Goal: Task Accomplishment & Management: Use online tool/utility

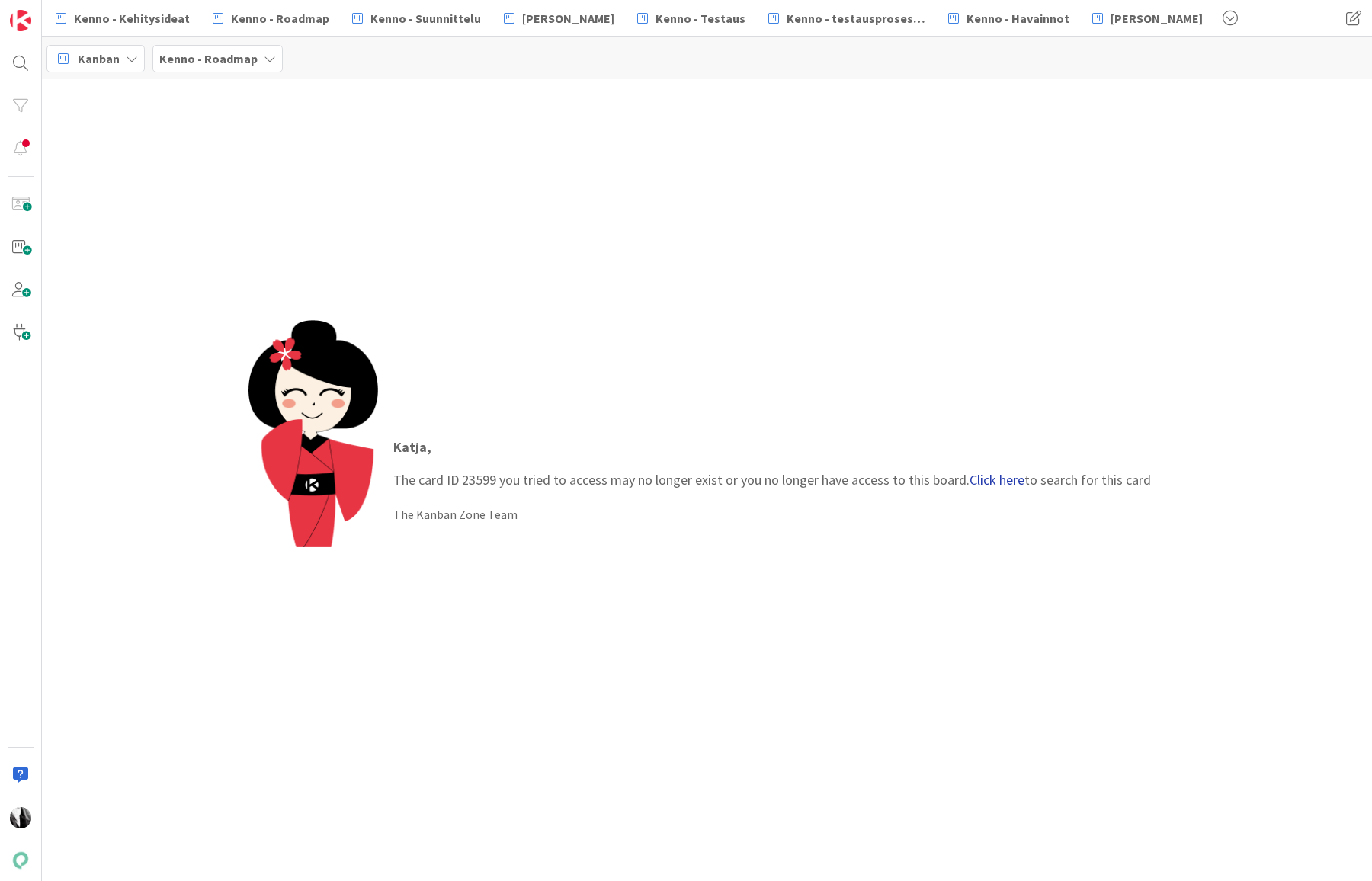
click at [1000, 485] on link "Click here" at bounding box center [996, 480] width 55 height 17
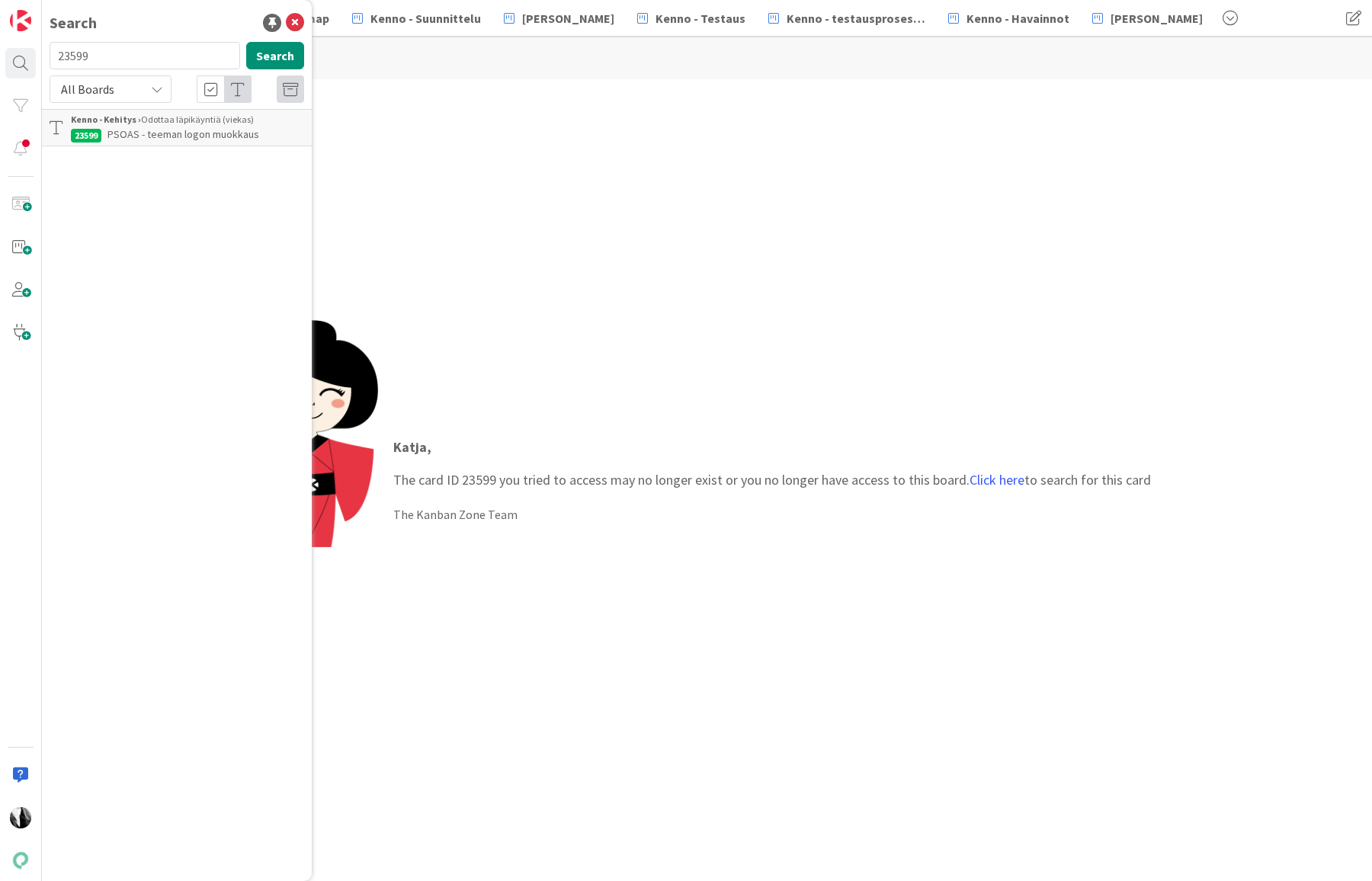
click at [194, 123] on div "Kenno - Kehitys › Odottaa läpikäyntiä (viekas)" at bounding box center [188, 120] width 234 height 14
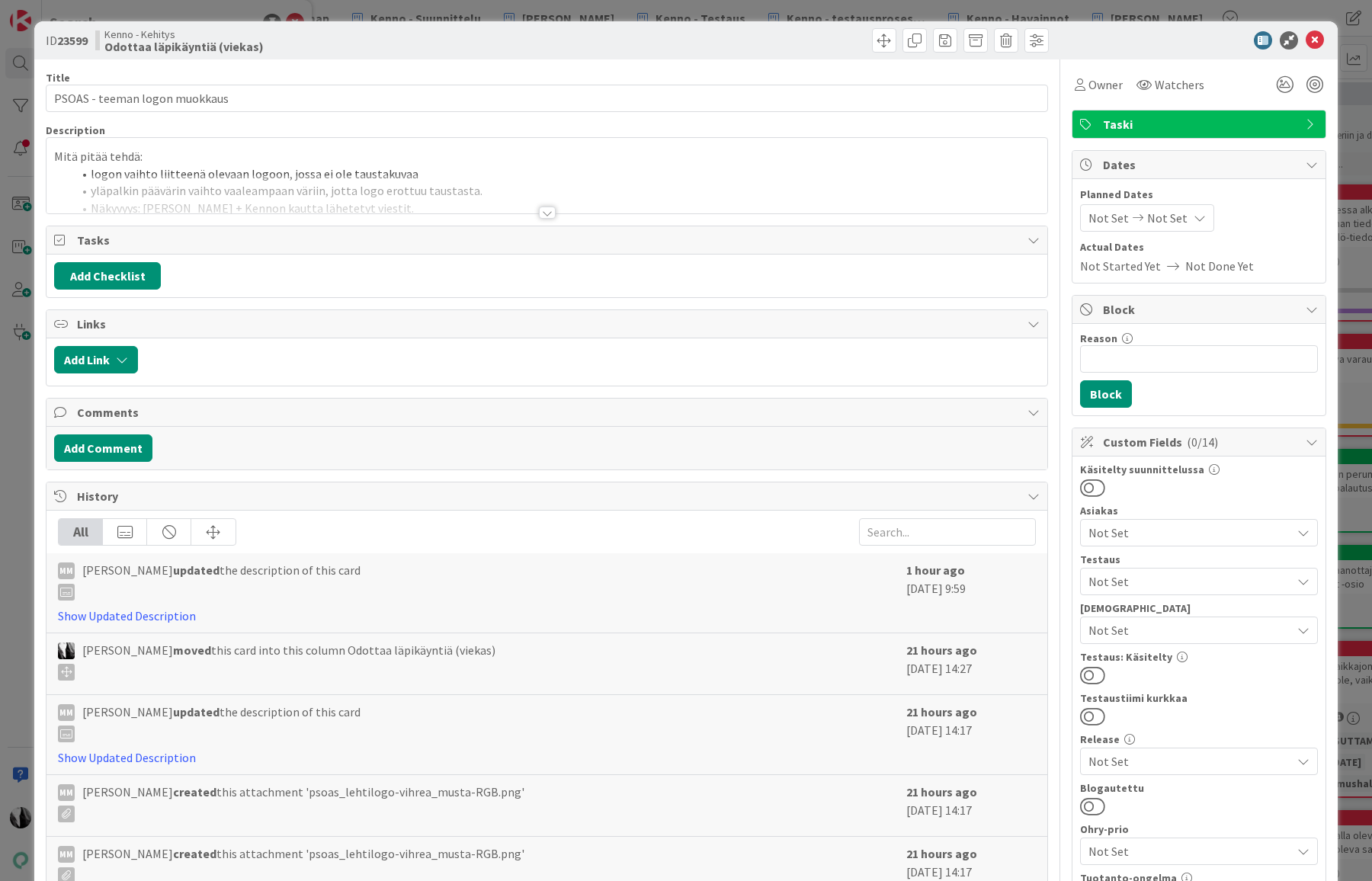
click at [543, 211] on div at bounding box center [546, 213] width 16 height 12
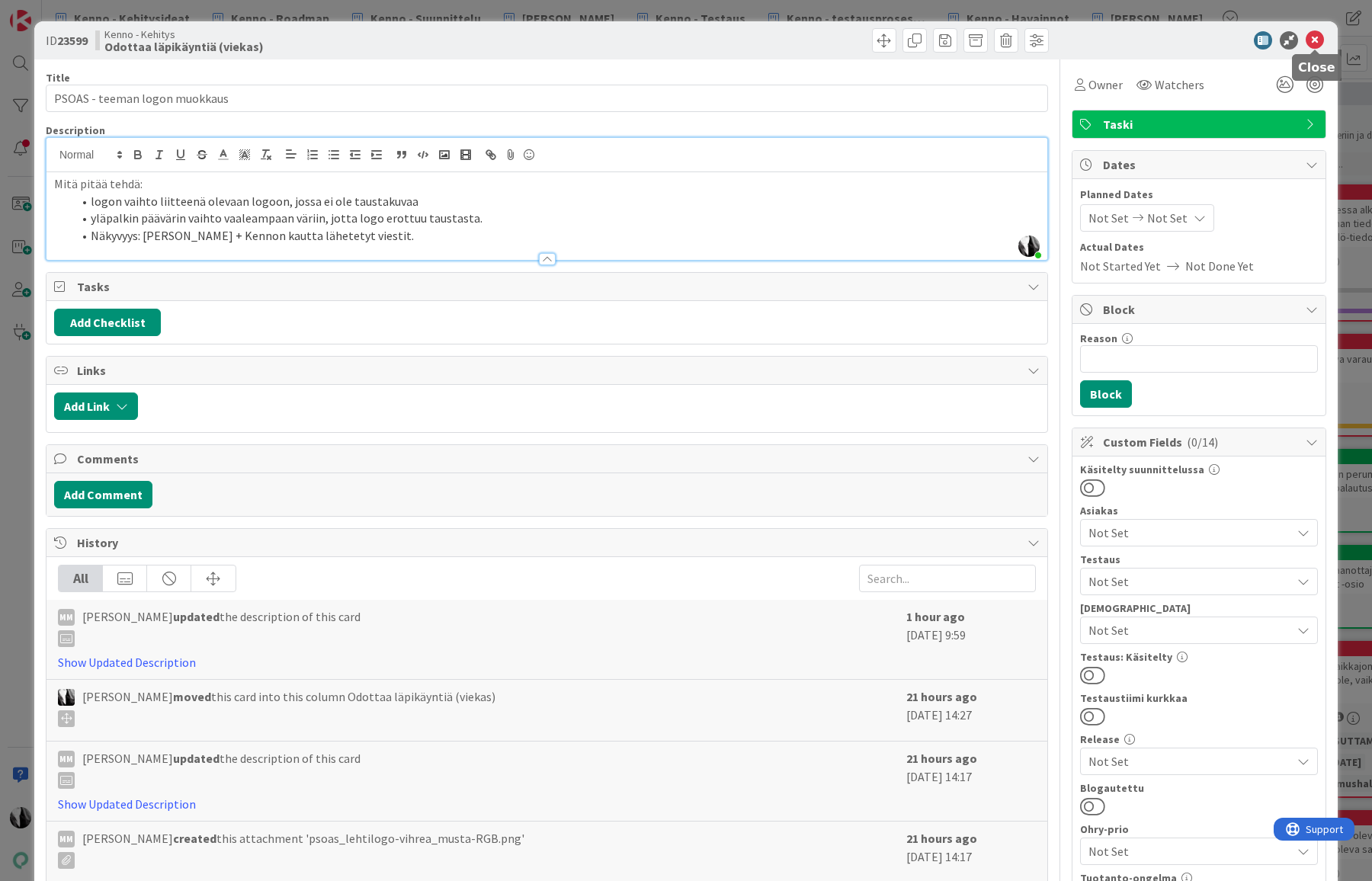
click at [1313, 36] on icon at bounding box center [1314, 40] width 18 height 18
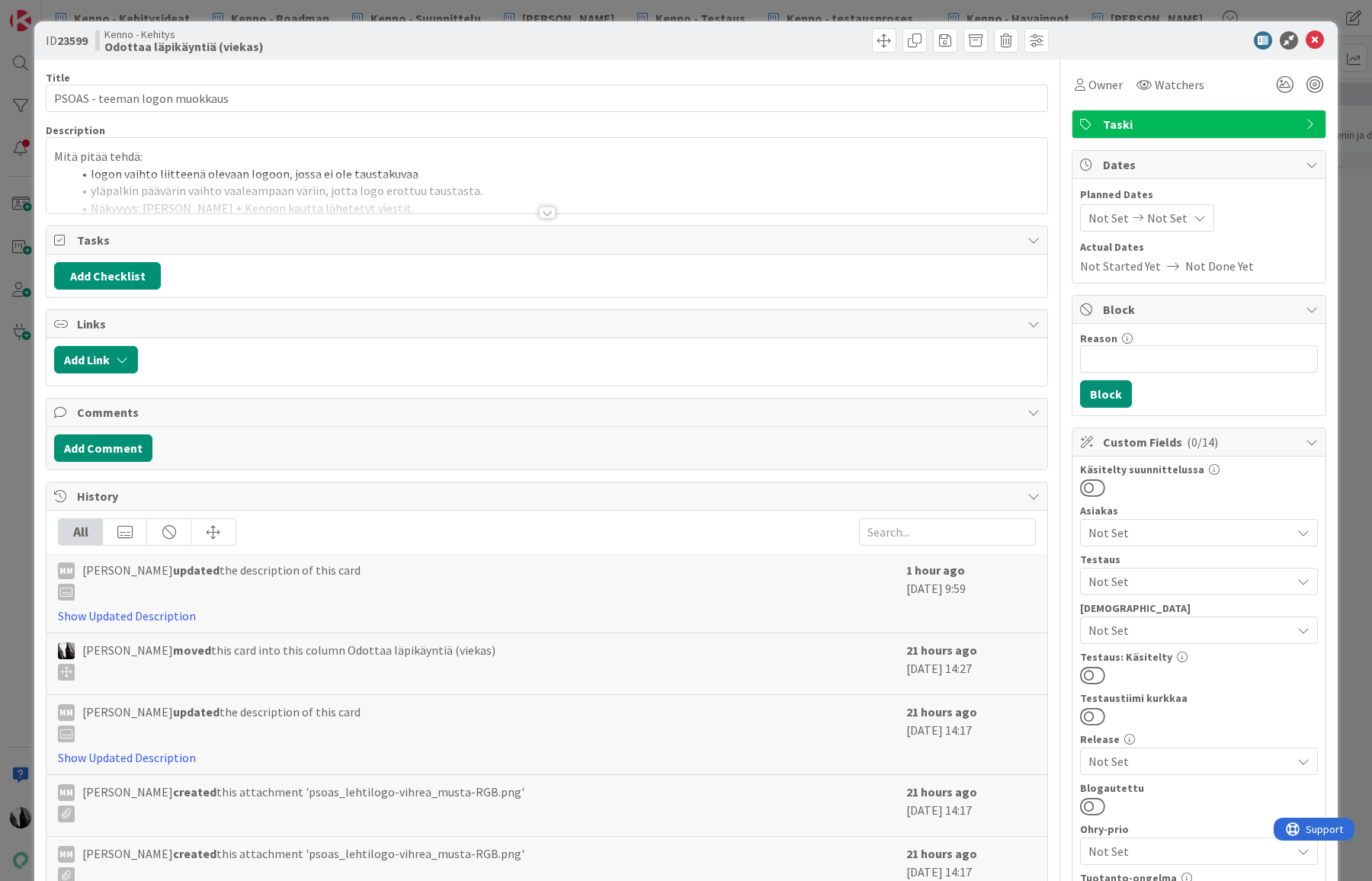
click at [544, 213] on div at bounding box center [546, 213] width 16 height 12
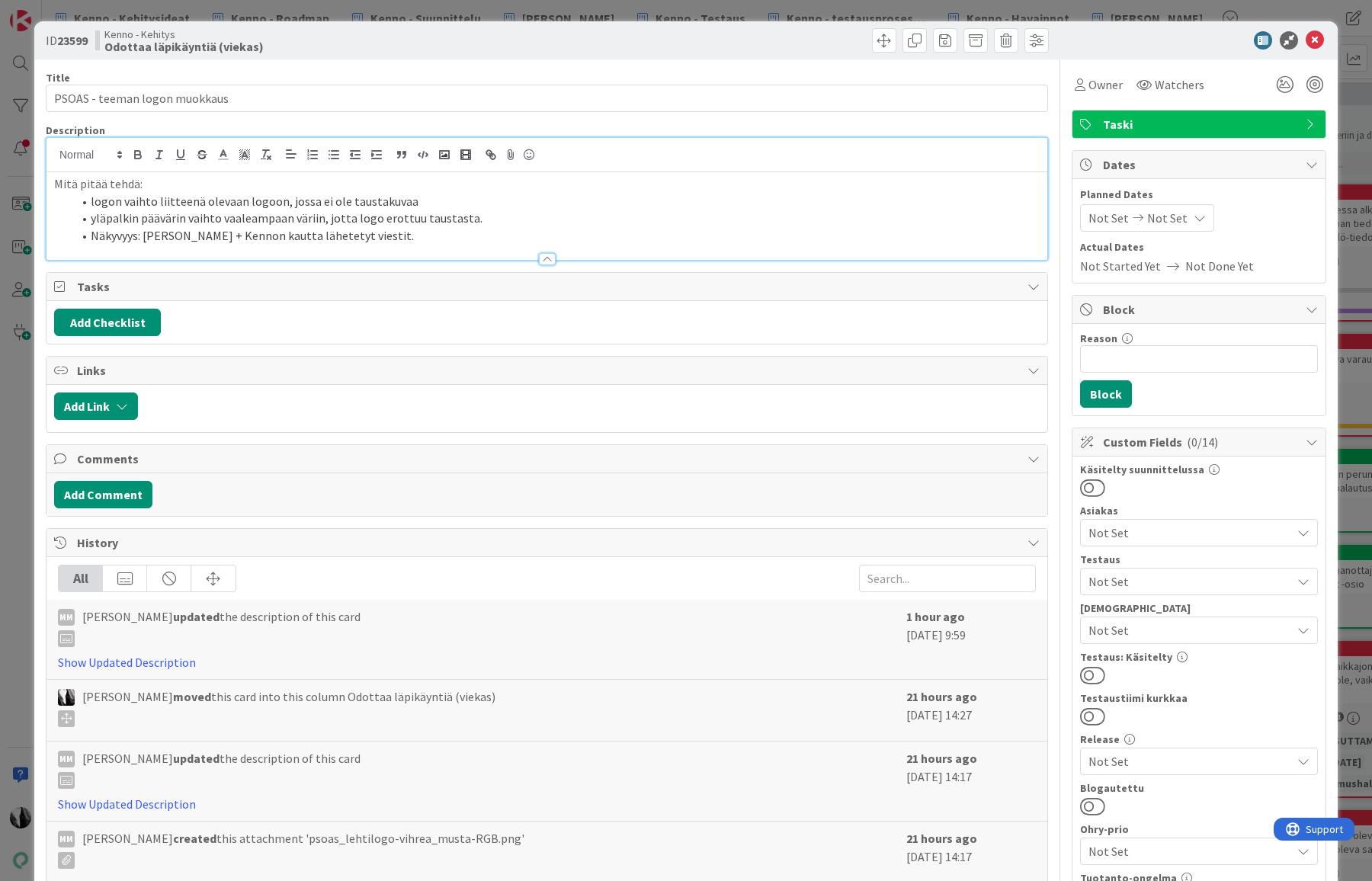
click at [1210, 47] on div at bounding box center [1191, 40] width 270 height 18
click at [1322, 39] on icon at bounding box center [1314, 40] width 18 height 18
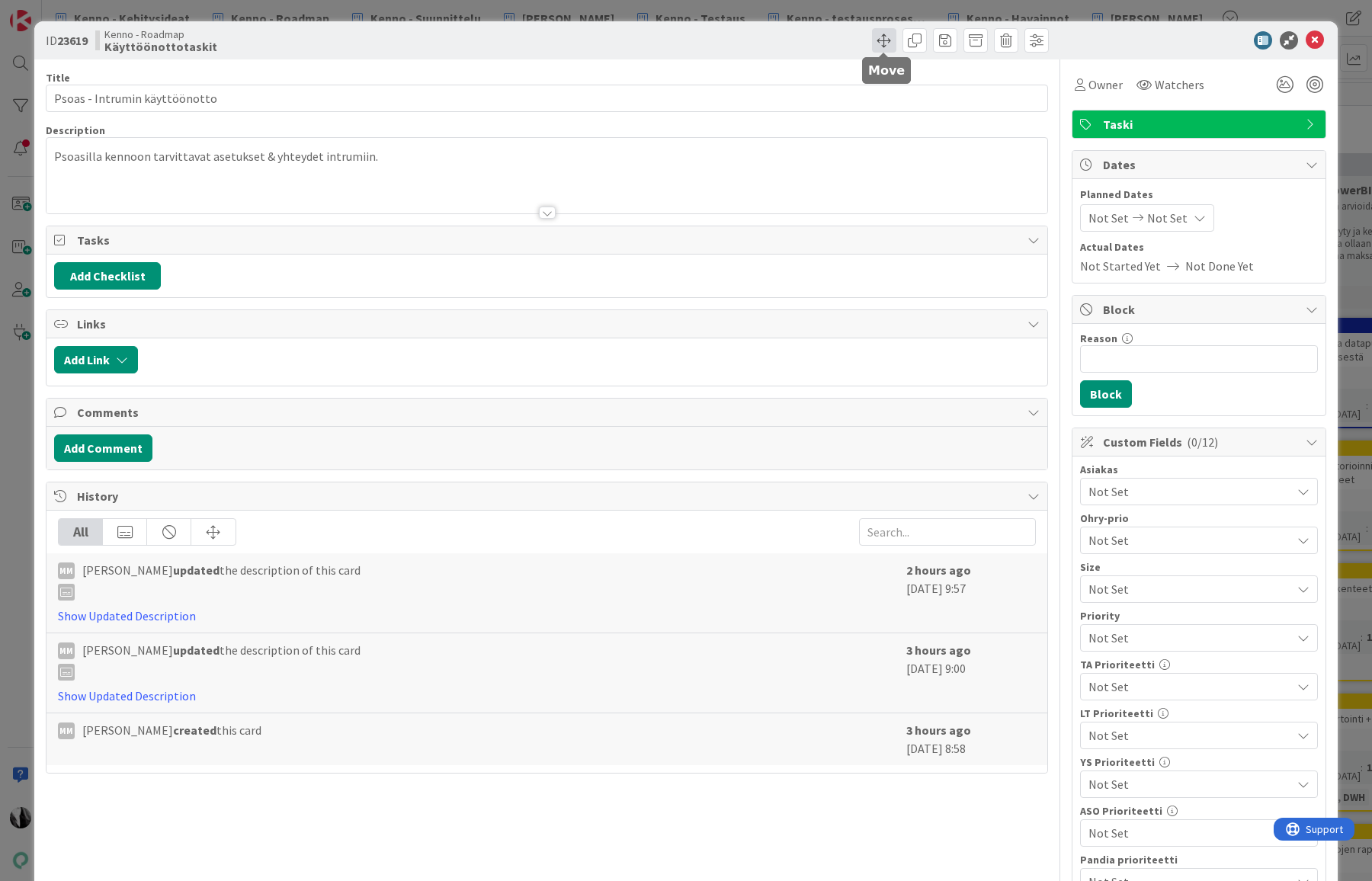
click at [883, 42] on span at bounding box center [884, 40] width 24 height 24
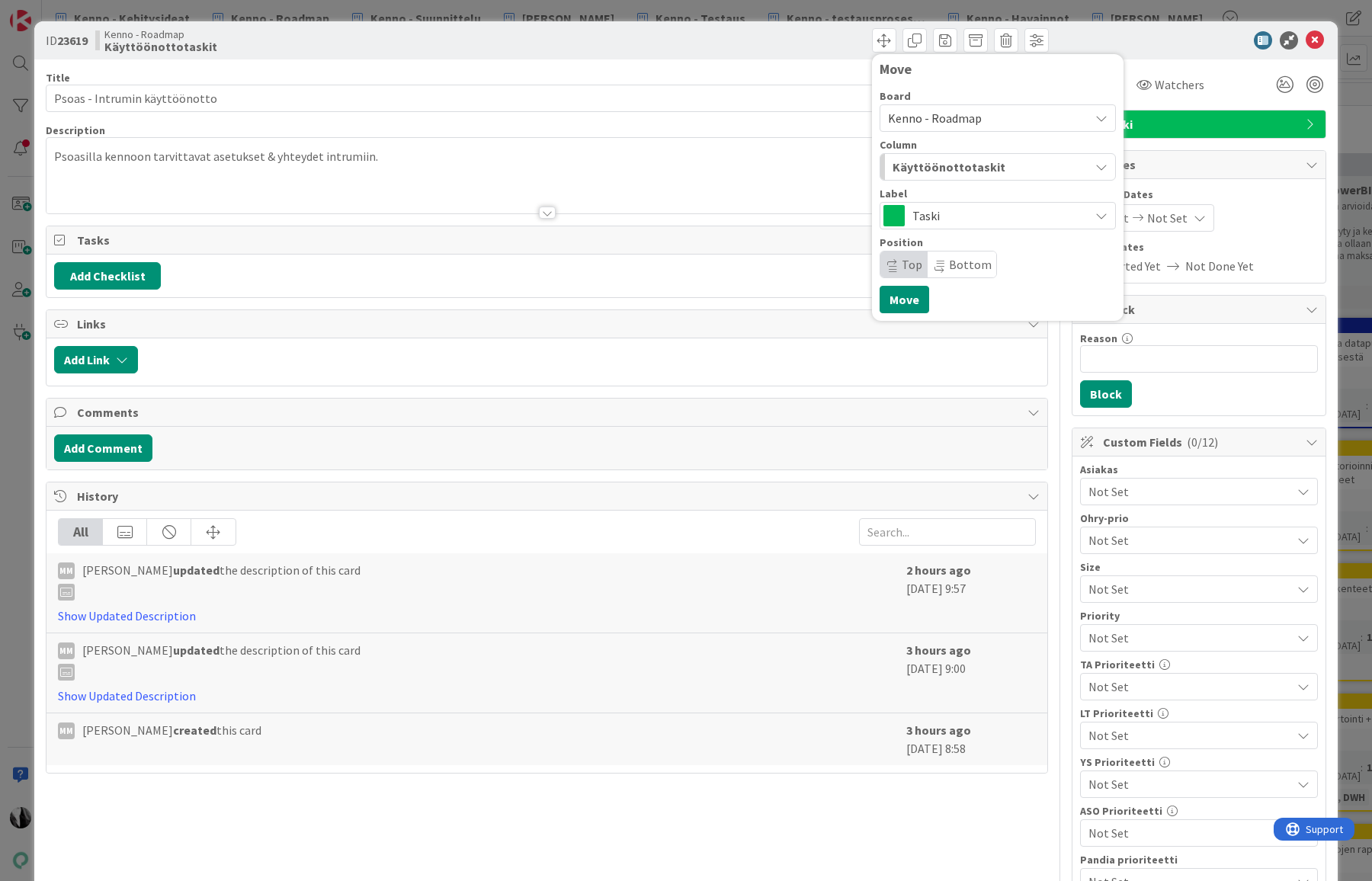
click at [973, 127] on span "Kenno - Roadmap" at bounding box center [984, 118] width 194 height 22
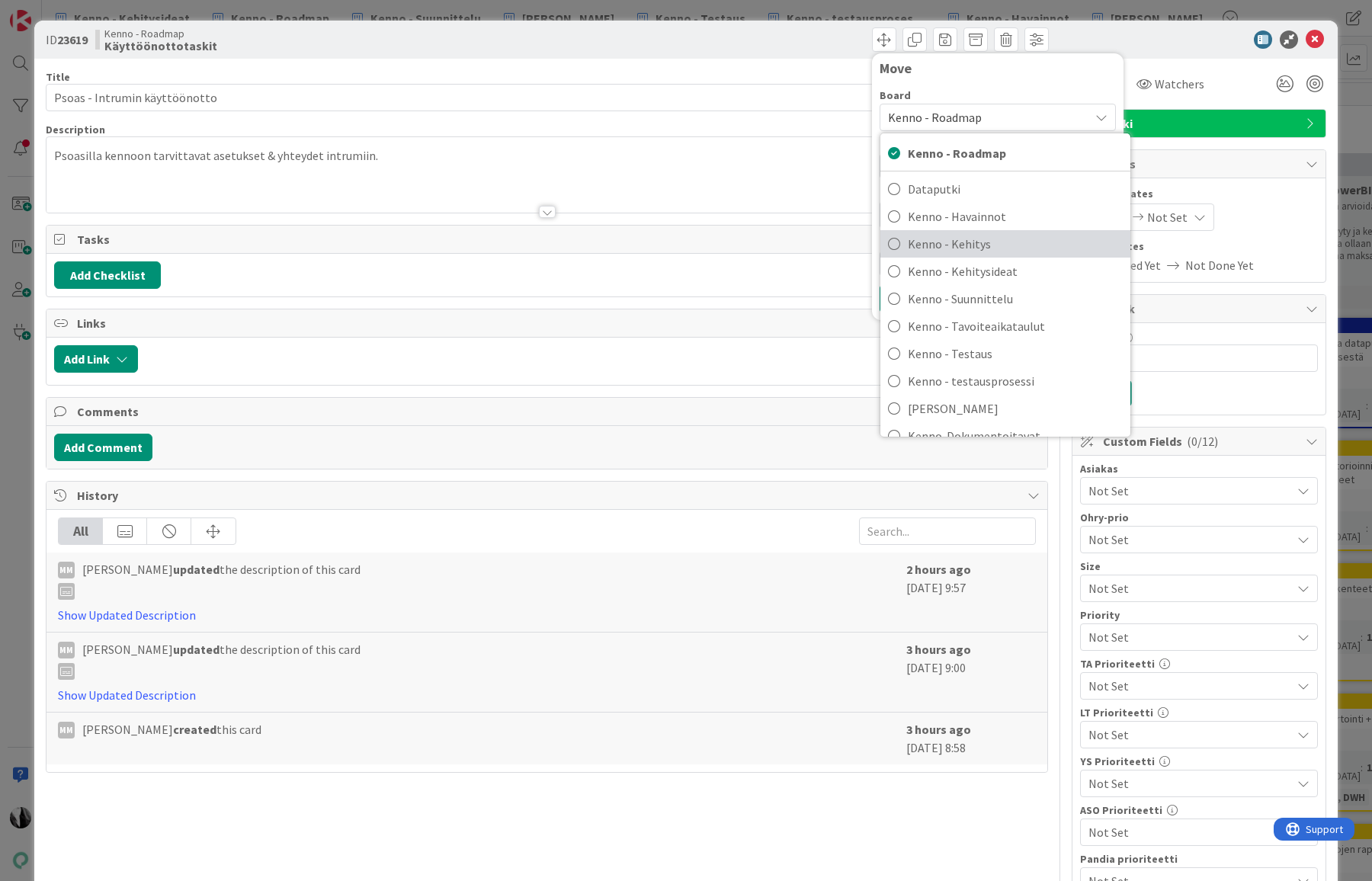
scroll to position [1, 0]
drag, startPoint x: 975, startPoint y: 245, endPoint x: 984, endPoint y: 241, distance: 9.8
click at [975, 245] on span "Kenno - Kehitys" at bounding box center [1014, 243] width 214 height 23
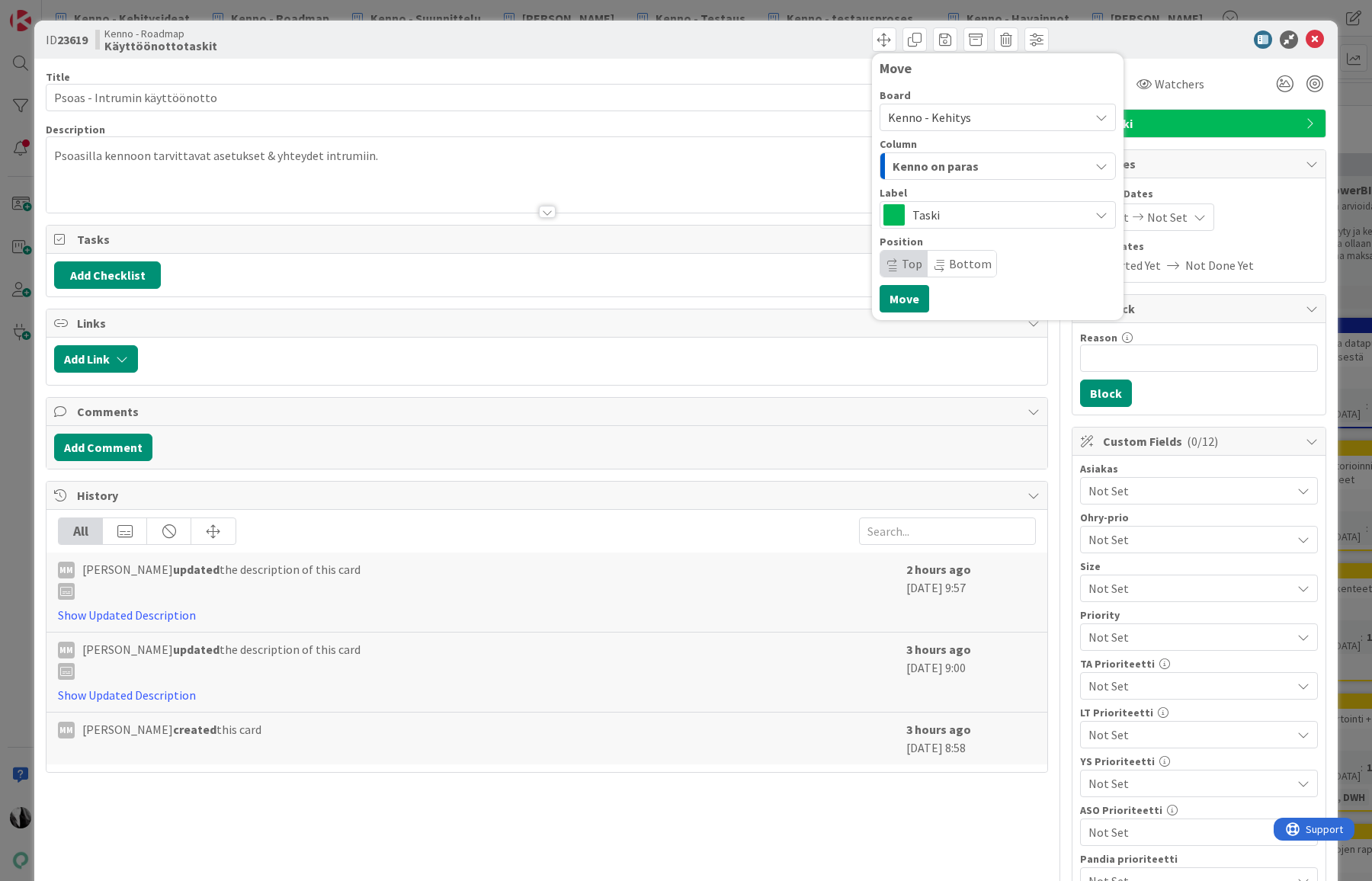
click at [1006, 157] on div "Kenno on paras" at bounding box center [988, 166] width 201 height 24
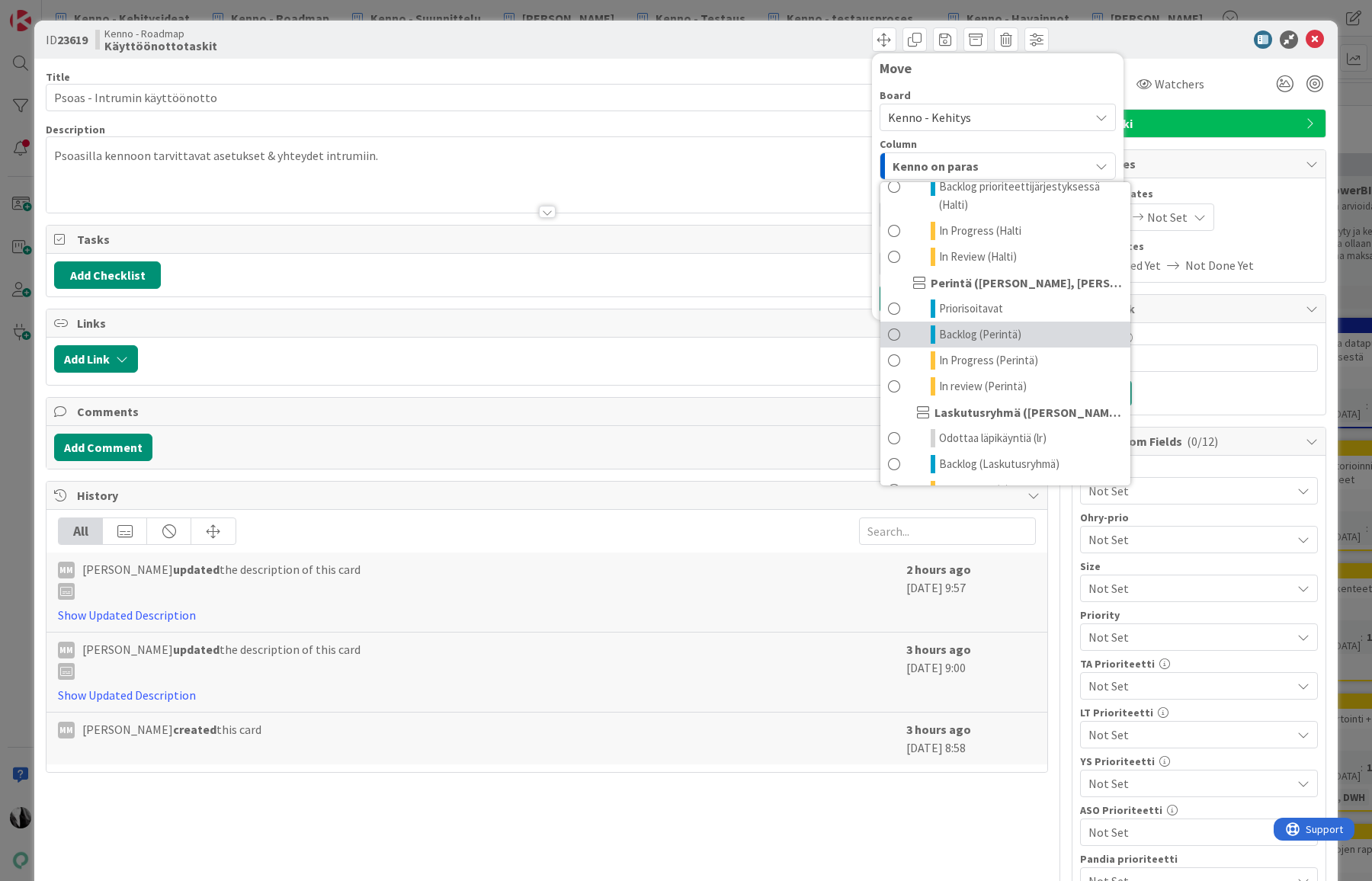
scroll to position [269, 0]
click at [982, 323] on span "Backlog (Perintä)" at bounding box center [980, 331] width 82 height 18
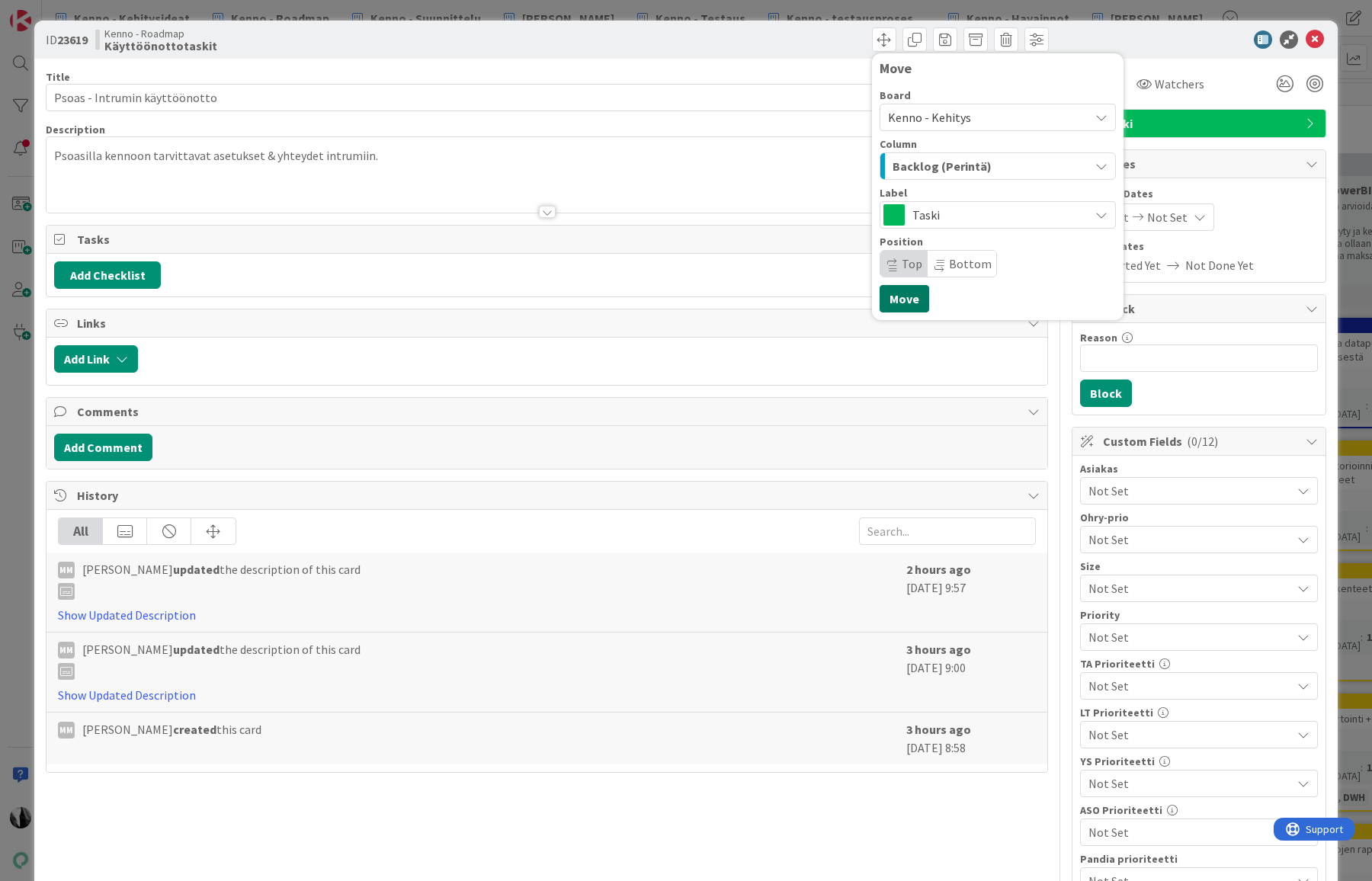
click at [904, 292] on button "Move" at bounding box center [904, 299] width 49 height 28
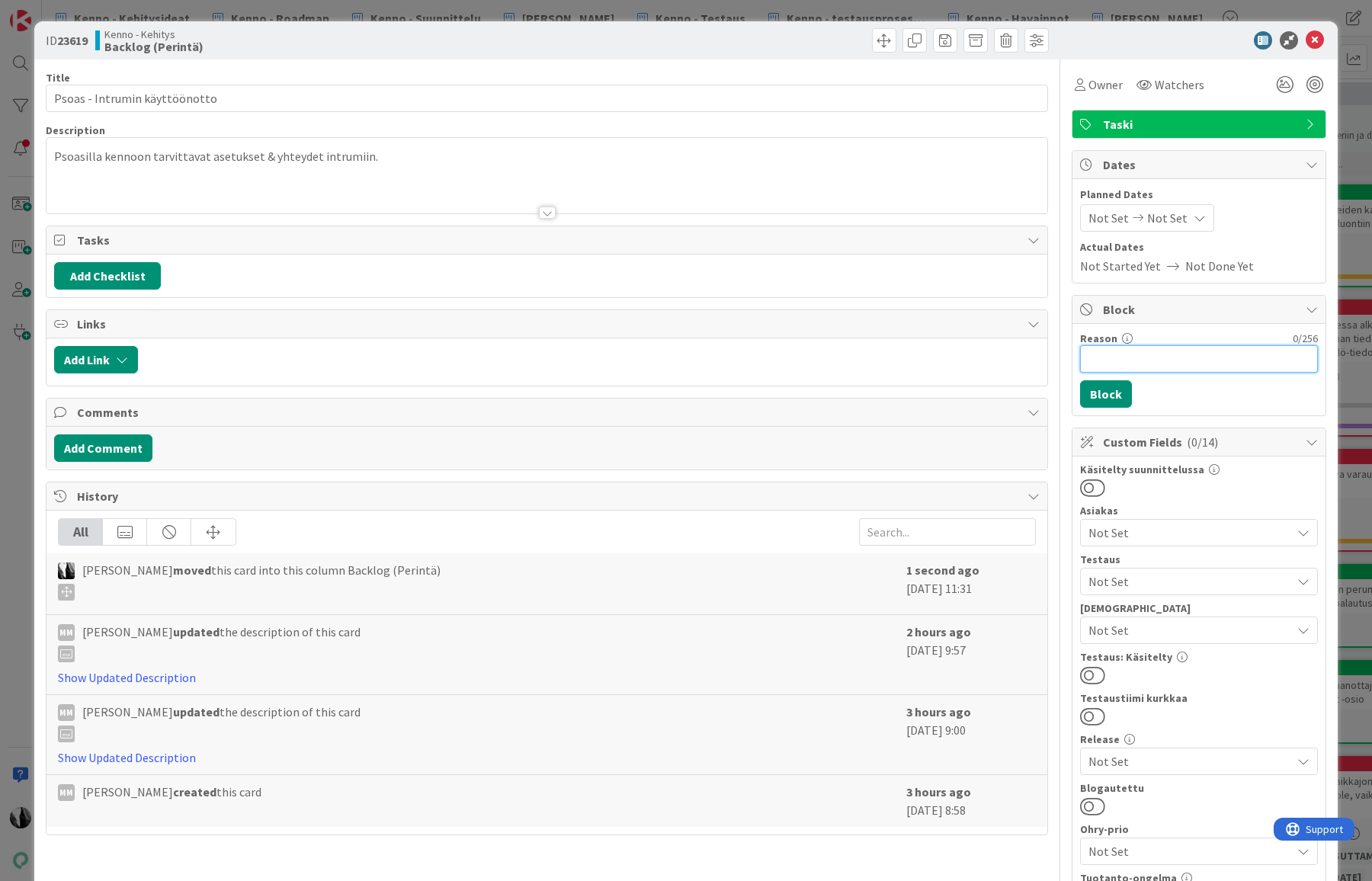
click at [1210, 352] on input "Reason" at bounding box center [1198, 360] width 238 height 28
type input "Odottaa toimeksiantajanumeroa"
click at [1111, 394] on button "Block" at bounding box center [1105, 394] width 52 height 28
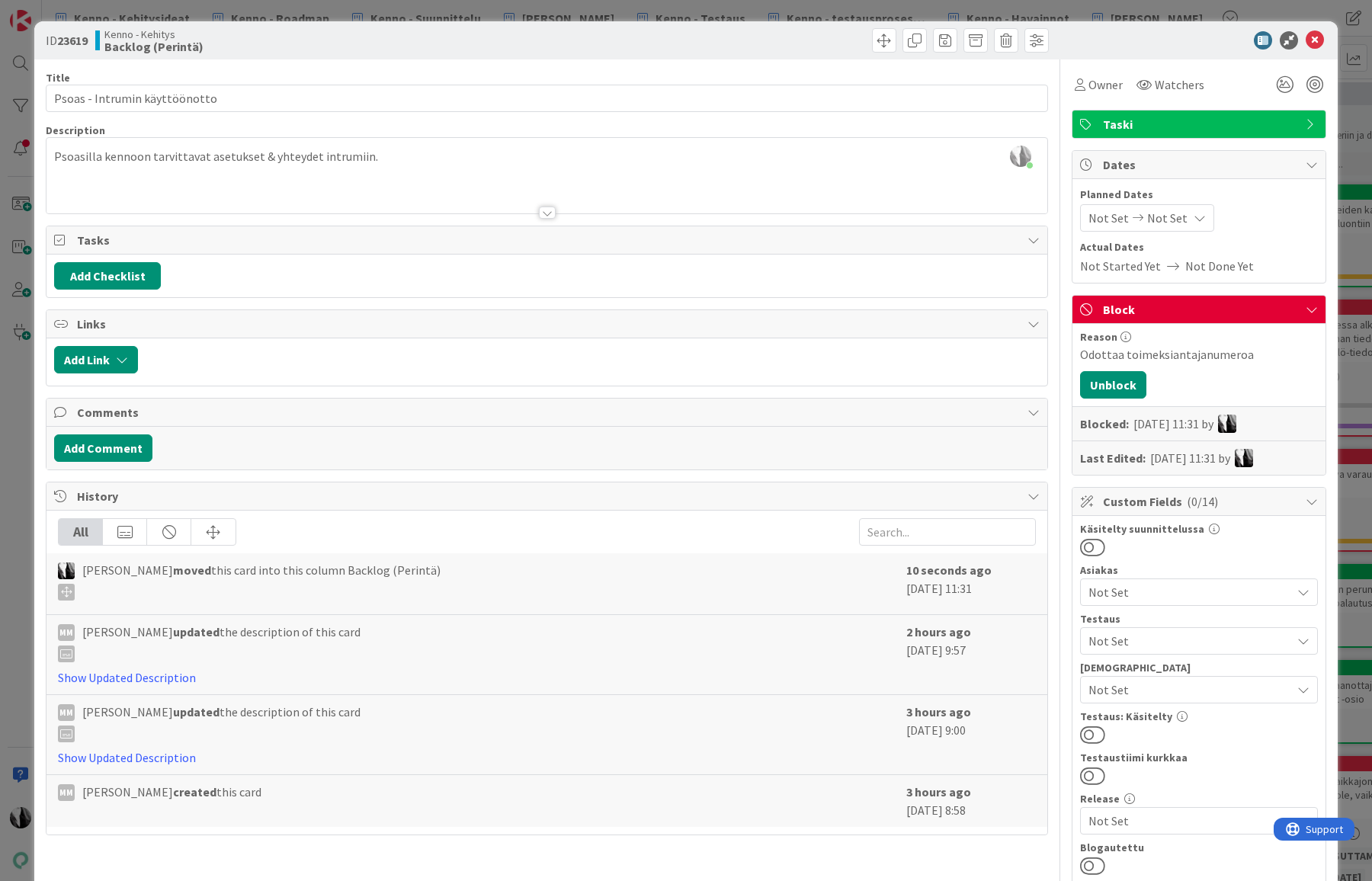
drag, startPoint x: 1202, startPoint y: 31, endPoint x: 1233, endPoint y: 32, distance: 31.0
click at [1202, 31] on div at bounding box center [1191, 40] width 270 height 18
click at [1322, 36] on icon at bounding box center [1314, 40] width 18 height 18
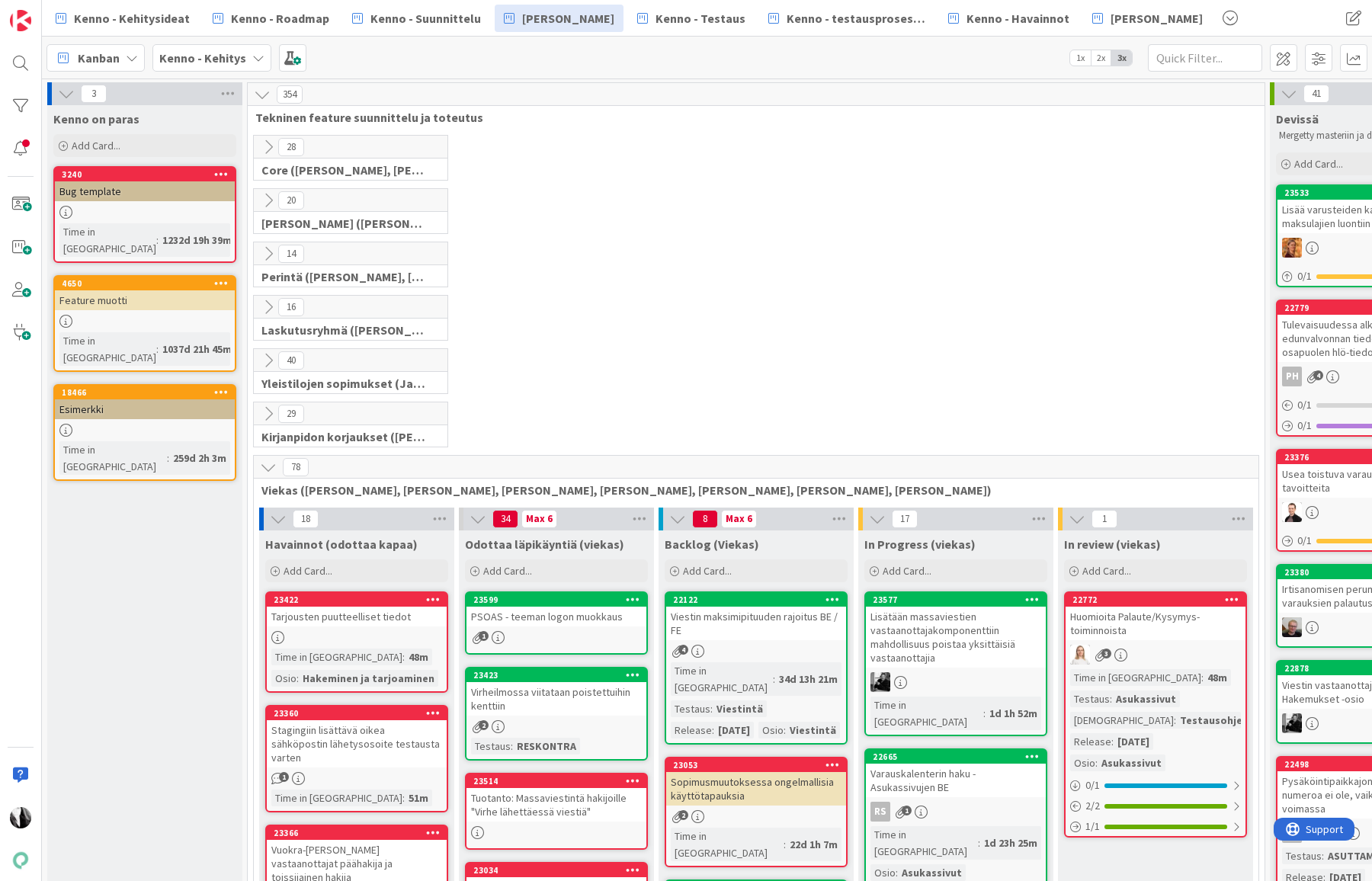
click at [267, 253] on icon at bounding box center [267, 254] width 16 height 17
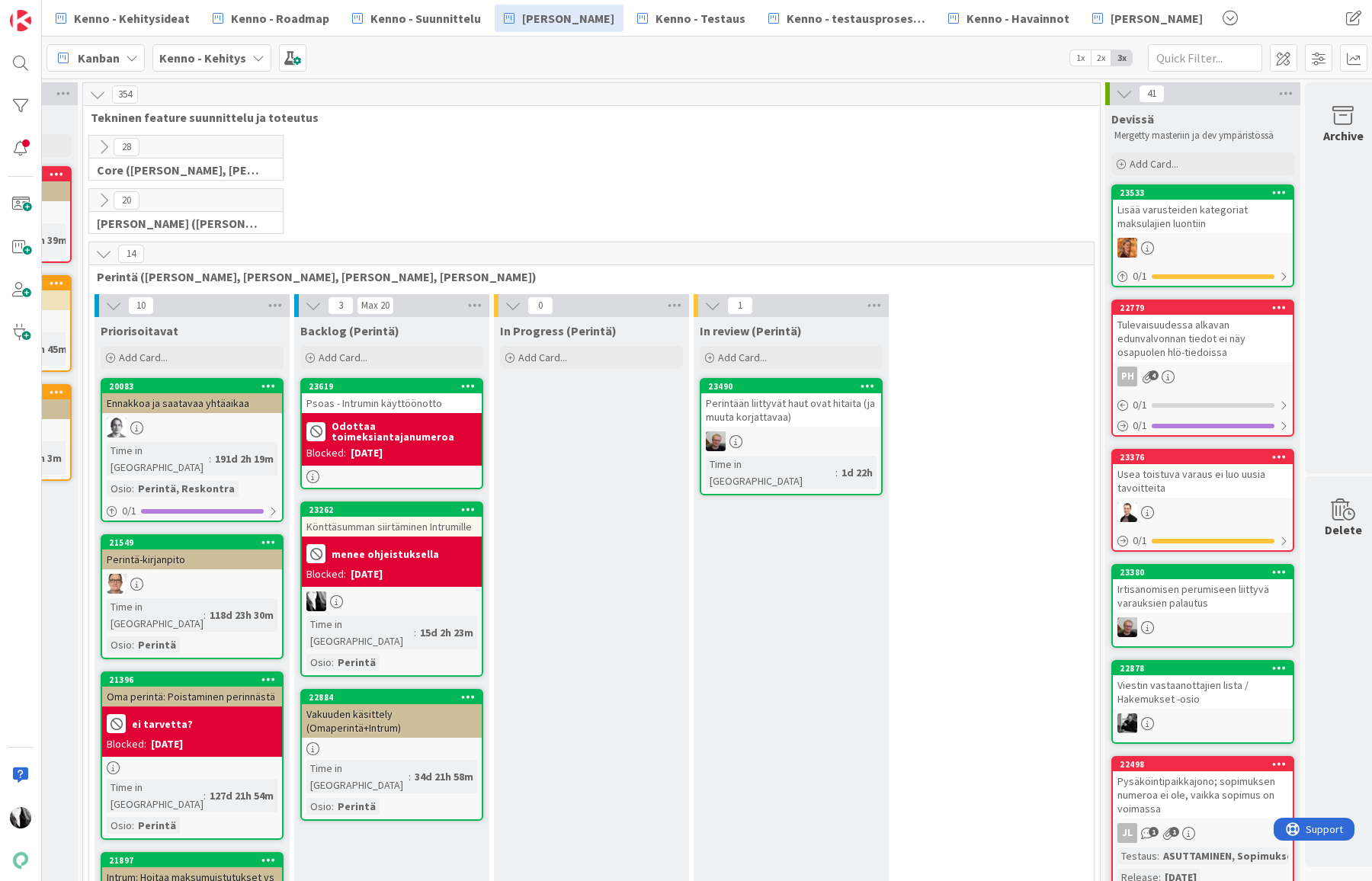
scroll to position [0, 179]
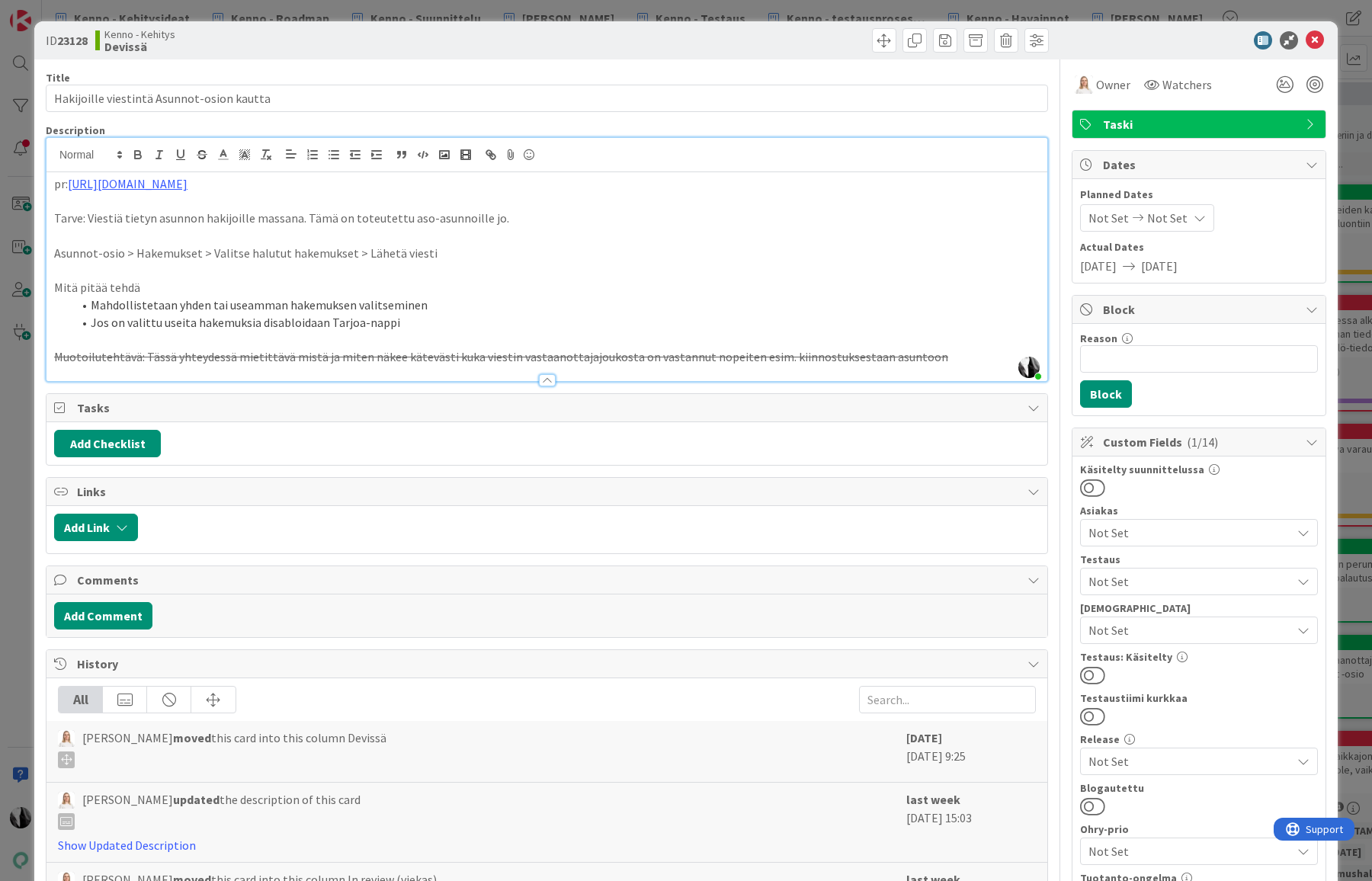
scroll to position [3081, 179]
click at [425, 221] on p "Tarve: Viestiä tietyn asunnon hakijoille massana. Tämä on toteutettu aso-asunno…" at bounding box center [546, 218] width 986 height 17
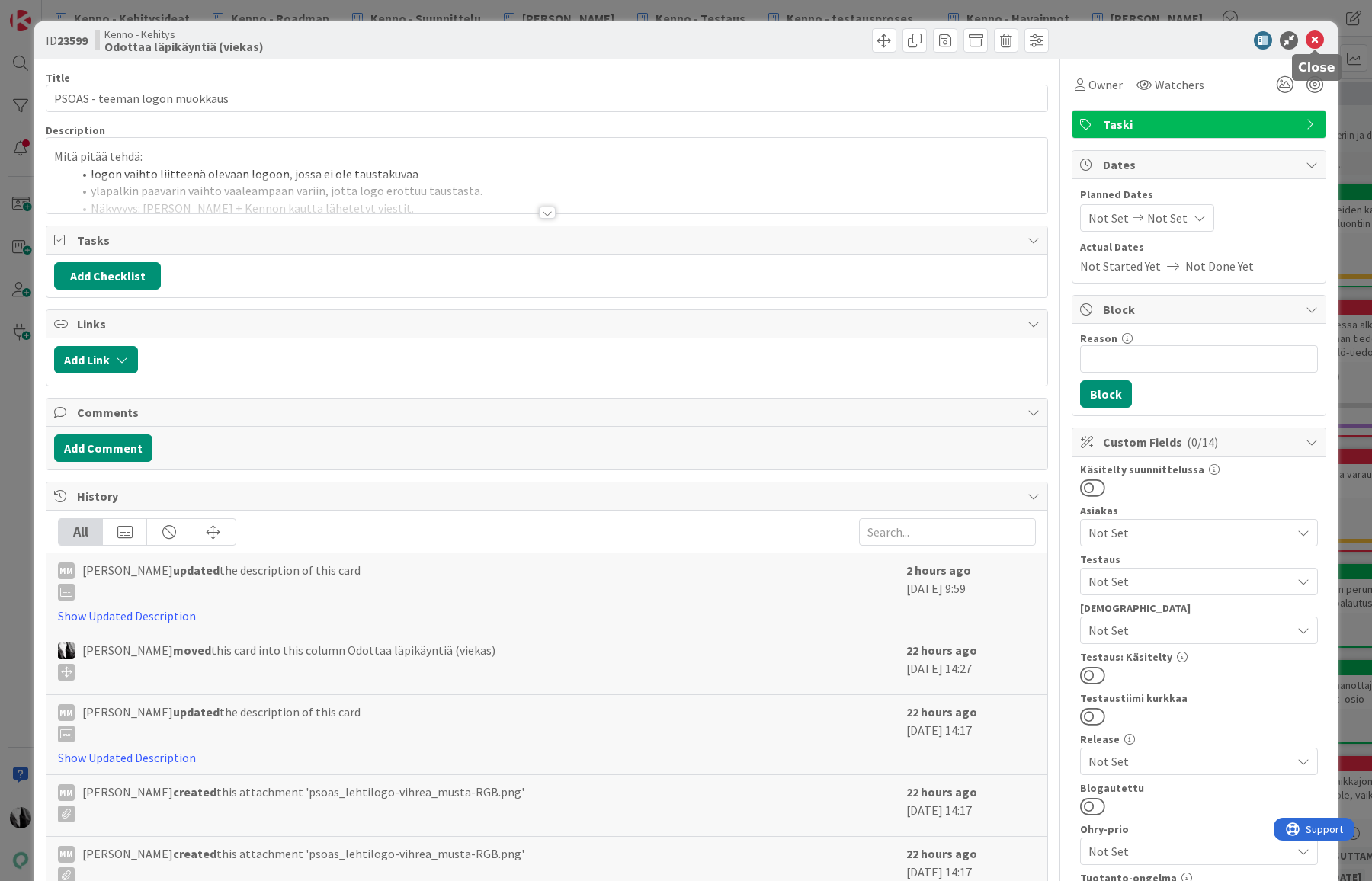
click at [1316, 37] on icon at bounding box center [1314, 40] width 18 height 18
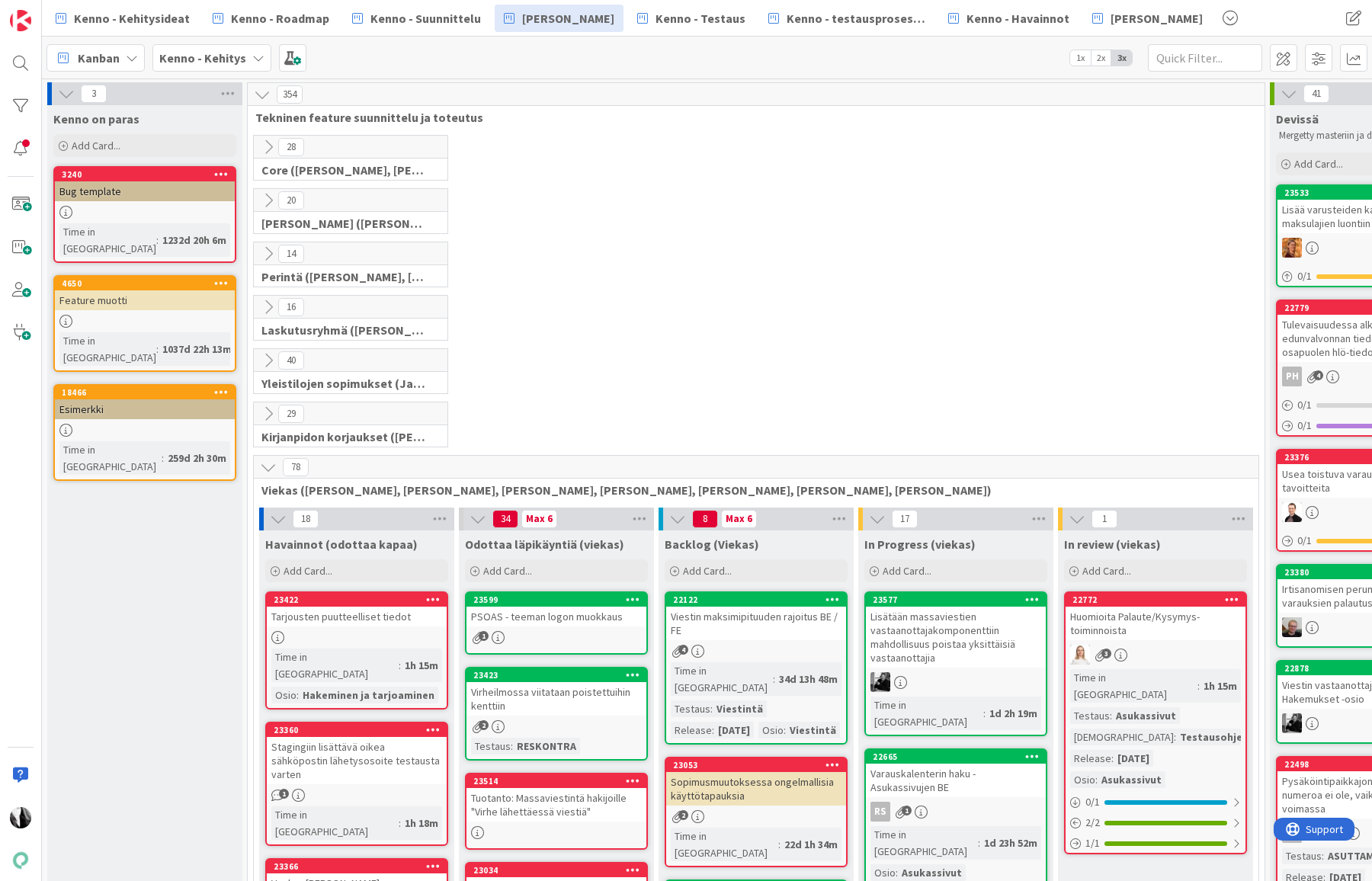
drag, startPoint x: 268, startPoint y: 461, endPoint x: 280, endPoint y: 425, distance: 37.9
click at [268, 461] on icon at bounding box center [267, 467] width 16 height 17
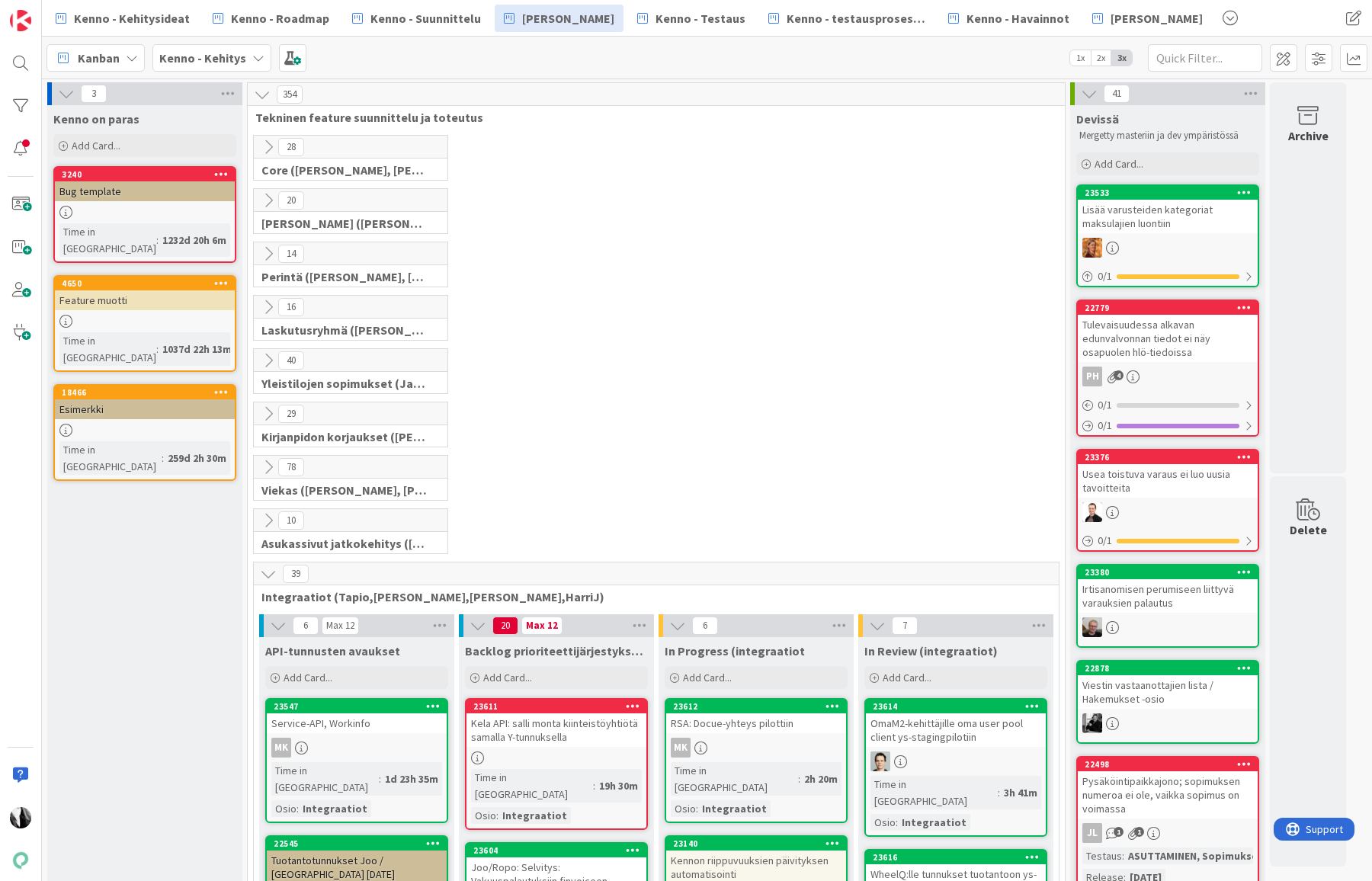
click at [267, 252] on icon at bounding box center [267, 254] width 16 height 17
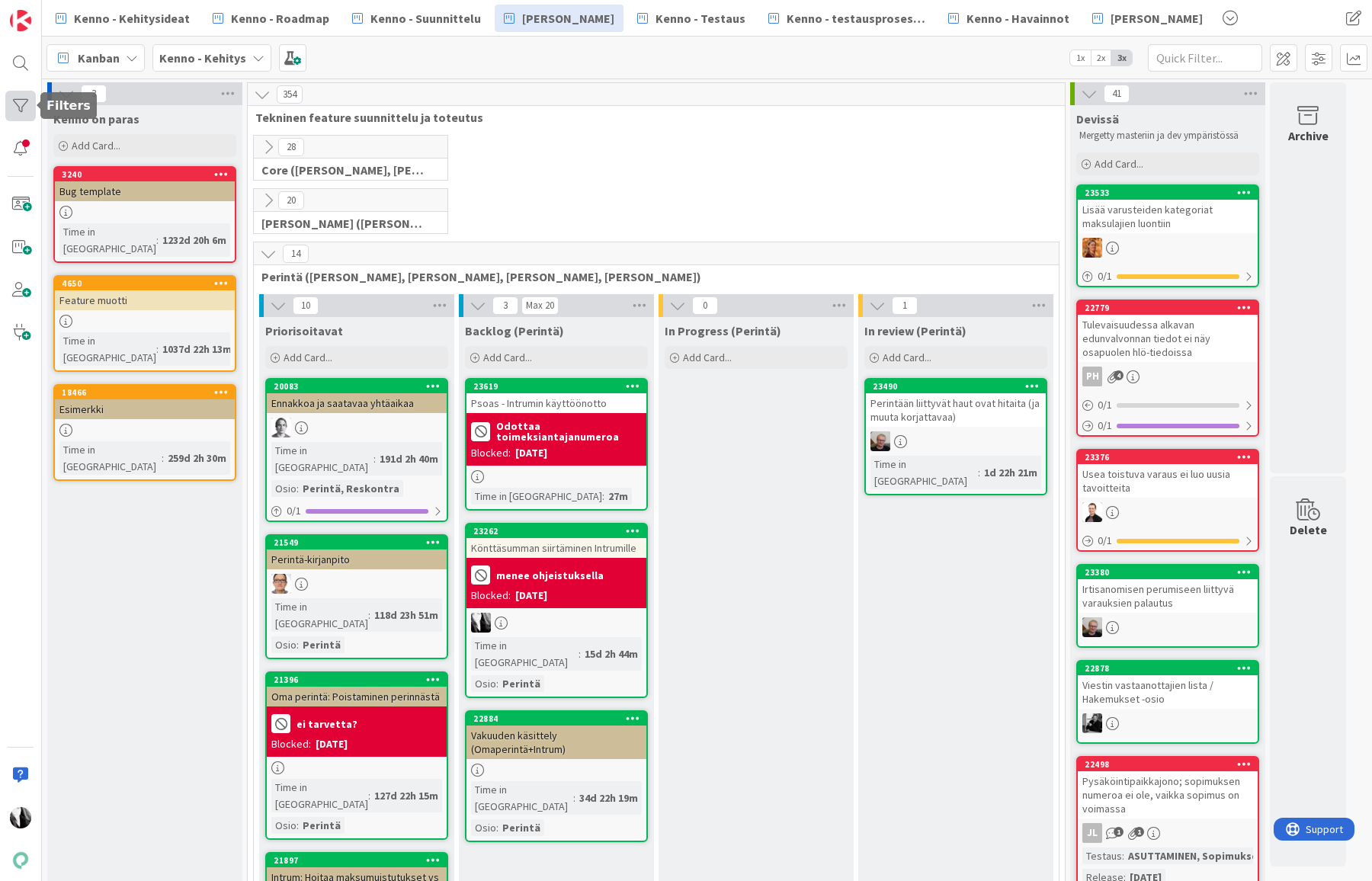
click at [16, 101] on div at bounding box center [20, 105] width 30 height 30
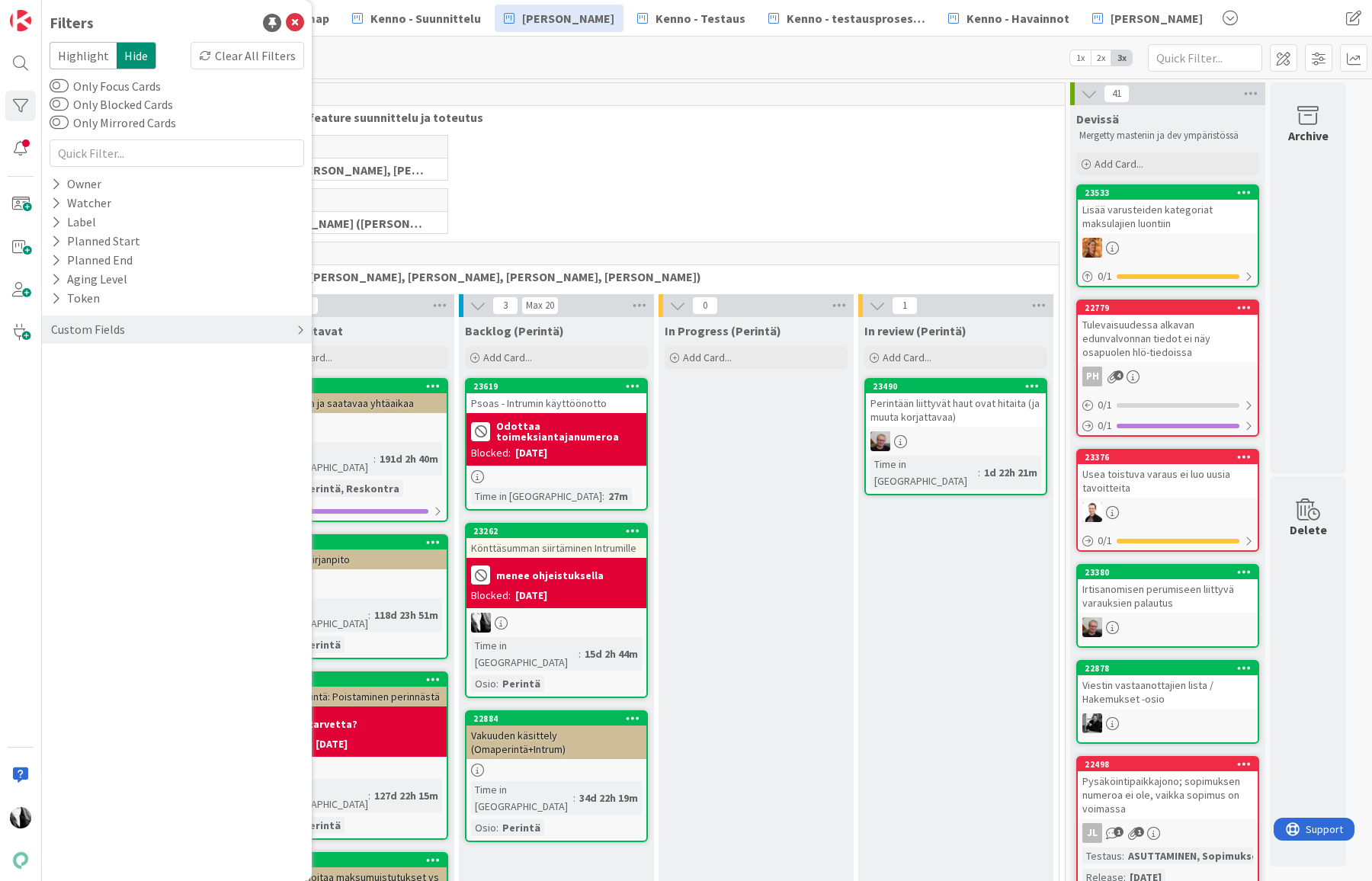
click at [96, 329] on div "Custom Fields" at bounding box center [88, 330] width 77 height 19
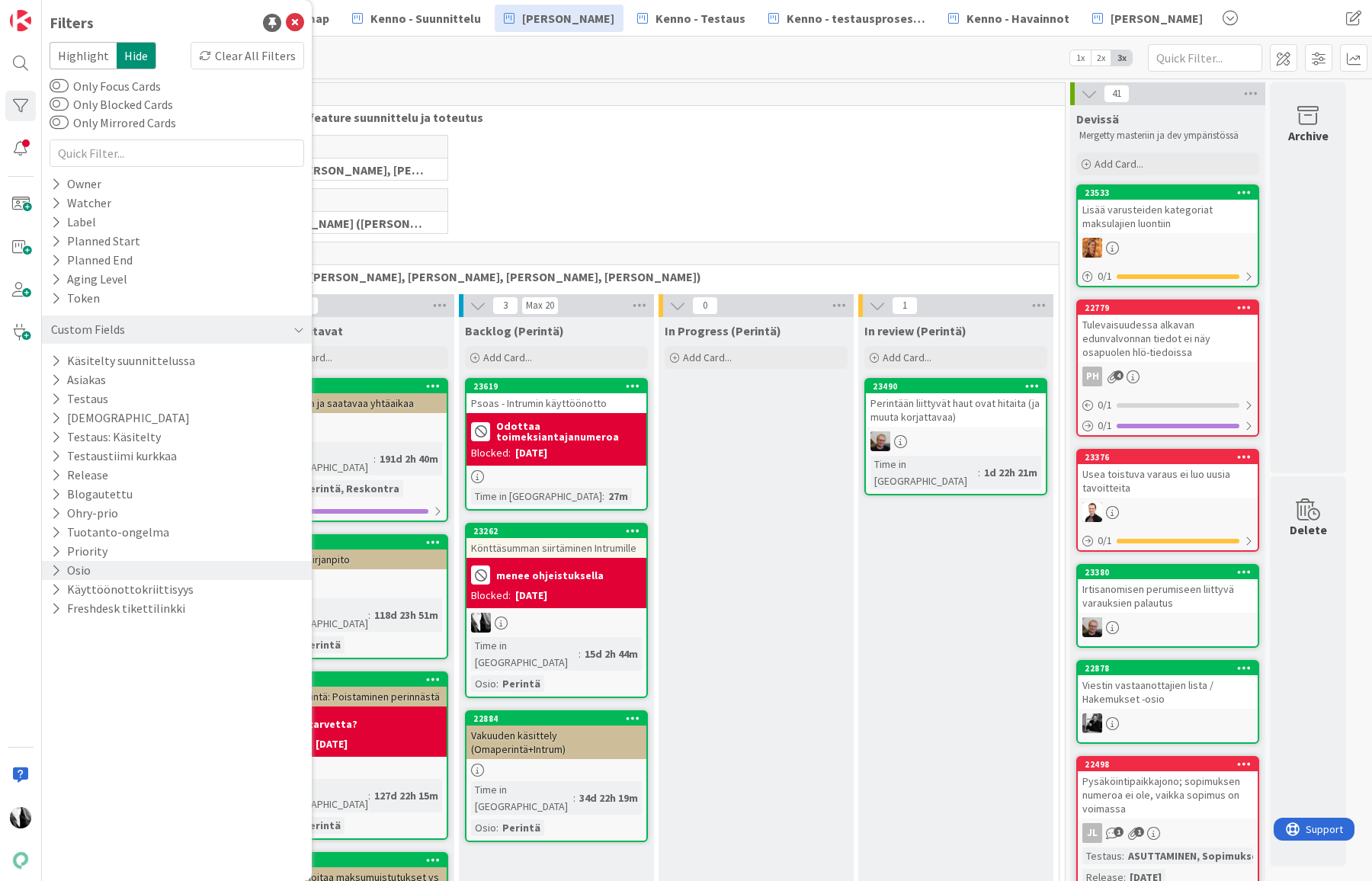
click at [153, 566] on div "Osio" at bounding box center [176, 571] width 270 height 19
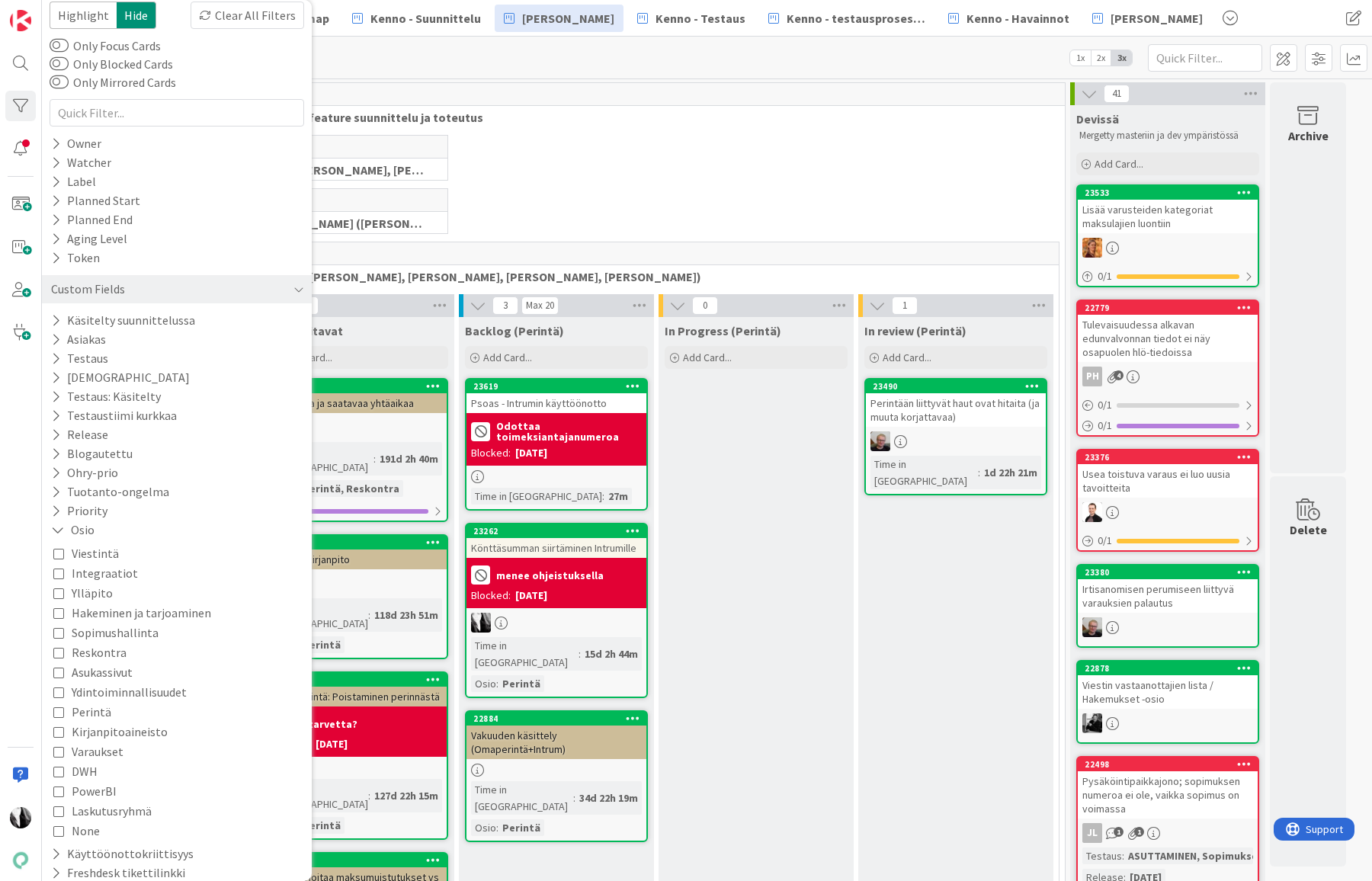
scroll to position [53, 0]
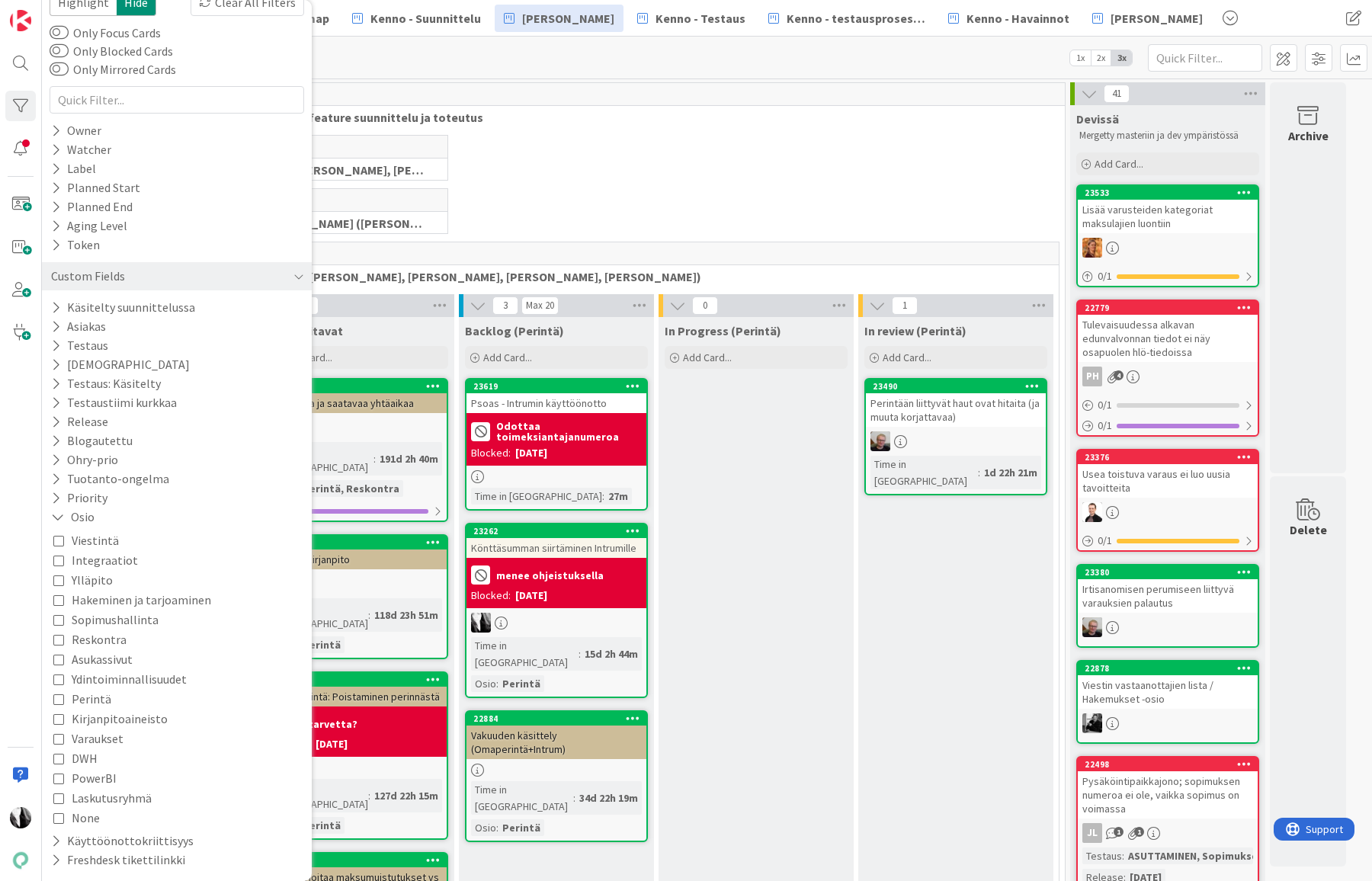
click at [105, 696] on span "Perintä" at bounding box center [91, 699] width 40 height 20
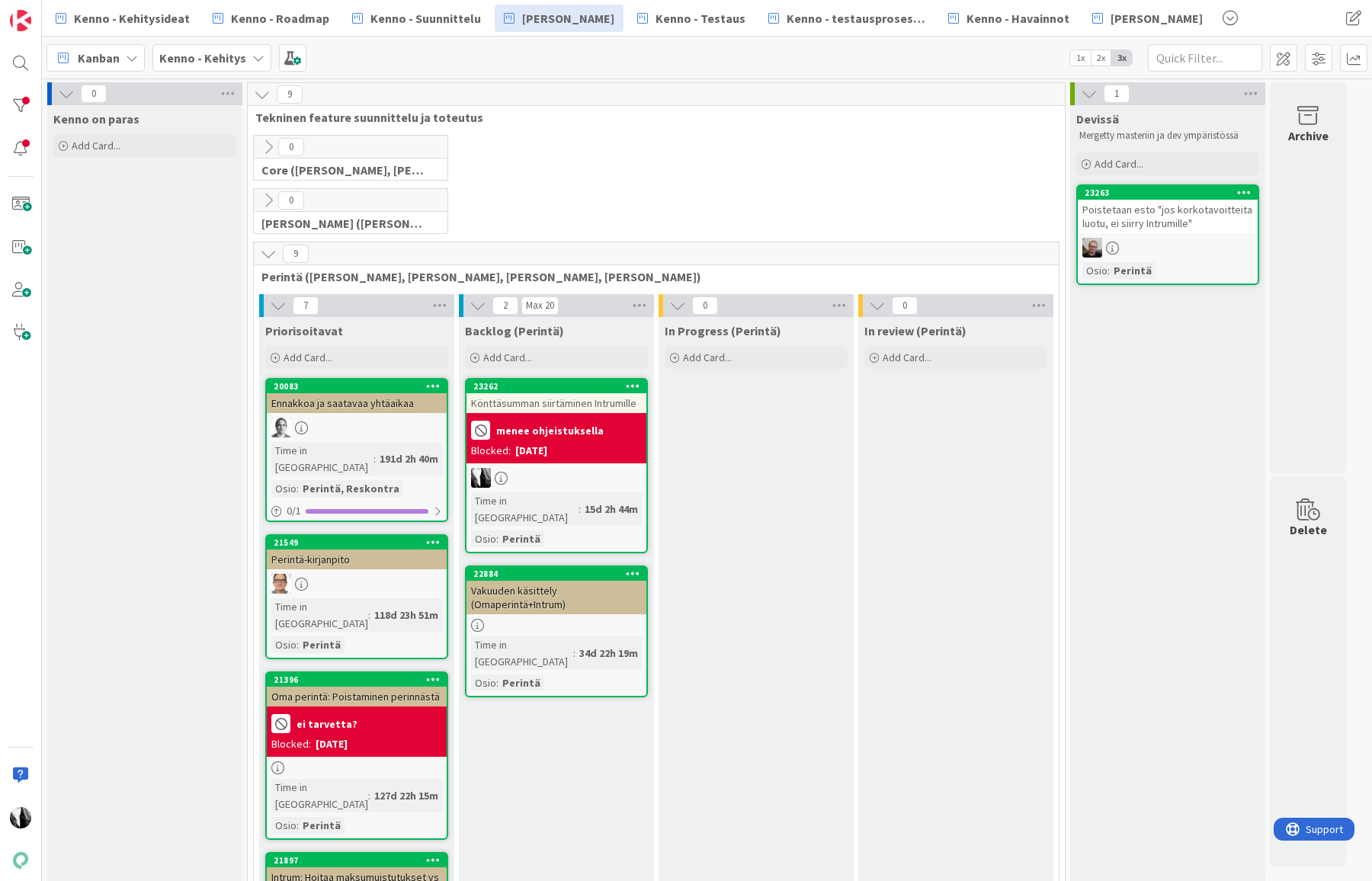
scroll to position [2, 0]
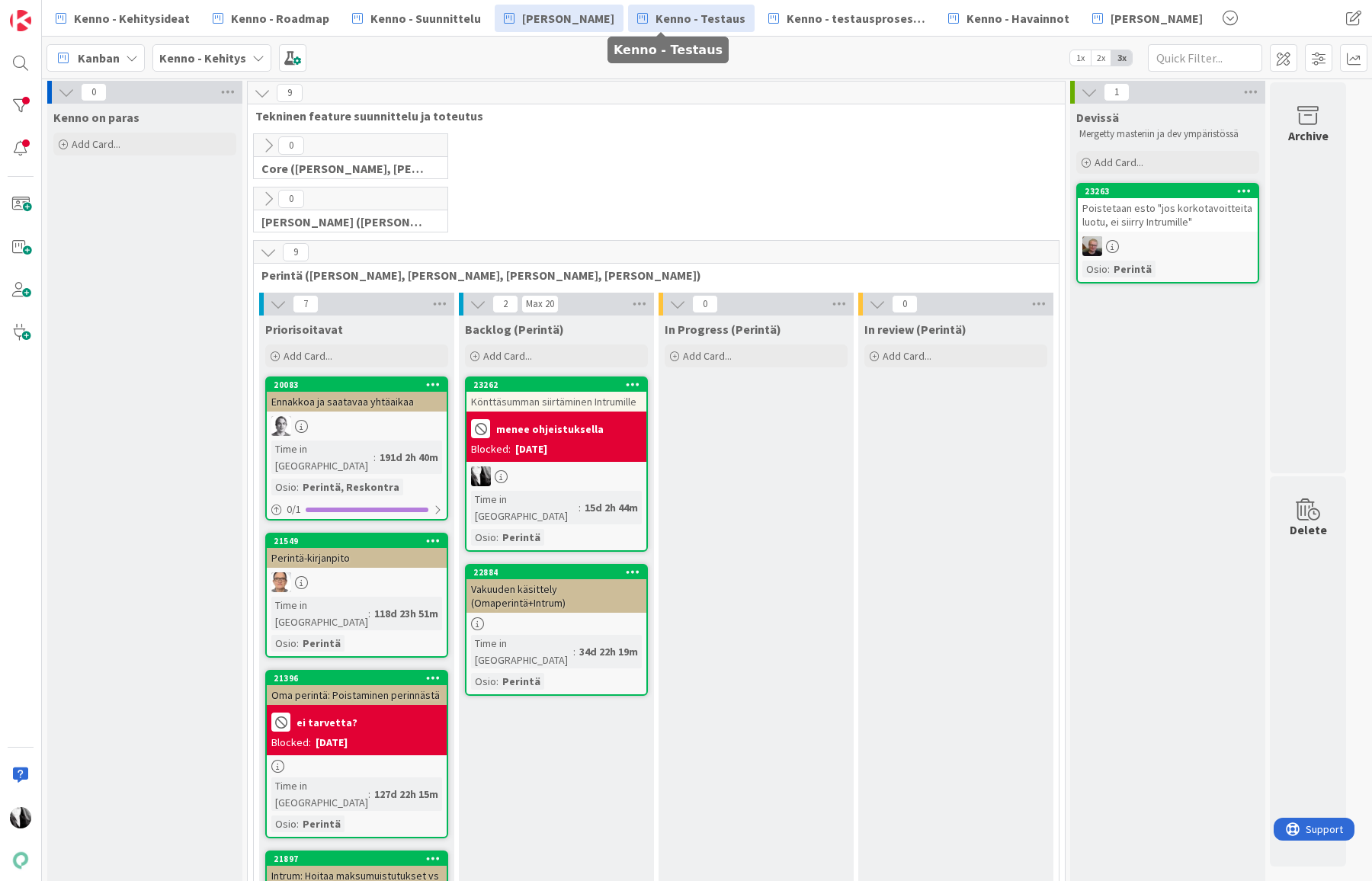
click at [682, 22] on span "Kenno - Testaus" at bounding box center [701, 18] width 90 height 18
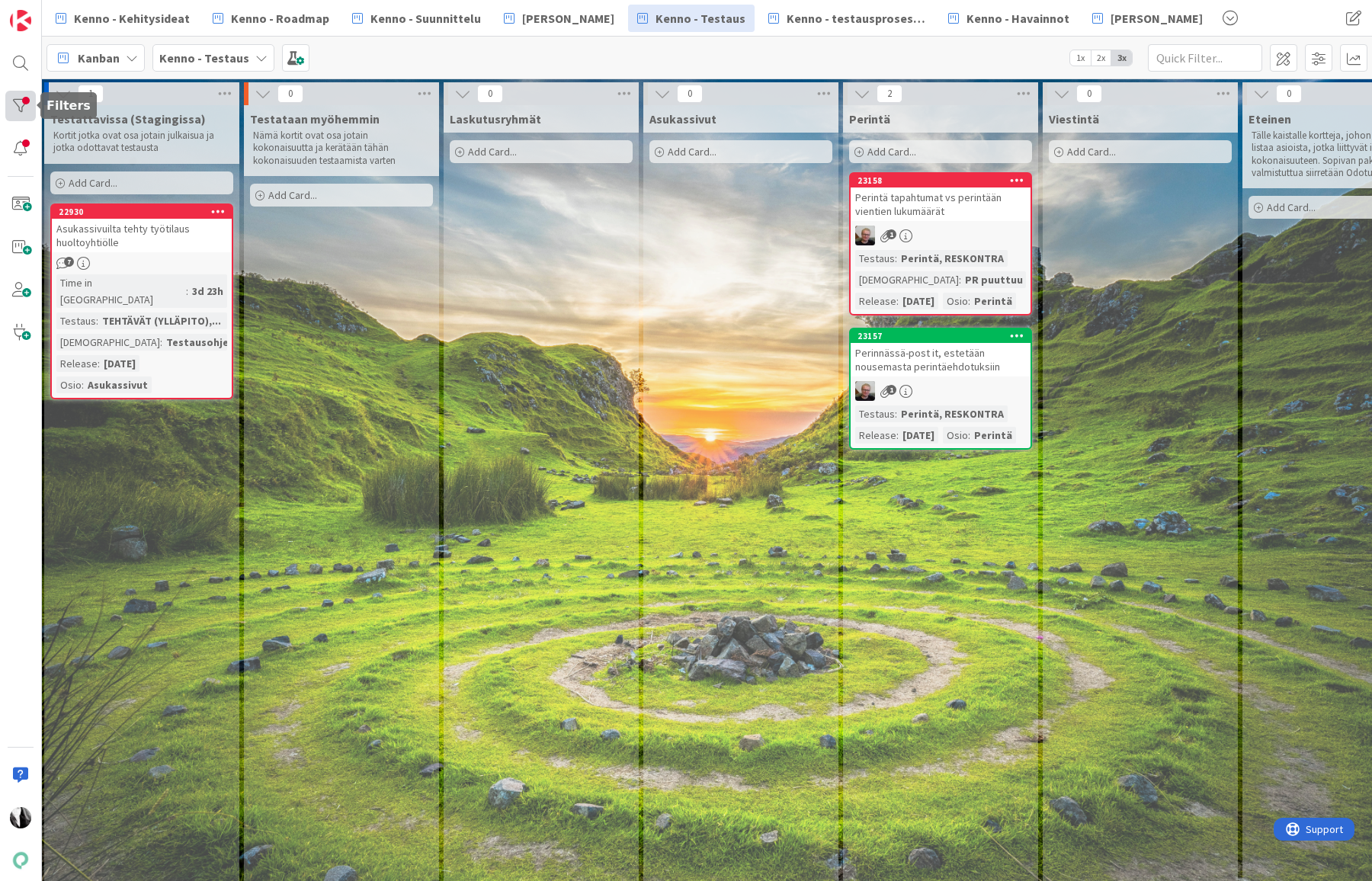
click at [21, 101] on div at bounding box center [20, 105] width 30 height 30
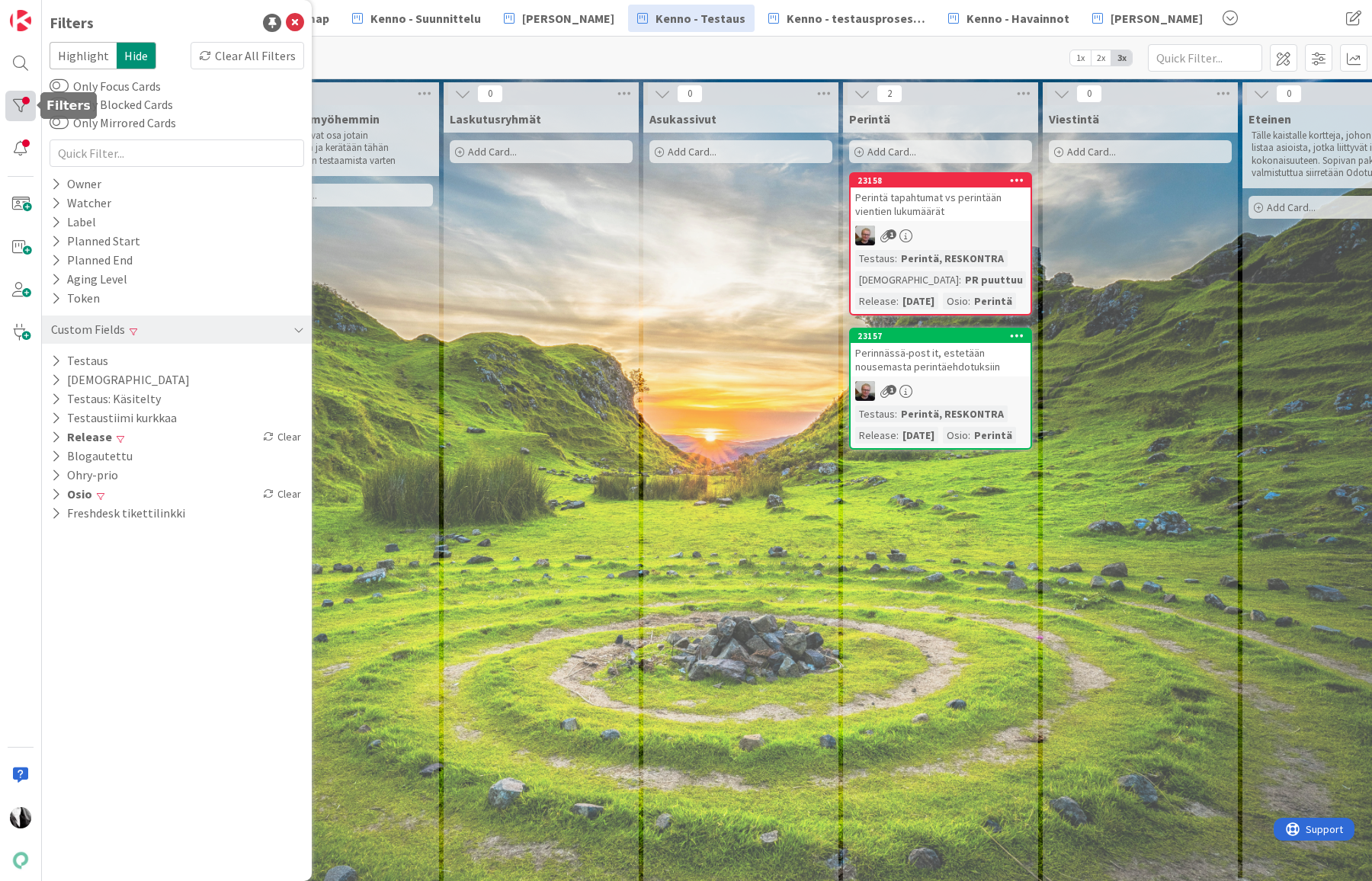
scroll to position [3, 2]
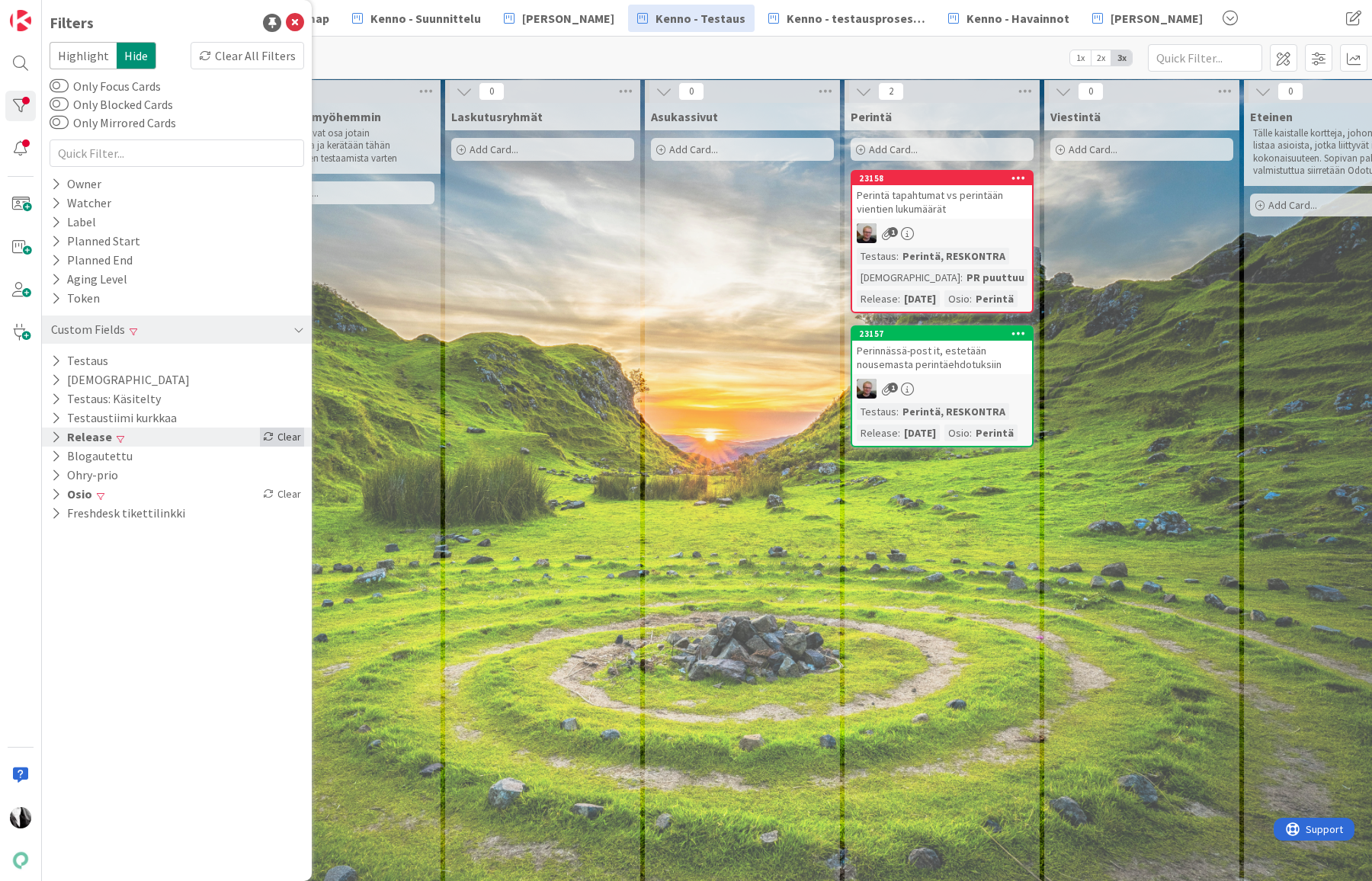
click at [285, 437] on div "Clear" at bounding box center [281, 437] width 44 height 19
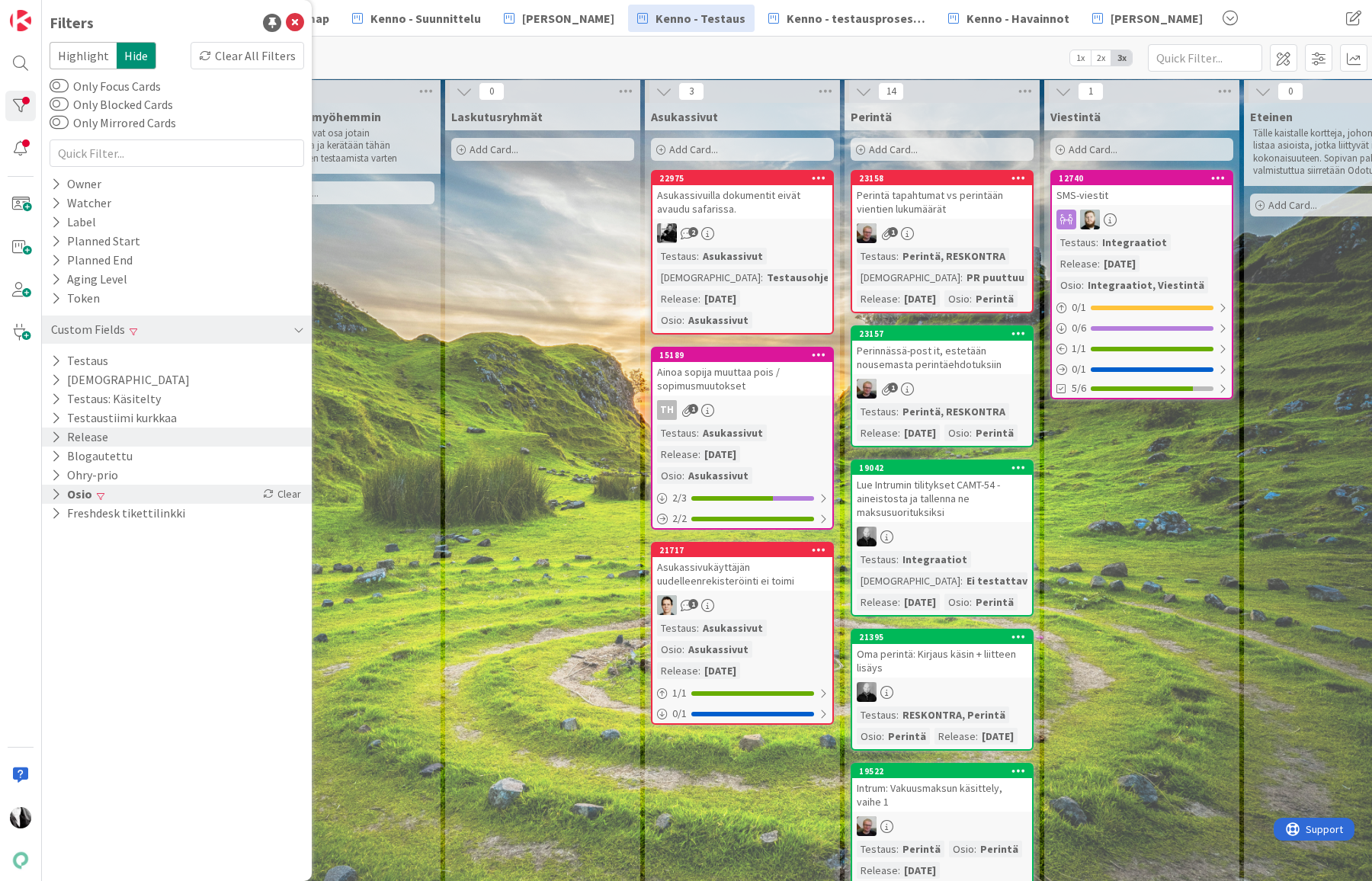
click at [174, 492] on div "Osio Clear" at bounding box center [176, 494] width 270 height 19
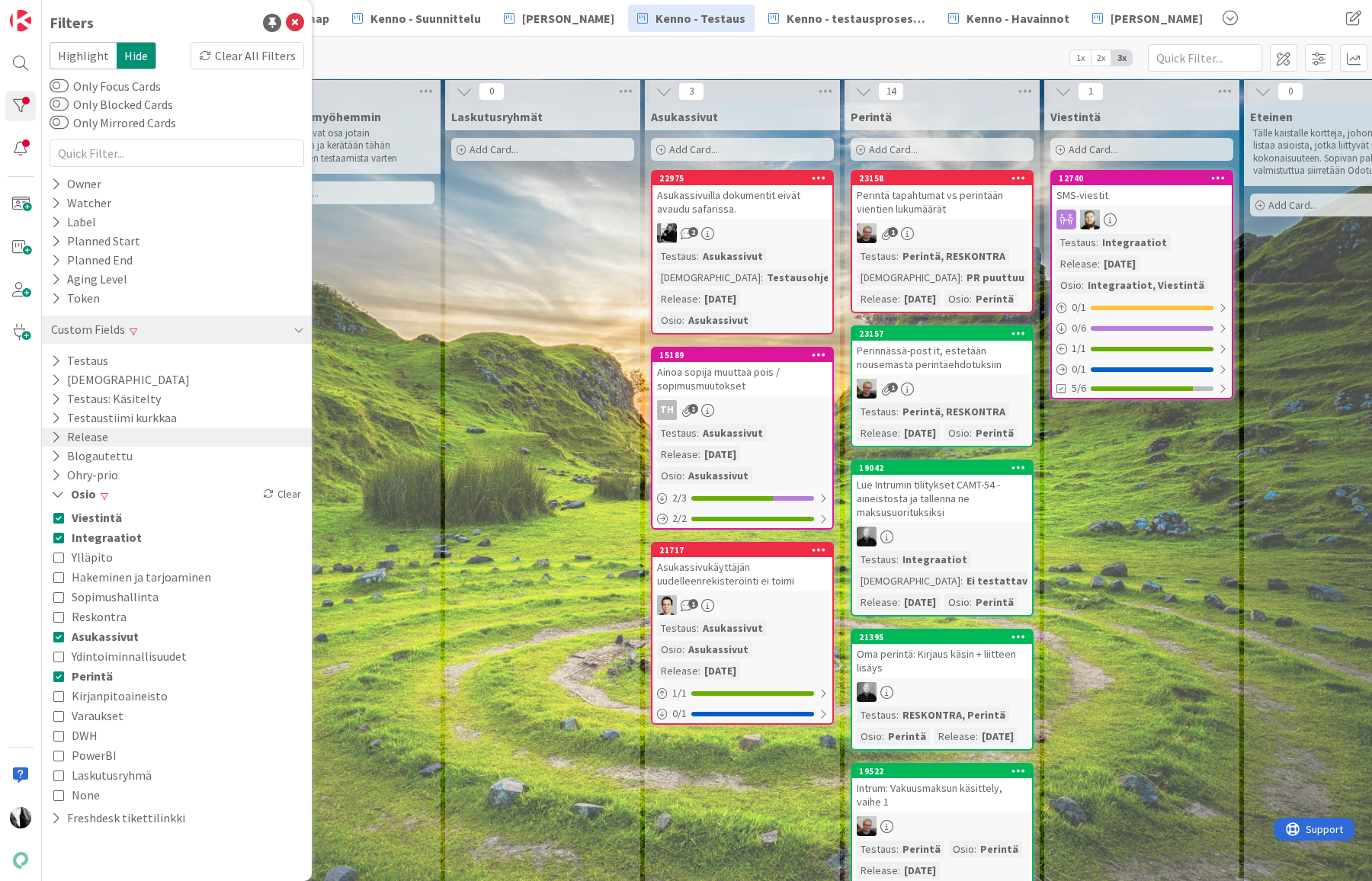
drag, startPoint x: 55, startPoint y: 634, endPoint x: 57, endPoint y: 604, distance: 30.1
click at [56, 633] on icon at bounding box center [58, 637] width 10 height 10
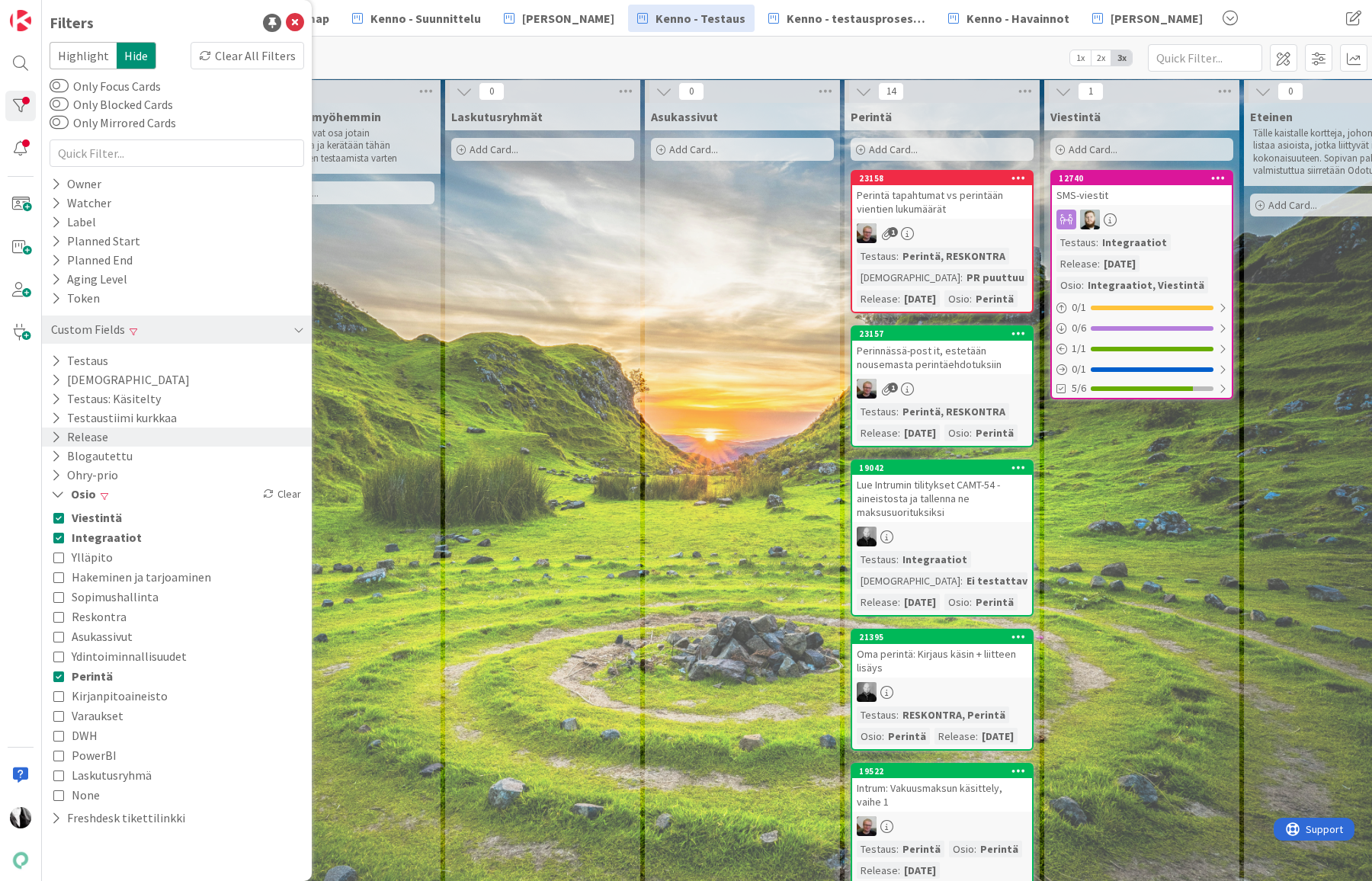
drag, startPoint x: 54, startPoint y: 533, endPoint x: 62, endPoint y: 525, distance: 11.3
click at [56, 533] on icon at bounding box center [58, 538] width 10 height 10
drag, startPoint x: 62, startPoint y: 514, endPoint x: 136, endPoint y: 525, distance: 74.8
click at [61, 514] on icon at bounding box center [58, 518] width 10 height 10
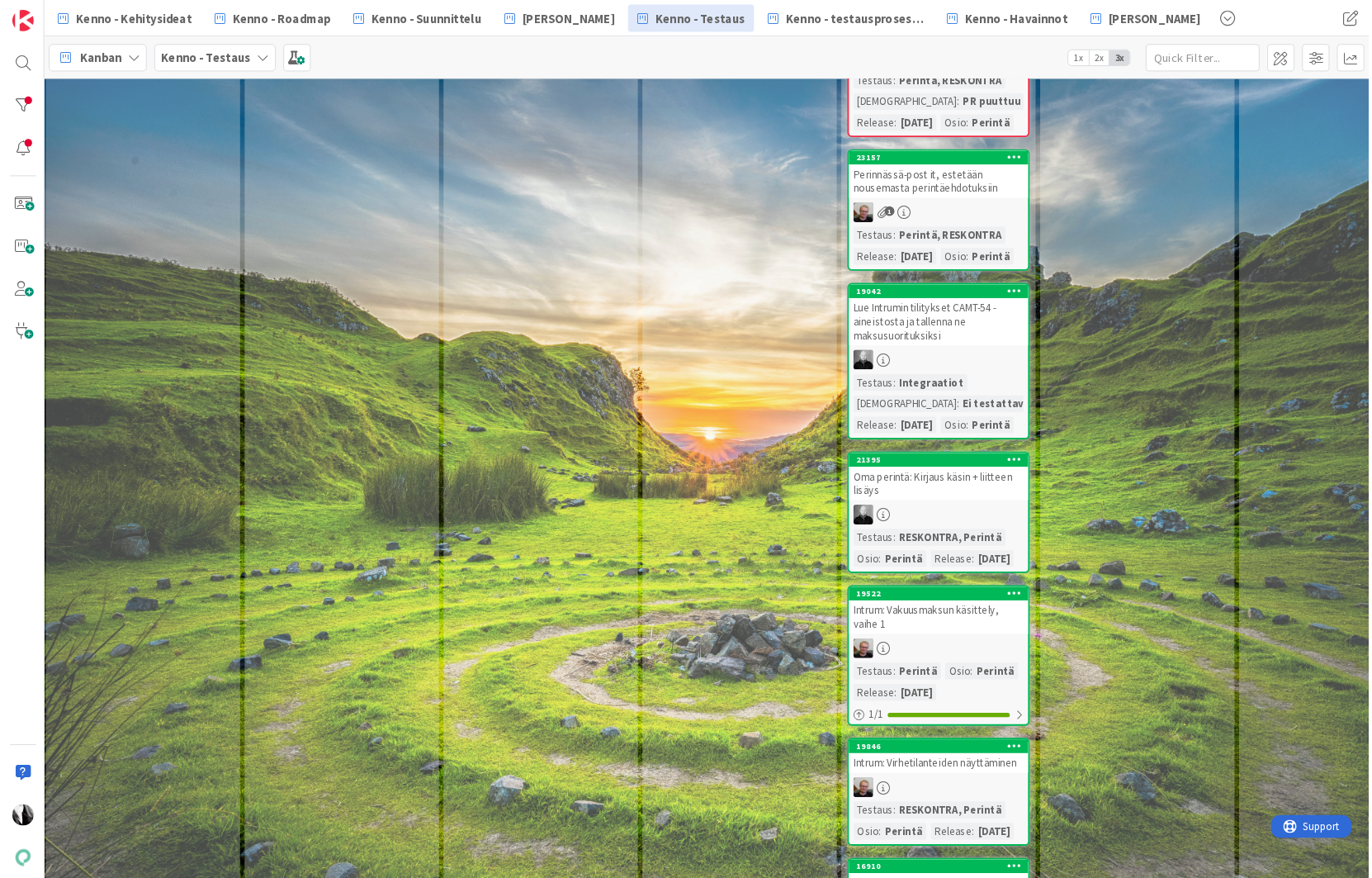
scroll to position [0, 4]
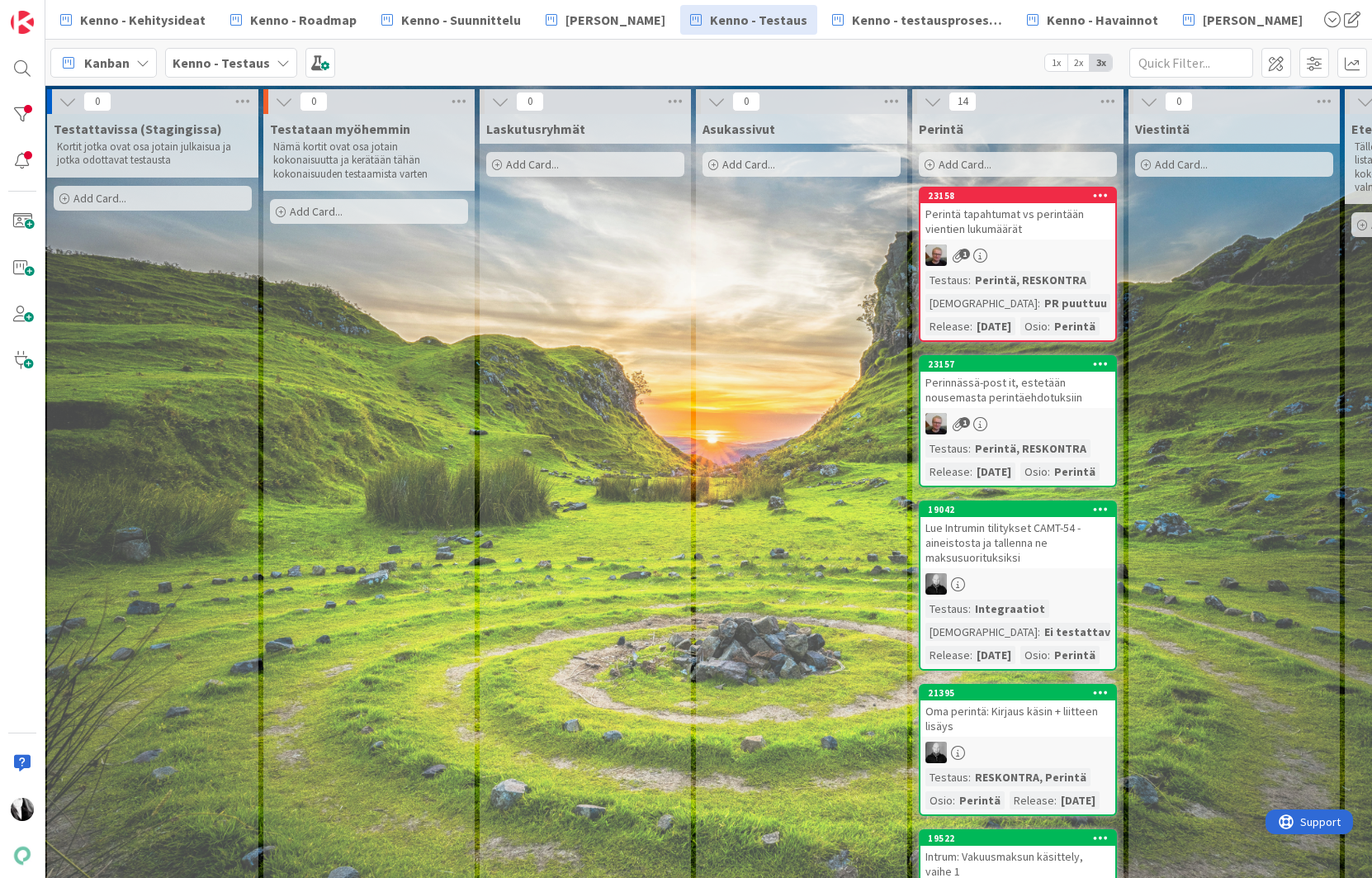
click at [569, 26] on span "[PERSON_NAME]" at bounding box center [615, 20] width 100 height 20
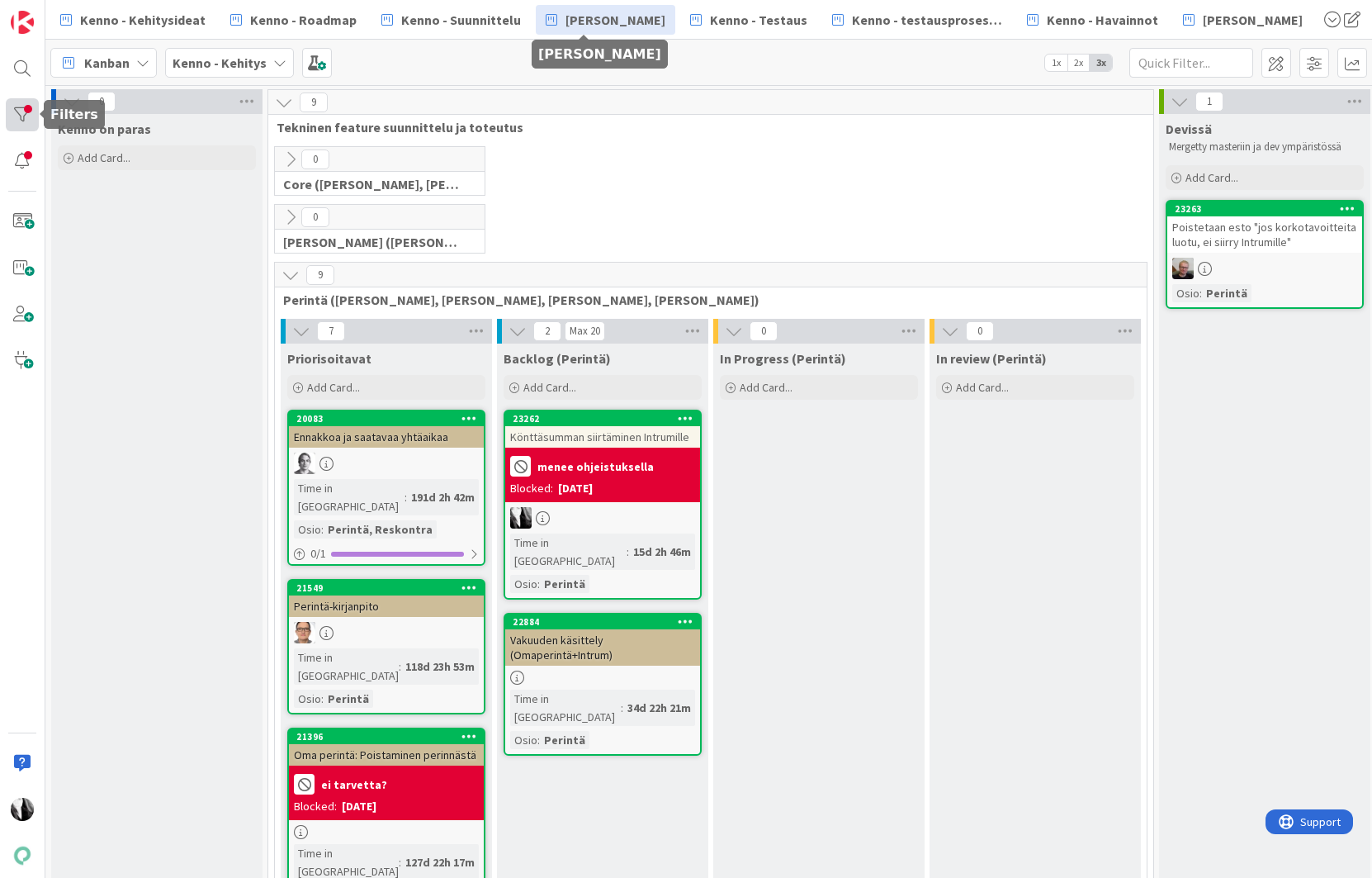
click at [21, 113] on div at bounding box center [22, 114] width 33 height 33
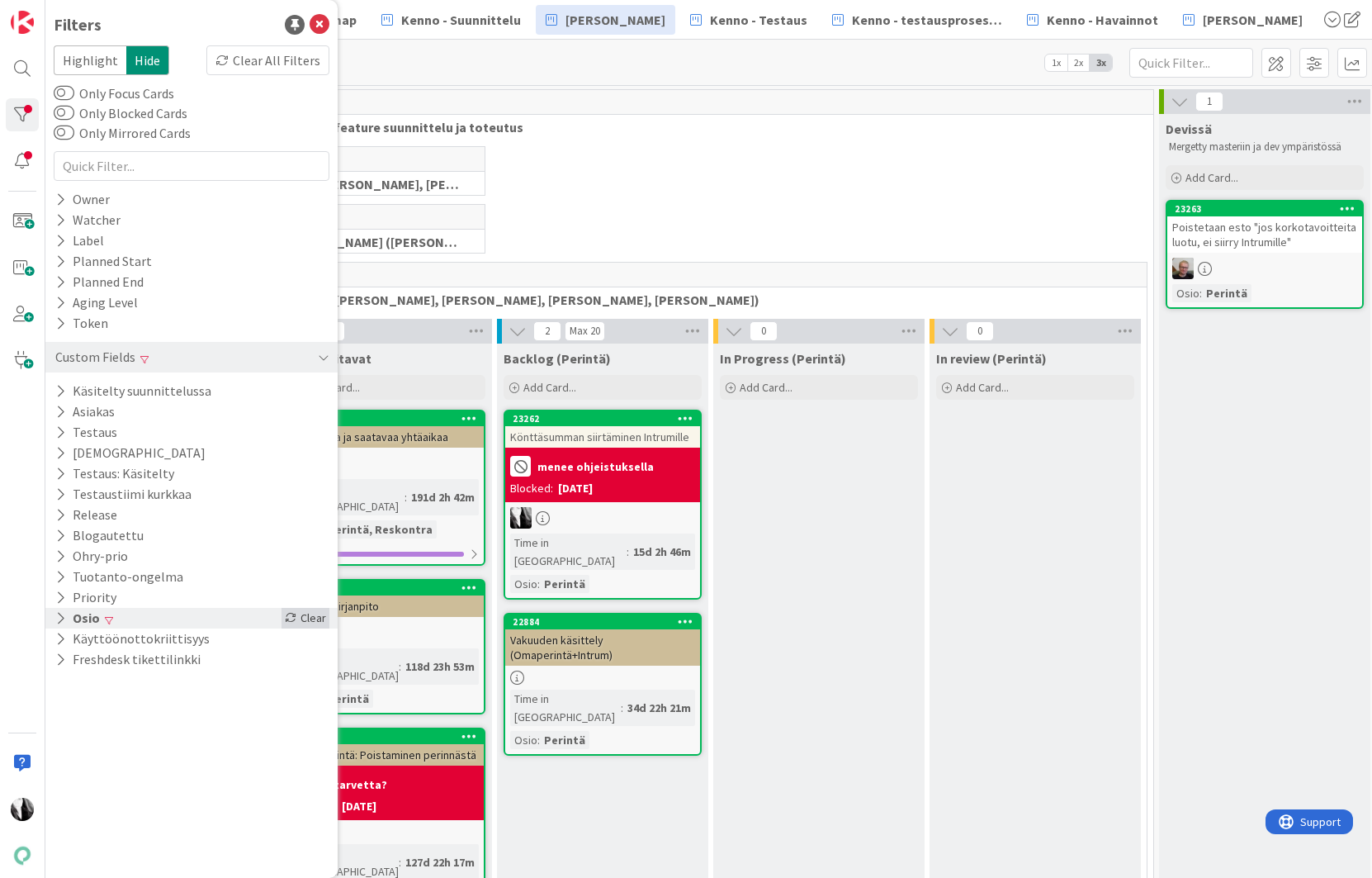
click at [311, 615] on div "Clear" at bounding box center [305, 618] width 48 height 21
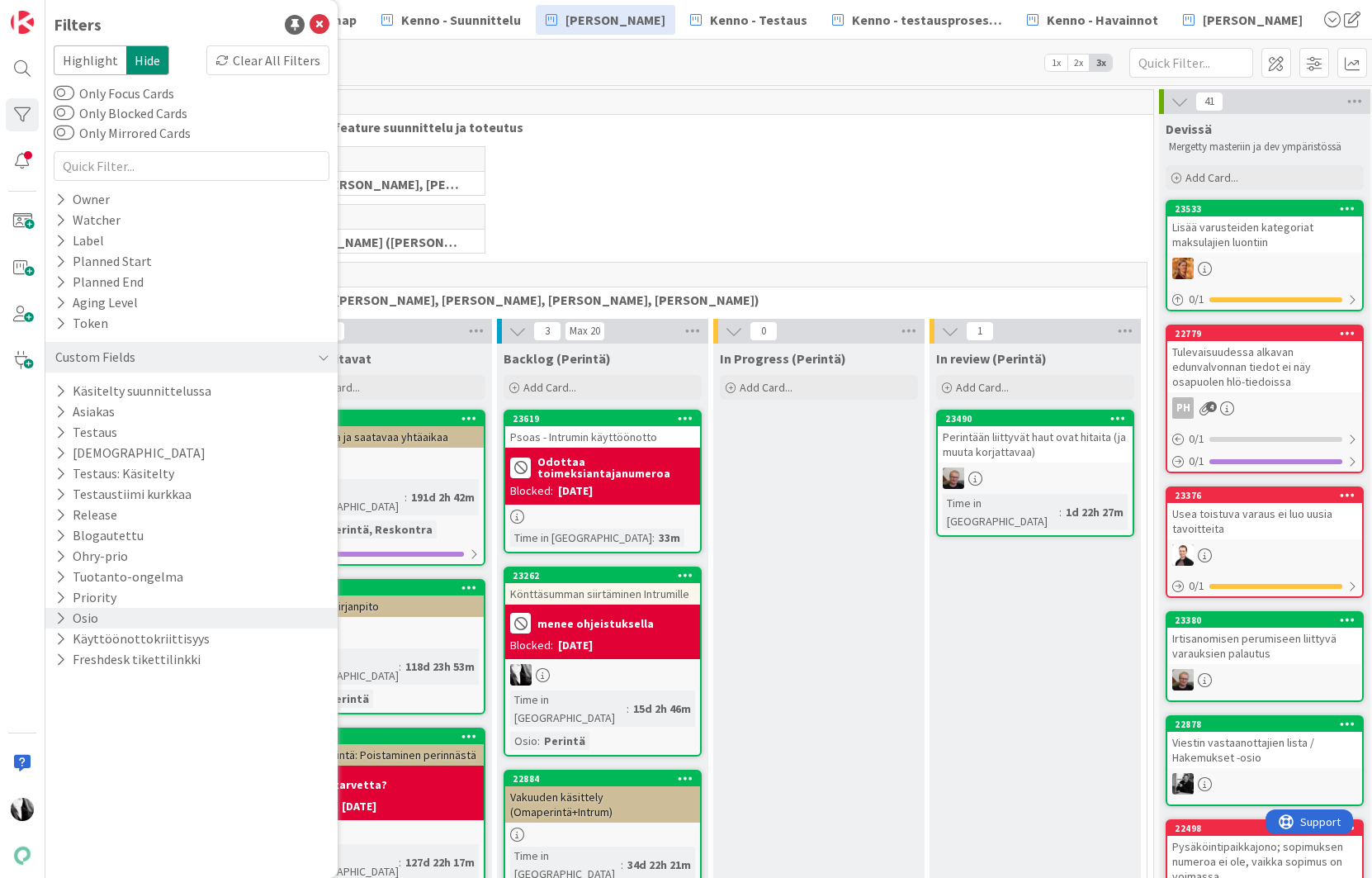
click at [628, 435] on div "Psoas - Intrumin käyttöönotto" at bounding box center [602, 437] width 195 height 22
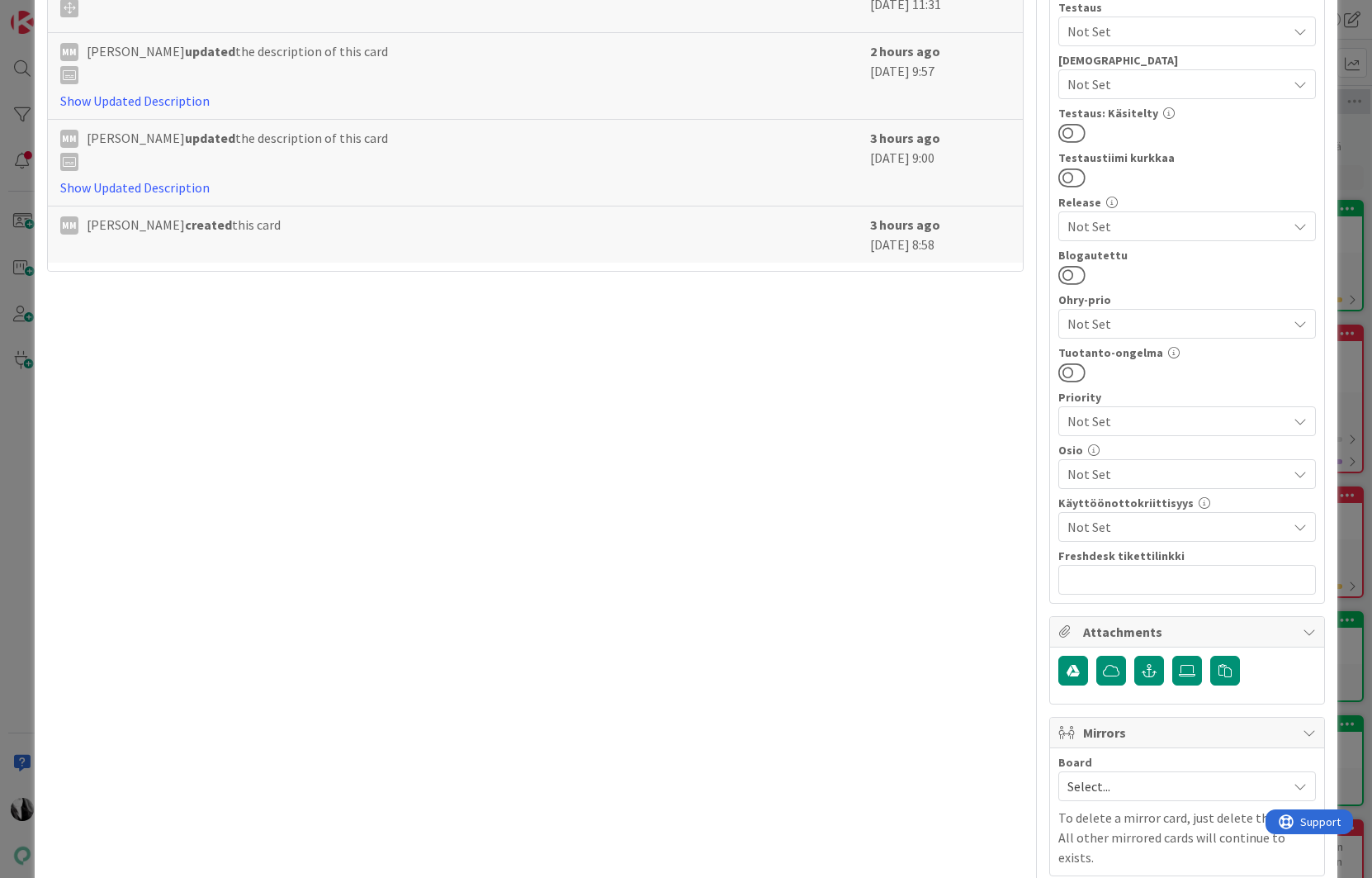
scroll to position [747, 0]
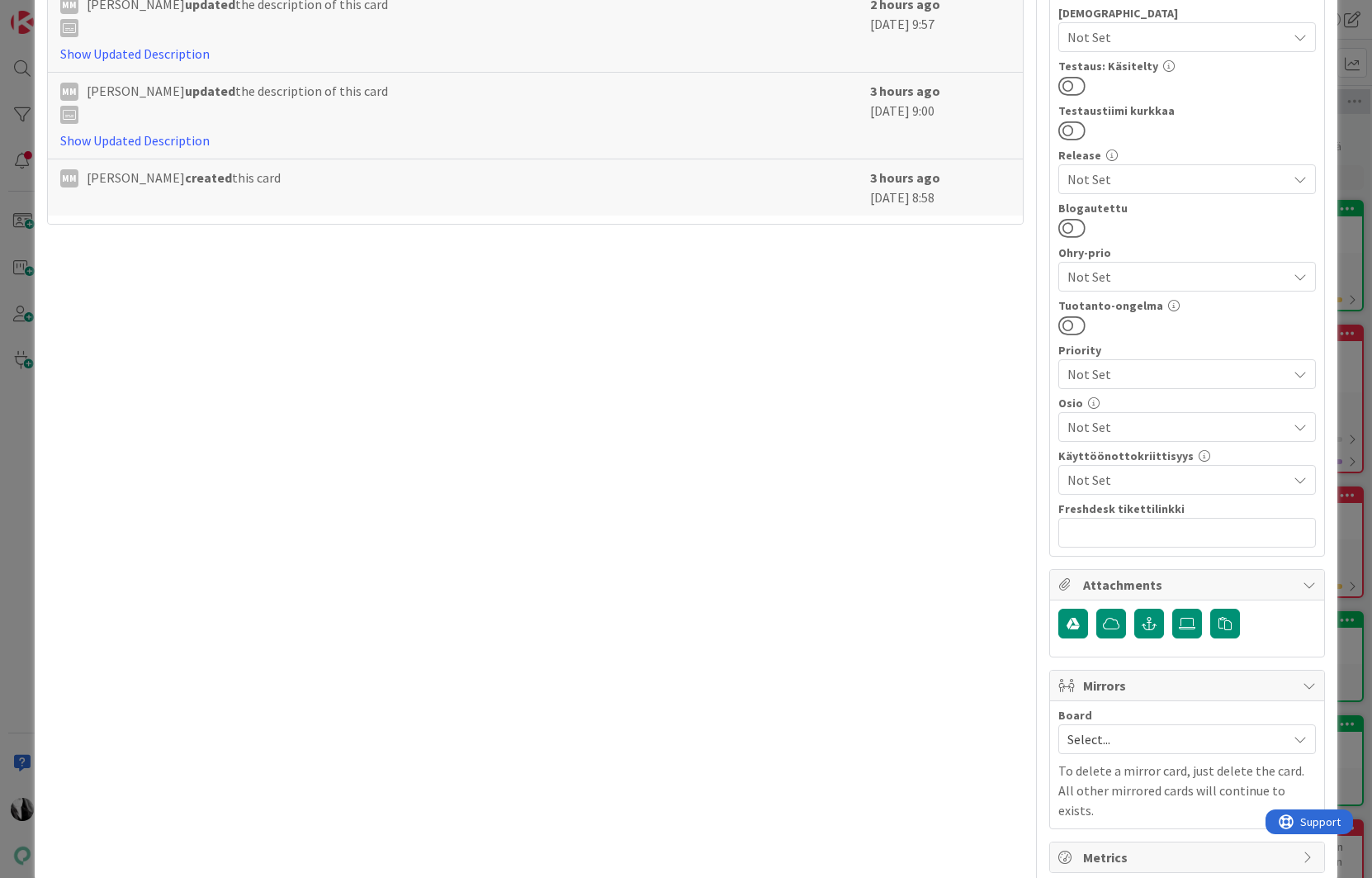
click at [1166, 427] on span "Not Set" at bounding box center [1177, 426] width 219 height 20
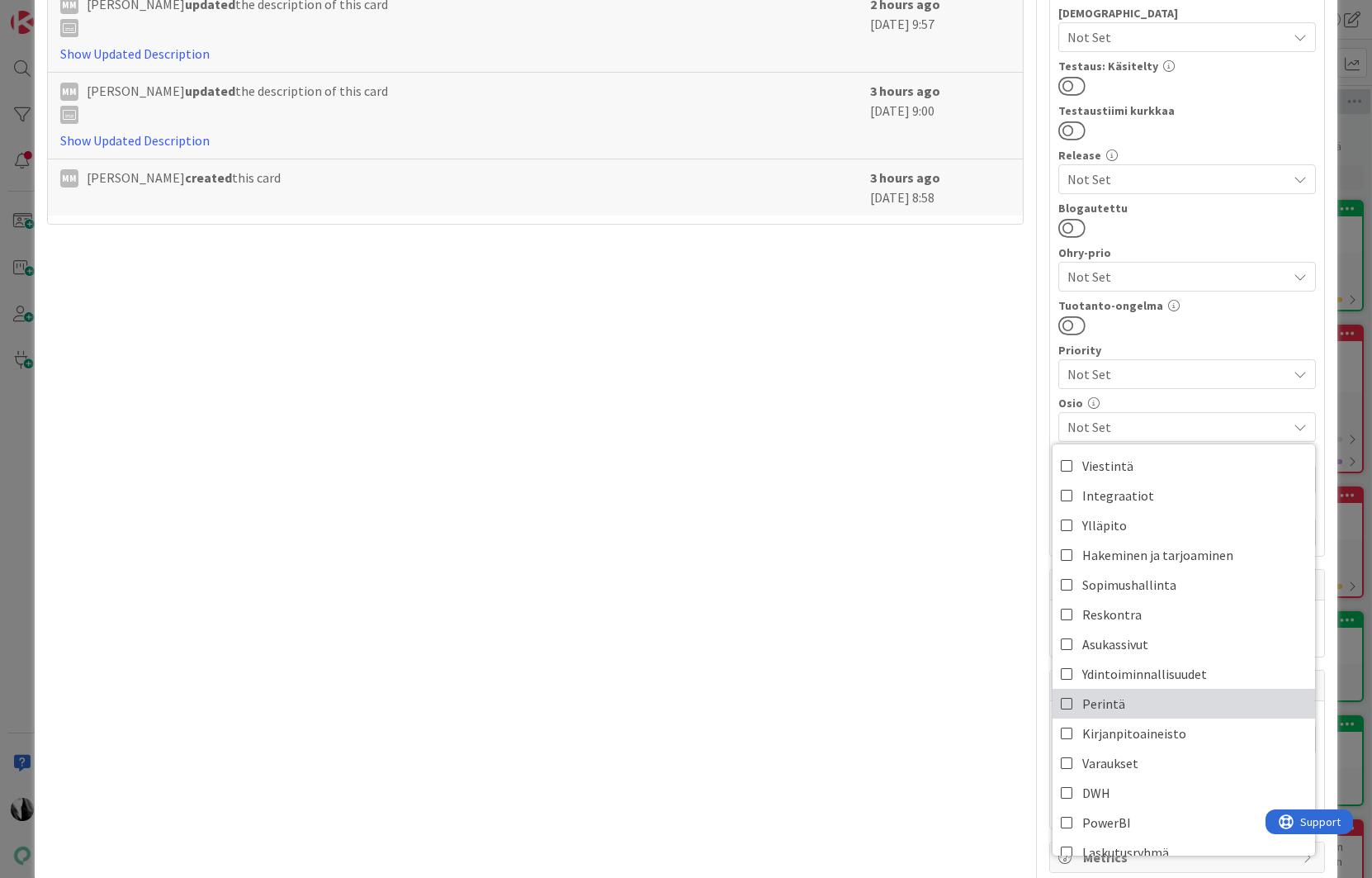
click at [1149, 704] on link "Perintä" at bounding box center [1184, 704] width 263 height 30
click at [880, 542] on div "Title 29 / 128 Psoas - Intrumin käyttöönotto Description [PERSON_NAME] just joi…" at bounding box center [535, 94] width 978 height 1556
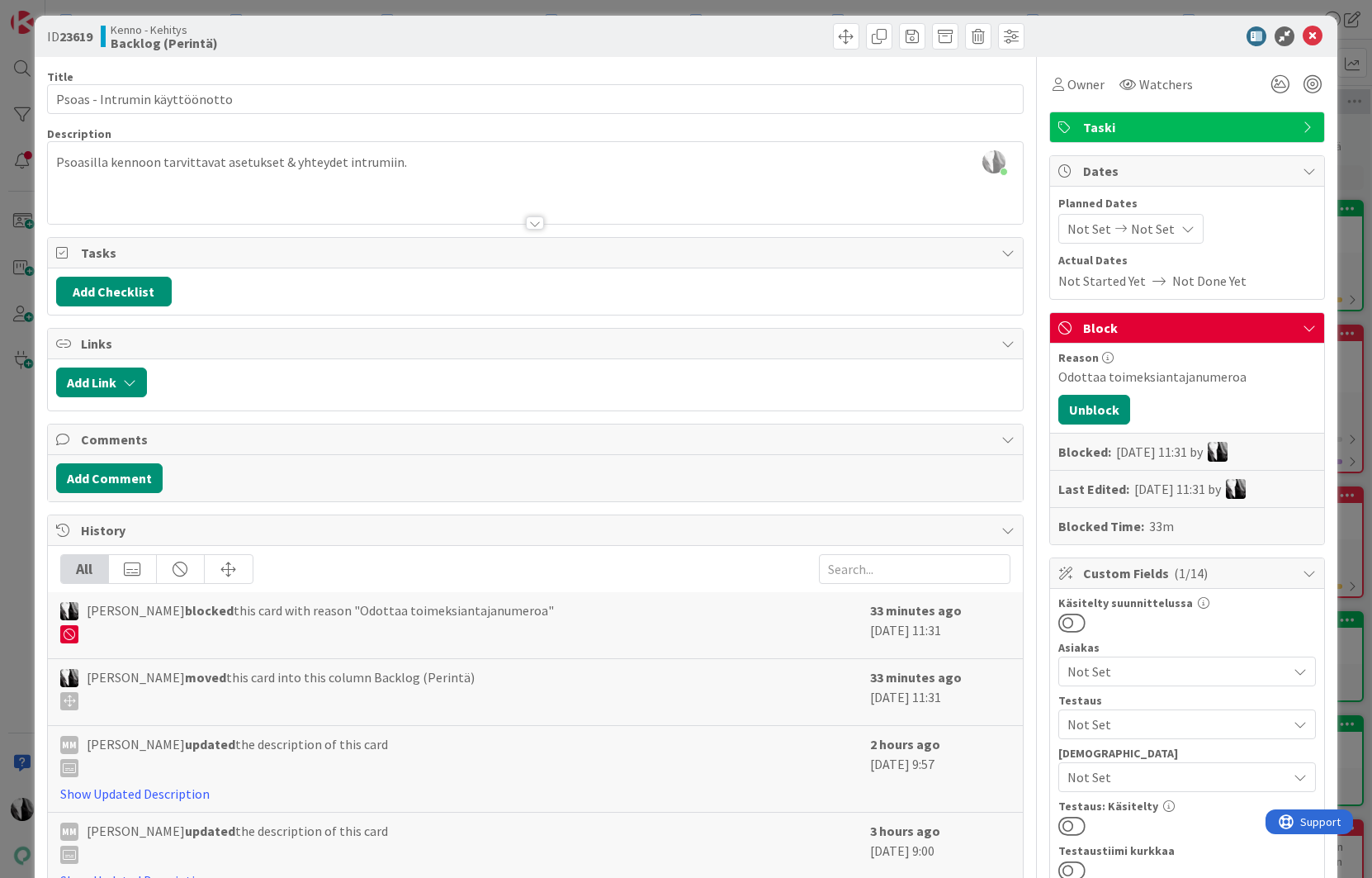
scroll to position [0, 0]
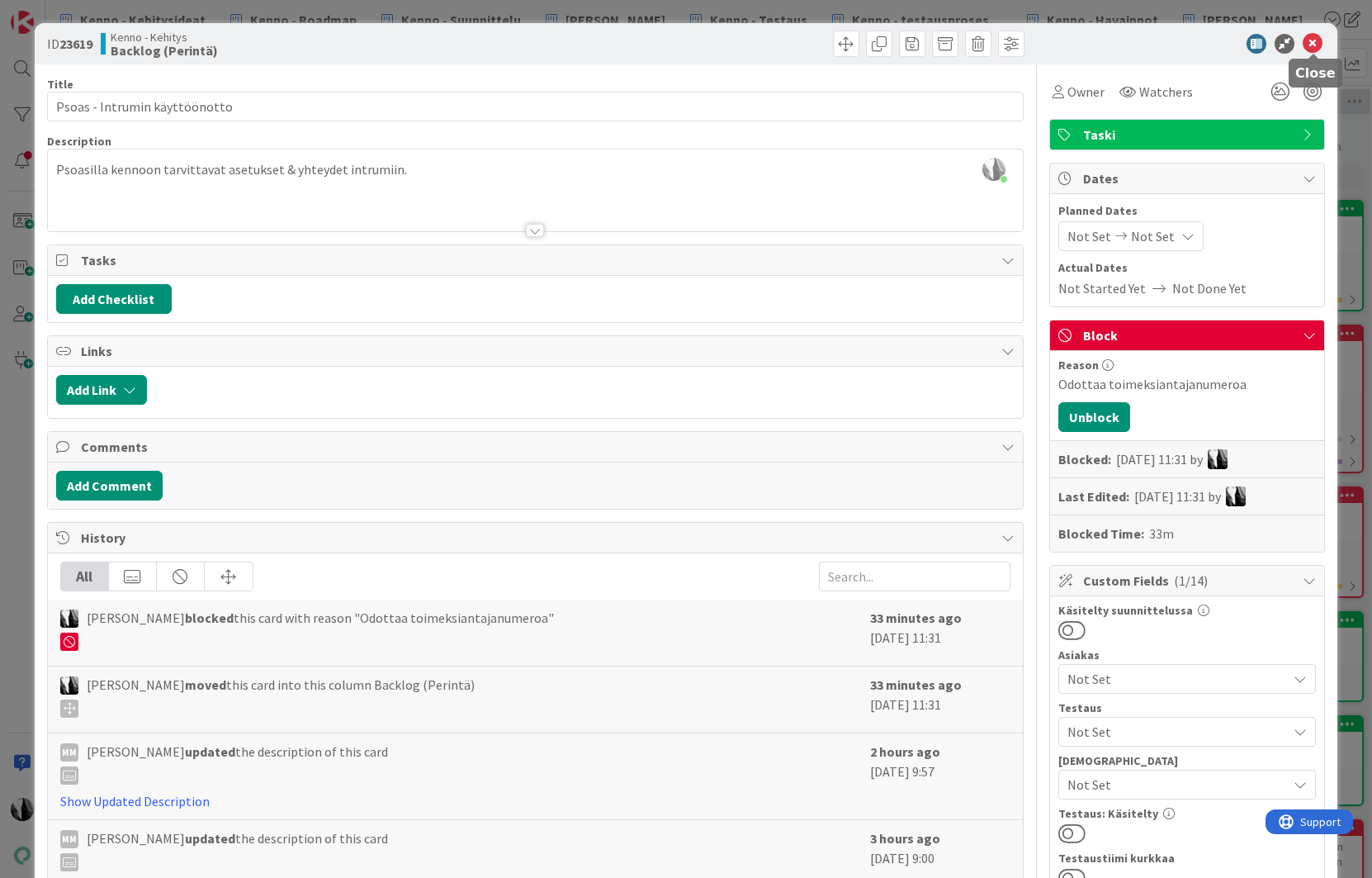
click at [1318, 40] on icon at bounding box center [1313, 43] width 20 height 20
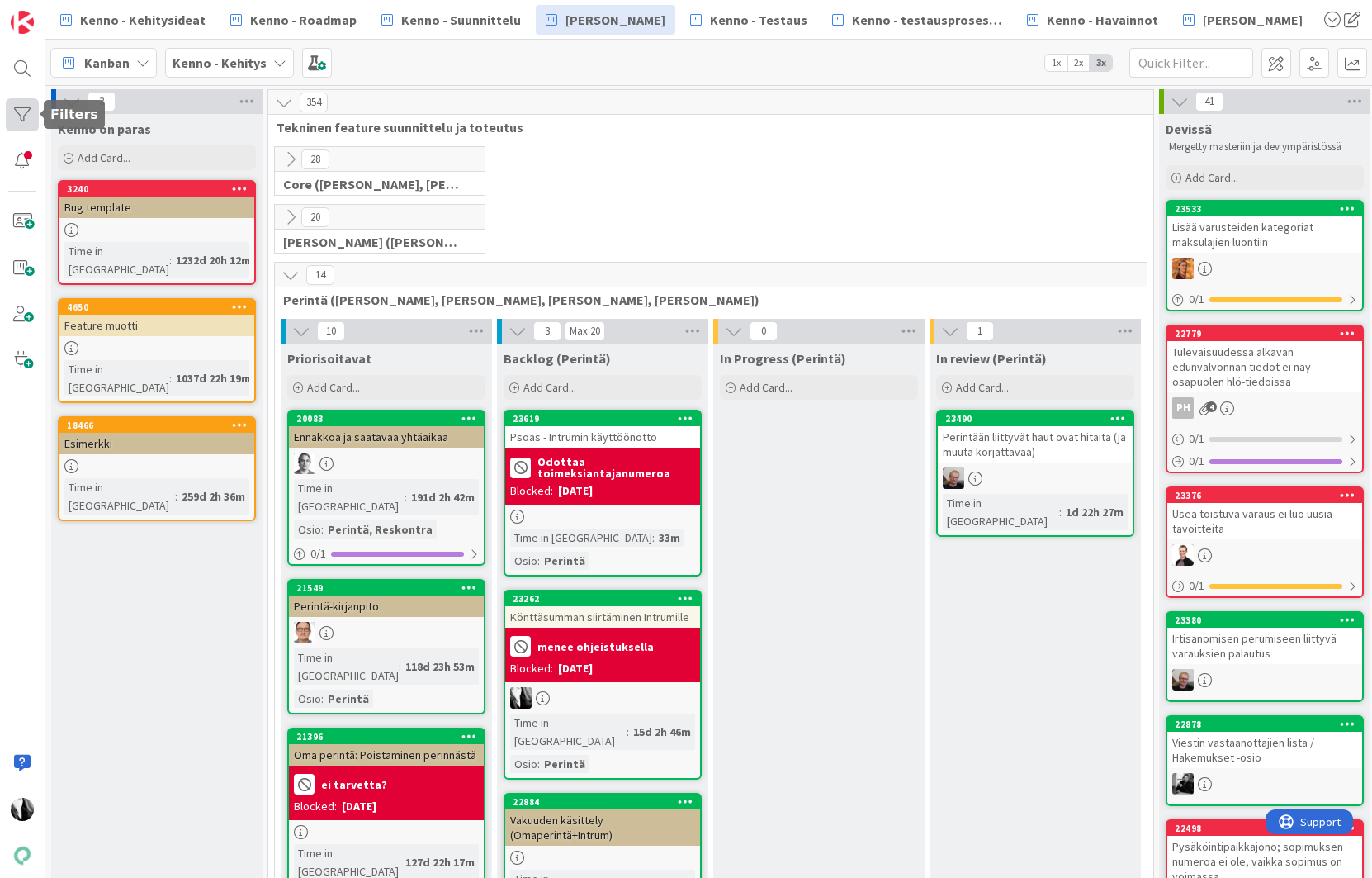
click at [21, 111] on div at bounding box center [22, 114] width 33 height 33
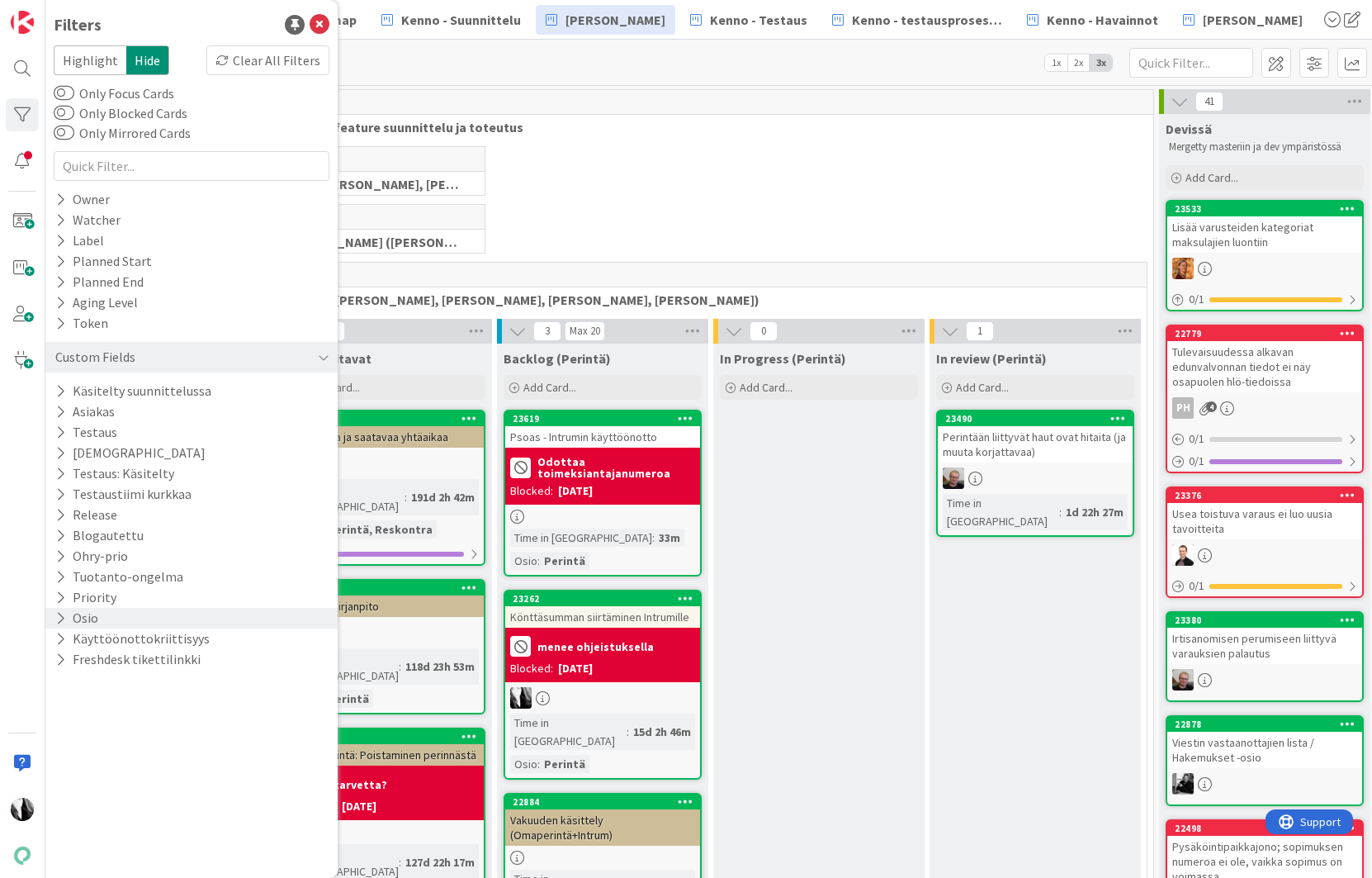
click at [114, 617] on div "Osio" at bounding box center [191, 618] width 293 height 21
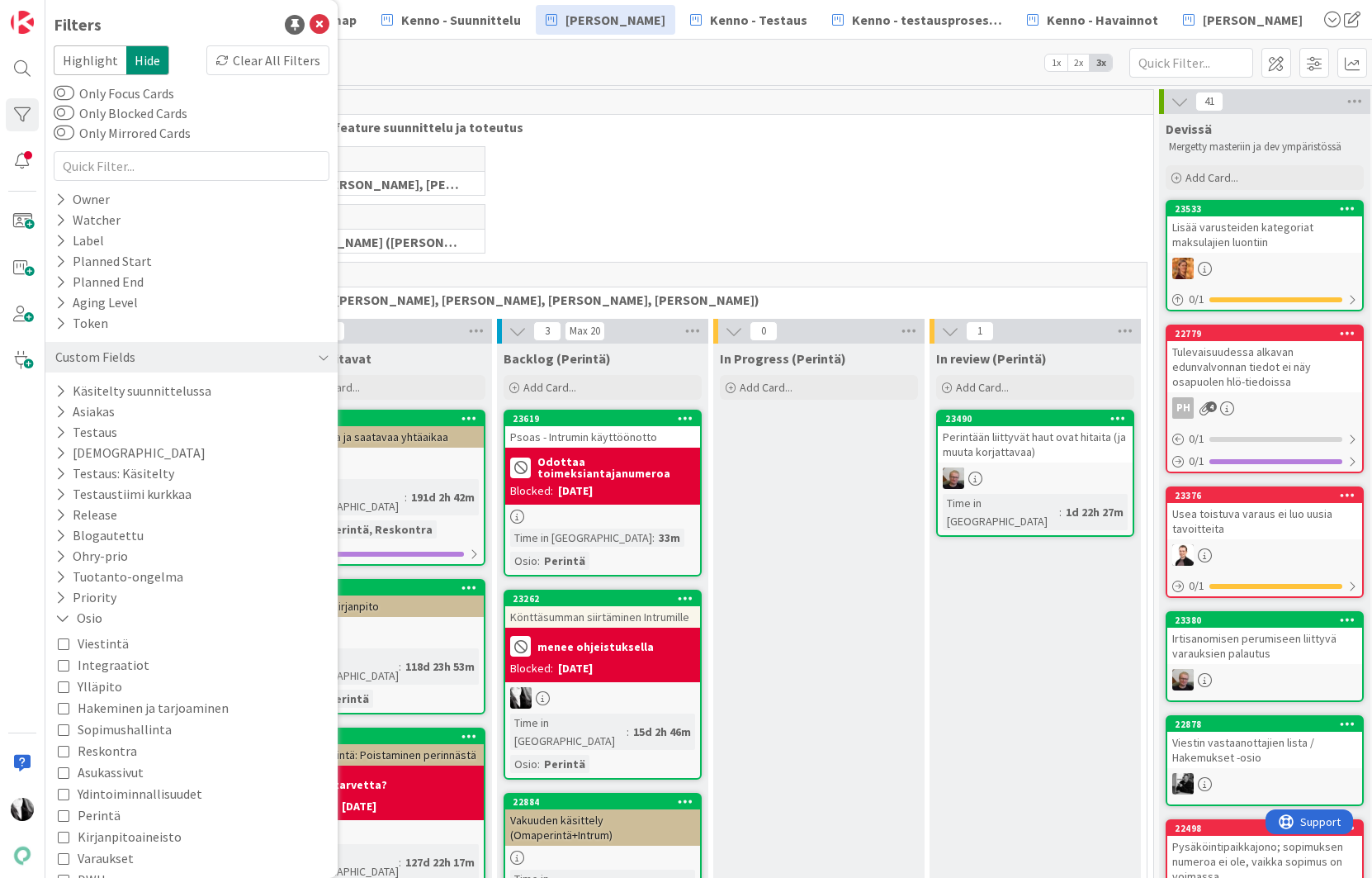
scroll to position [24, 0]
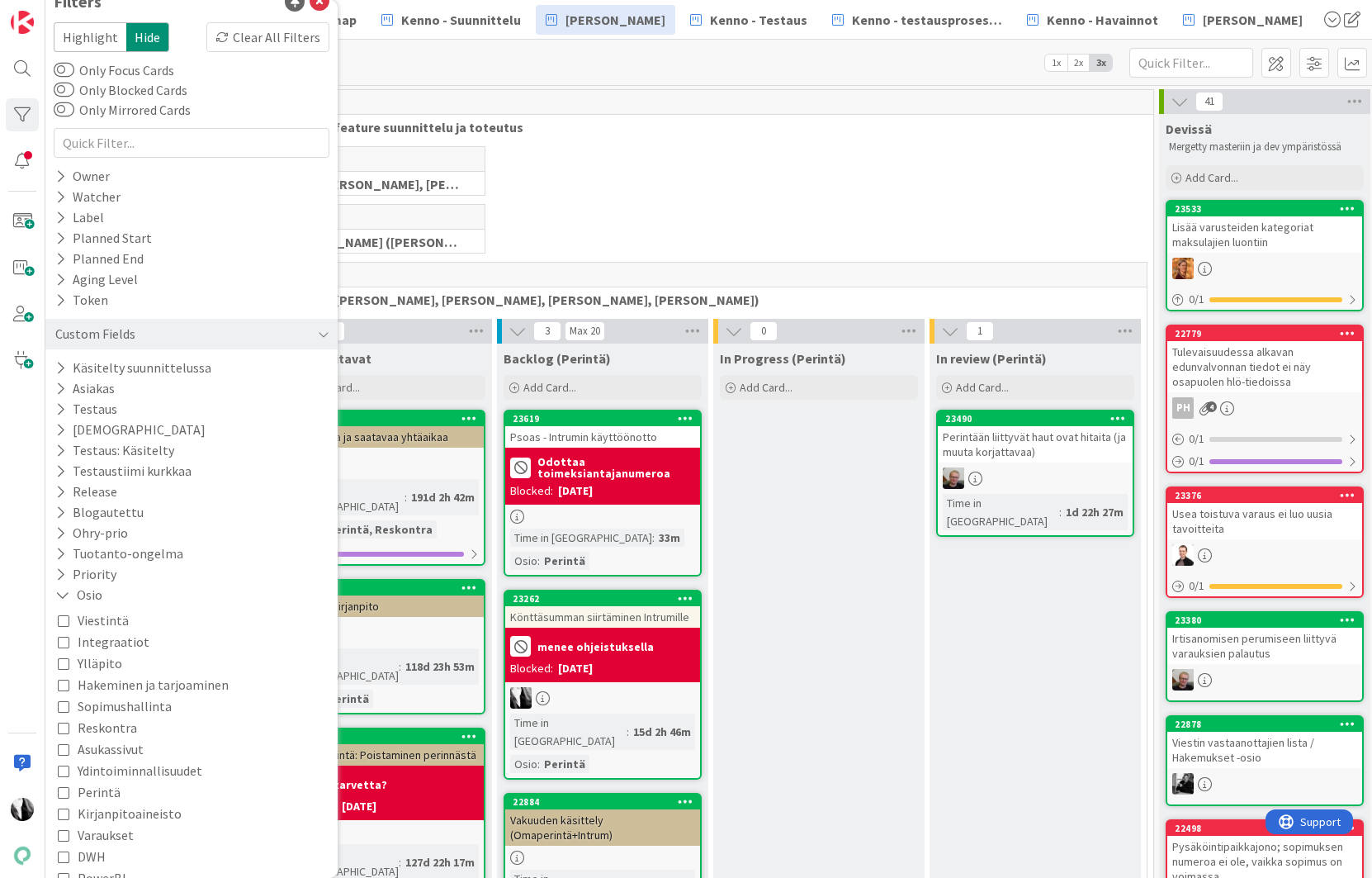
click at [132, 786] on div "Viestintä Integraatiot Ylläpito Hakeminen ja tarjoaminen Sopimushallinta Reskon…" at bounding box center [191, 771] width 267 height 322
click at [98, 790] on span "Perintä" at bounding box center [99, 791] width 43 height 22
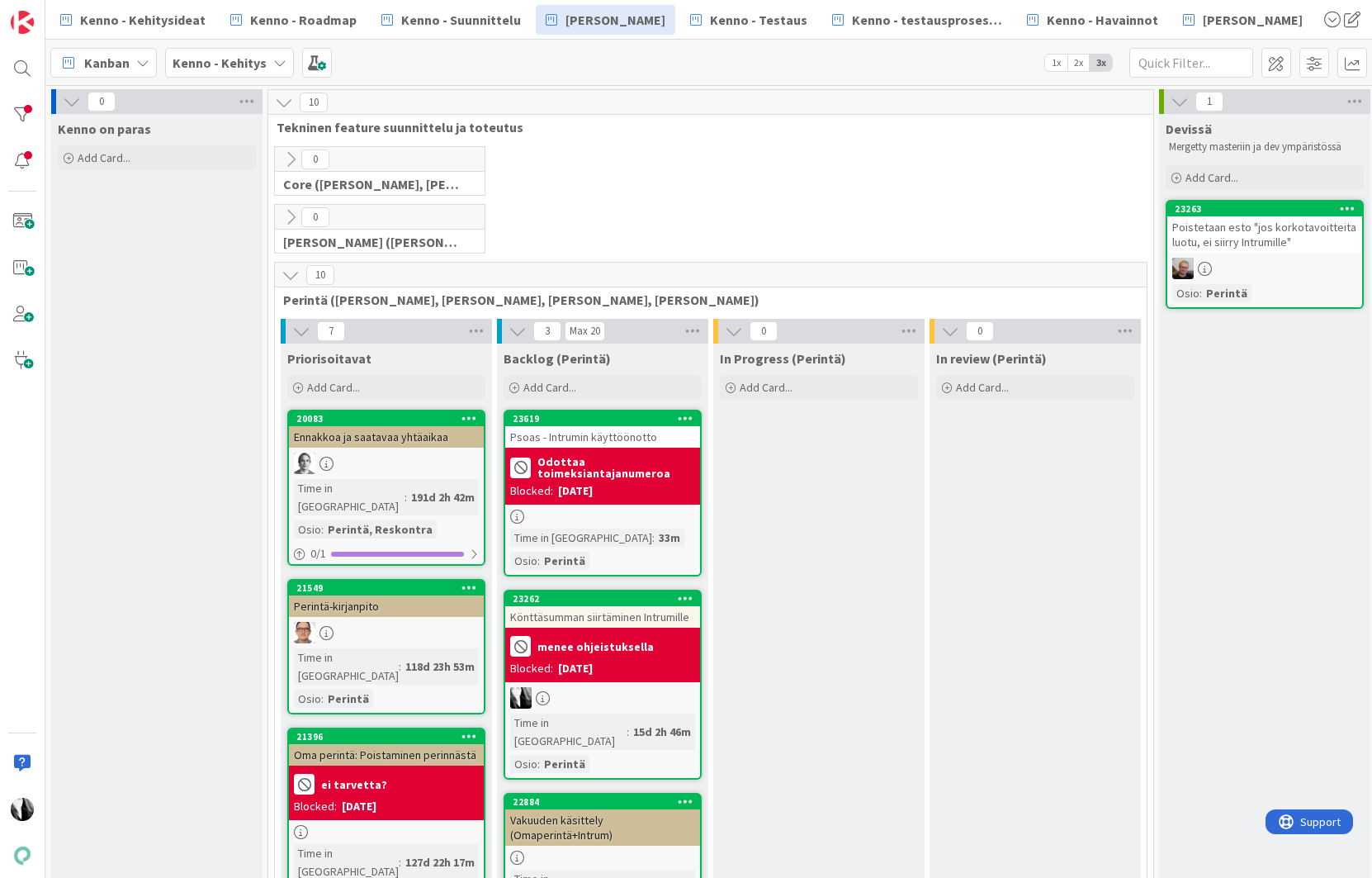
click at [646, 438] on div "Psoas - Intrumin käyttöönotto" at bounding box center [602, 437] width 195 height 22
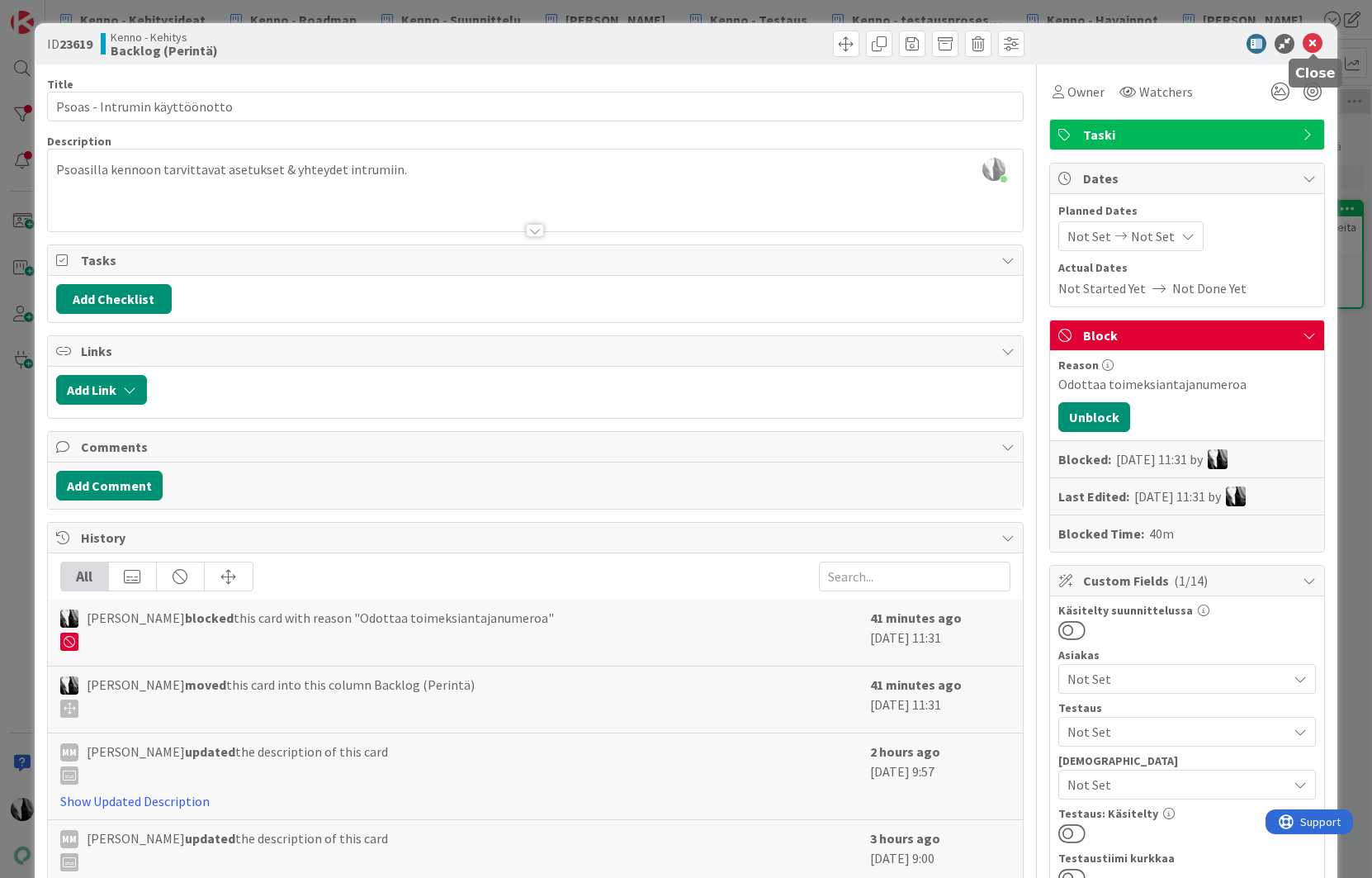
click at [1313, 46] on icon at bounding box center [1313, 43] width 20 height 20
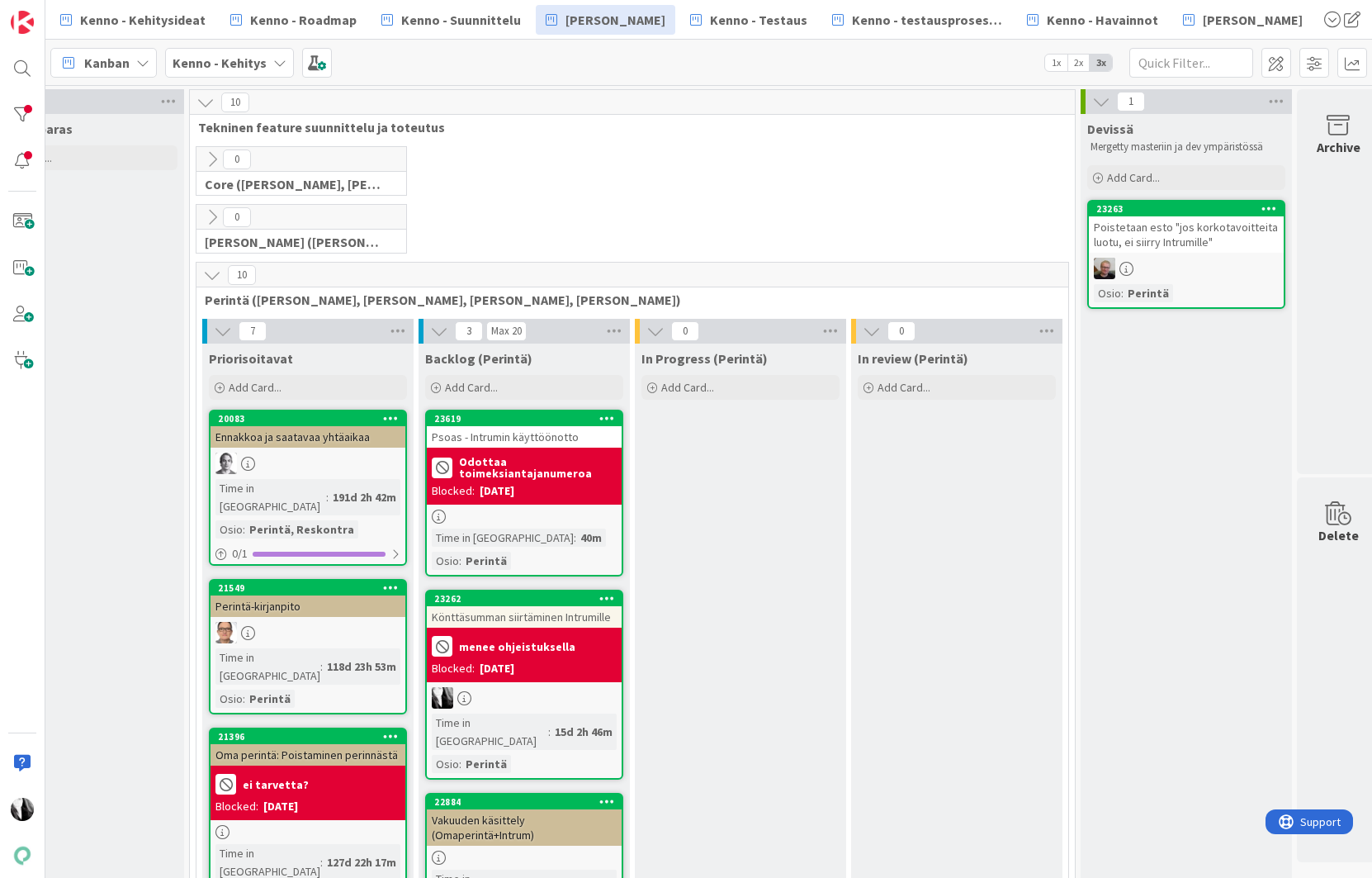
scroll to position [0, 91]
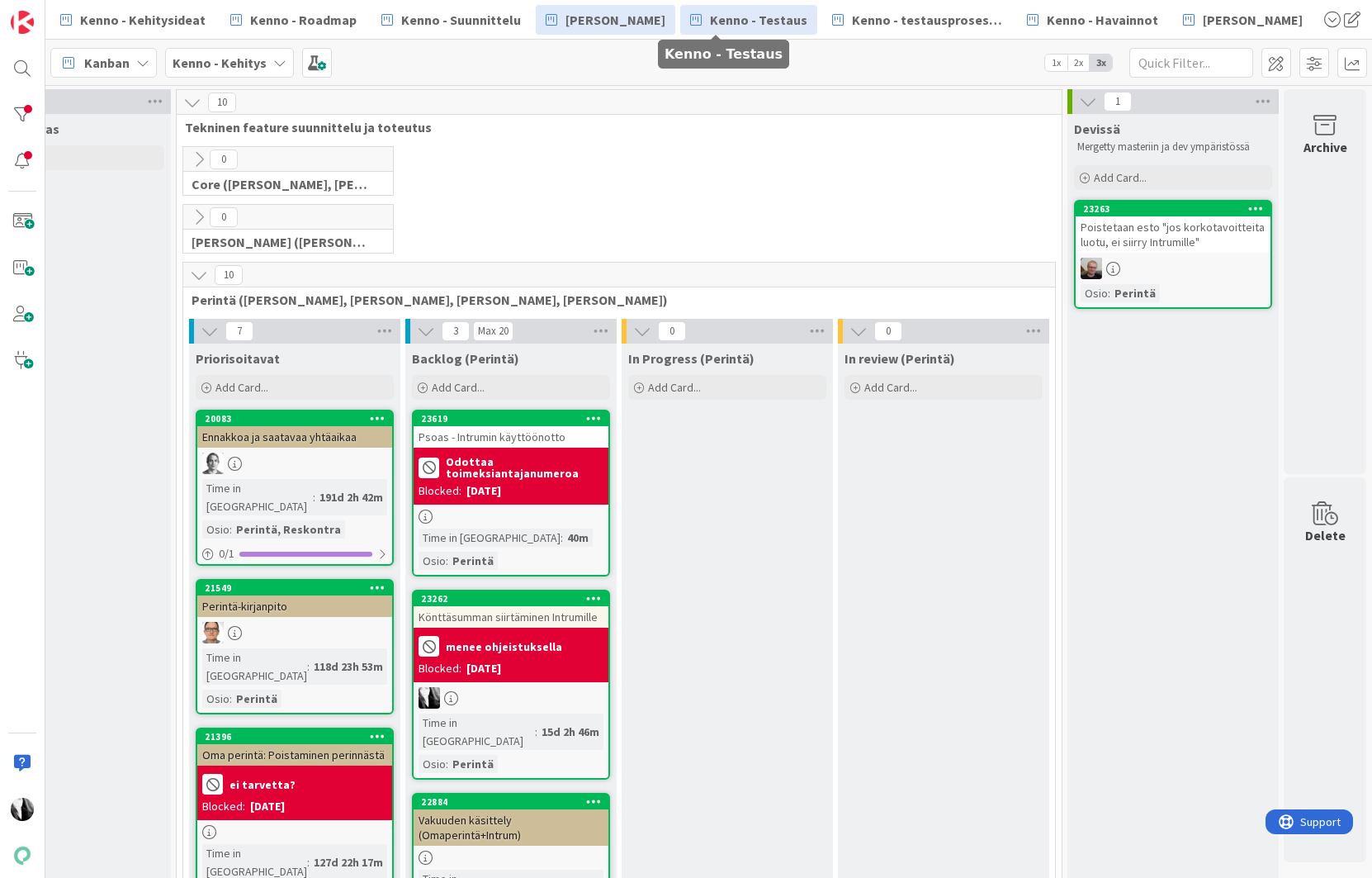
click at [714, 21] on span "Kenno - Testaus" at bounding box center [759, 20] width 98 height 20
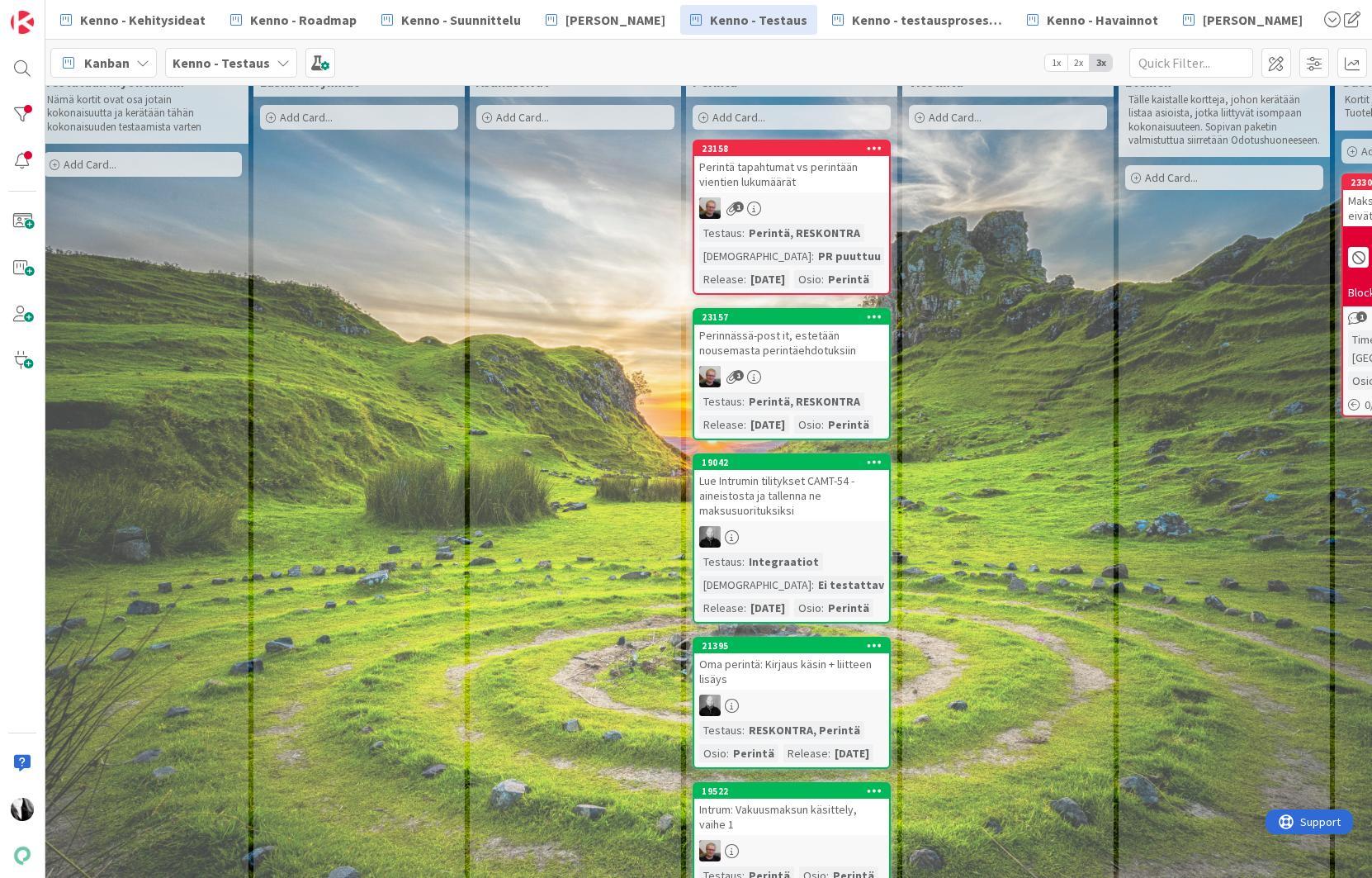
scroll to position [0, 231]
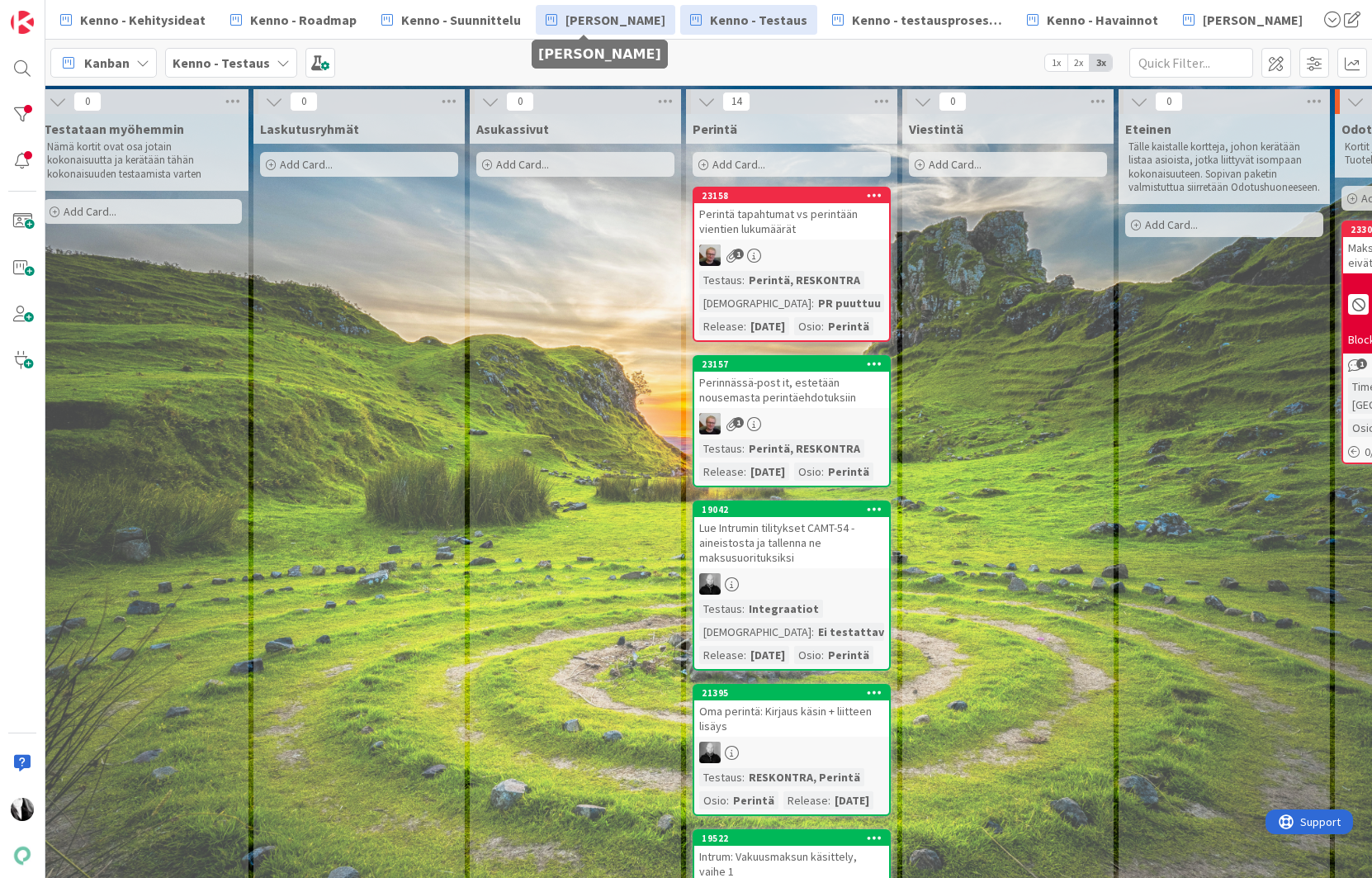
click at [596, 11] on span "[PERSON_NAME]" at bounding box center [615, 20] width 100 height 20
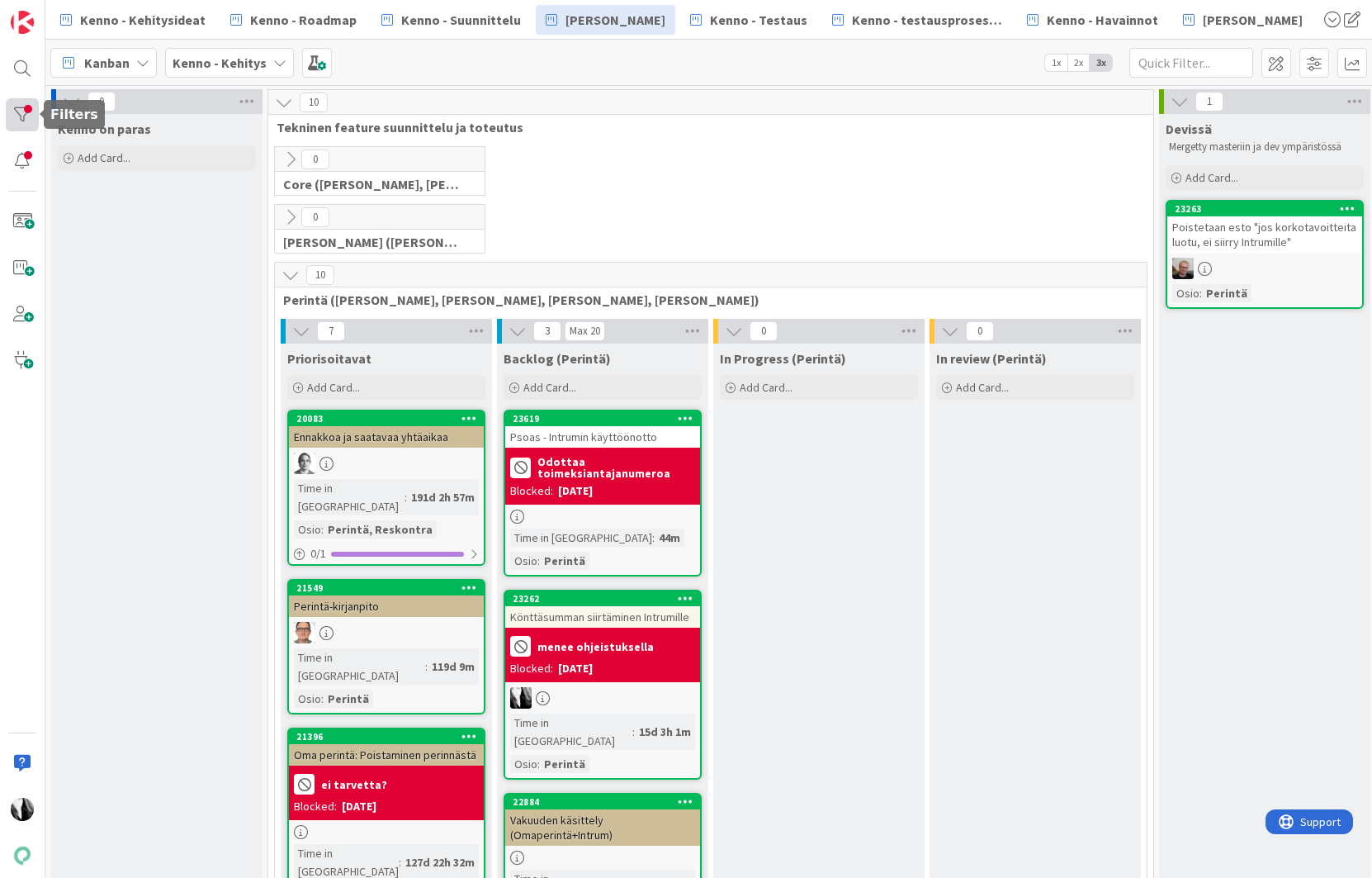
click at [22, 109] on div at bounding box center [22, 114] width 33 height 33
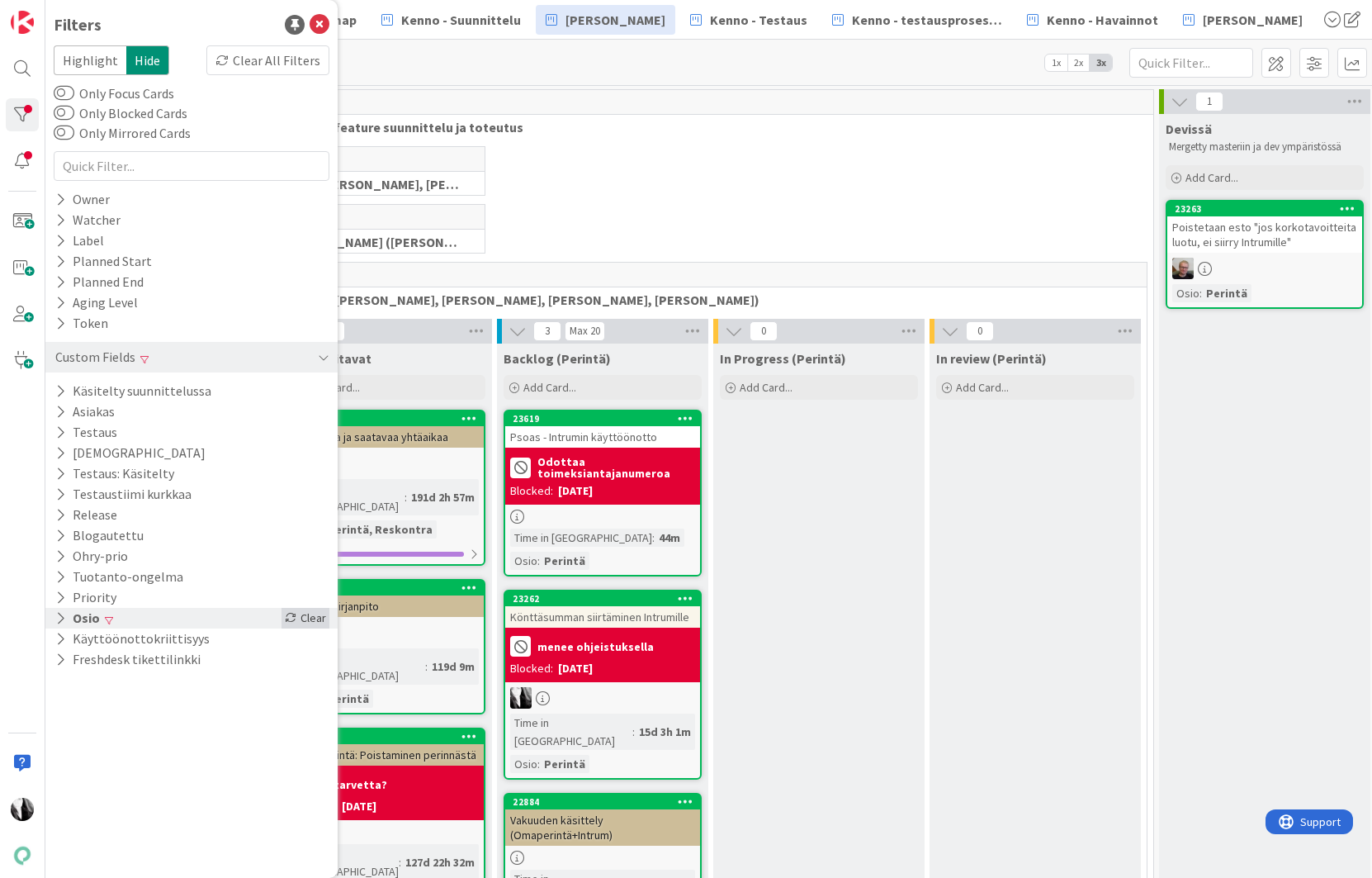
click at [300, 616] on div "Clear" at bounding box center [305, 618] width 48 height 21
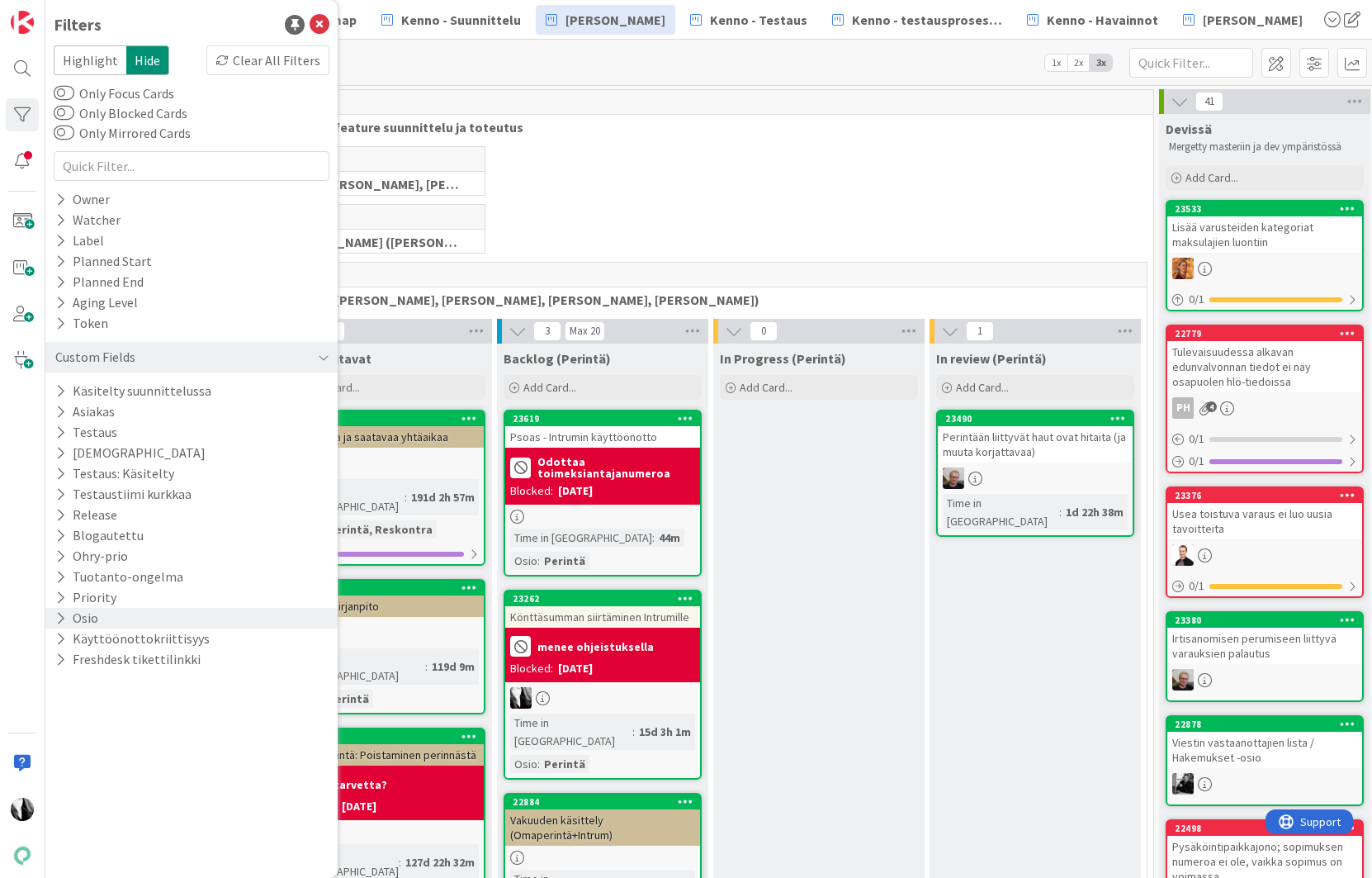
click at [1052, 439] on div "Perintään liittyvät haut ovat hitaita (ja muuta korjattavaa)" at bounding box center [1035, 444] width 195 height 37
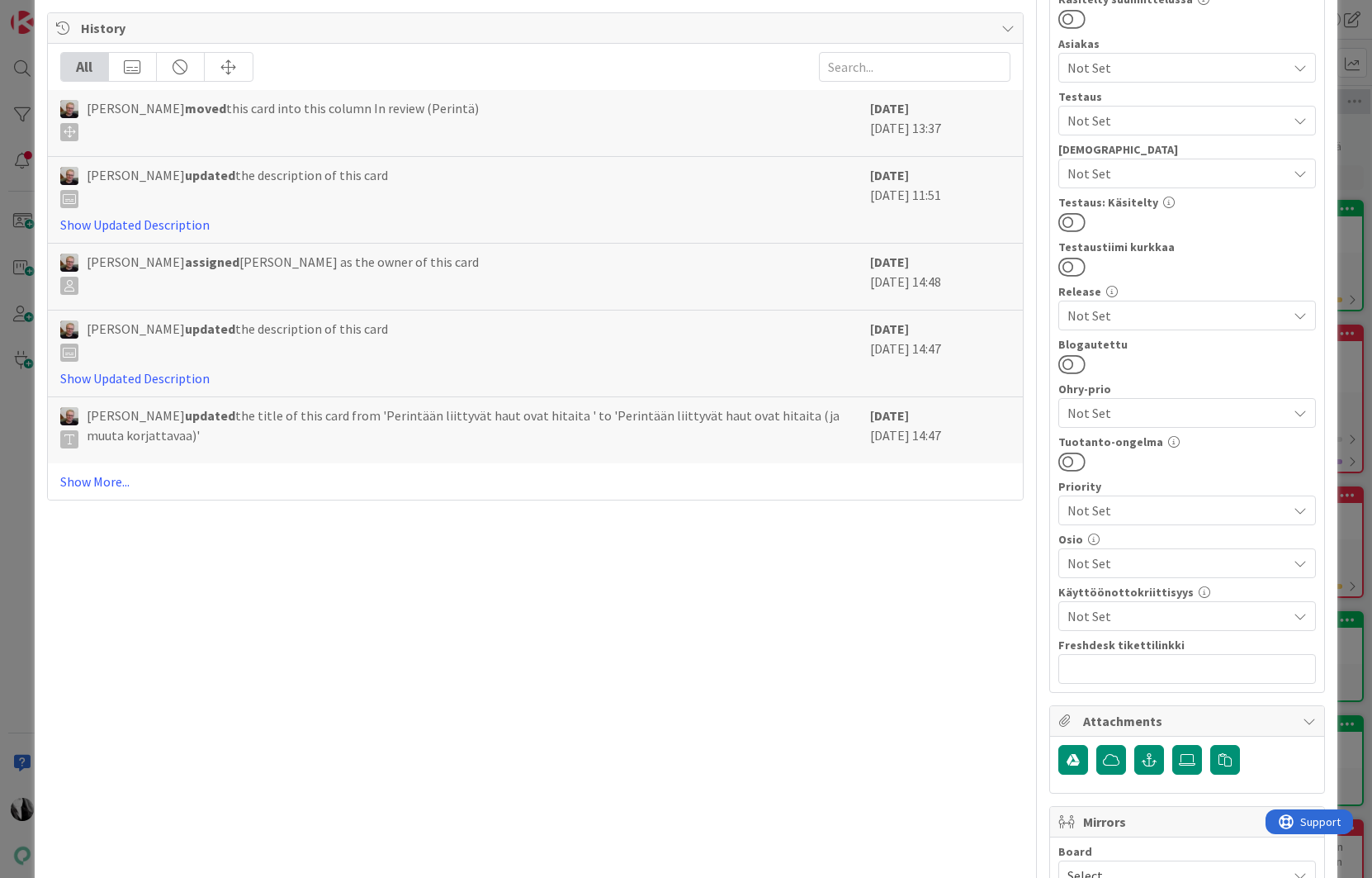
scroll to position [538, 0]
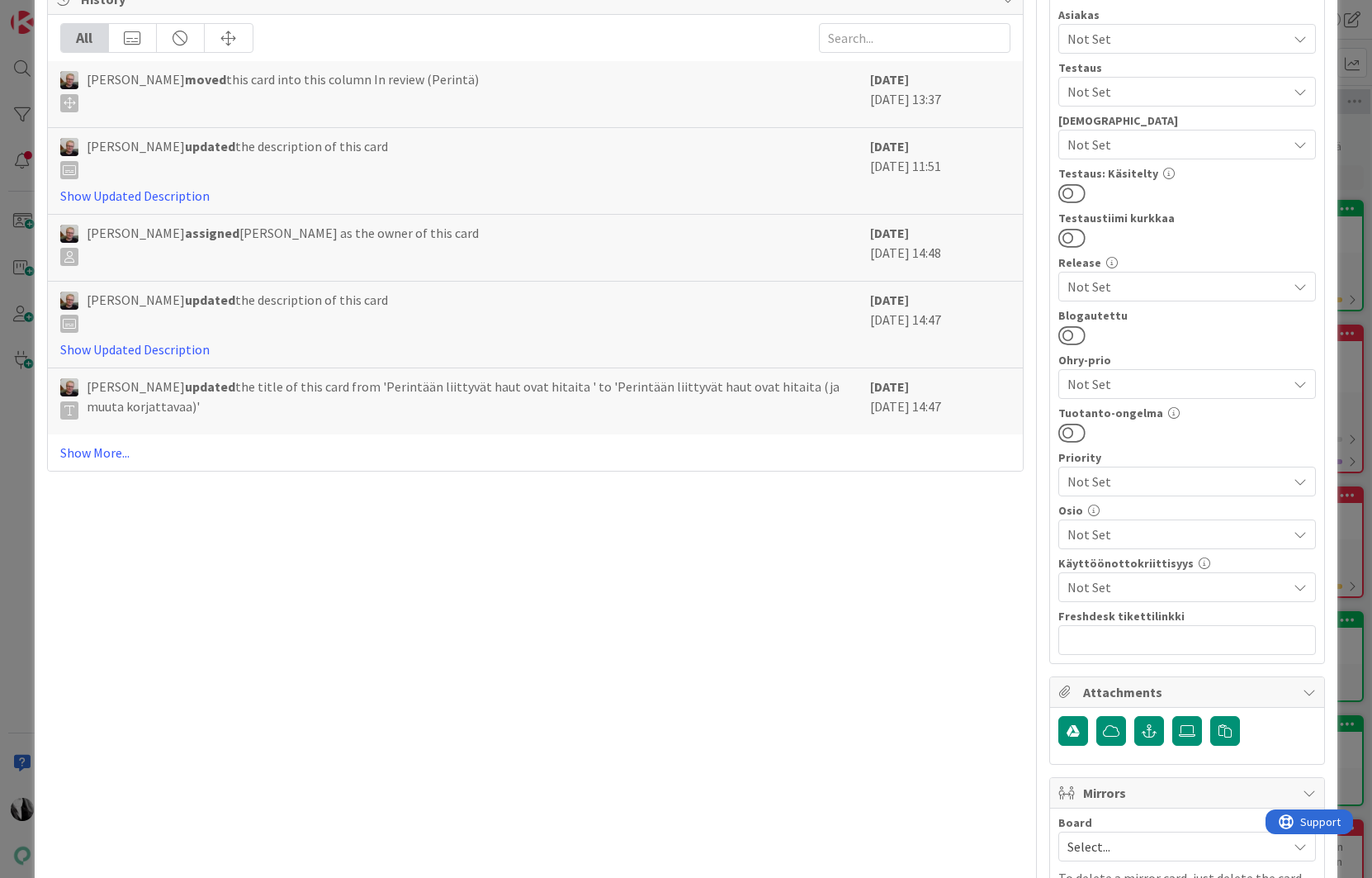
click at [1164, 529] on span "Not Set" at bounding box center [1177, 534] width 219 height 20
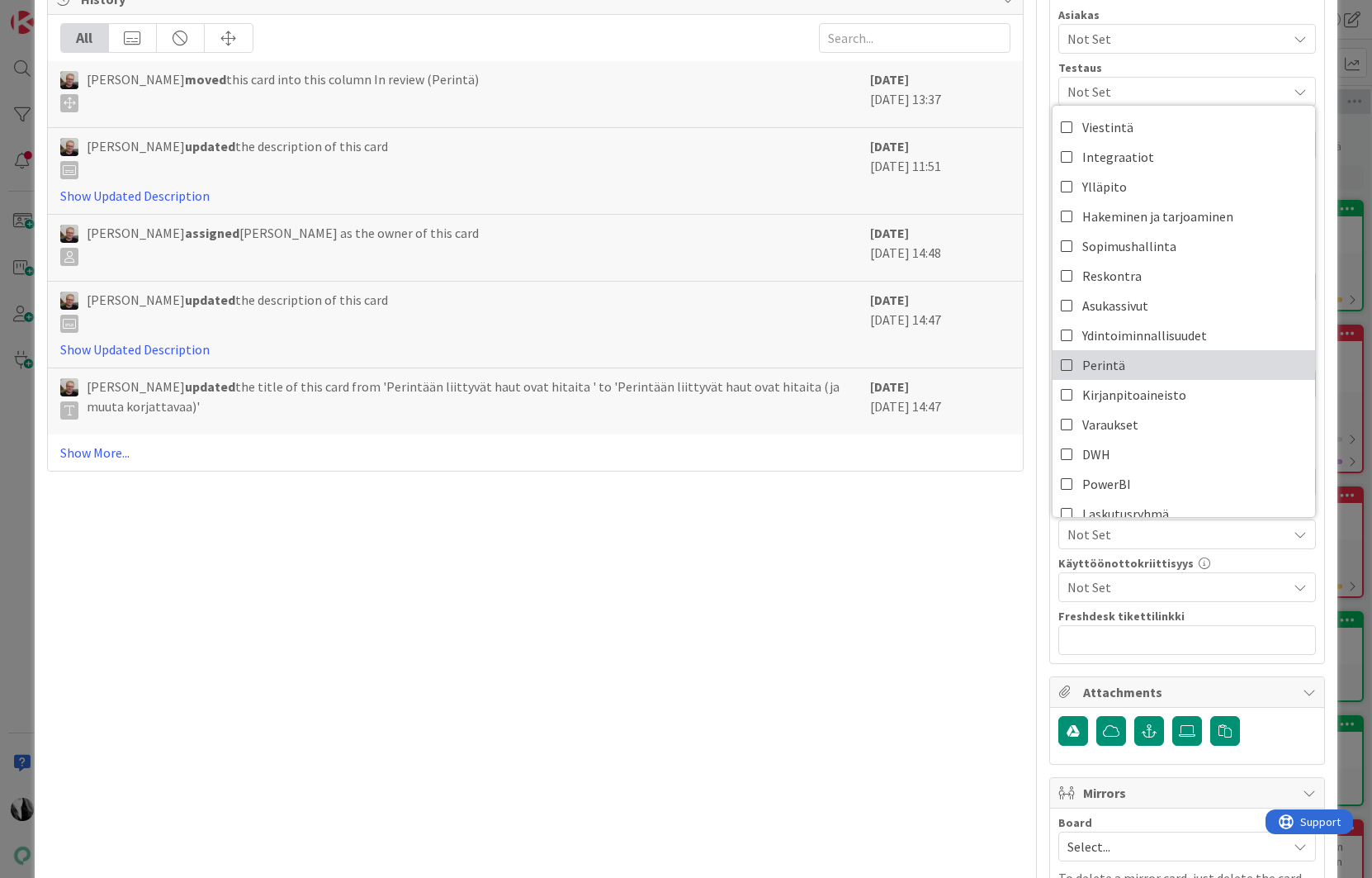
drag, startPoint x: 1135, startPoint y: 362, endPoint x: 1013, endPoint y: 399, distance: 127.5
click at [1133, 362] on link "Perintä" at bounding box center [1184, 365] width 263 height 30
click at [836, 604] on div "Title 60 / 128 Perintään liittyvät haut ovat hitaita (ja muuta korjattavaa) Des…" at bounding box center [535, 252] width 978 height 1454
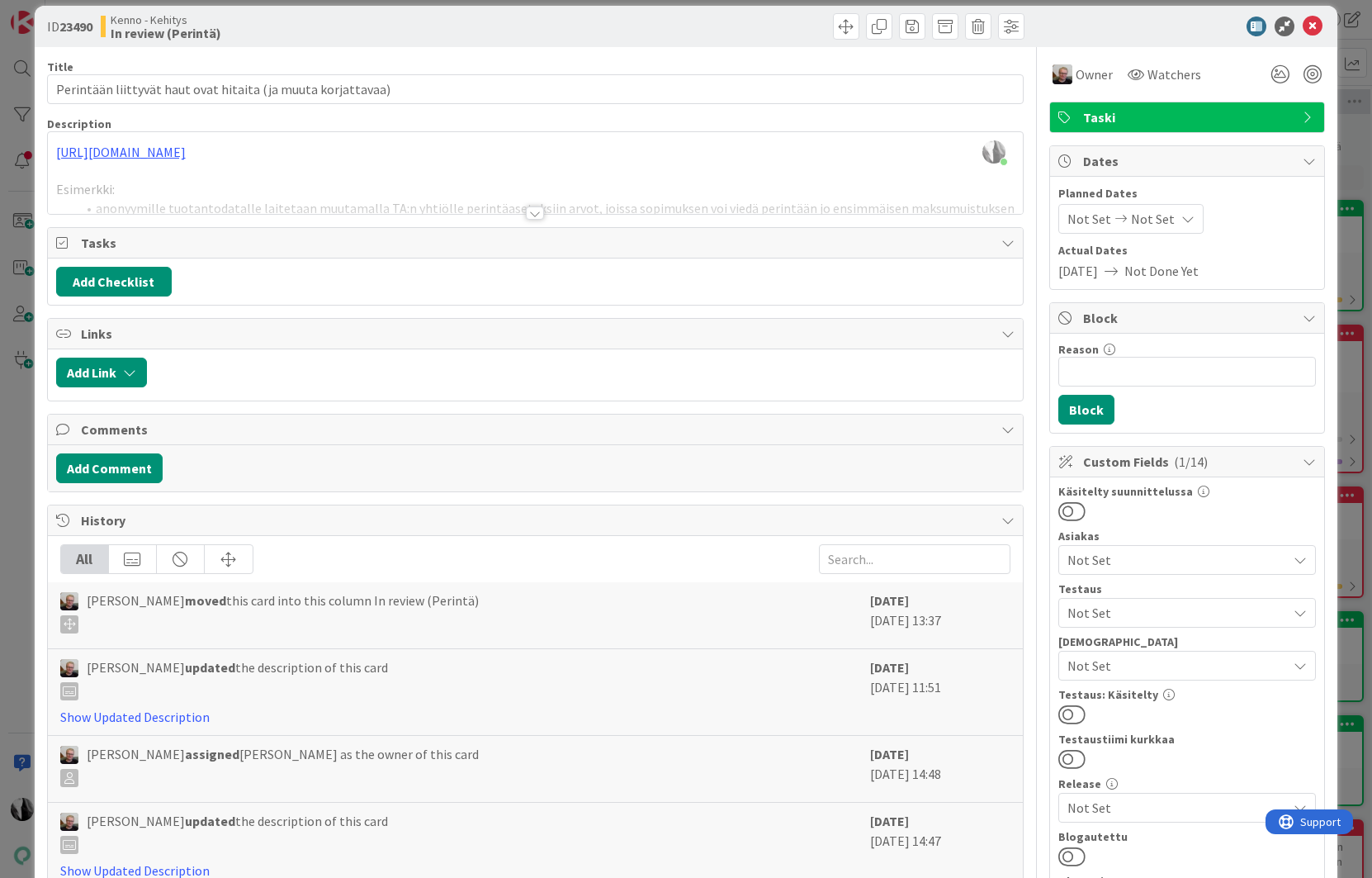
scroll to position [0, 0]
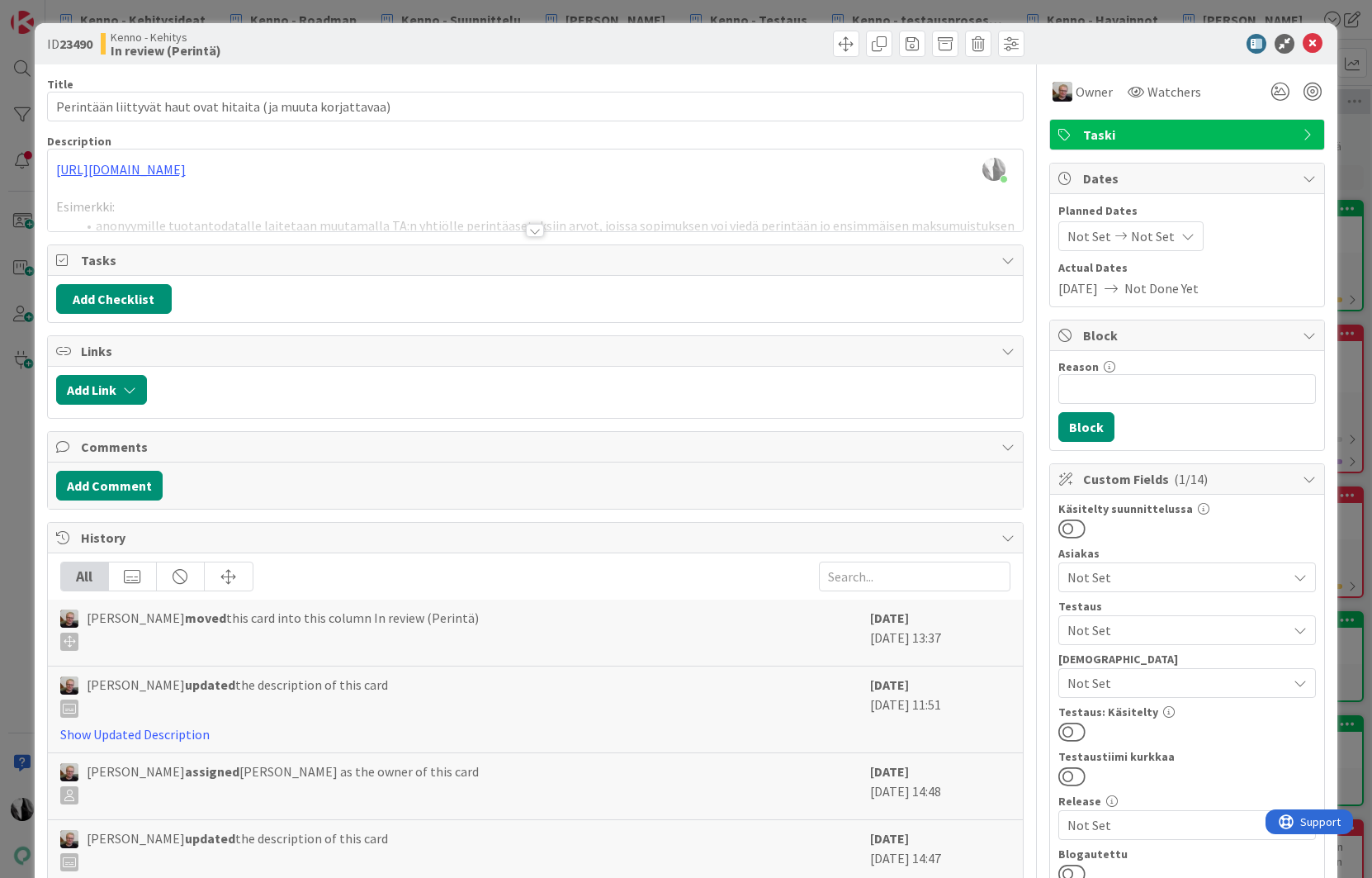
click at [534, 229] on div at bounding box center [534, 231] width 18 height 13
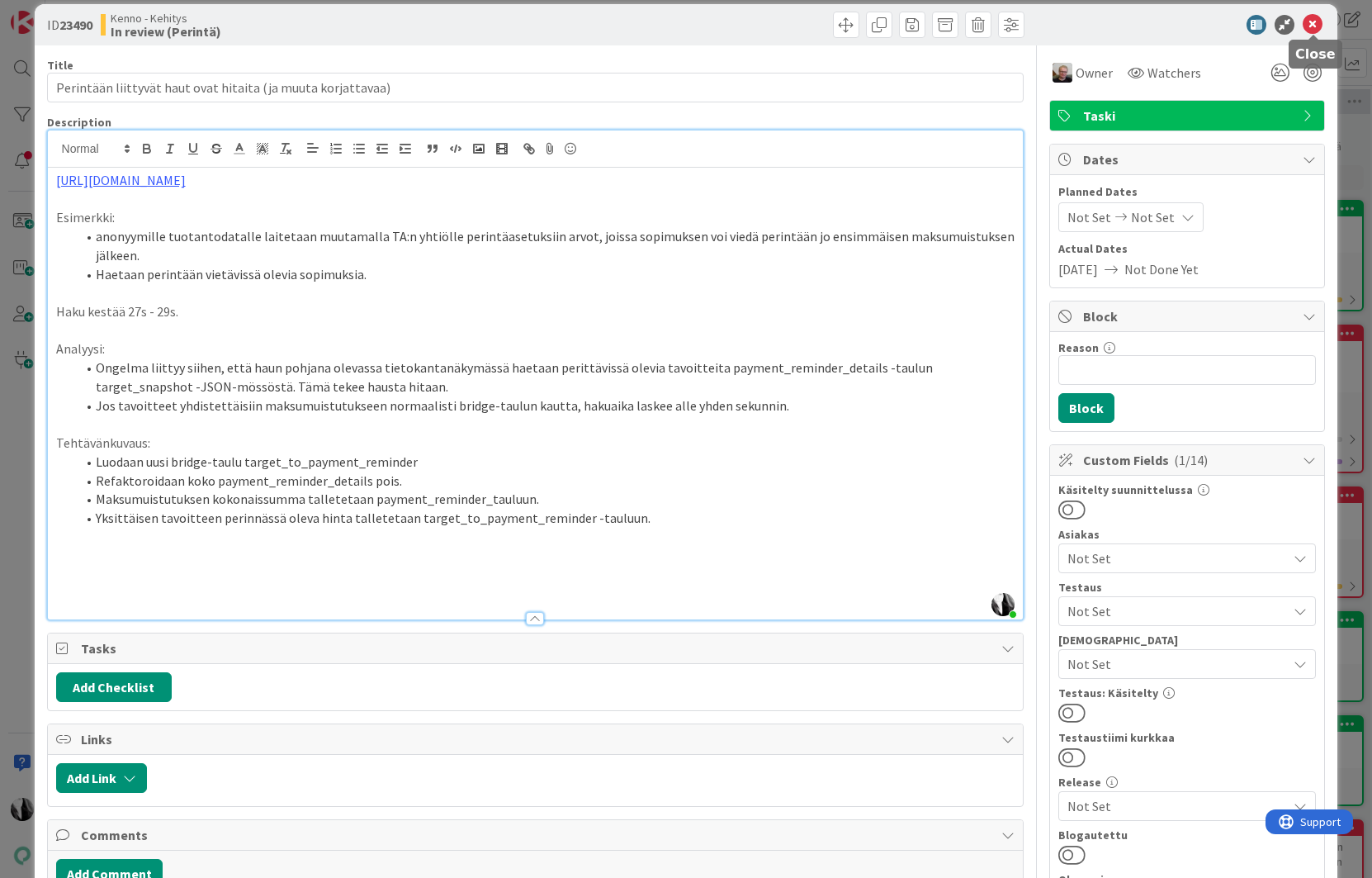
scroll to position [24, 0]
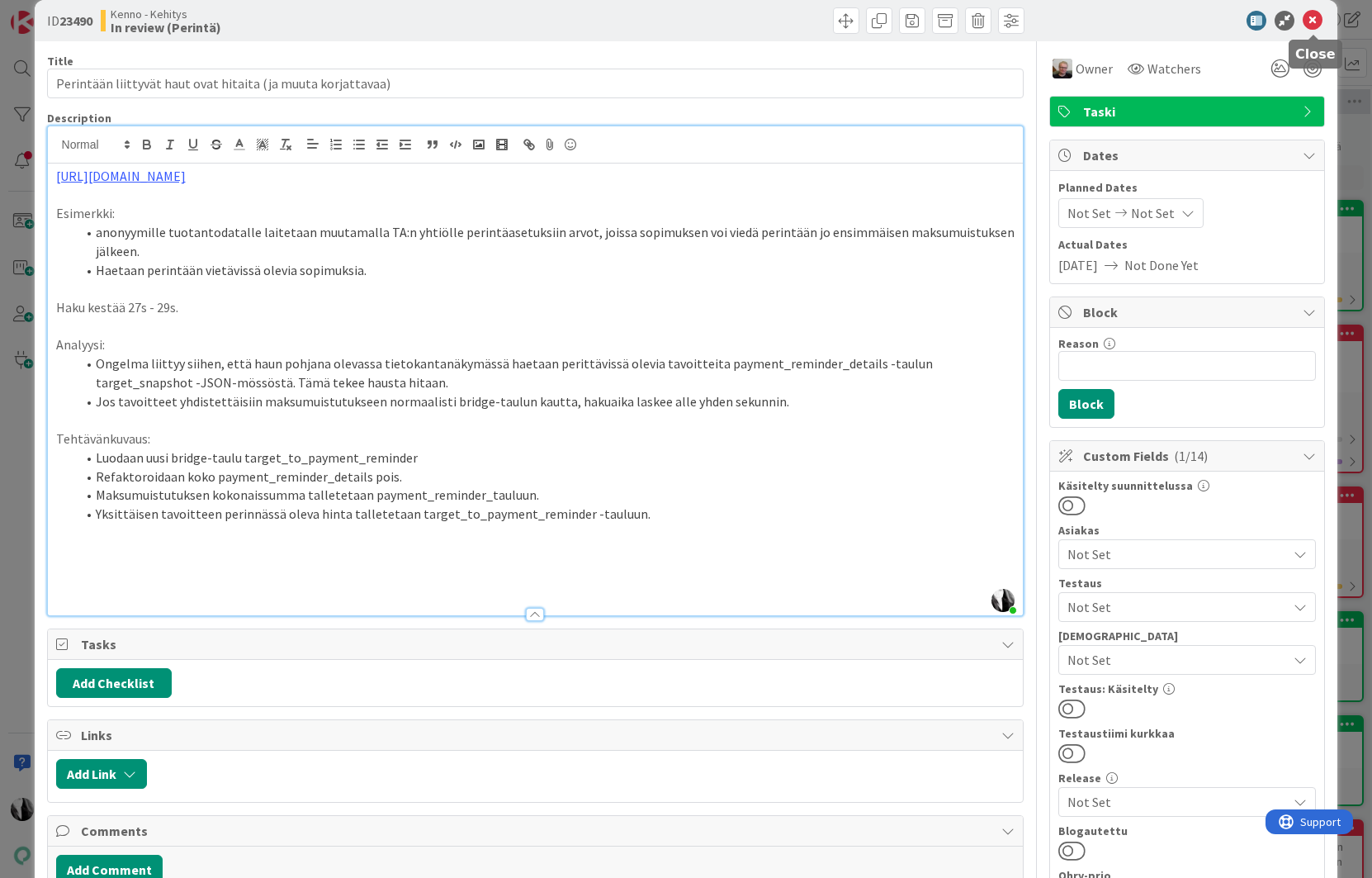
click at [1315, 23] on icon at bounding box center [1313, 20] width 20 height 20
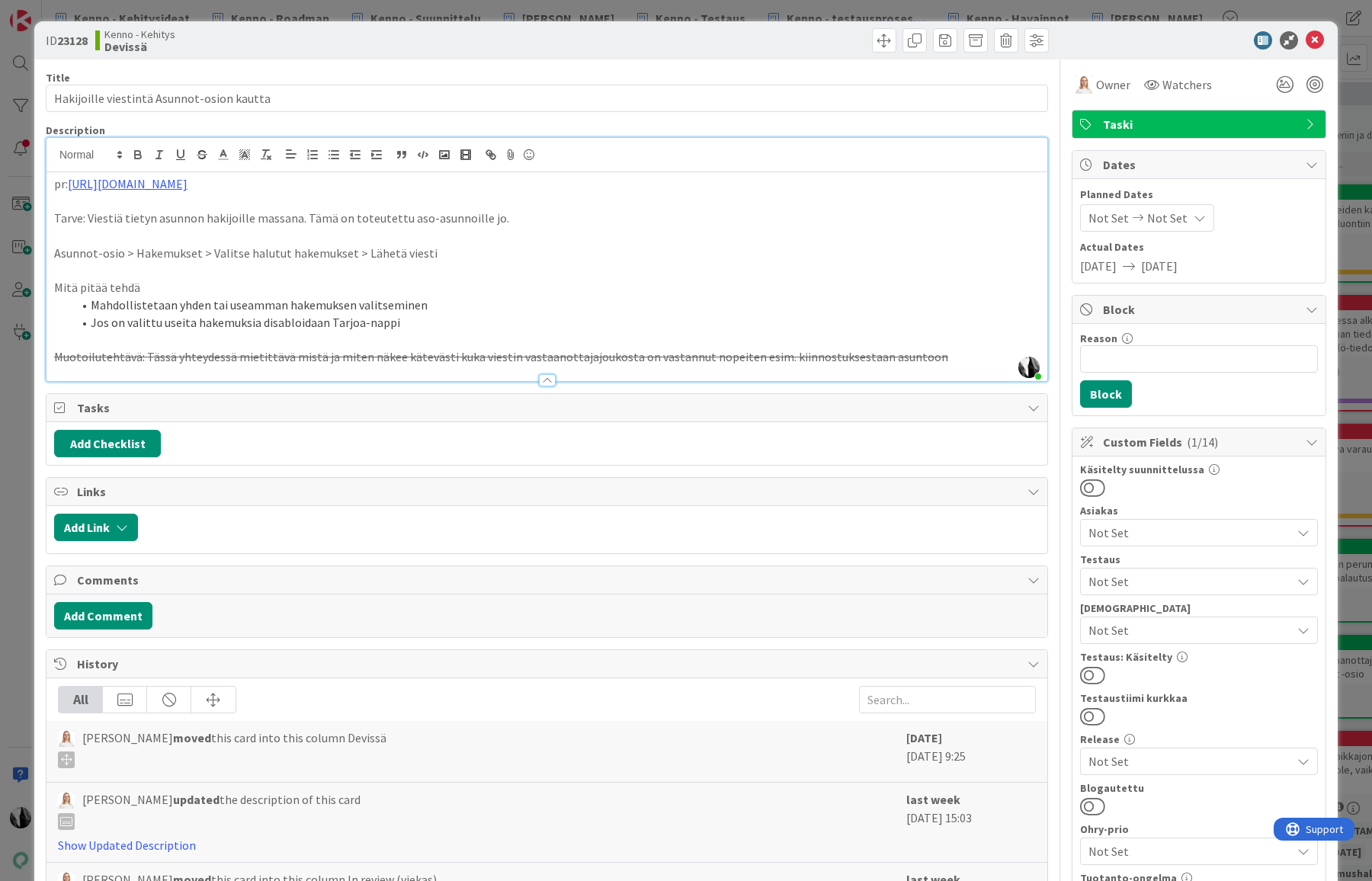
scroll to position [3081, 179]
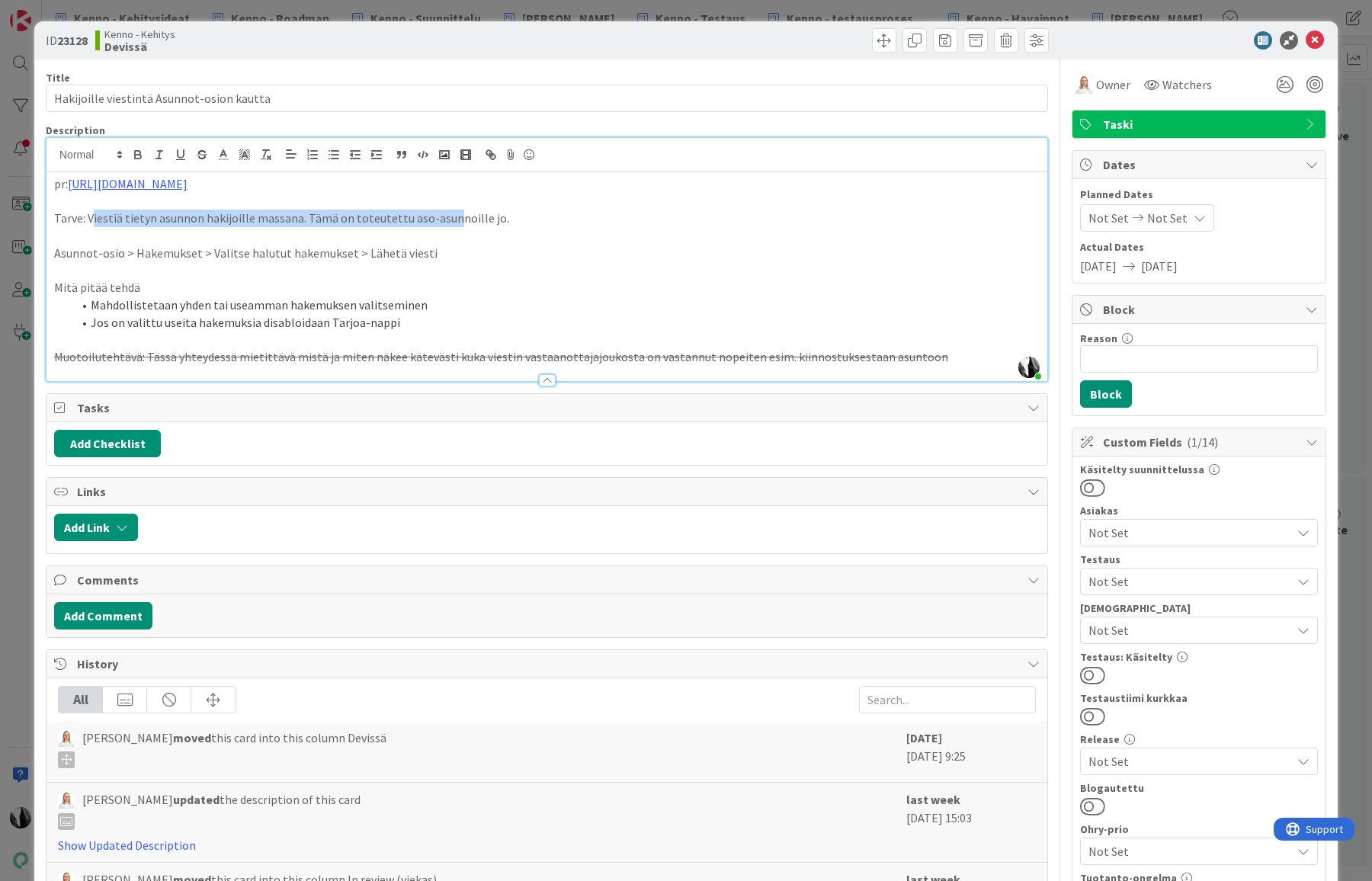
drag, startPoint x: 94, startPoint y: 216, endPoint x: 449, endPoint y: 221, distance: 355.0
click at [449, 221] on p "Tarve: Viestiä tietyn asunnon hakijoille massana. Tämä on toteutettu aso-asunno…" at bounding box center [546, 218] width 986 height 17
drag, startPoint x: 470, startPoint y: 221, endPoint x: 439, endPoint y: 225, distance: 31.3
click at [470, 221] on p "Tarve: Viestiä tietyn asunnon hakijoille massana. Tämä on toteutettu aso-asunno…" at bounding box center [546, 218] width 986 height 17
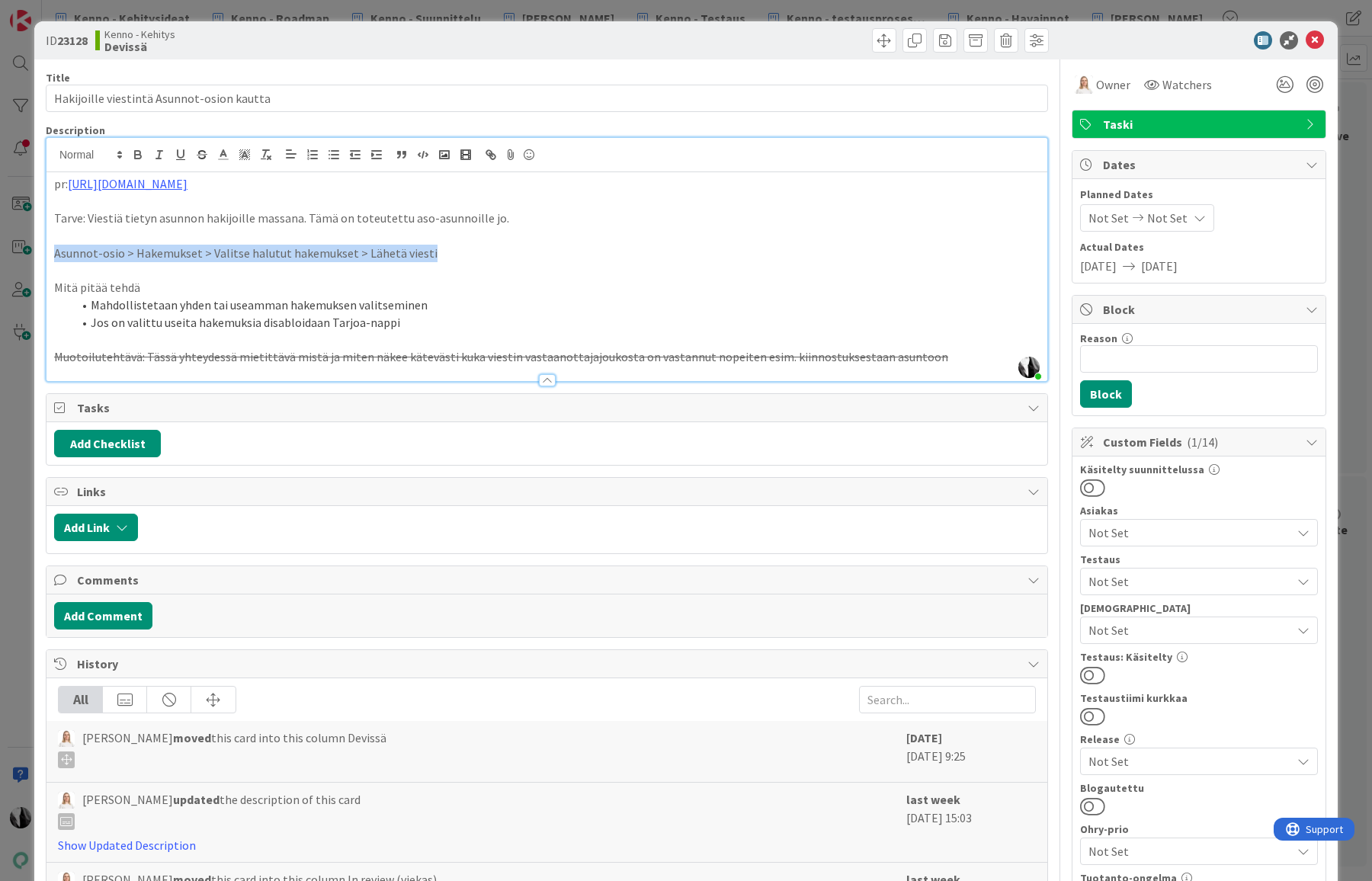
drag, startPoint x: 56, startPoint y: 254, endPoint x: 434, endPoint y: 253, distance: 378.0
click at [434, 253] on p "Asunnot-osio > Hakemukset > Valitse halutut hakemukset > Lähetä viesti" at bounding box center [546, 254] width 986 height 17
click at [1317, 39] on icon at bounding box center [1314, 40] width 18 height 18
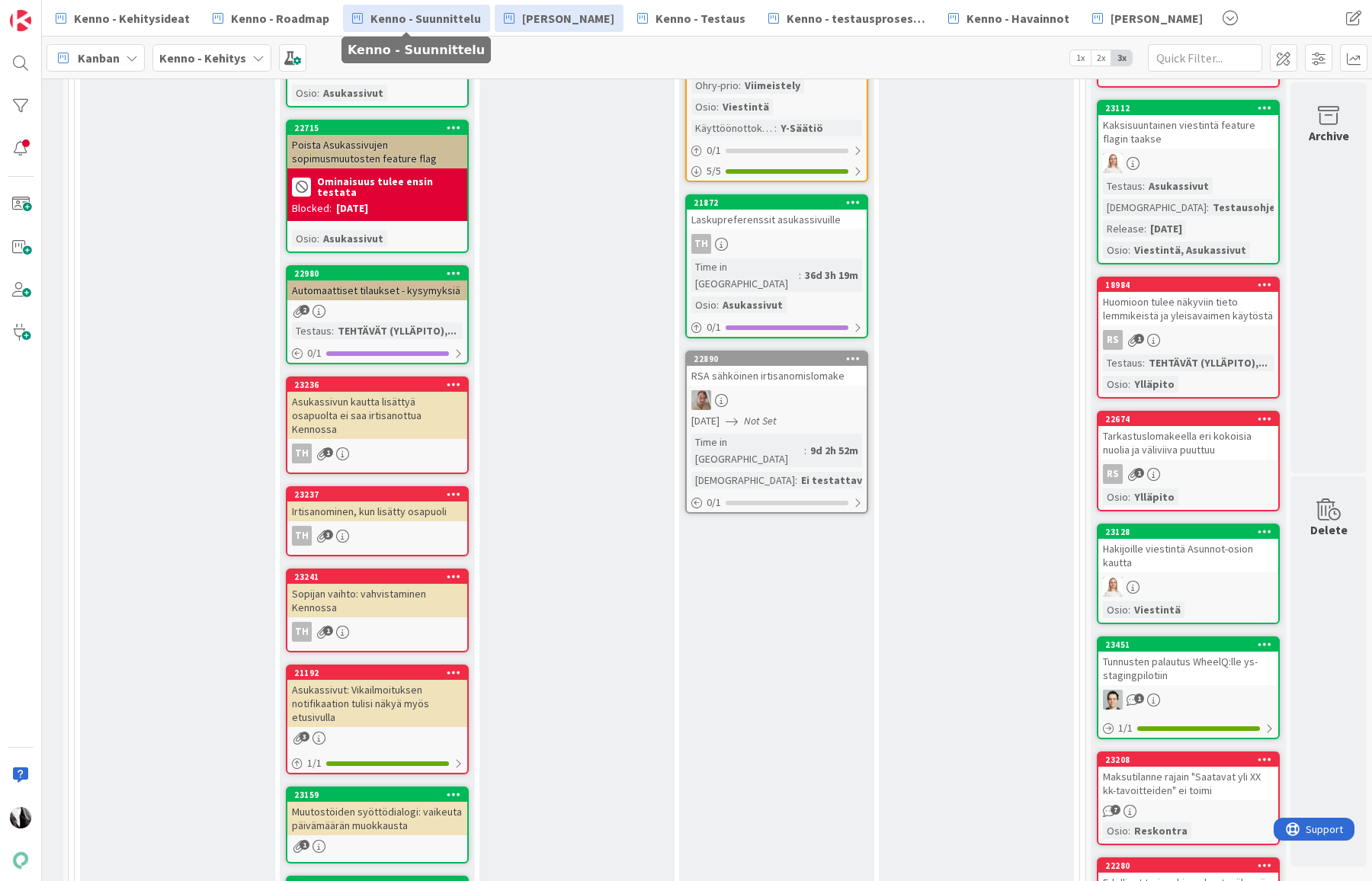
click at [400, 21] on span "Kenno - Suunnittelu" at bounding box center [425, 18] width 110 height 18
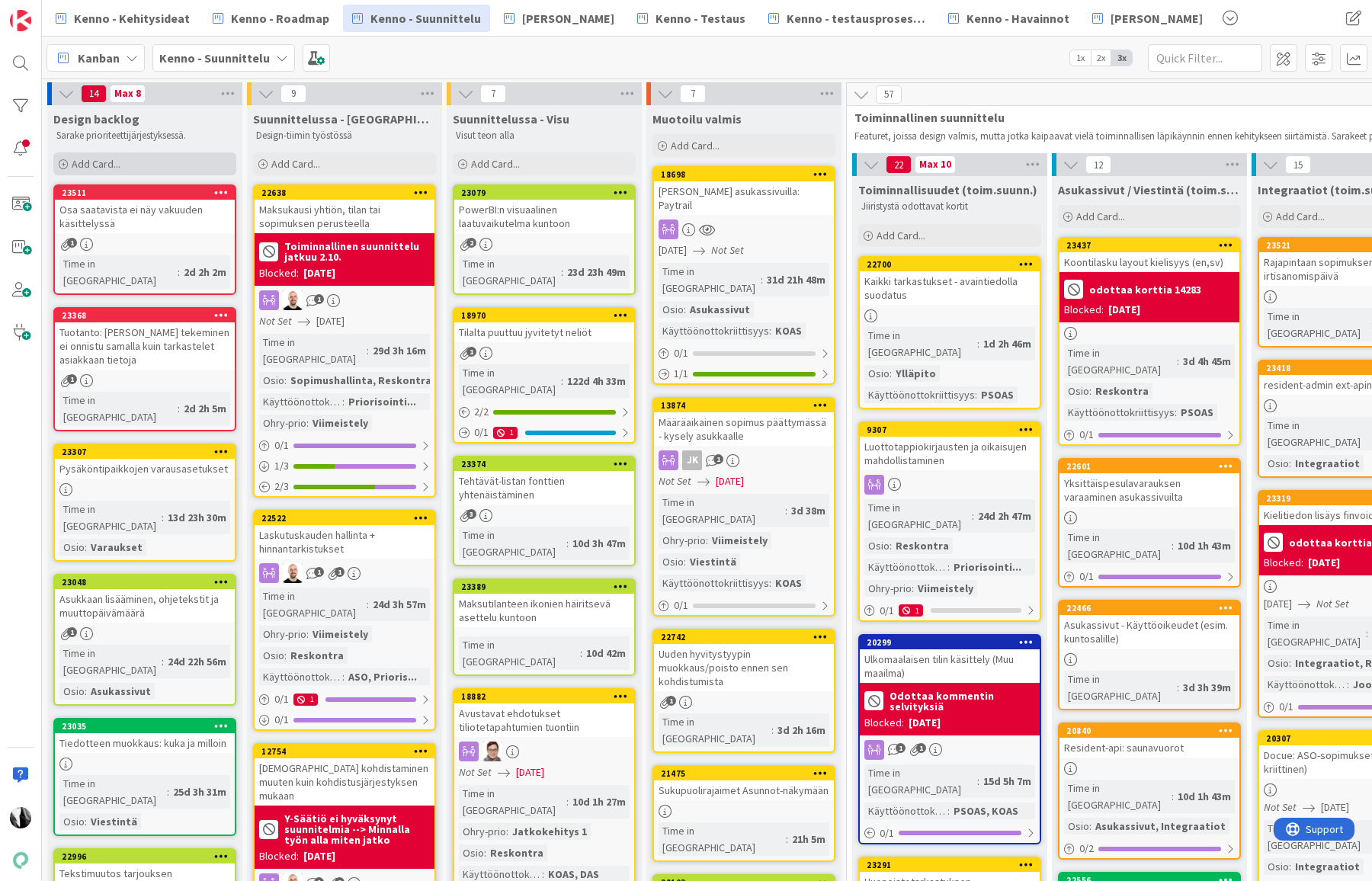
click at [122, 157] on div "Add Card..." at bounding box center [144, 164] width 183 height 23
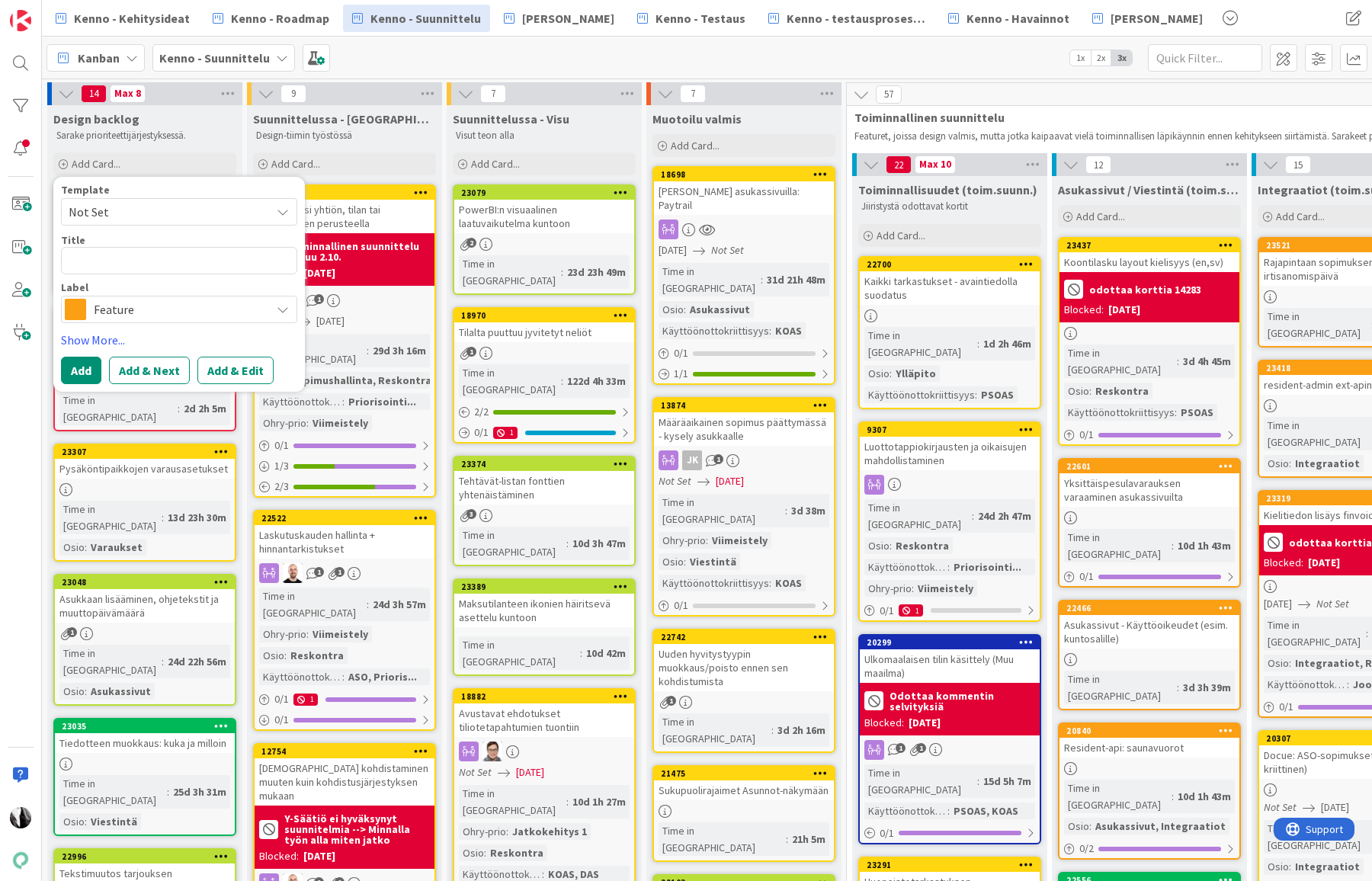
type textarea "x"
type textarea "H"
type textarea "x"
type textarea "Ha"
type textarea "x"
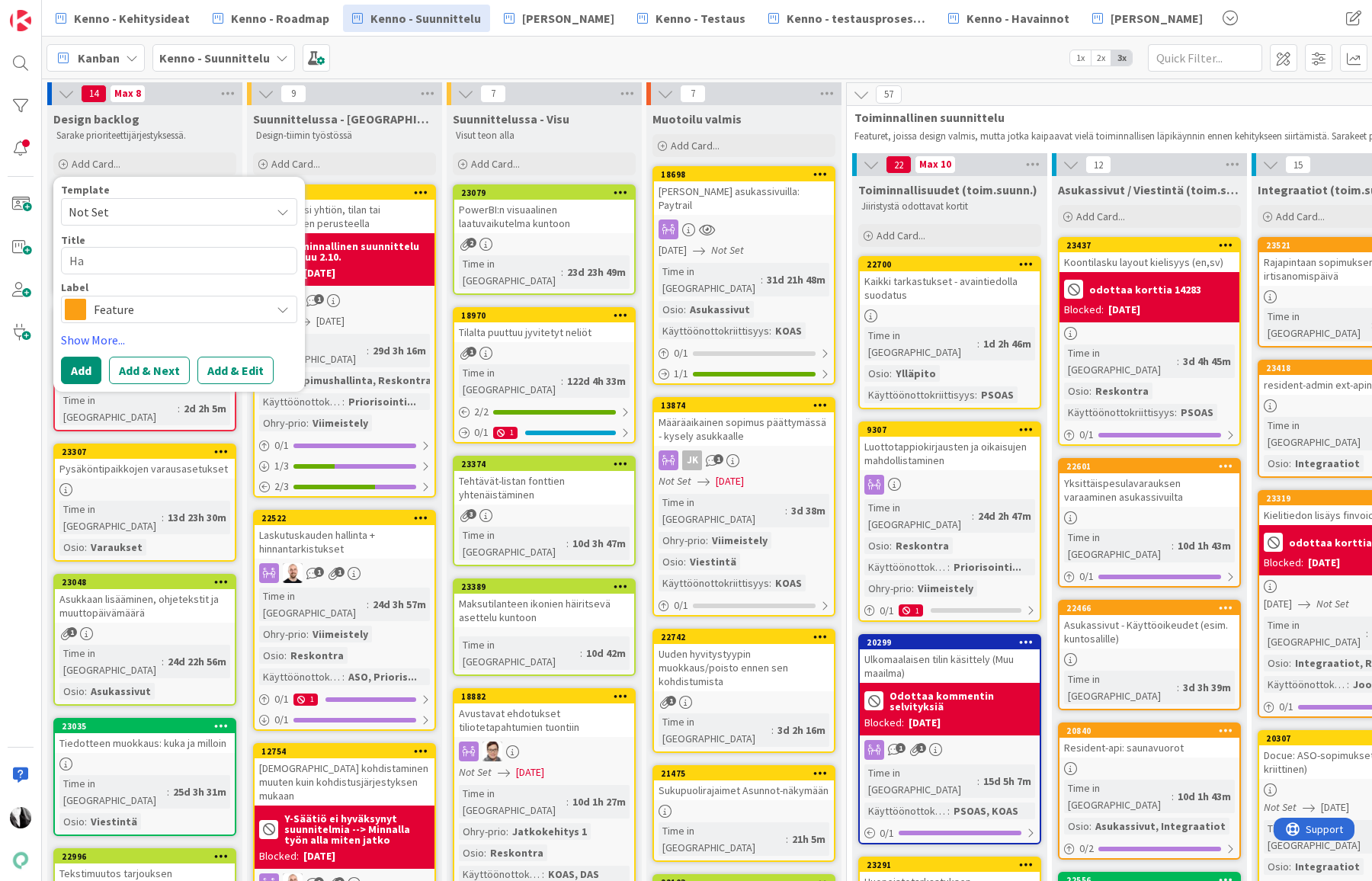
type textarea "Hak"
type textarea "x"
type textarea "Hake"
type textarea "x"
type textarea "Hakem"
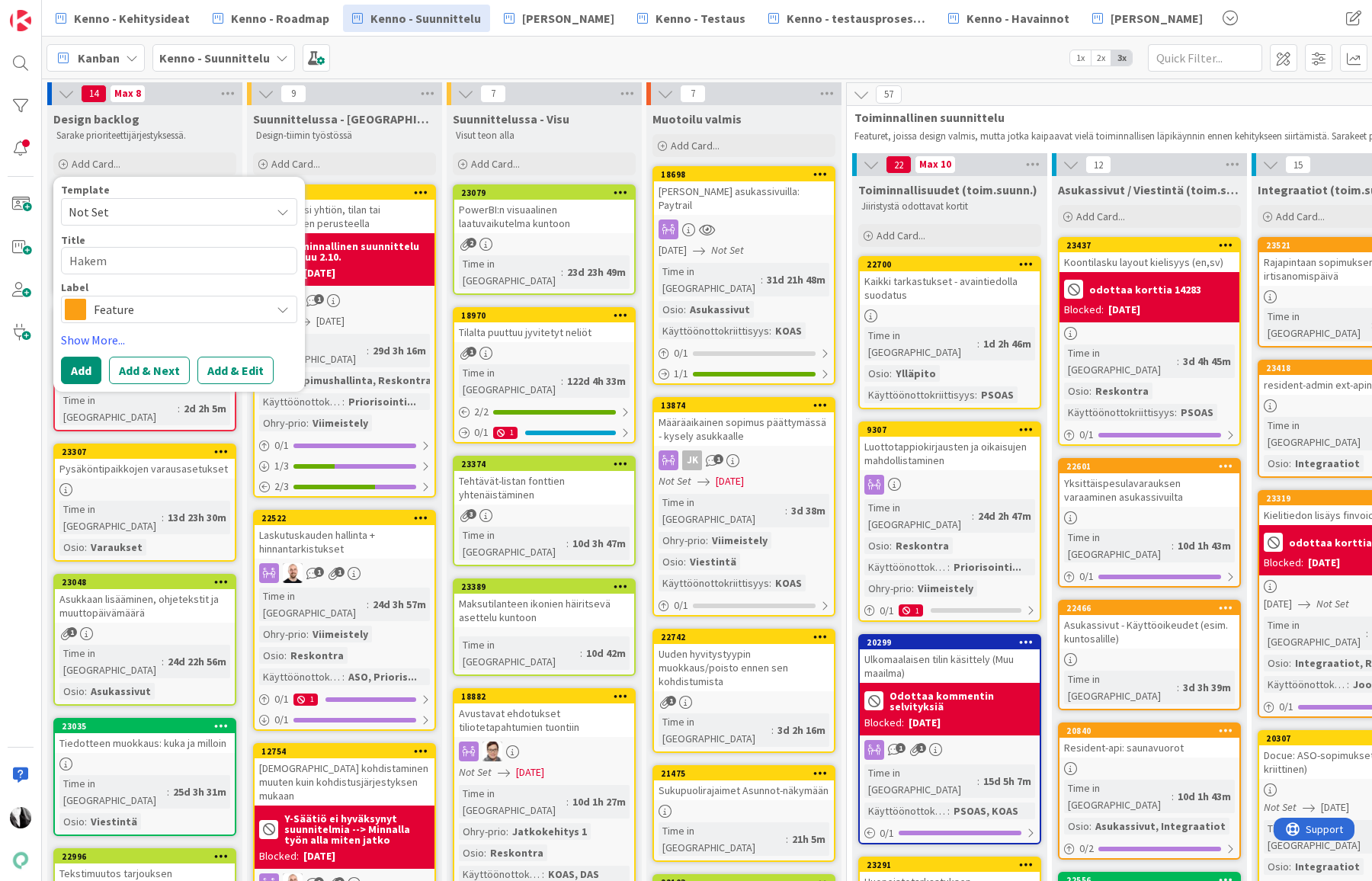
type textarea "x"
type textarea "Hakemu"
type textarea "x"
type textarea "Hakemus"
type textarea "x"
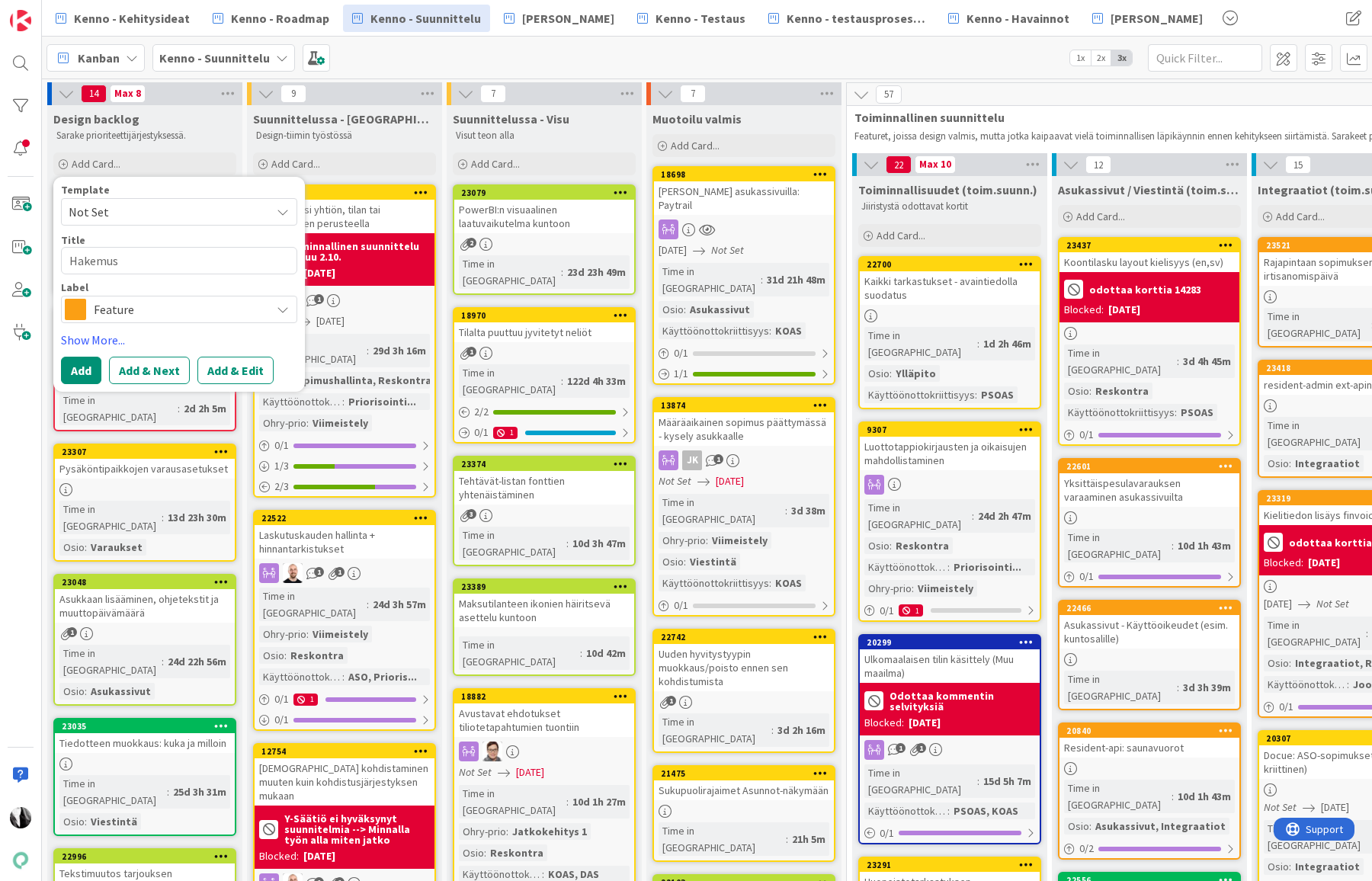
type textarea "Hakemust"
type textarea "x"
type textarea "Hakemuste"
type textarea "x"
type textarea "Hakemusten"
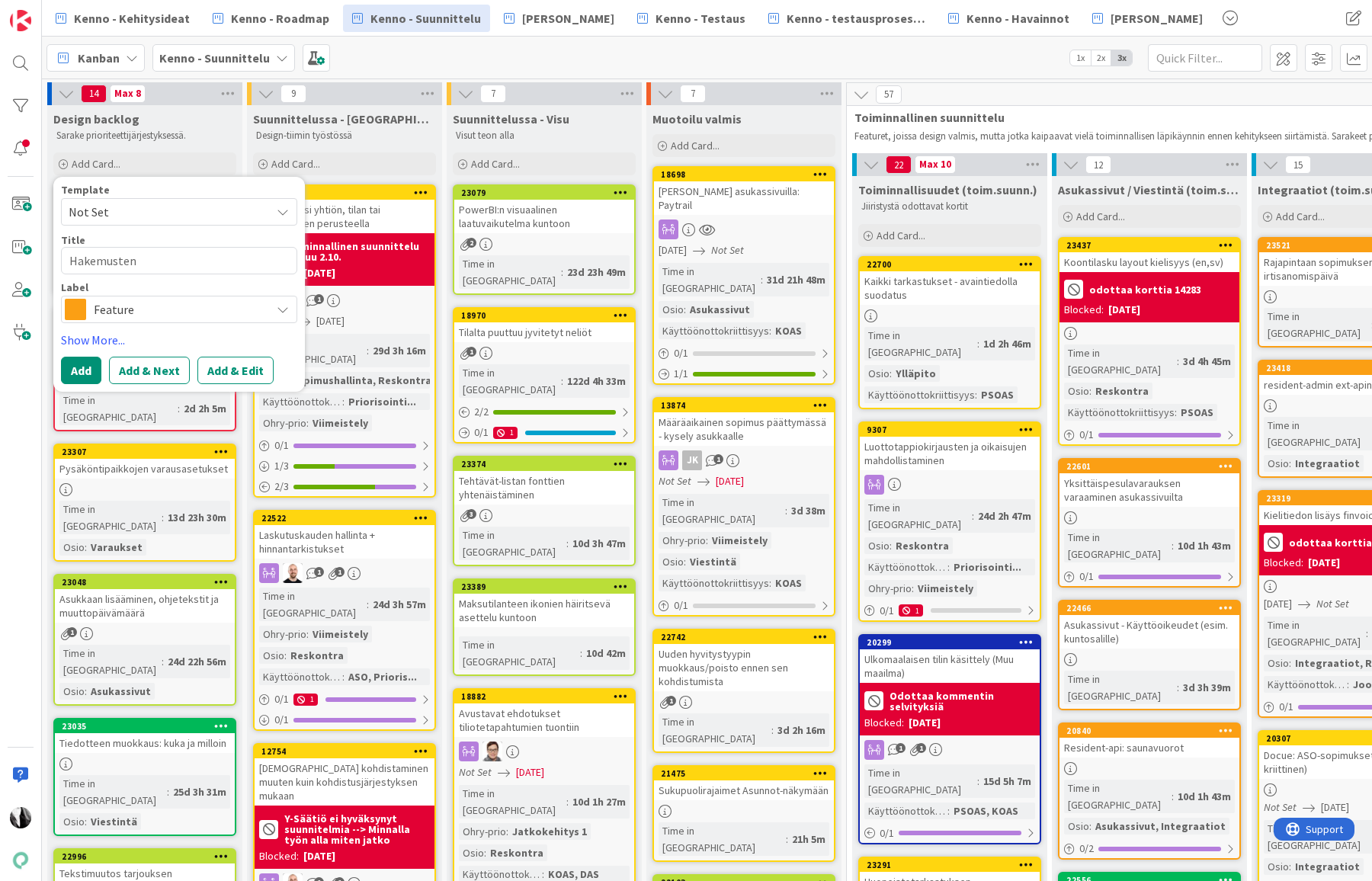
type textarea "x"
type textarea "Hakemusten"
type textarea "x"
type textarea "Hakemusten vi"
type textarea "x"
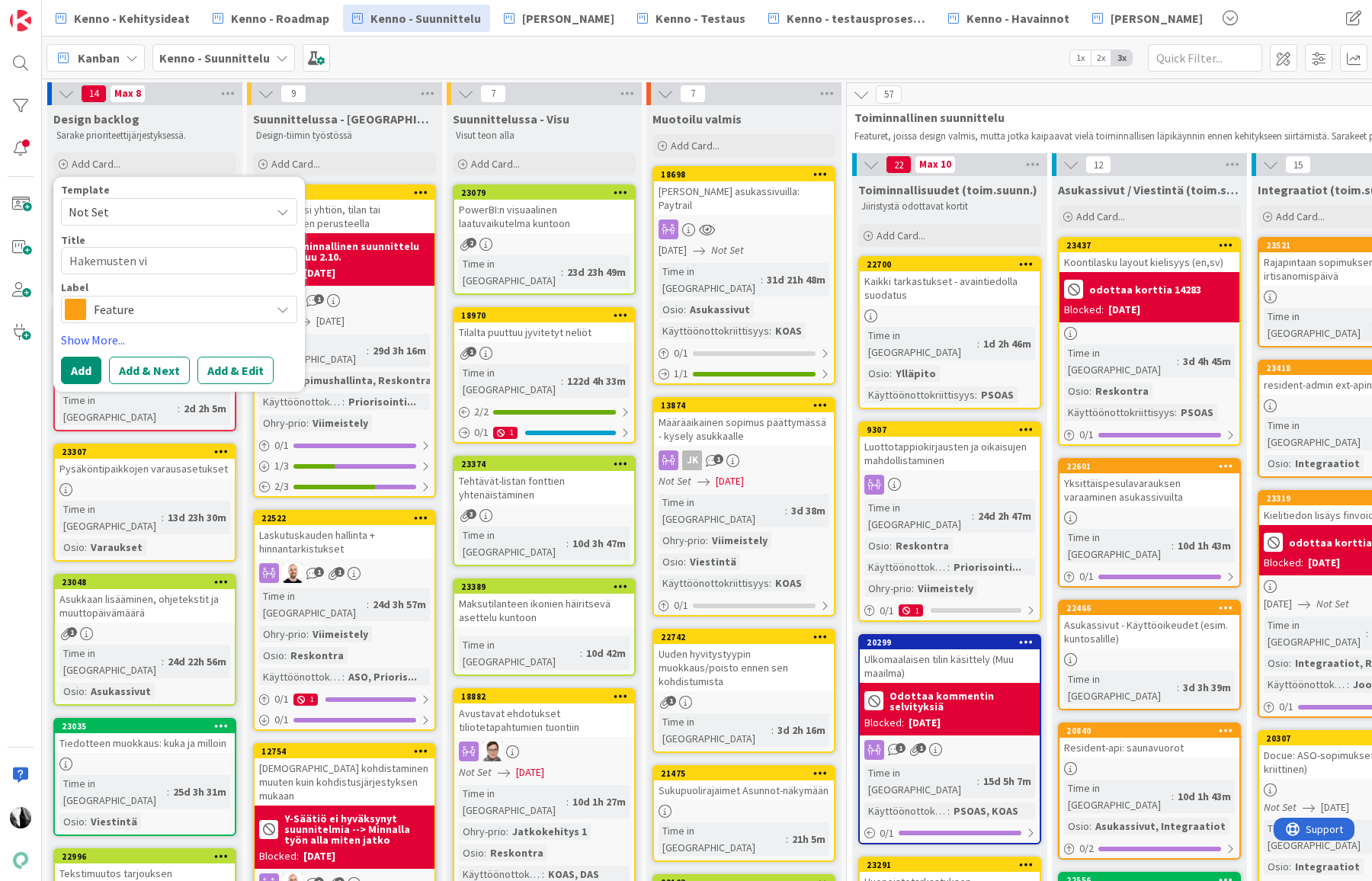
type textarea "Hakemusten vie"
type textarea "x"
type textarea "Hakemusten vies"
type textarea "x"
type textarea "Hakemusten viest"
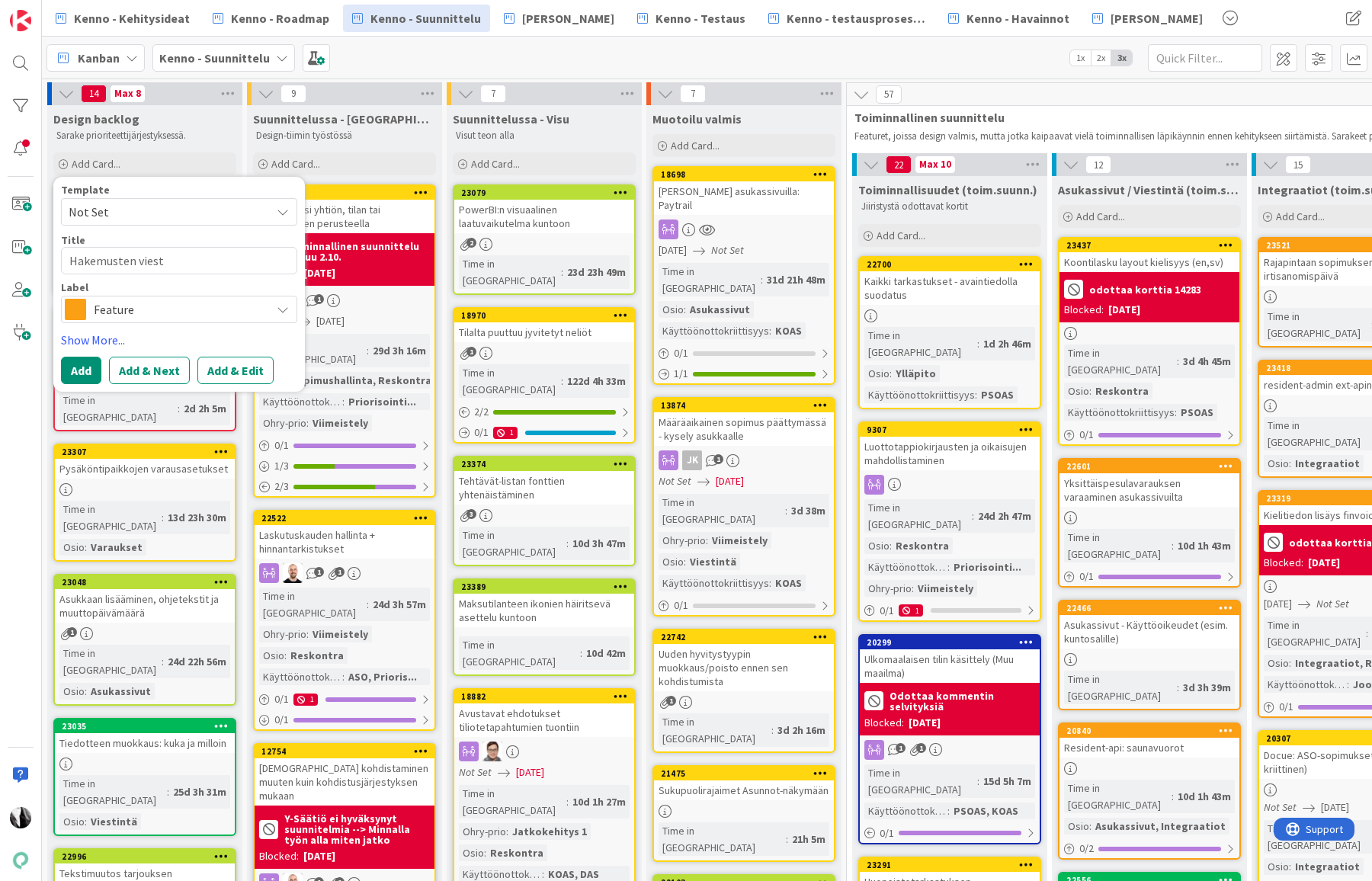
type textarea "x"
type textarea "Hakemusten viesti"
type textarea "x"
type textarea "Hakemusten viestint"
type textarea "x"
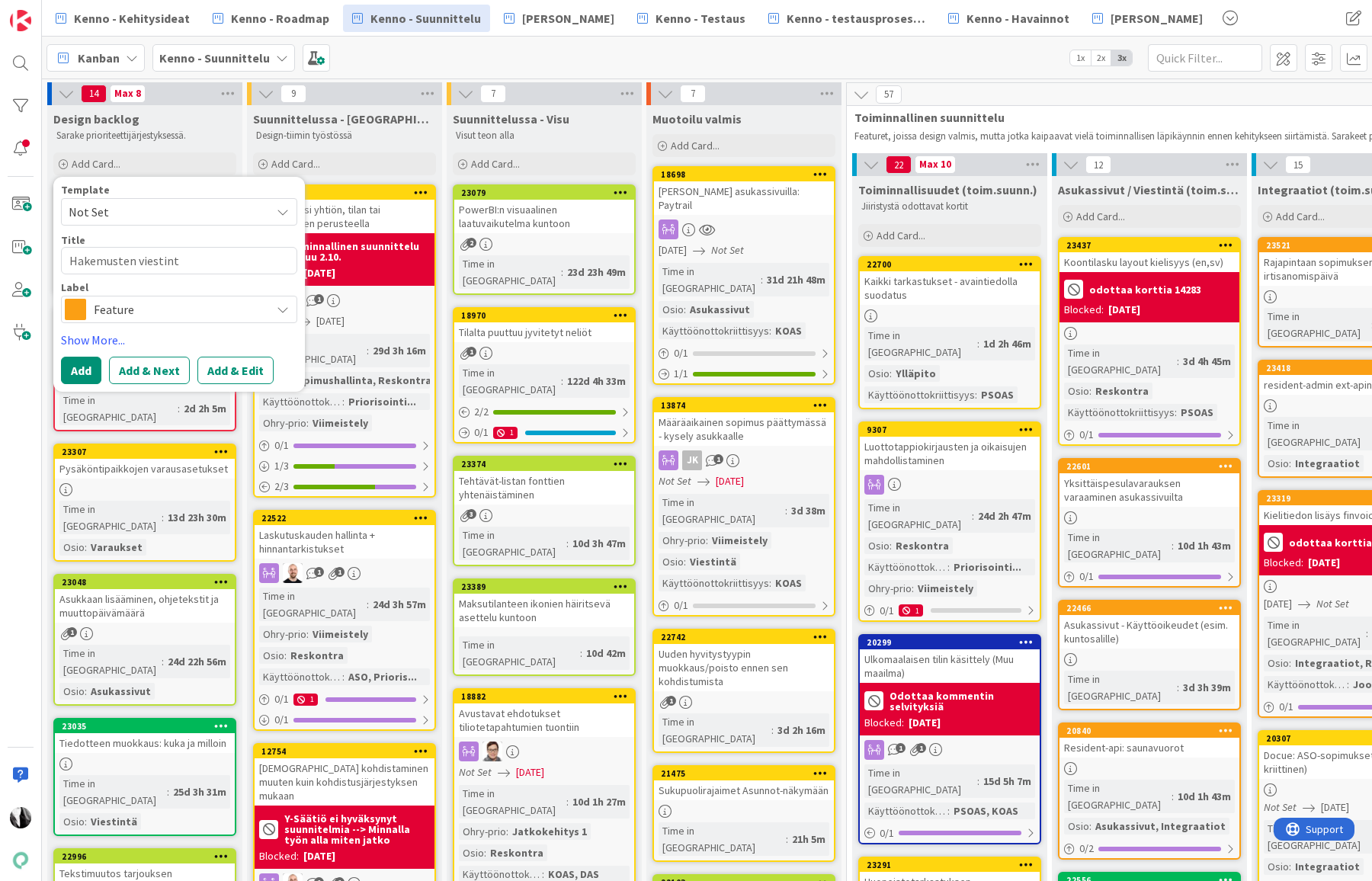
type textarea "Hakemusten viestintä"
type textarea "x"
type textarea "Hakemusten viestintää"
type textarea "x"
type textarea "Hakemusten viestintään"
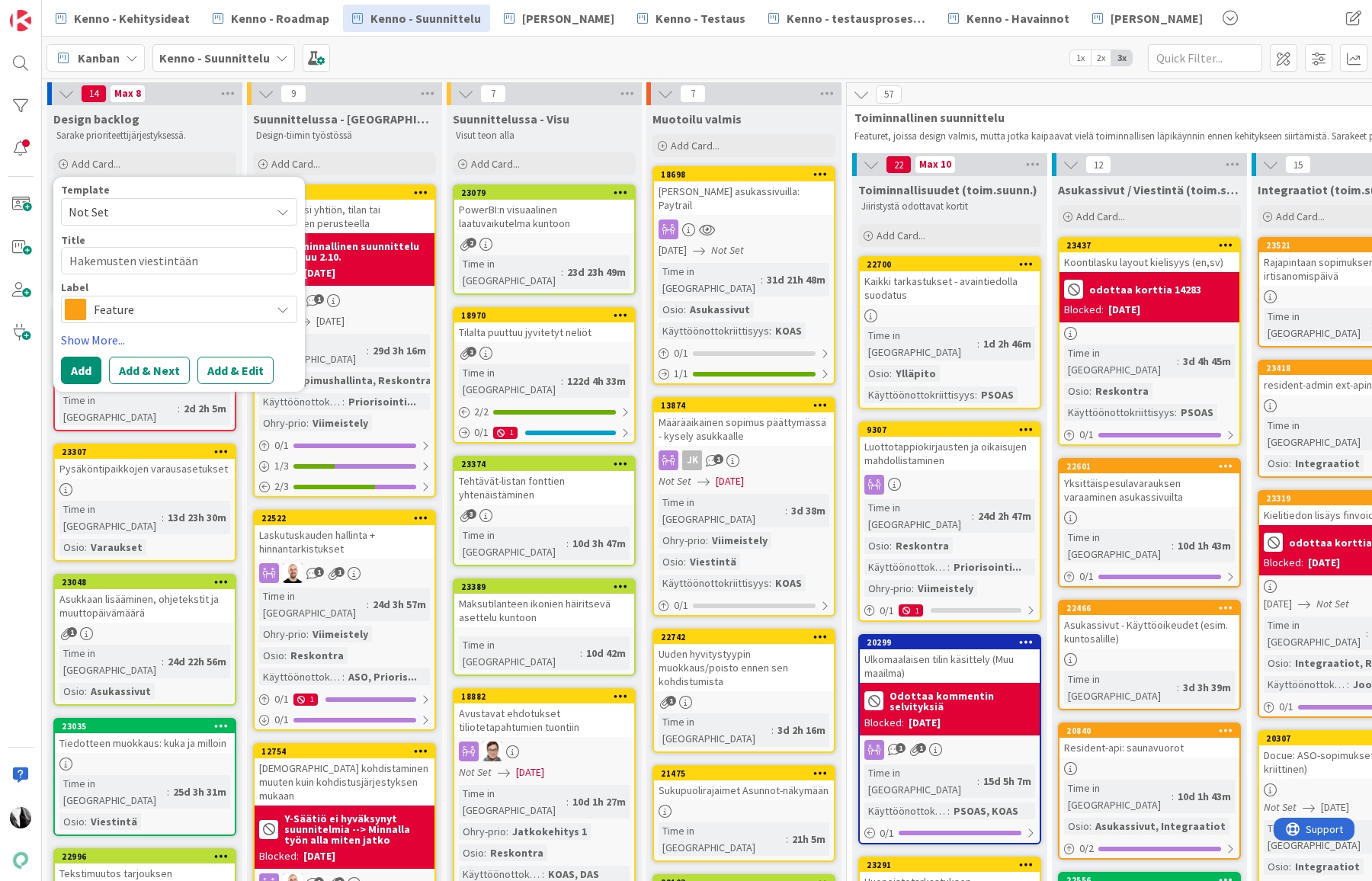
type textarea "x"
type textarea "Hakemusten viestintään Ma"
type textarea "x"
type textarea "Hakemusten viestintään Mar"
type textarea "x"
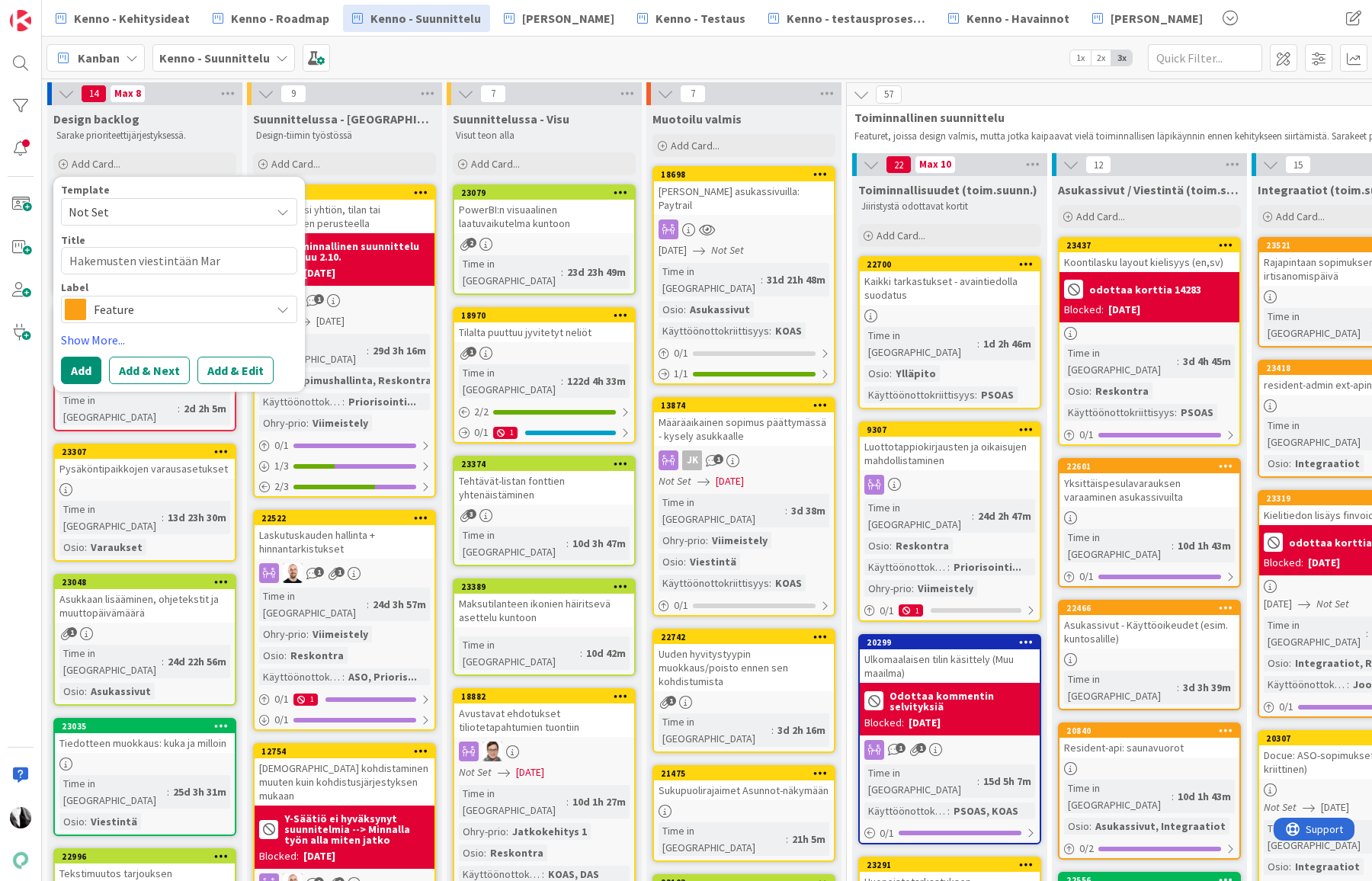
type textarea "Hakemusten viestintään Mark"
type textarea "x"
type textarea "Hakemusten viestintään [PERSON_NAME]"
type textarea "x"
type textarea "Hakemusten viestintään [PERSON_NAME]"
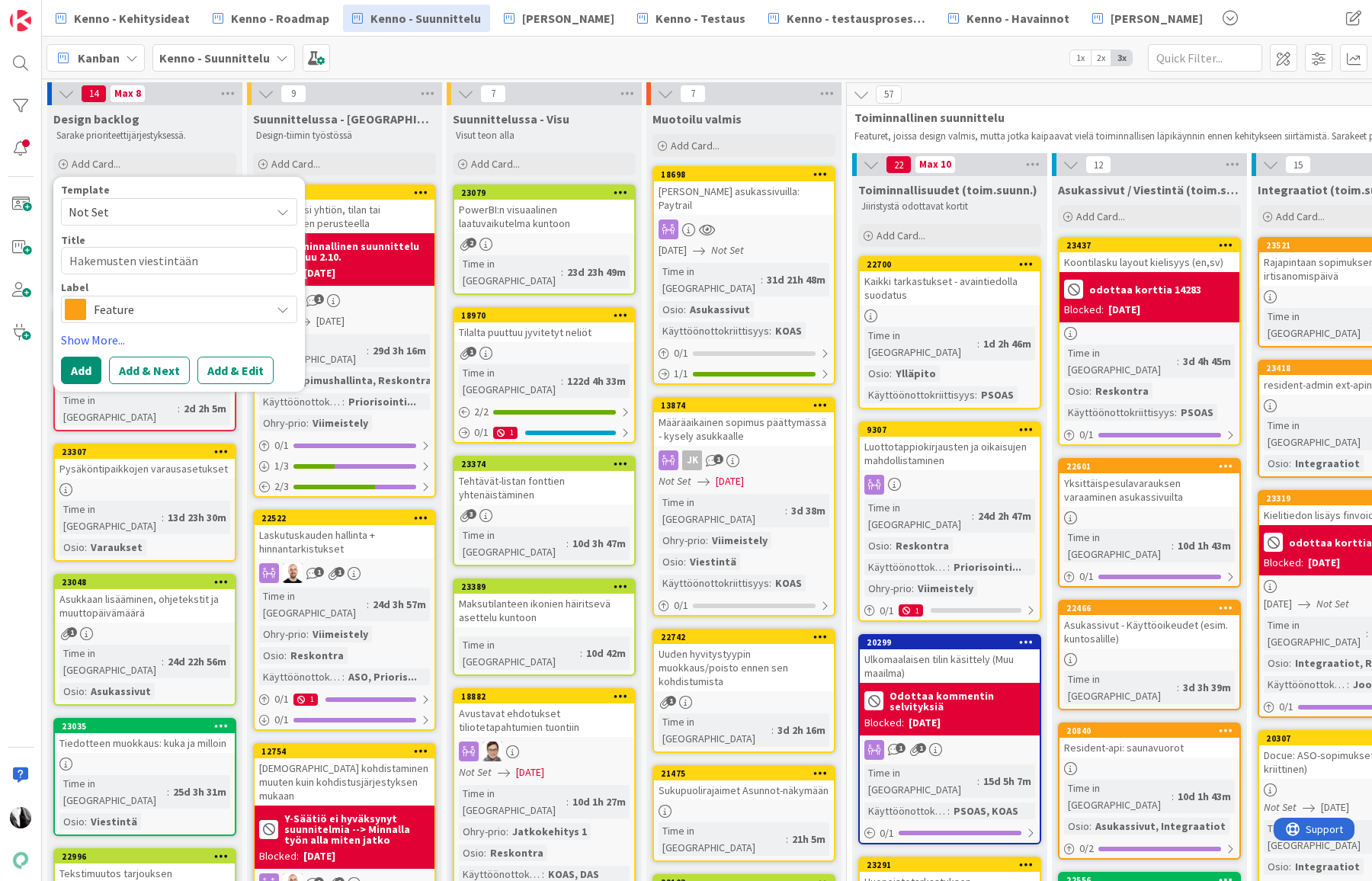
type textarea "x"
type textarea "Hakemusten viestintään Markkino"
type textarea "x"
type textarea "Hakemusten viestintään Markkinoi"
type textarea "x"
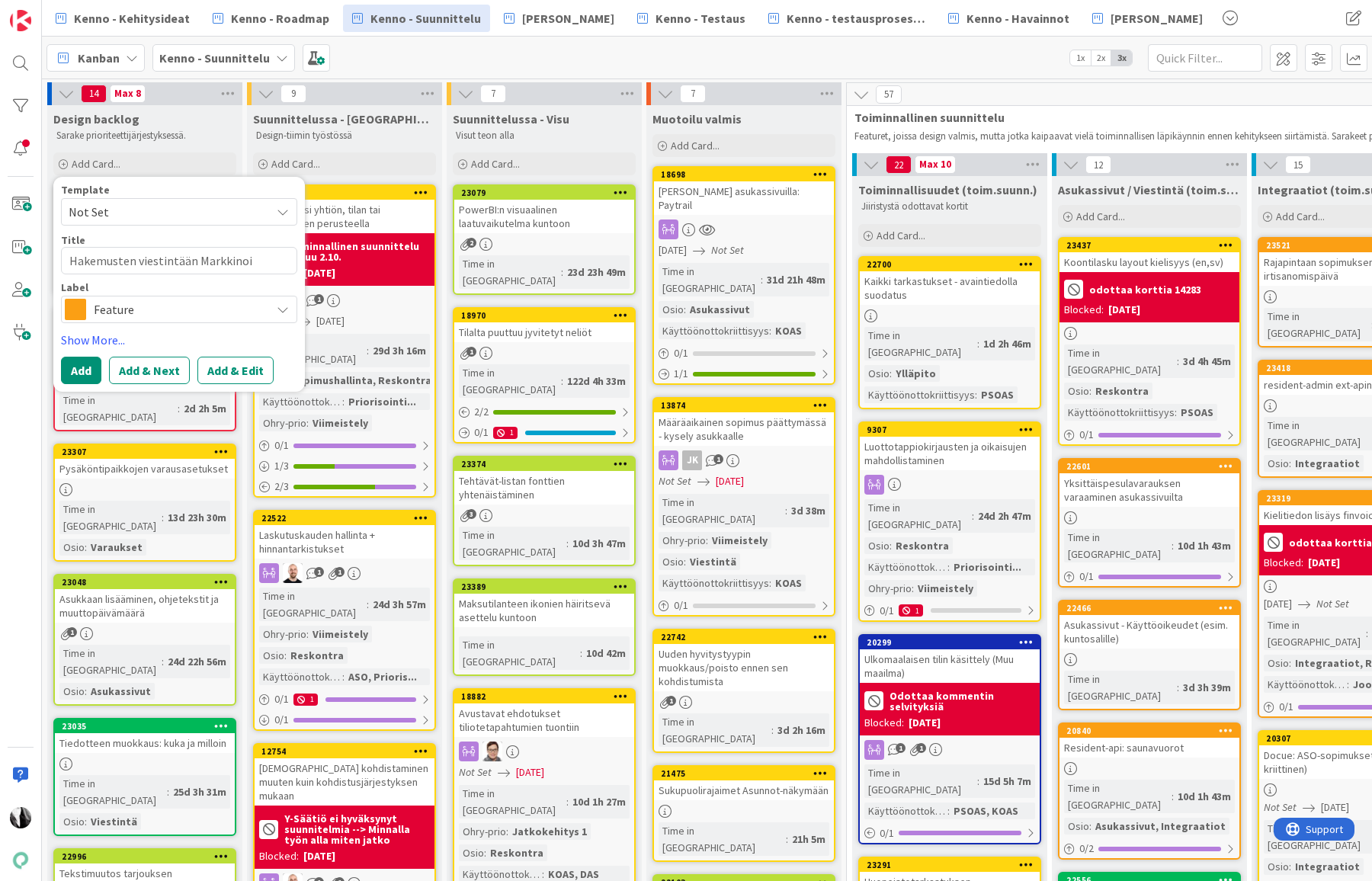
type textarea "Hakemusten viestintään Markkinoin"
type textarea "x"
type textarea "Hakemusten viestintään Markkinoint"
type textarea "x"
type textarea "Hakemusten viestintään Markkinointi"
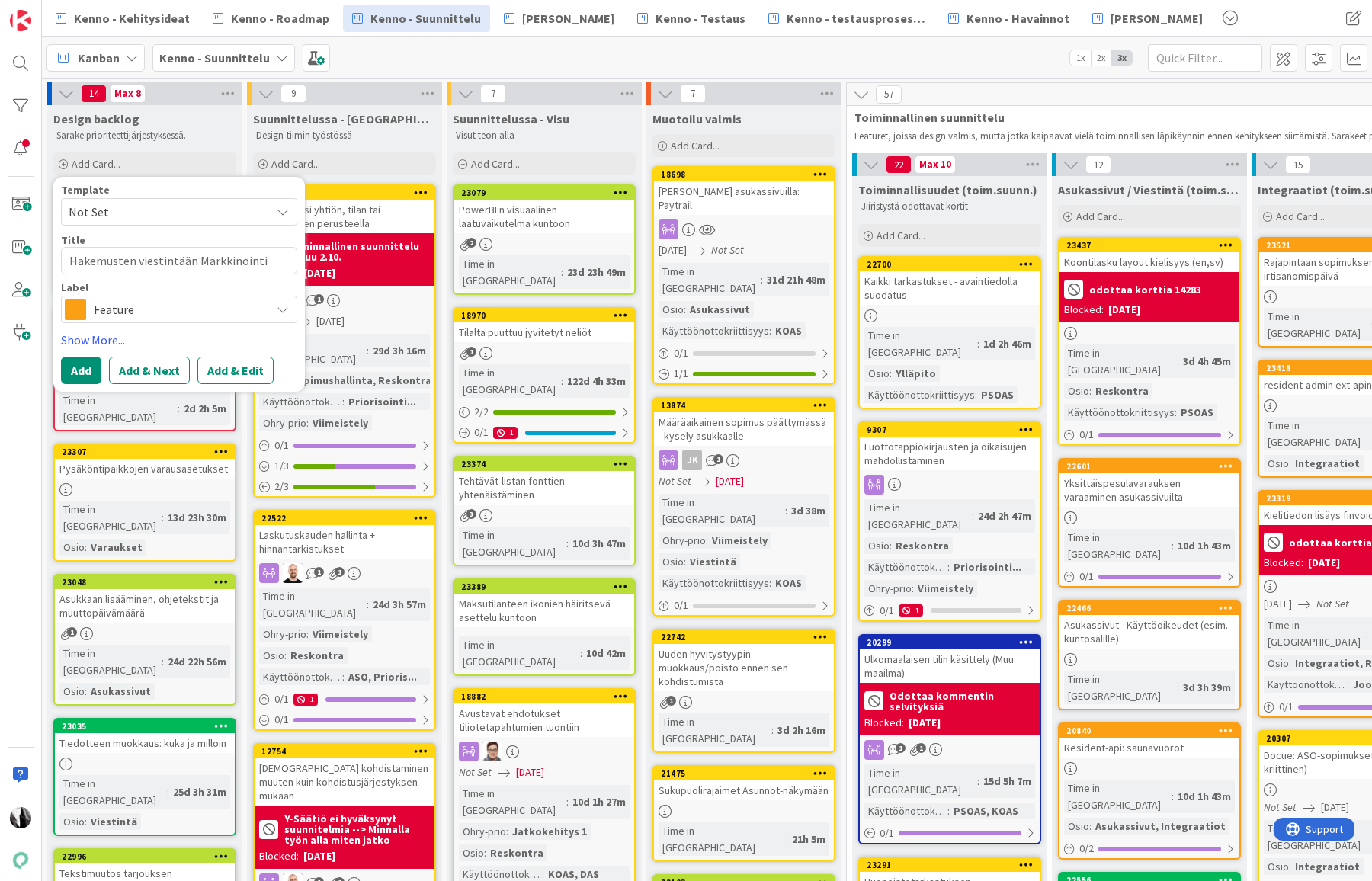
type textarea "x"
type textarea "Hakemusten viestintään Markkinointil"
type textarea "x"
type textarea "Hakemusten viestintään Markkinointilu"
type textarea "x"
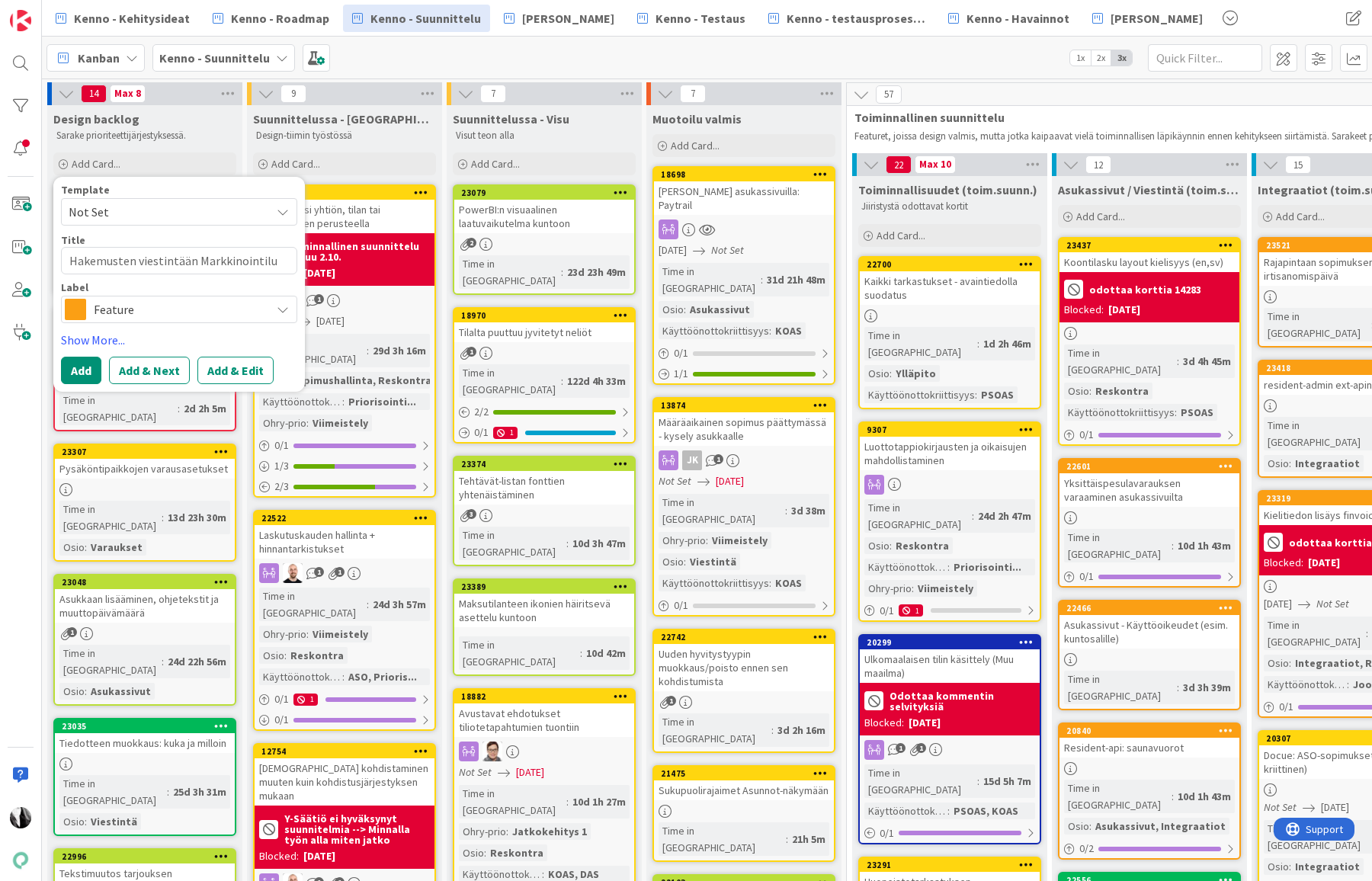
type textarea "Hakemusten viestintään Markkinointilup"
type textarea "x"
type textarea "Hakemusten viestintään Markkinointilupa"
type textarea "x"
type textarea "Hakemusten viestintään Markkinointilupa-"
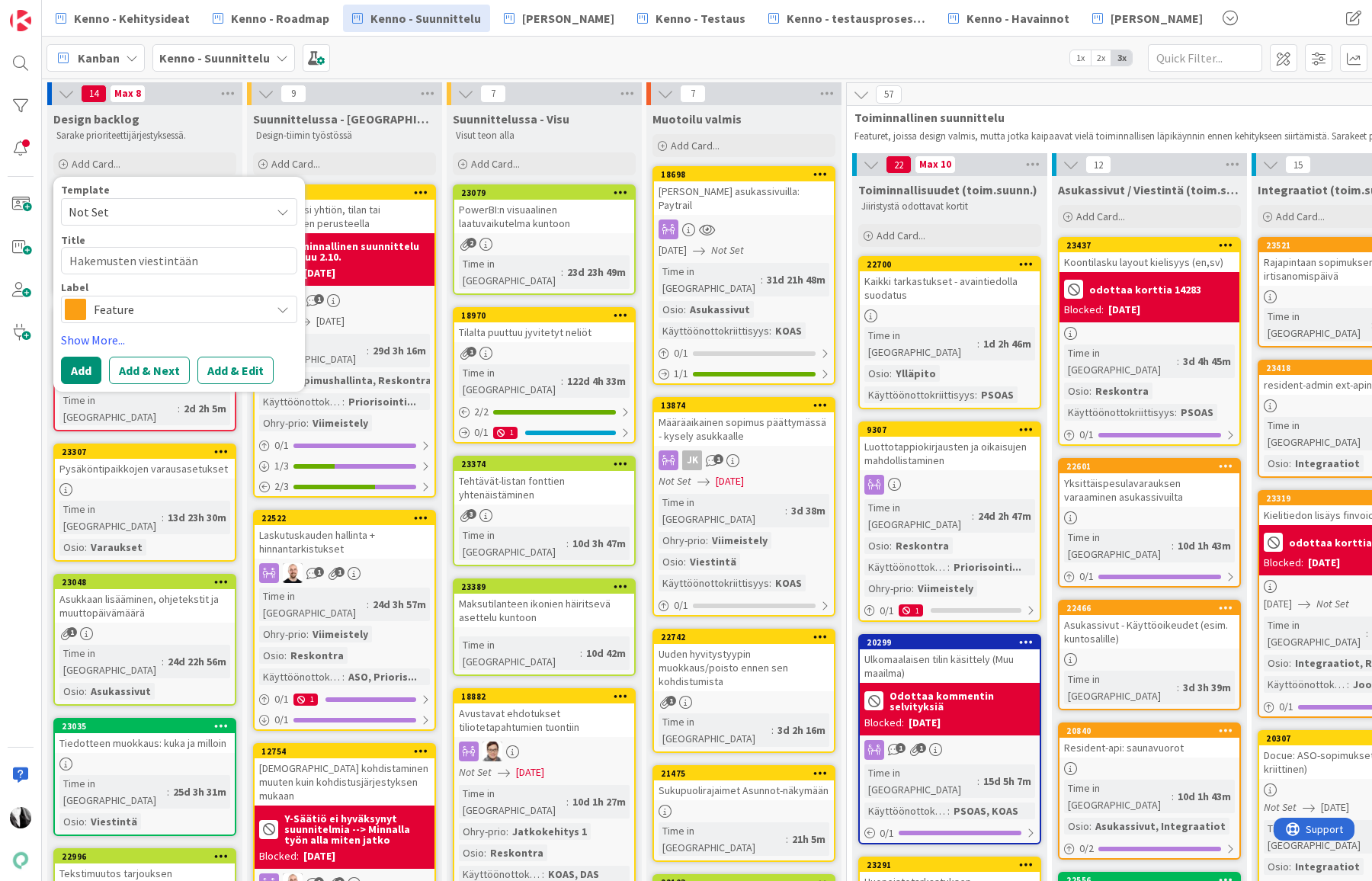
type textarea "x"
type textarea "Hakemusten viestintään Markkinointilupa-v"
type textarea "x"
type textarea "Hakemusten viestintään Markkinointilupa-va"
type textarea "x"
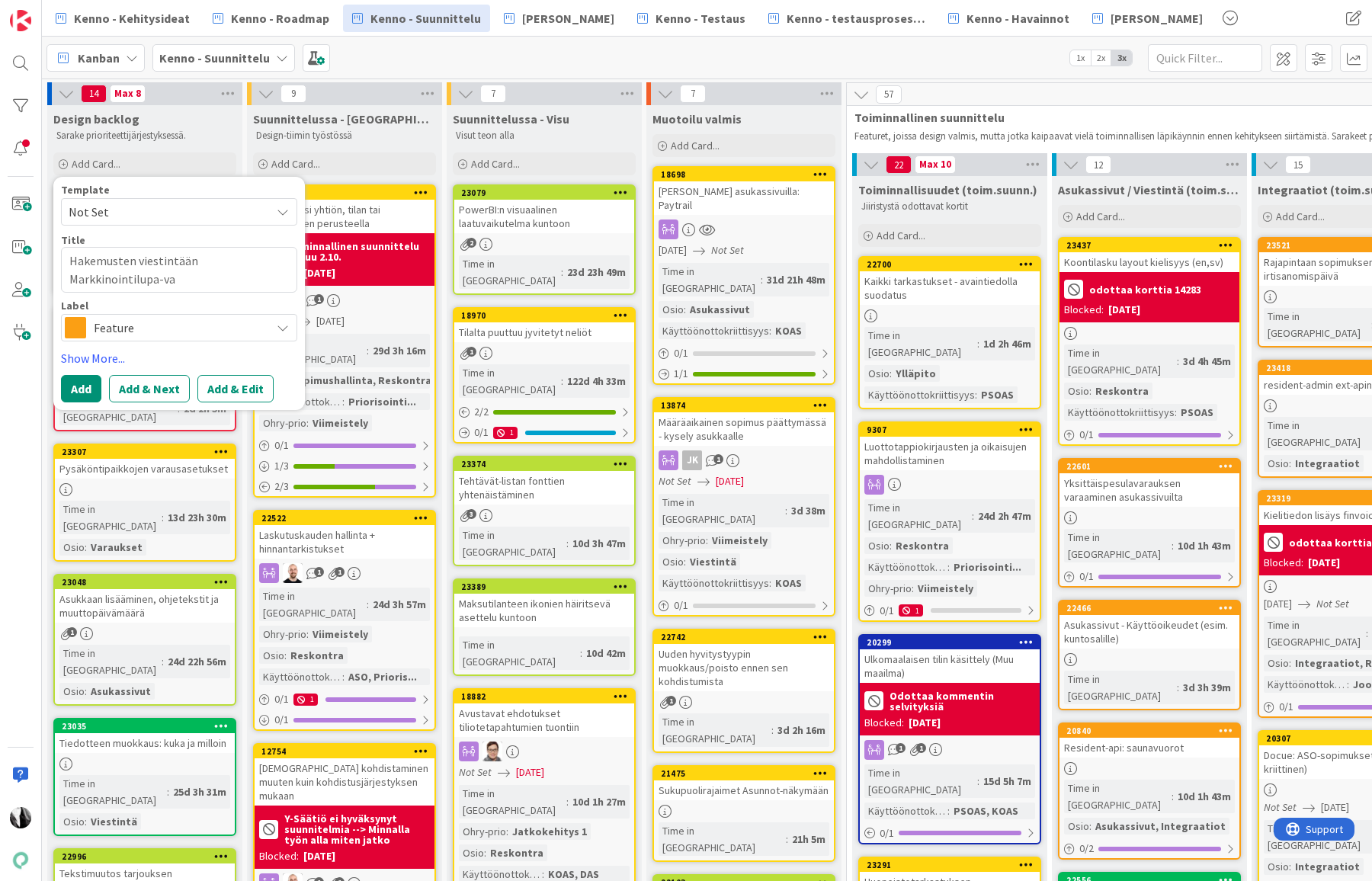
type textarea "Hakemusten viestintään Markkinointilupa-val"
type textarea "x"
type textarea "Hakemusten viestintään Markkinointilupa-vali"
type textarea "x"
type textarea "Hakemusten viestintään Markkinointilupa-valin"
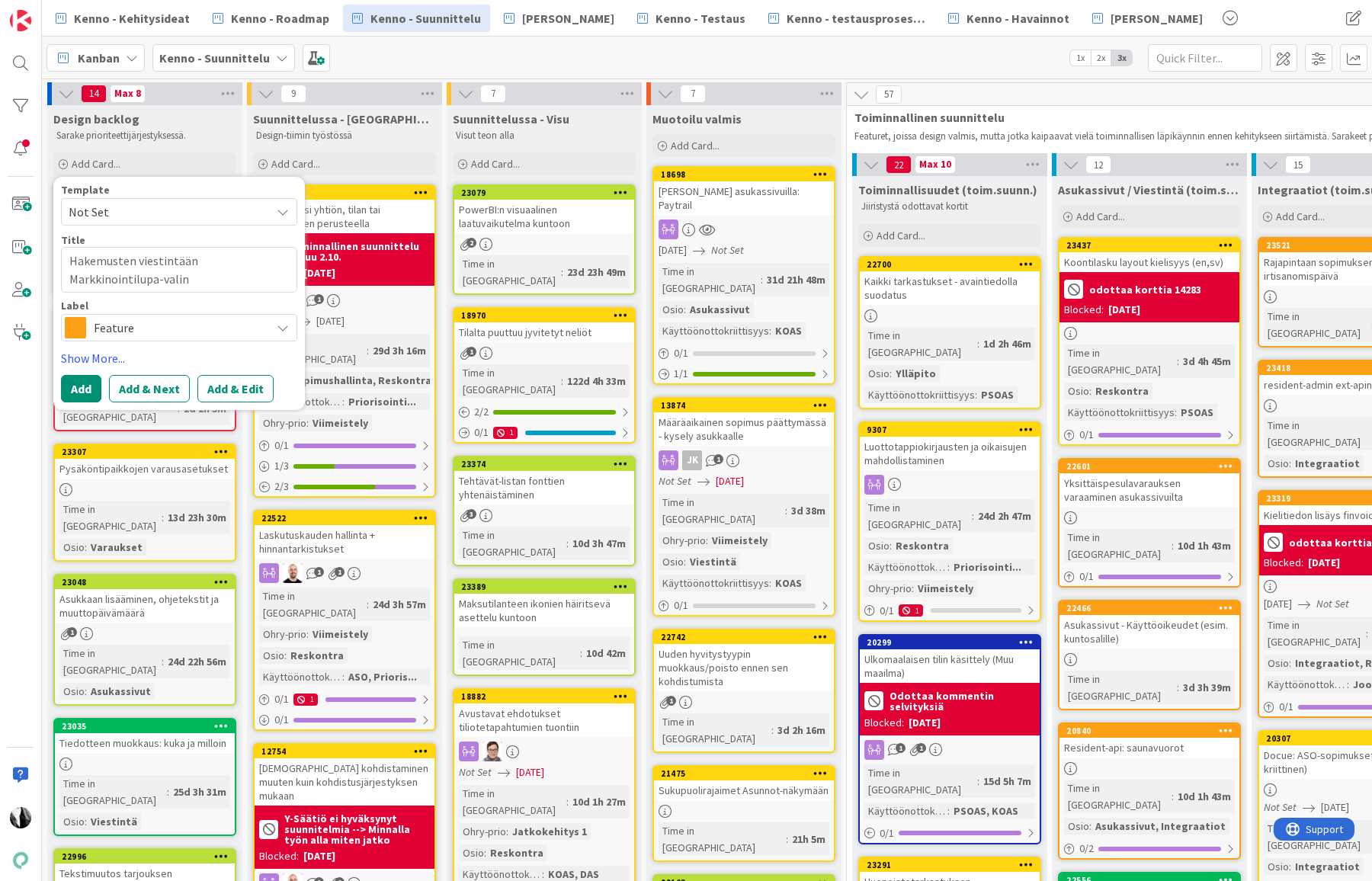
type textarea "x"
type textarea "Hakemusten viestintään Markkinointilupa-valint"
type textarea "x"
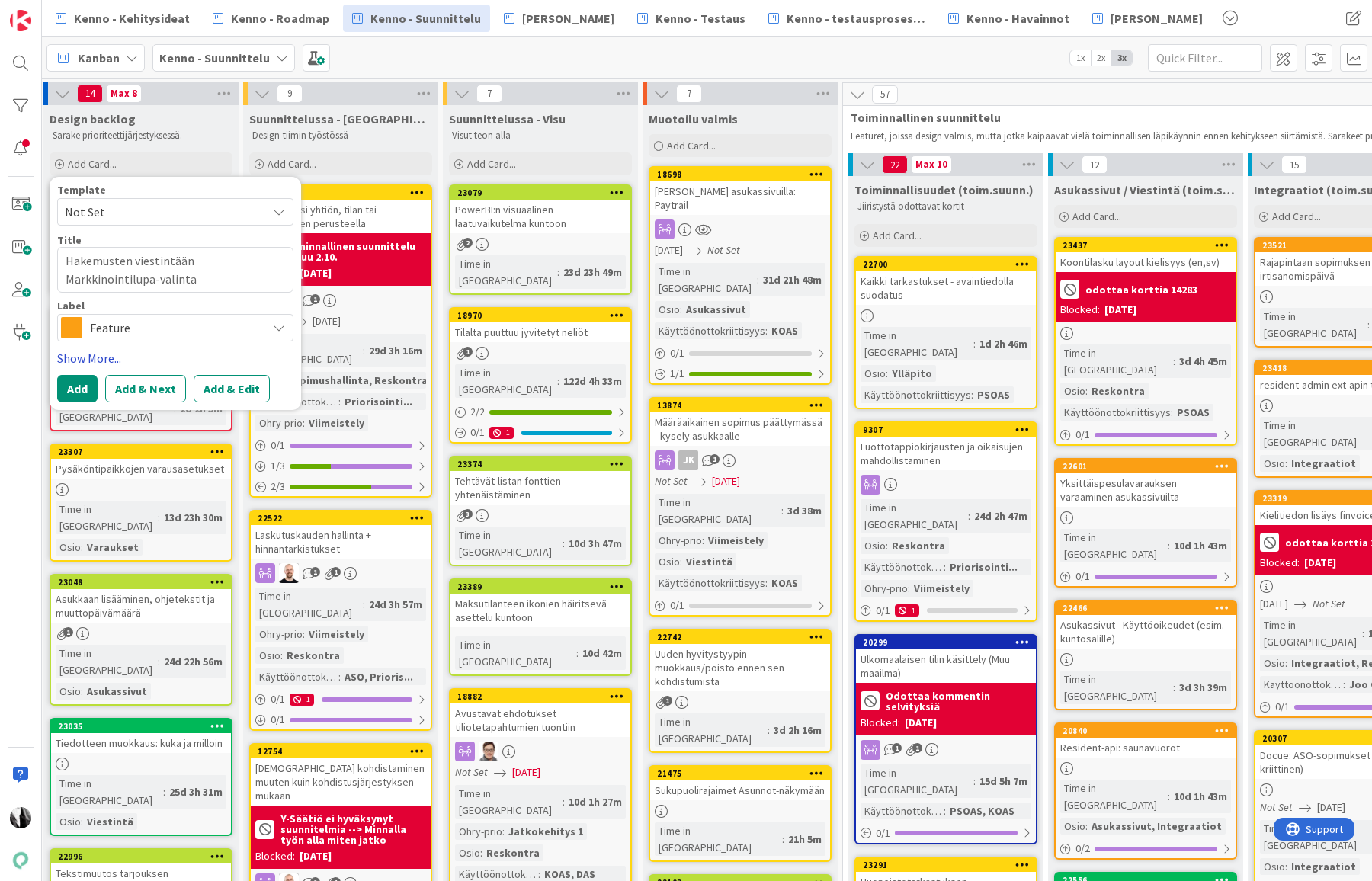
type textarea "Hakemusten viestintään Markkinointilupa-valinta"
click at [118, 354] on link "Show More..." at bounding box center [175, 358] width 236 height 18
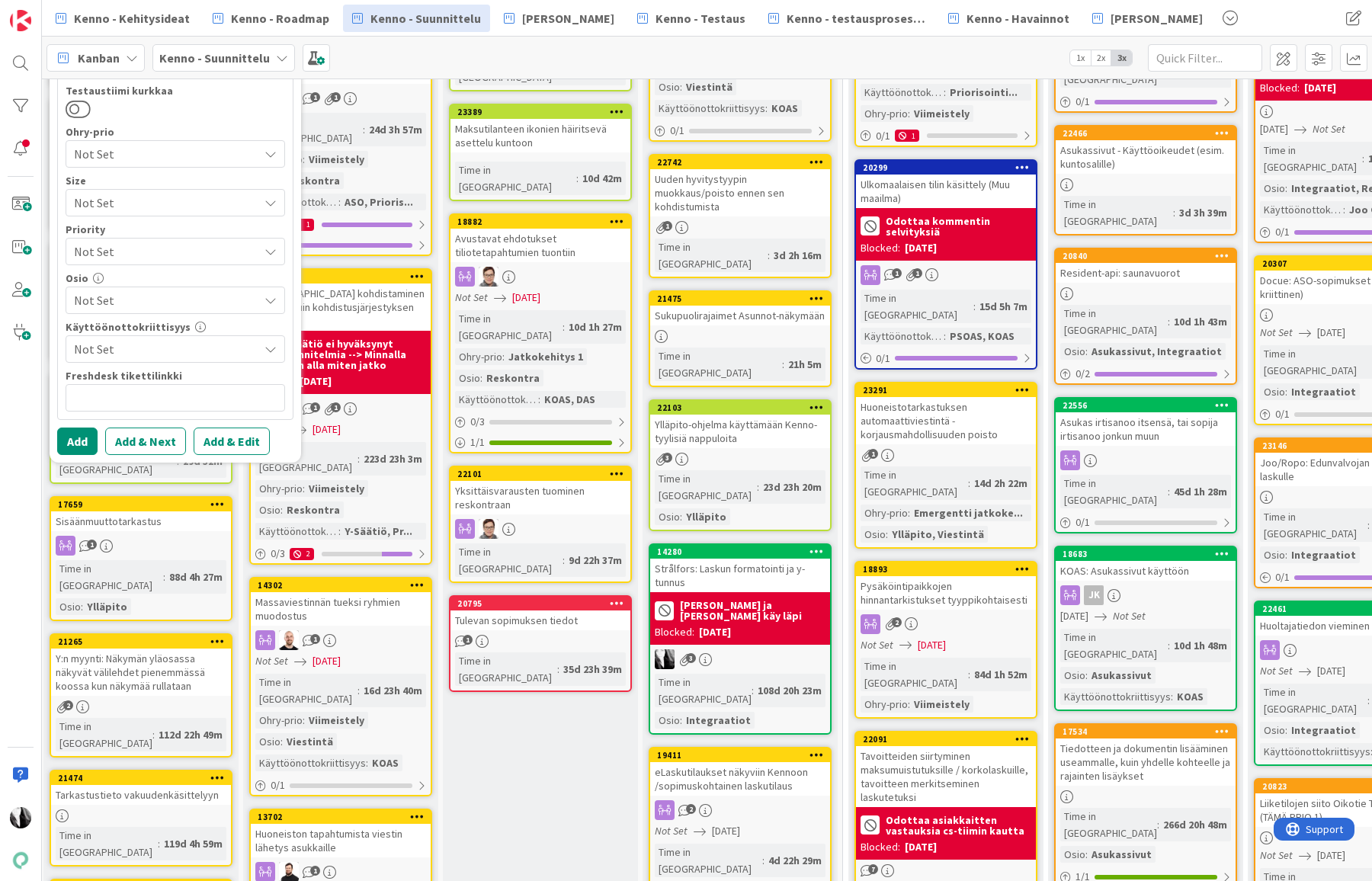
scroll to position [500, 3]
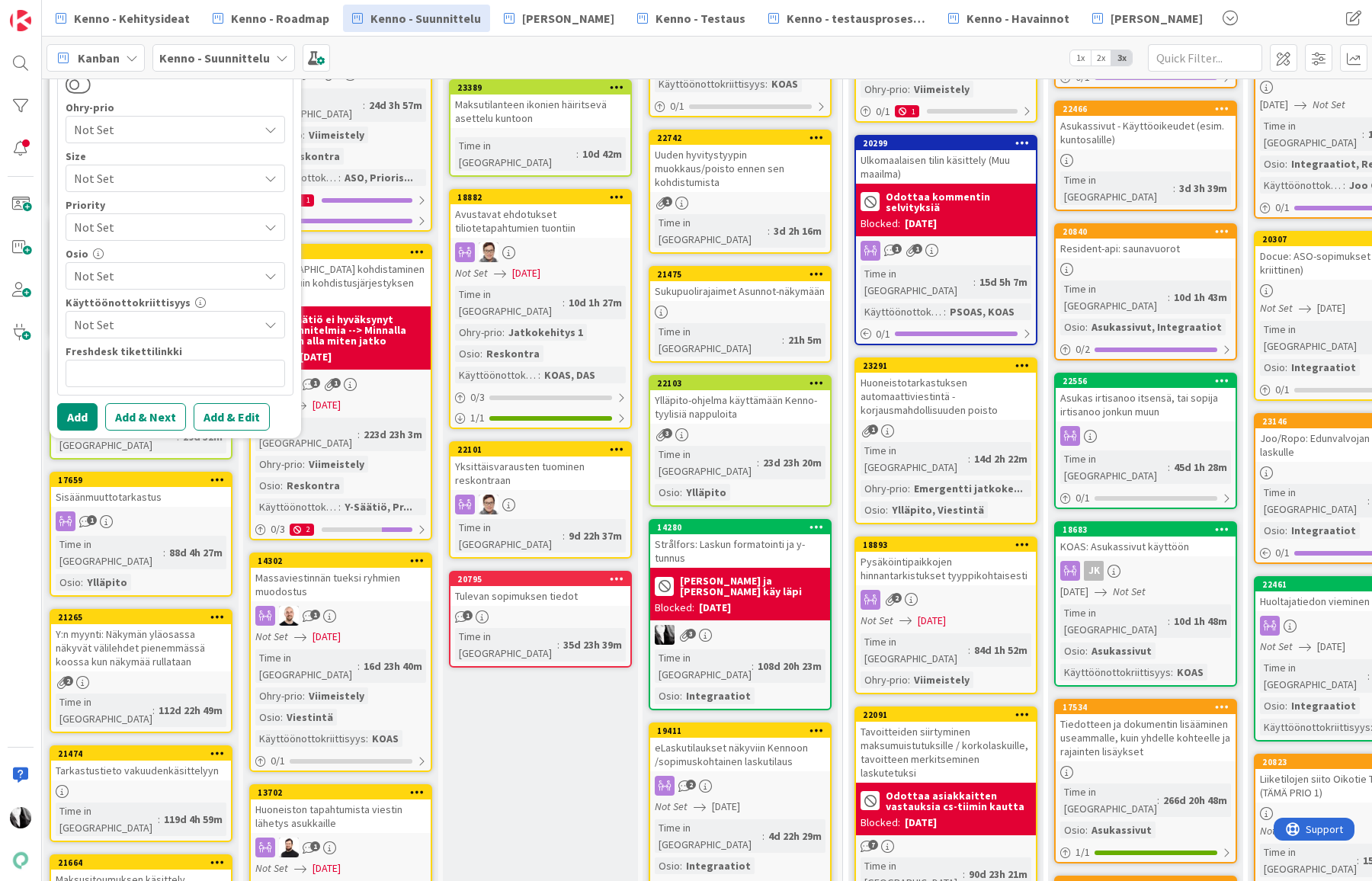
click at [181, 267] on span "Not Set" at bounding box center [166, 275] width 184 height 18
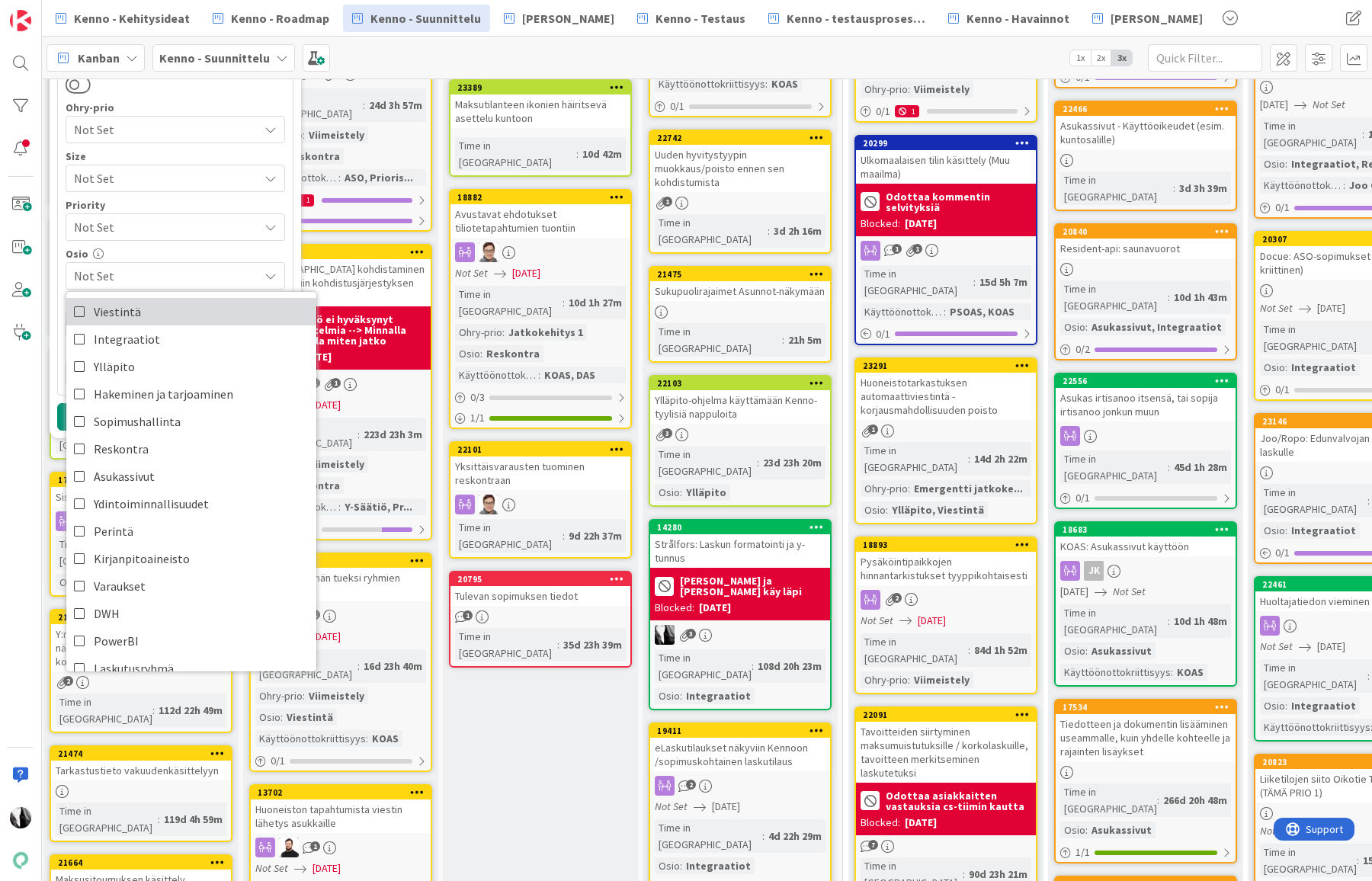
click at [153, 314] on link "Viestintä" at bounding box center [191, 312] width 250 height 28
type textarea "x"
click at [291, 283] on div "Testaustiimi kurkkaa Ohry-prio Not Set Size Not Set Priority Not Set Osio Viest…" at bounding box center [175, 223] width 234 height 341
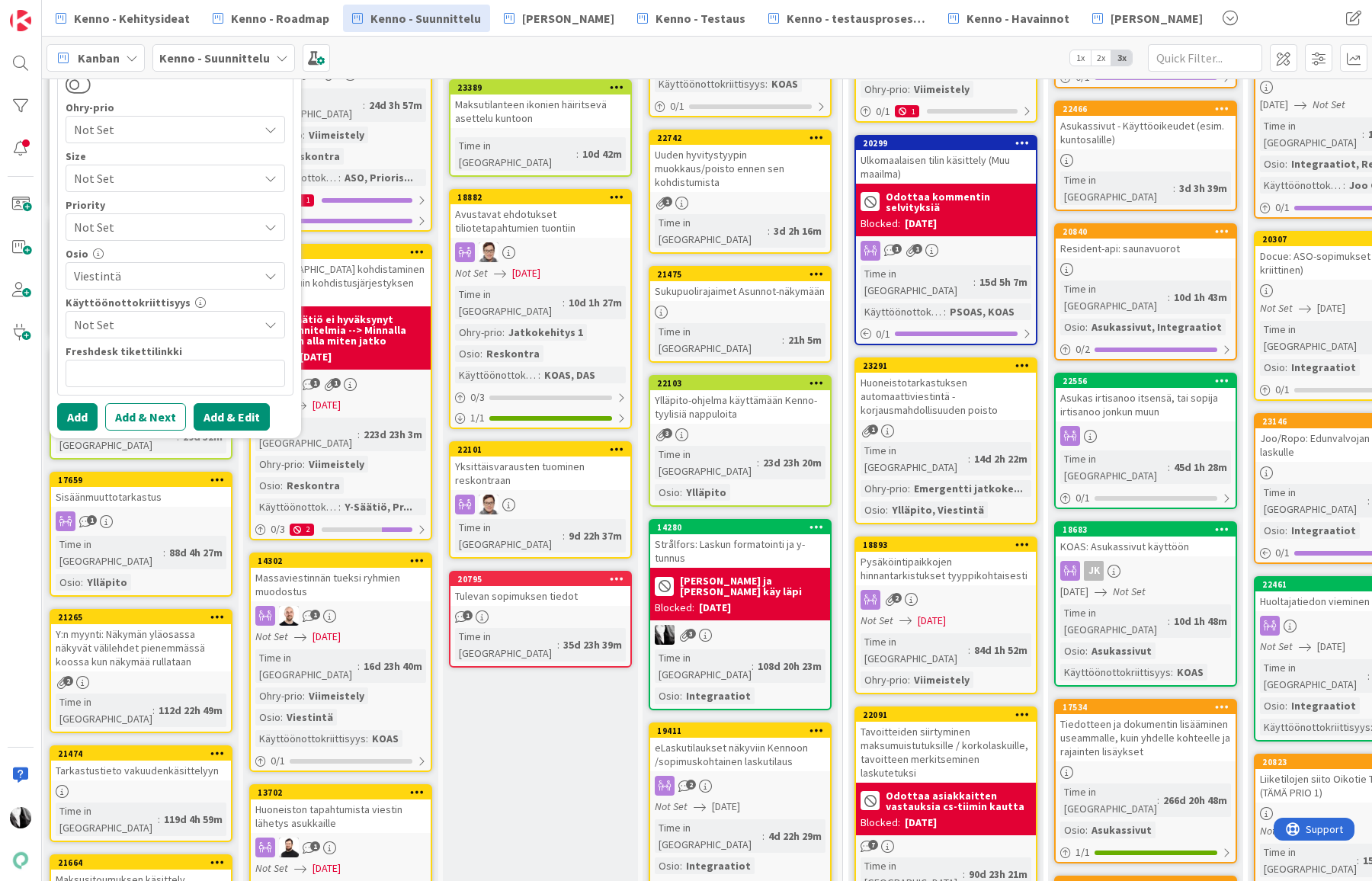
click at [234, 417] on button "Add & Edit" at bounding box center [232, 417] width 76 height 28
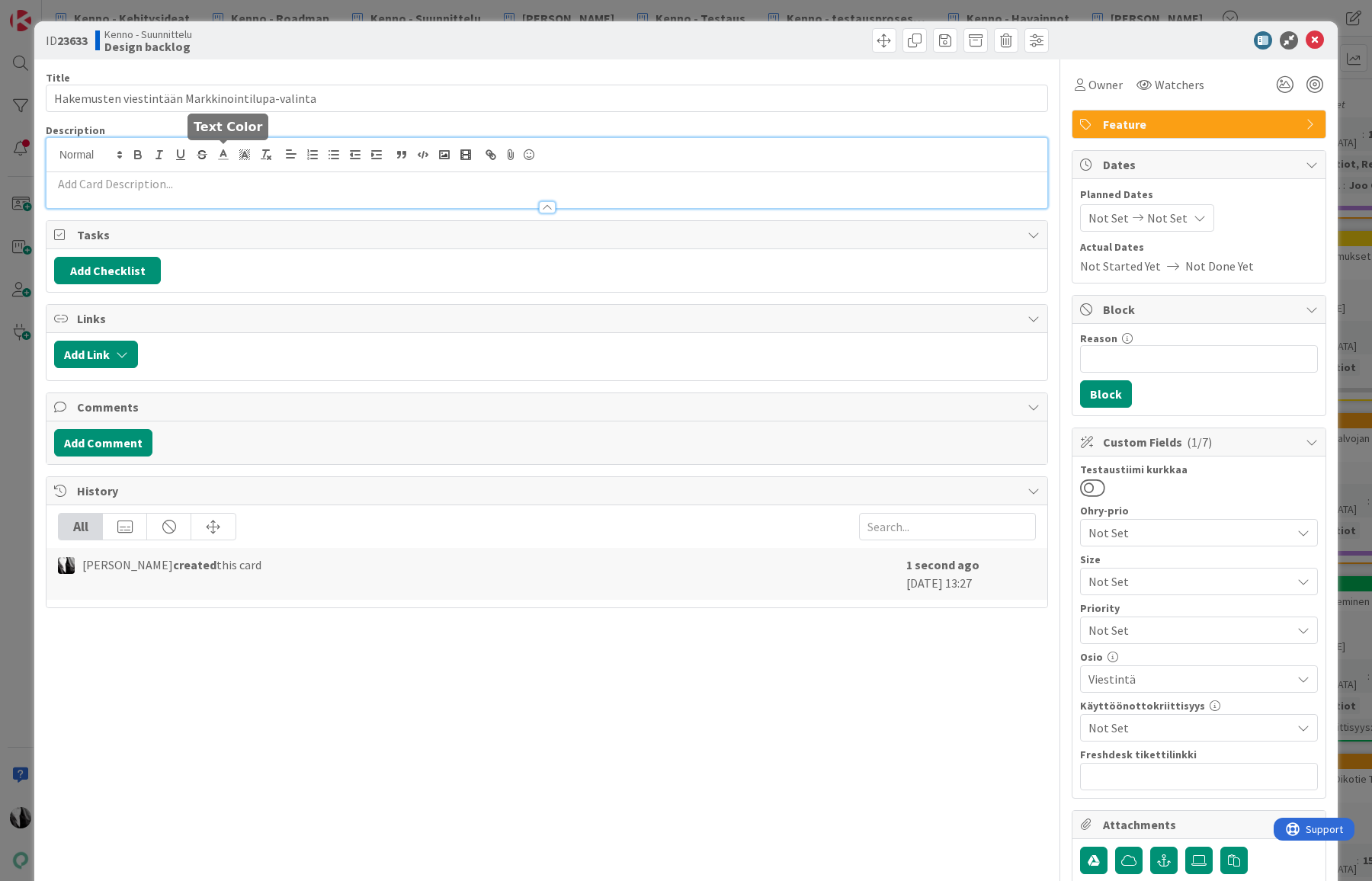
click at [212, 156] on div at bounding box center [547, 173] width 1000 height 70
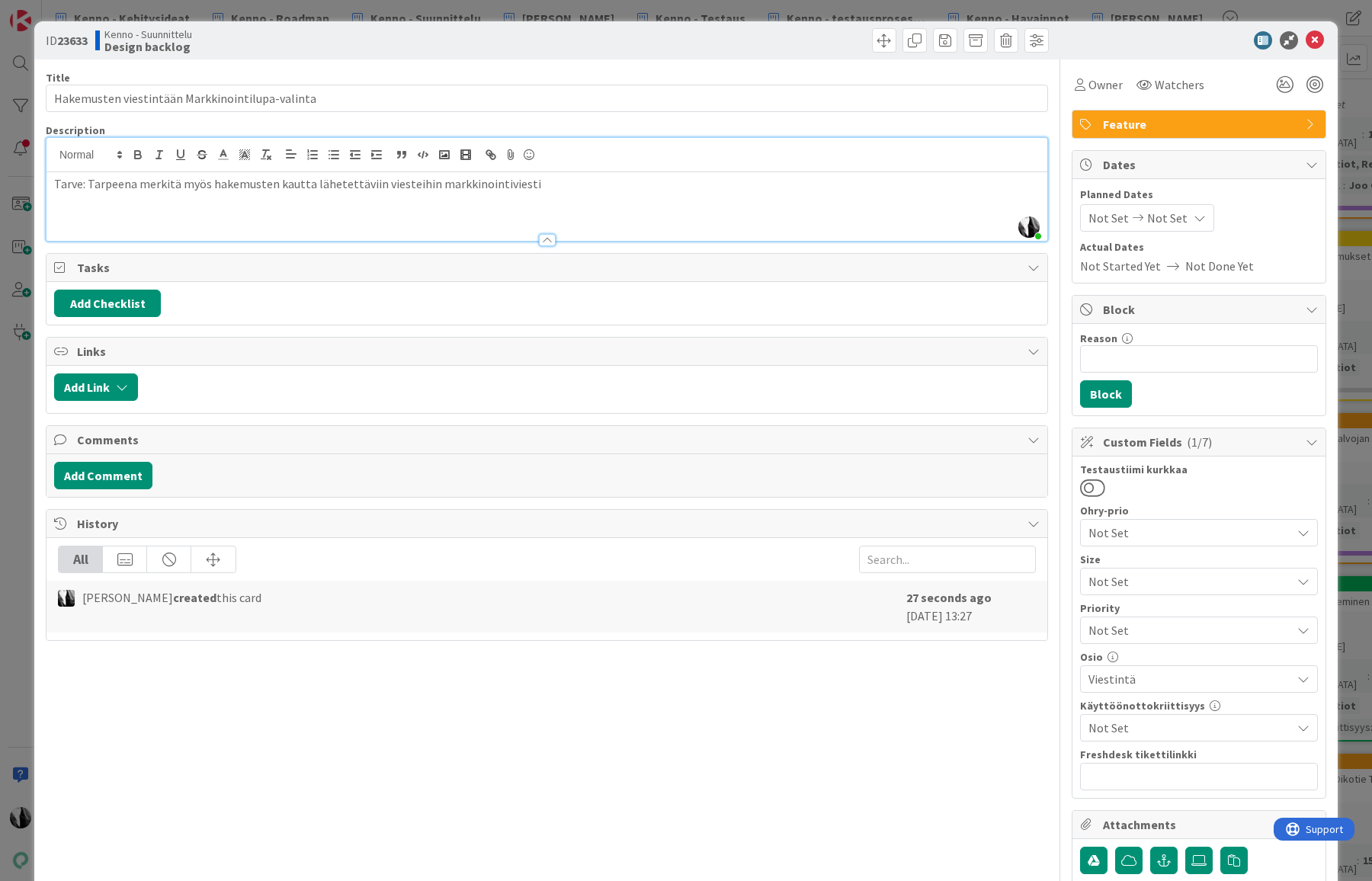
click at [270, 183] on p "Tarve: Tarpeena merkitä myös hakemusten kautta lähetettäviin viesteihin markkin…" at bounding box center [546, 184] width 986 height 17
click at [620, 182] on p "Tarve: Tarpeena merkitä myös hakemusten (aso/vuokra) kautta lähetettäviin viest…" at bounding box center [546, 184] width 986 height 17
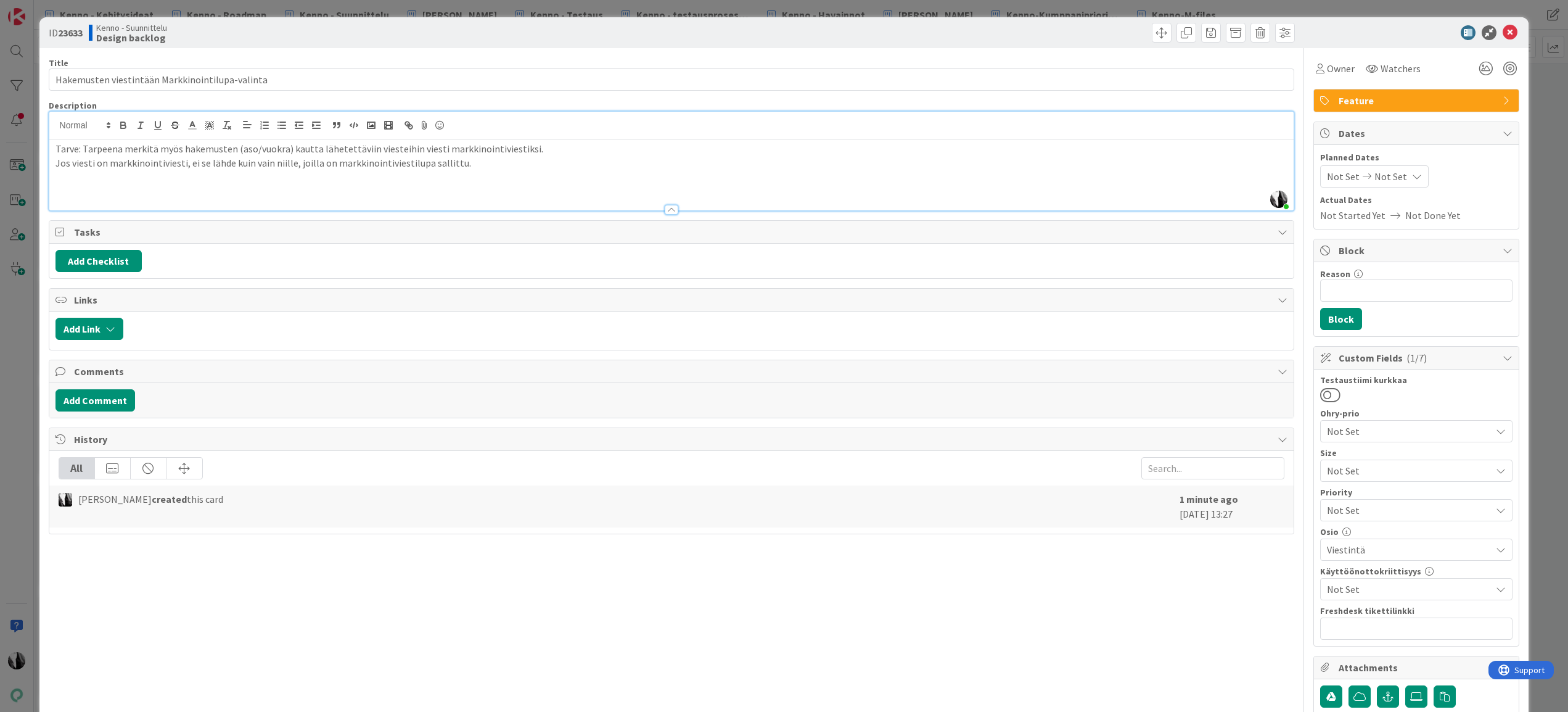
click at [154, 195] on p at bounding box center [672, 191] width 1232 height 14
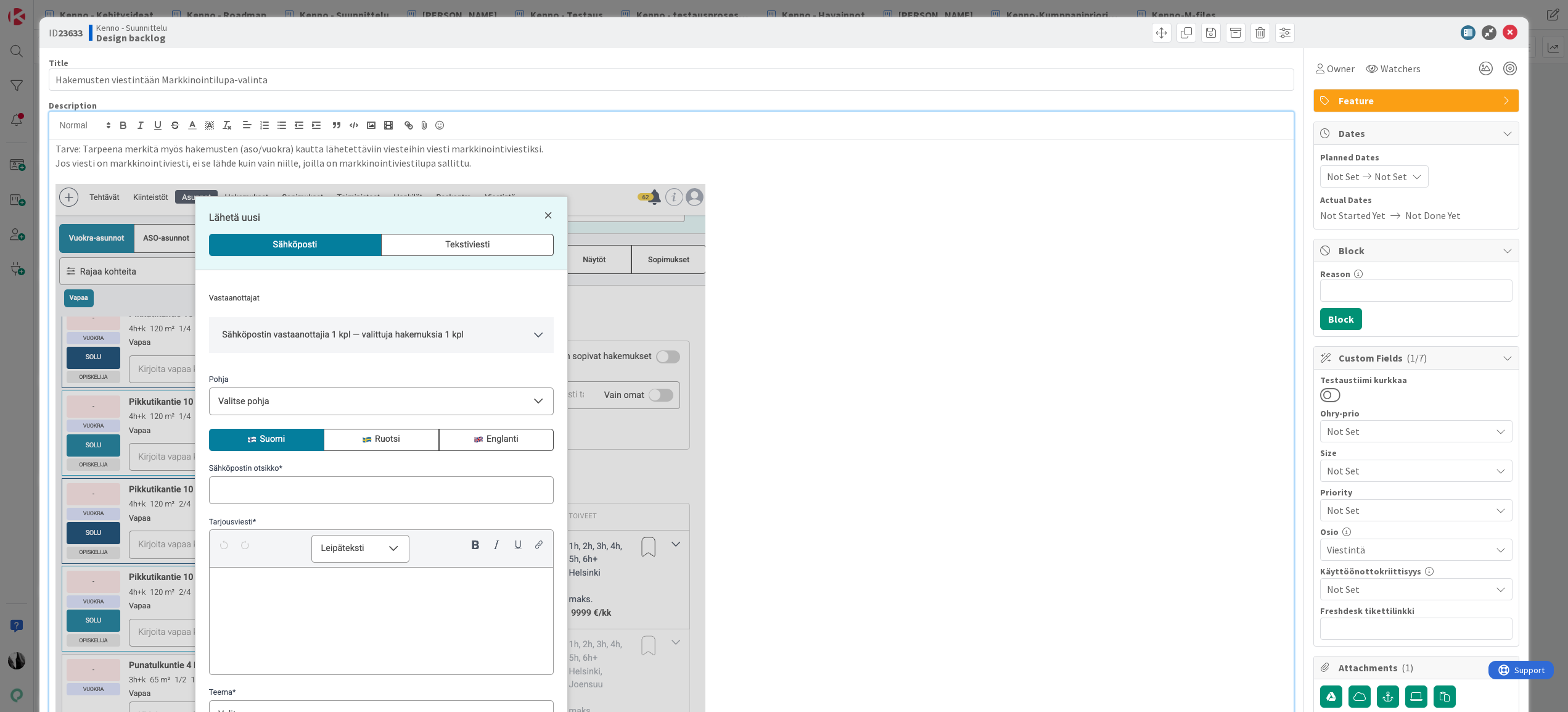
click at [1109, 27] on div at bounding box center [1410, 32] width 218 height 15
click at [476, 164] on p "Jos viesti on markkinointiviesti, ei se lähde kuin vain niille, joilla on markk…" at bounding box center [672, 163] width 1232 height 14
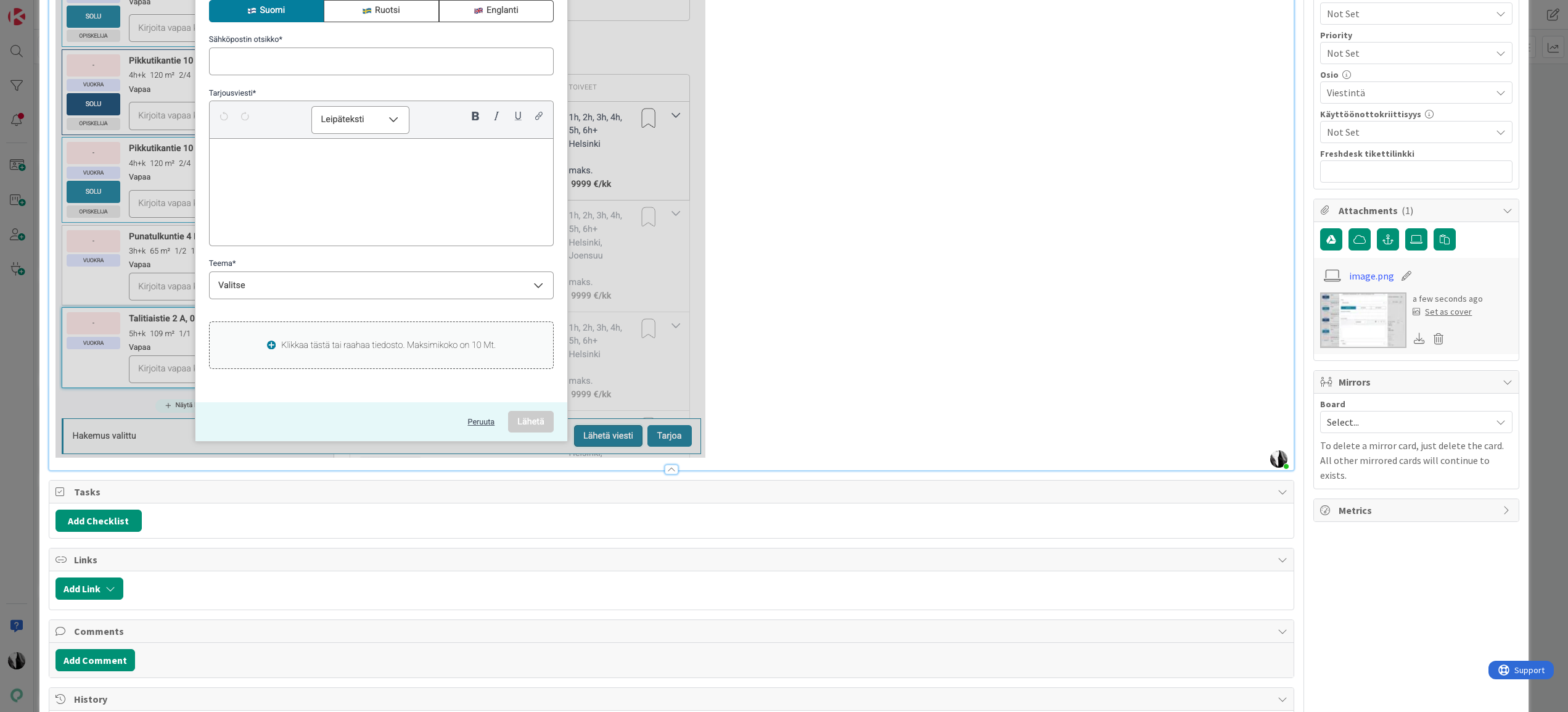
scroll to position [566, 0]
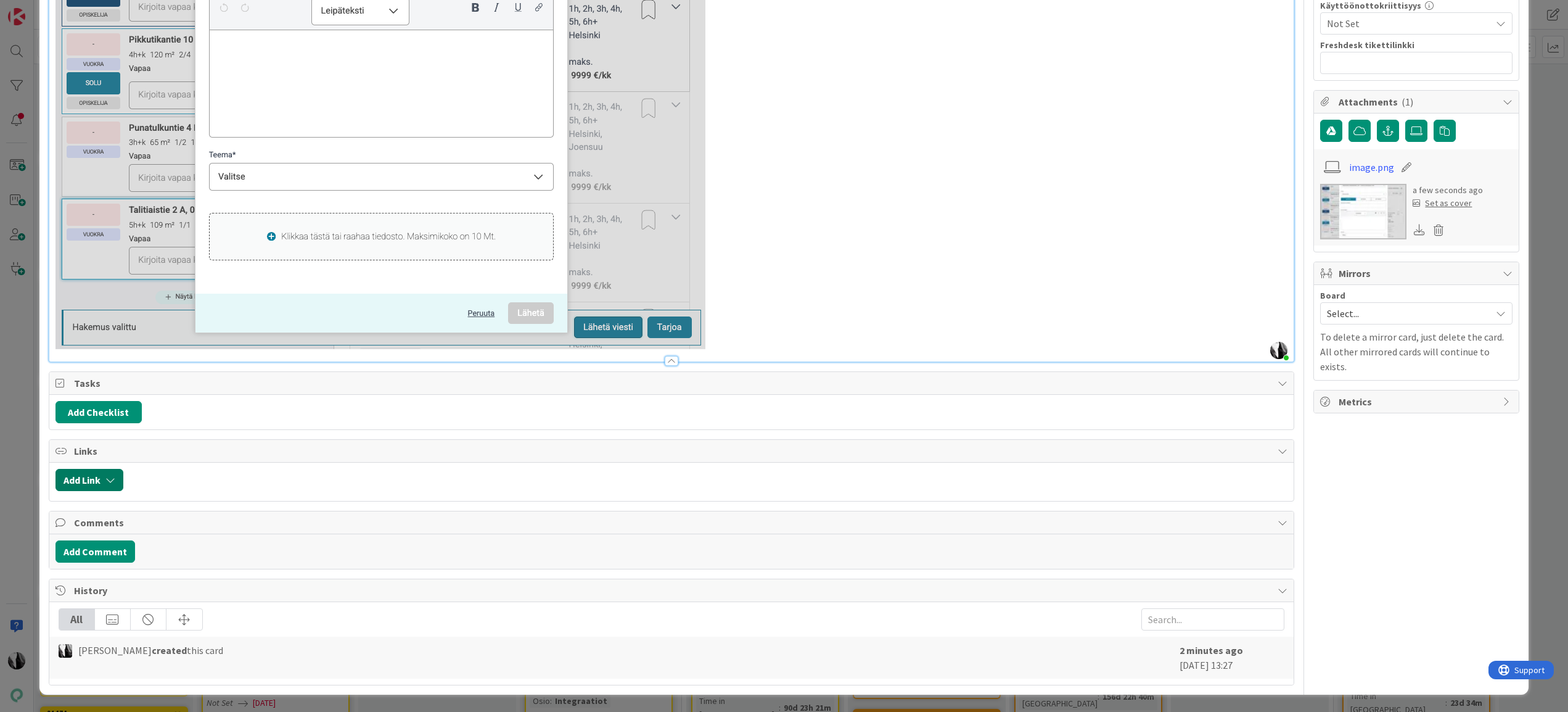
click at [93, 475] on button "Add Link" at bounding box center [89, 480] width 68 height 22
click at [204, 526] on div "Existing" at bounding box center [191, 528] width 86 height 21
drag, startPoint x: 209, startPoint y: 554, endPoint x: 186, endPoint y: 565, distance: 25.5
click at [208, 555] on div "Current Board" at bounding box center [148, 557] width 173 height 22
click at [147, 598] on span "All Boards" at bounding box center [154, 607] width 171 height 18
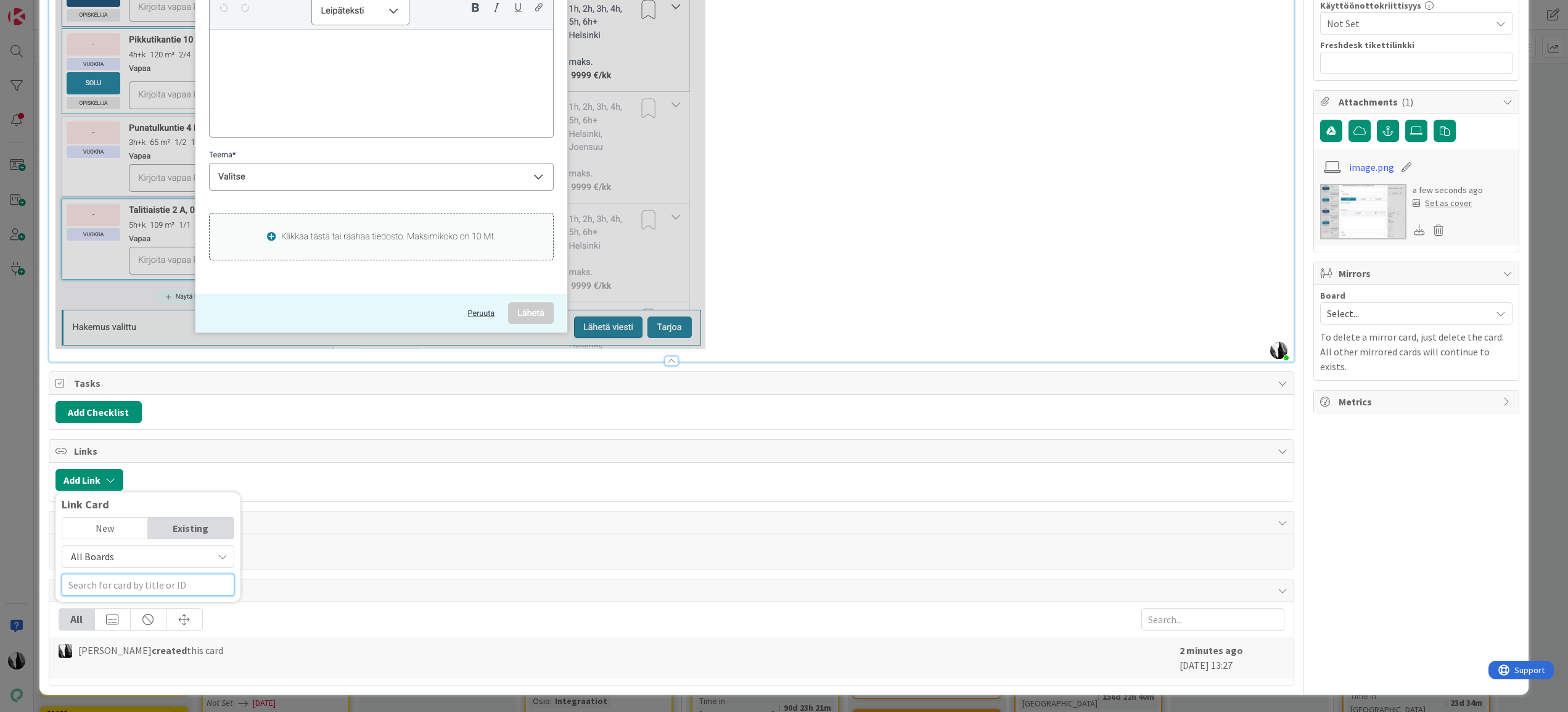
click at [128, 587] on input "text" at bounding box center [148, 585] width 173 height 22
paste input "20398"
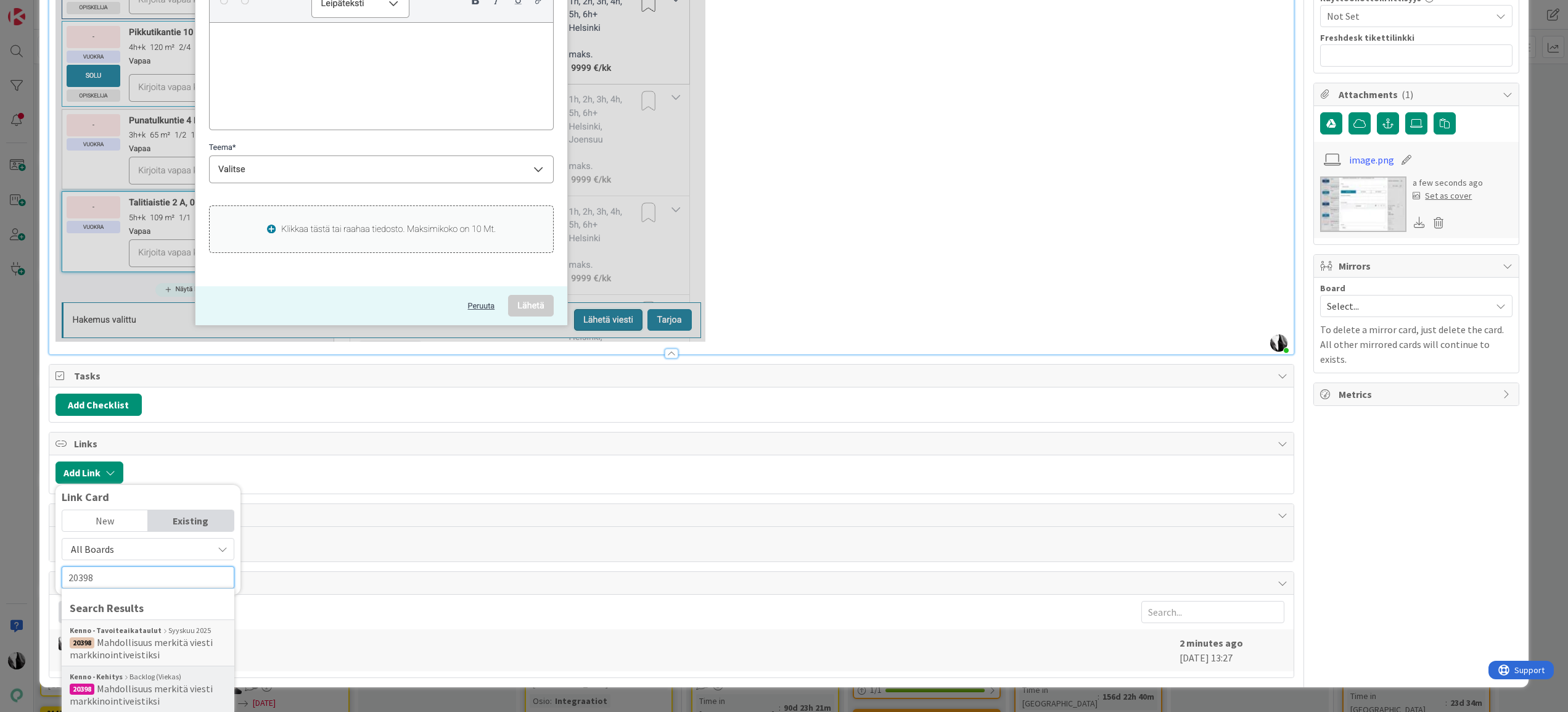
type input "20398"
click at [156, 684] on span "Mahdollisuus merkitä viesti markkinointiveistiksi" at bounding box center [141, 694] width 143 height 25
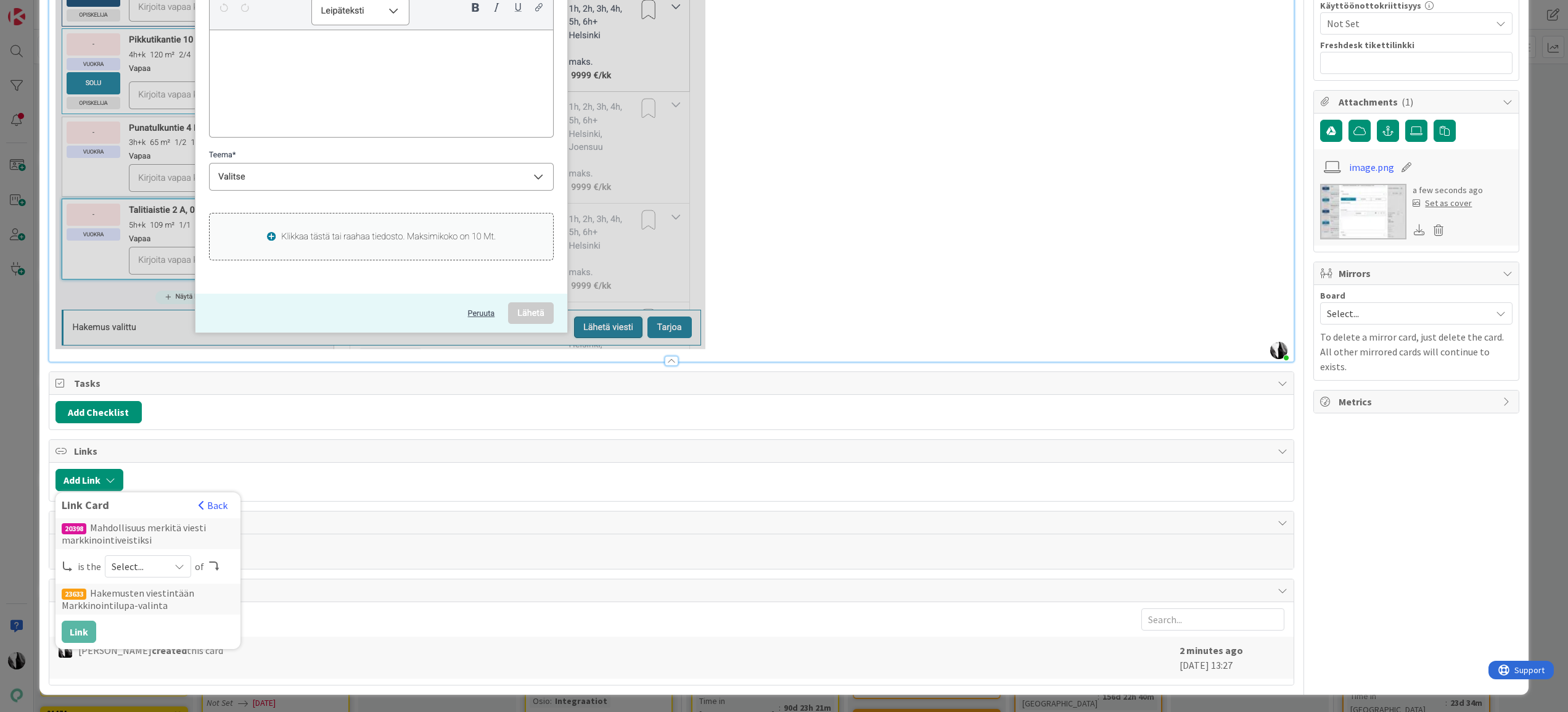
scroll to position [566, 0]
click at [178, 565] on icon at bounding box center [179, 567] width 10 height 10
click at [178, 600] on span "parent" at bounding box center [213, 595] width 139 height 18
click at [83, 630] on button "Link" at bounding box center [79, 632] width 34 height 22
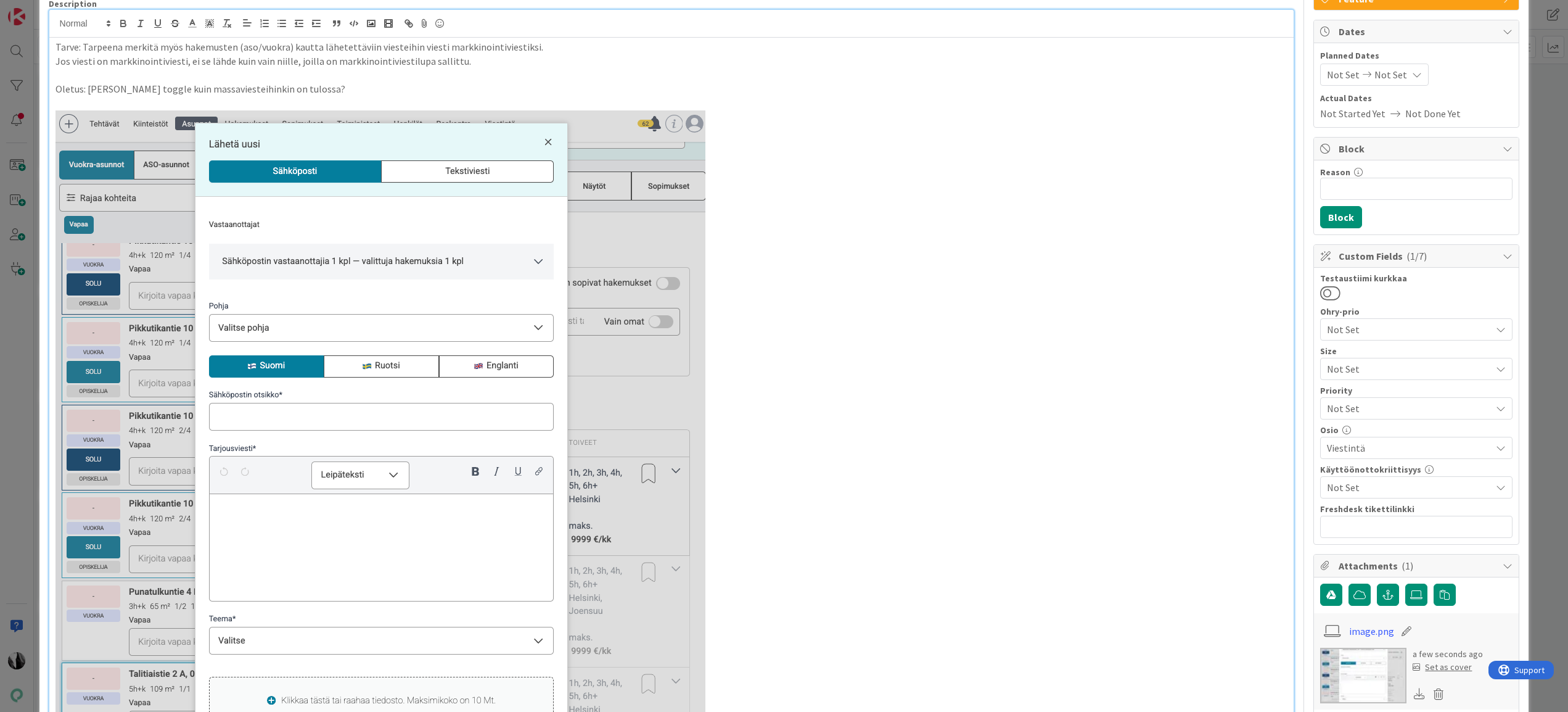
scroll to position [0, 0]
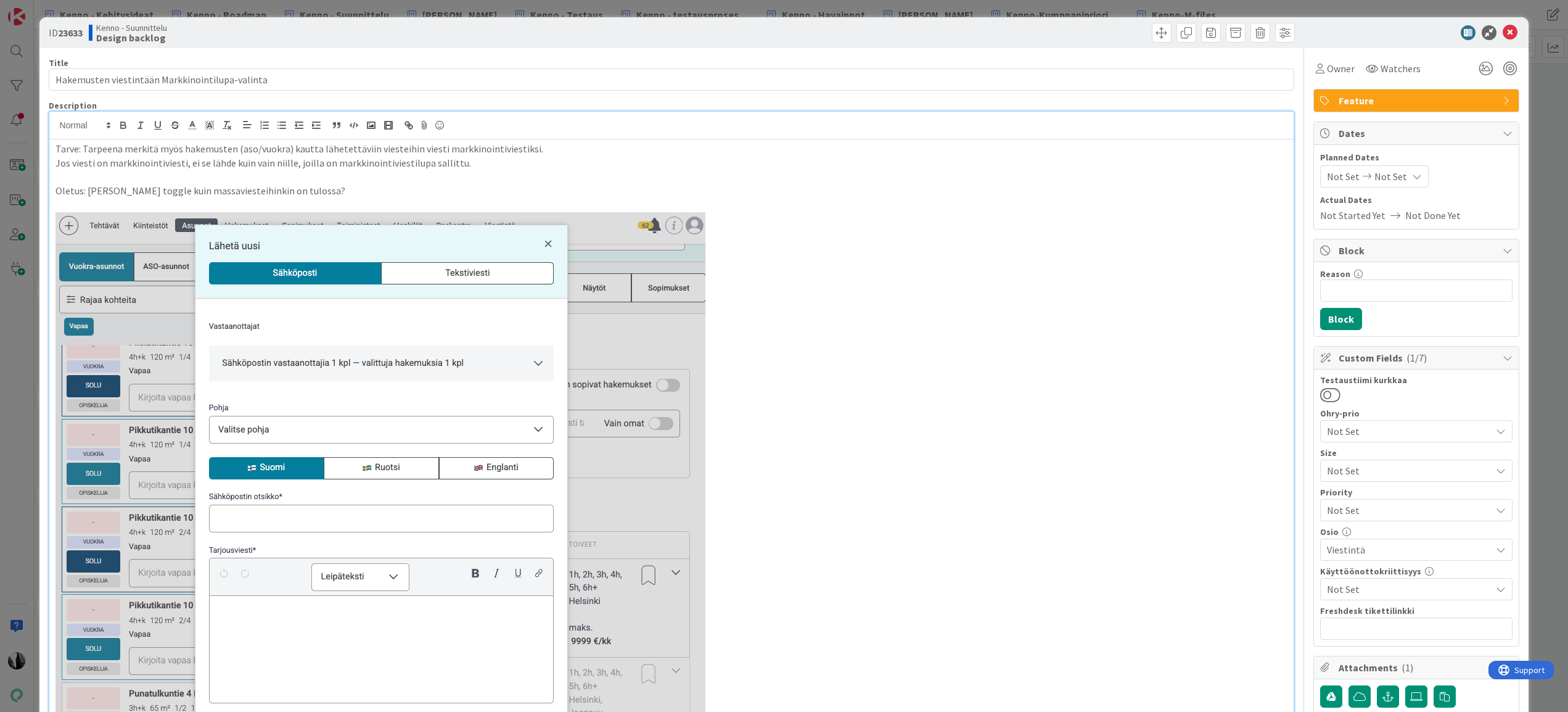
click at [558, 200] on p at bounding box center [672, 205] width 1232 height 14
drag, startPoint x: 1085, startPoint y: 28, endPoint x: 1298, endPoint y: 35, distance: 213.1
click at [1085, 28] on div at bounding box center [985, 32] width 620 height 20
click at [1109, 28] on icon at bounding box center [1510, 32] width 15 height 15
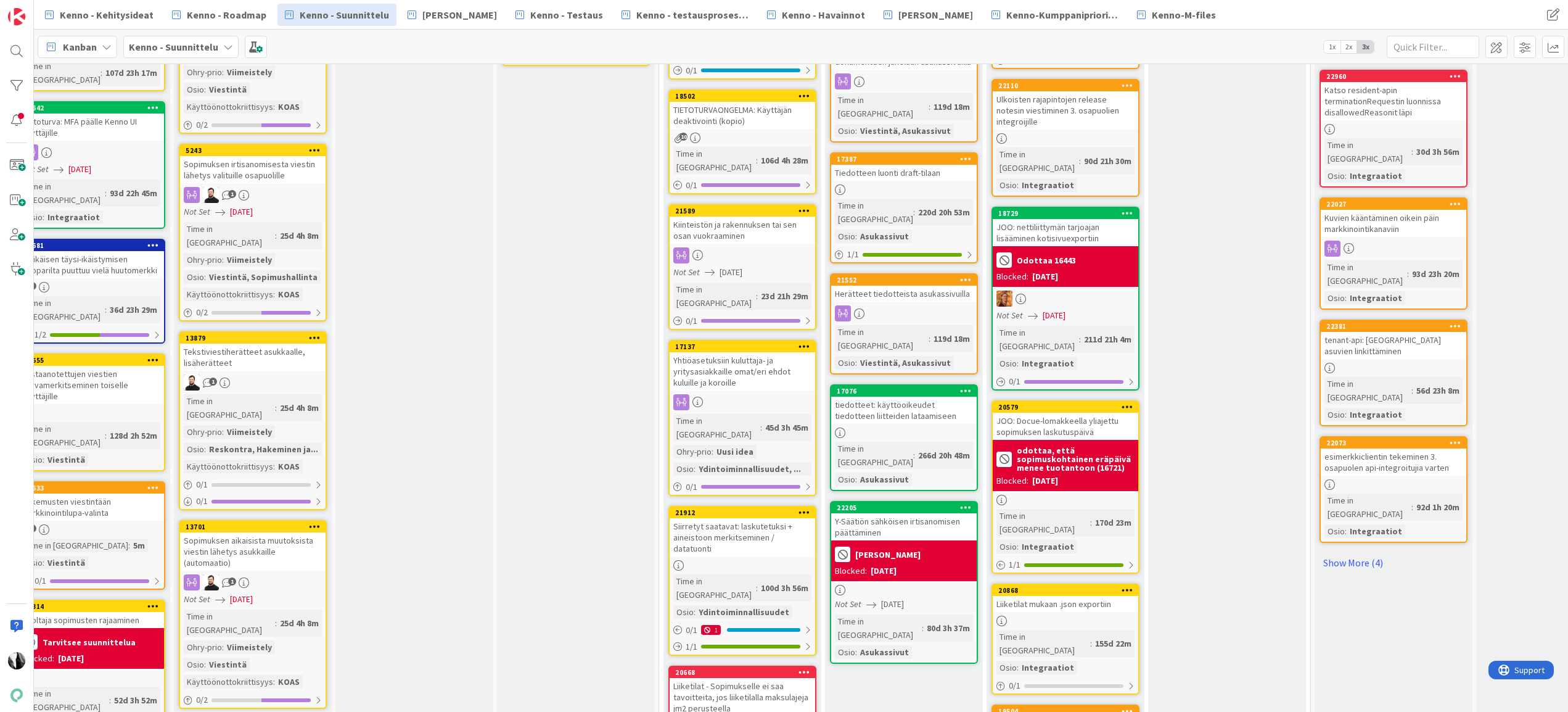
scroll to position [1082, 37]
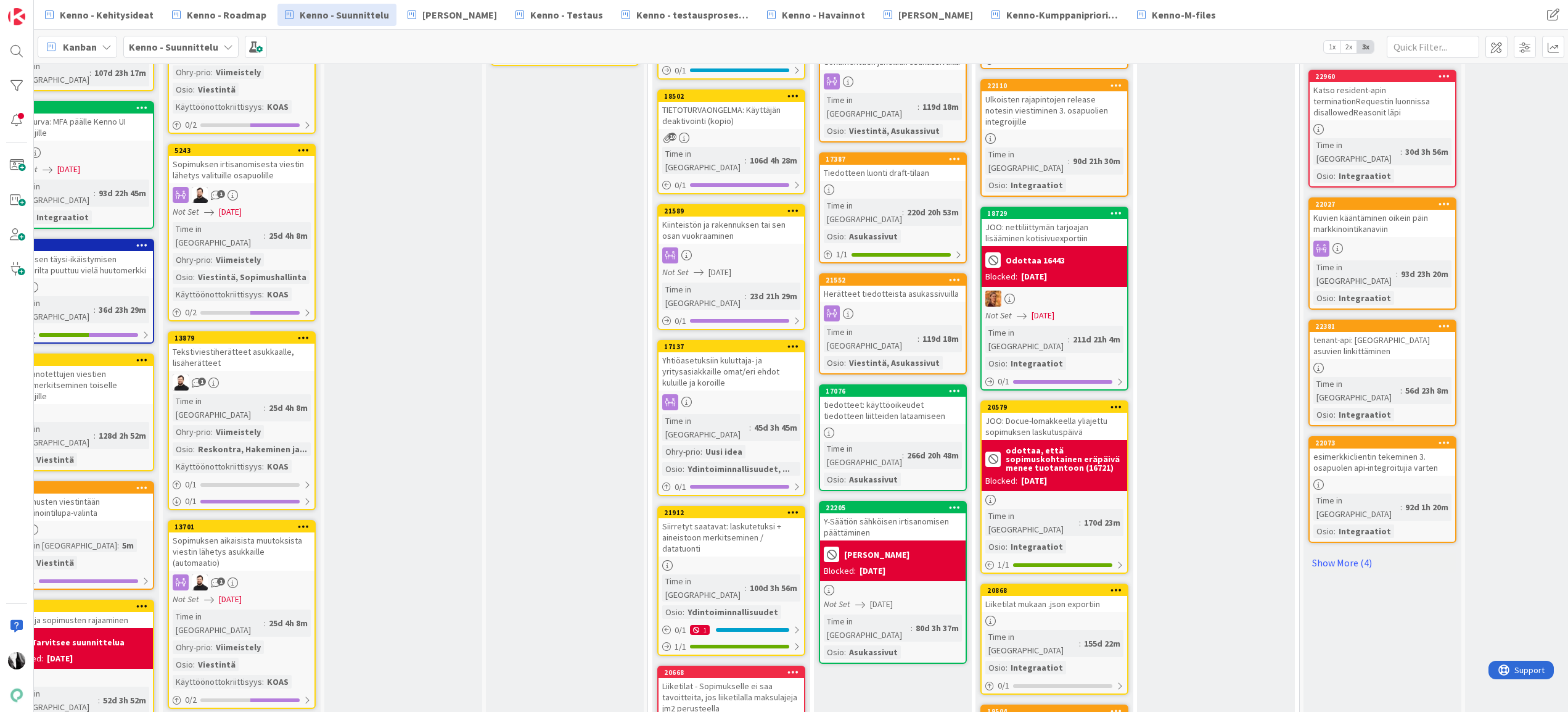
drag, startPoint x: 126, startPoint y: 184, endPoint x: 1538, endPoint y: 3, distance: 1423.6
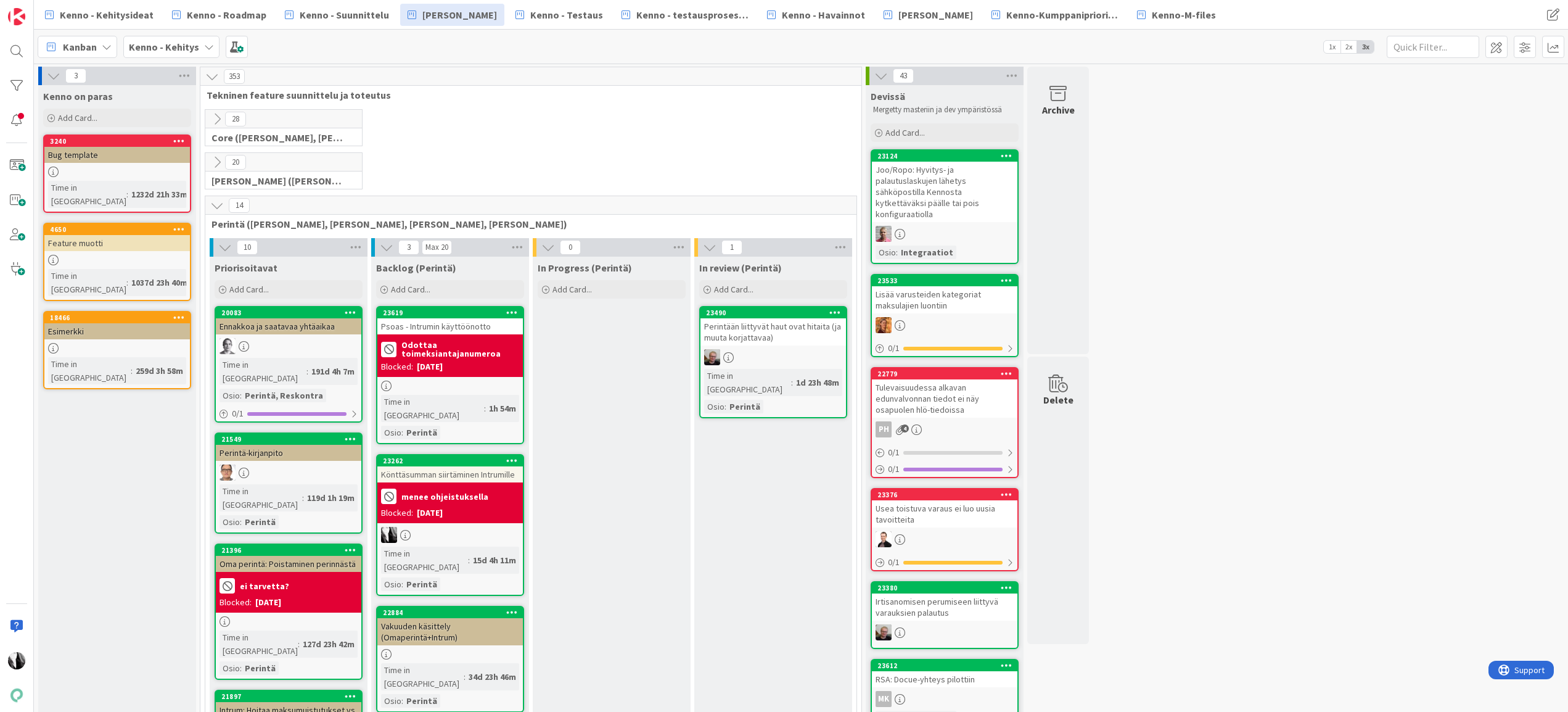
click at [216, 204] on icon at bounding box center [216, 205] width 13 height 13
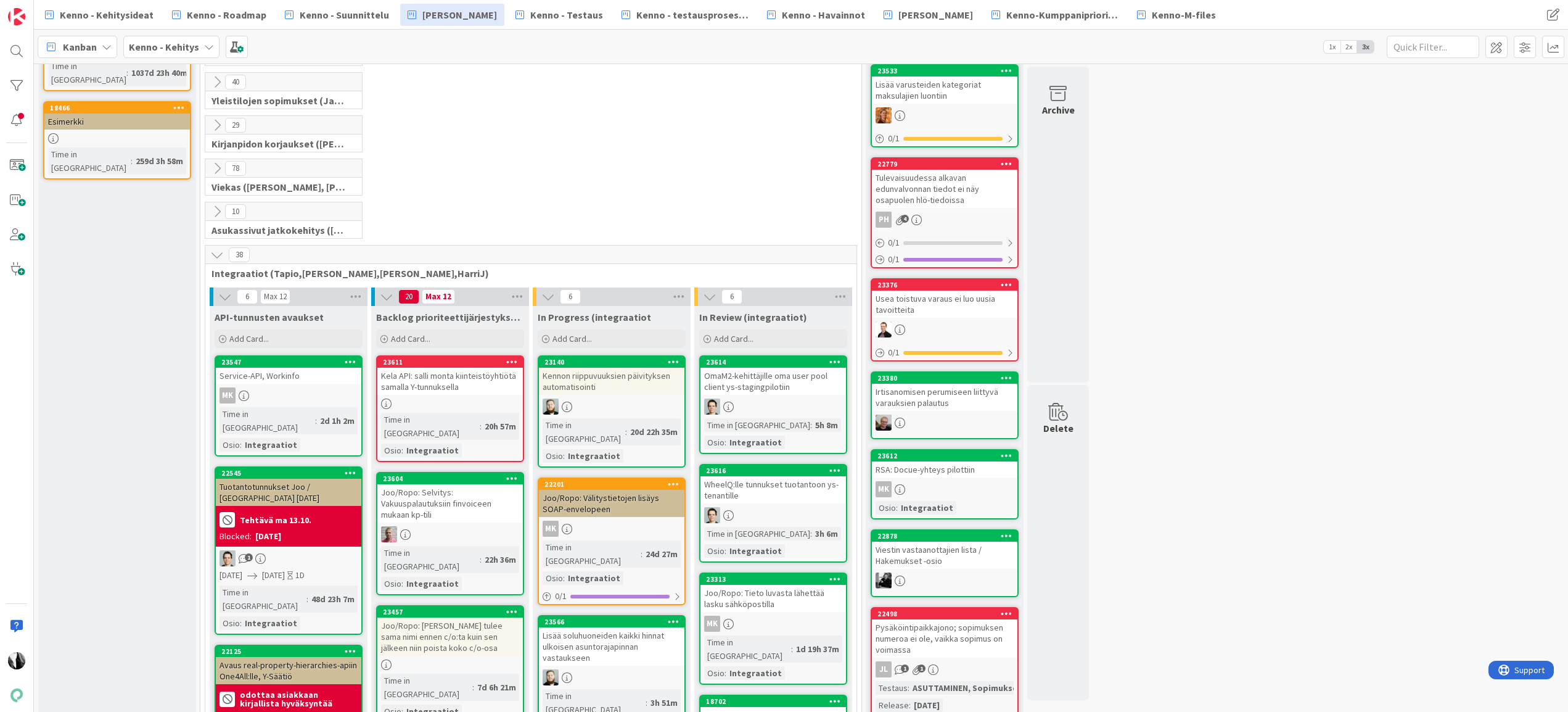
scroll to position [210, 0]
click at [216, 169] on icon at bounding box center [216, 167] width 13 height 13
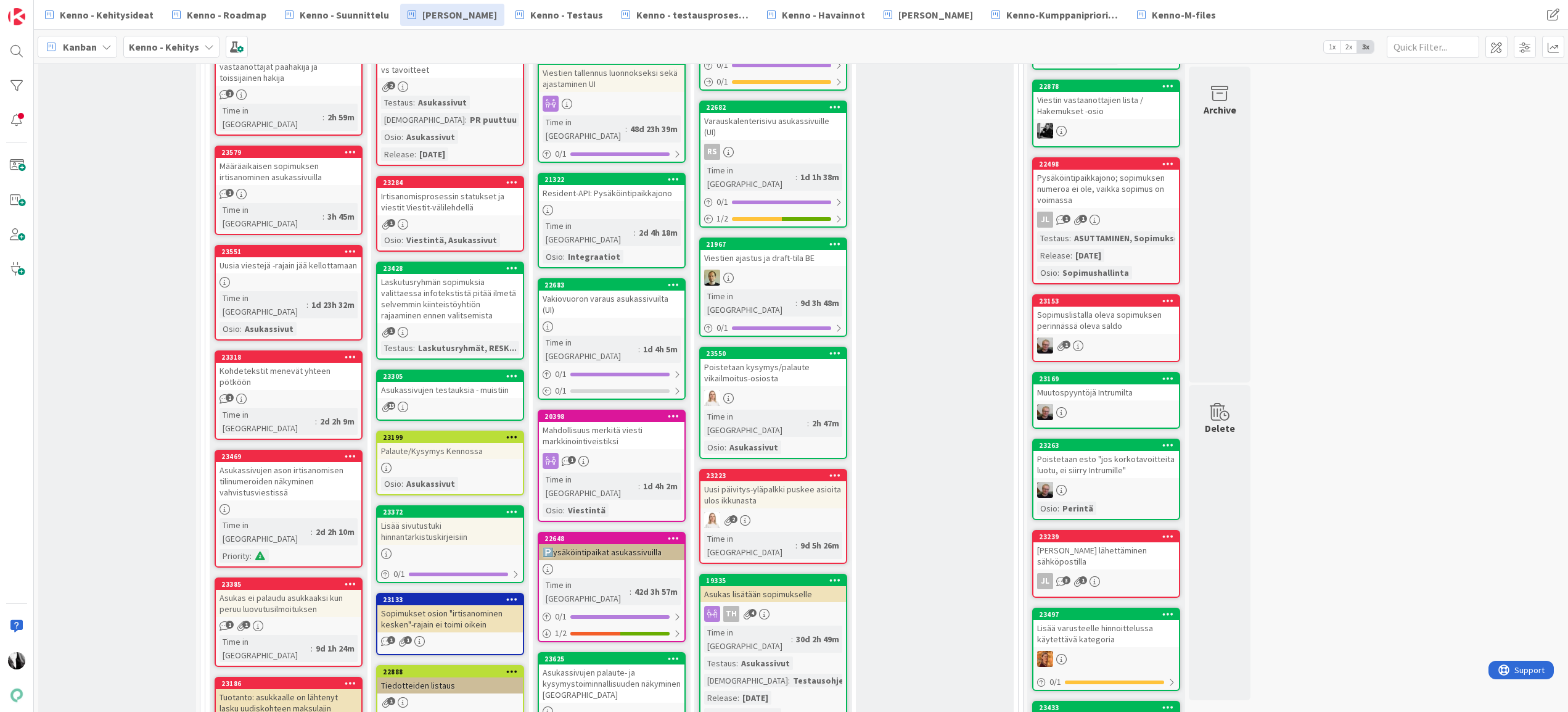
scroll to position [652, 0]
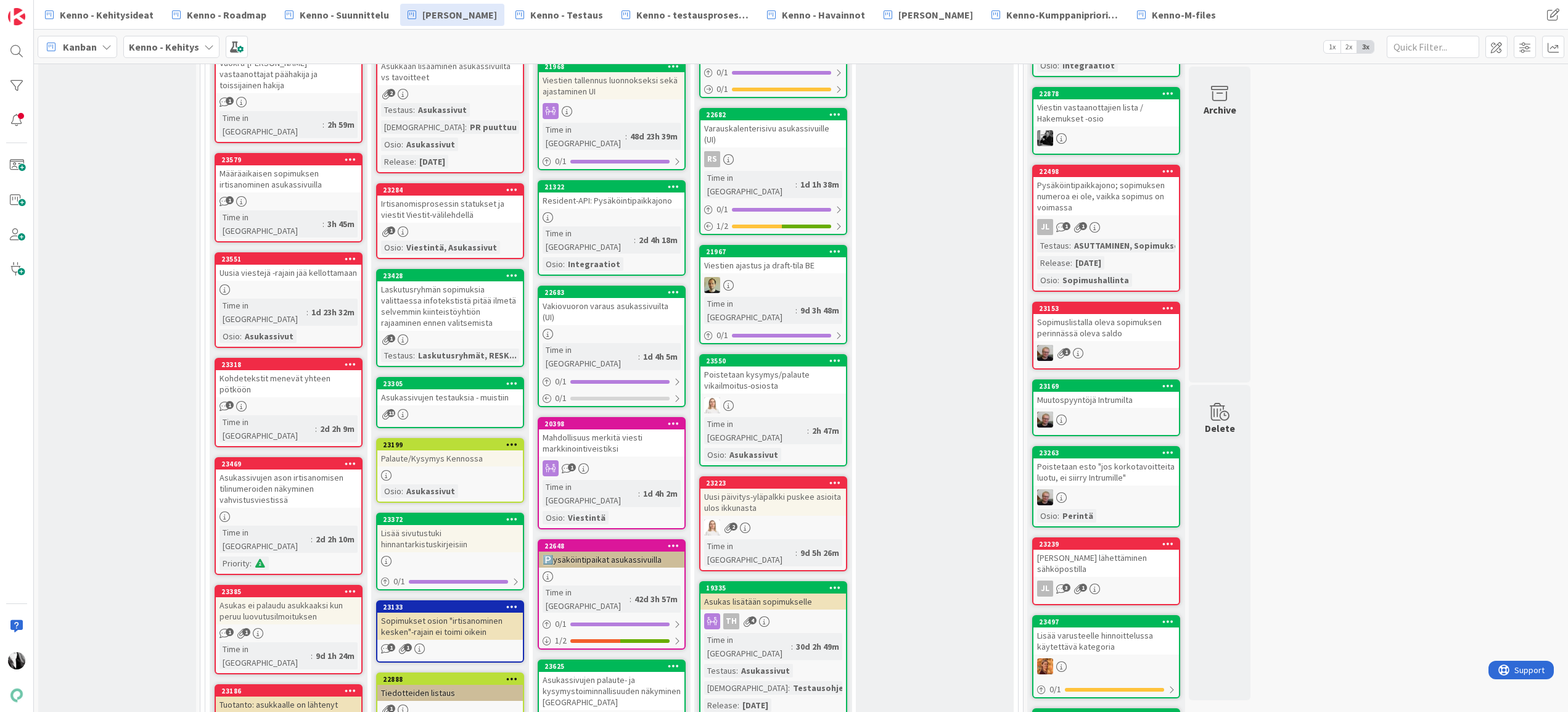
click at [618, 429] on div "Mahdollisuus merkitä viesti markkinointiveistiksi" at bounding box center [611, 443] width 145 height 27
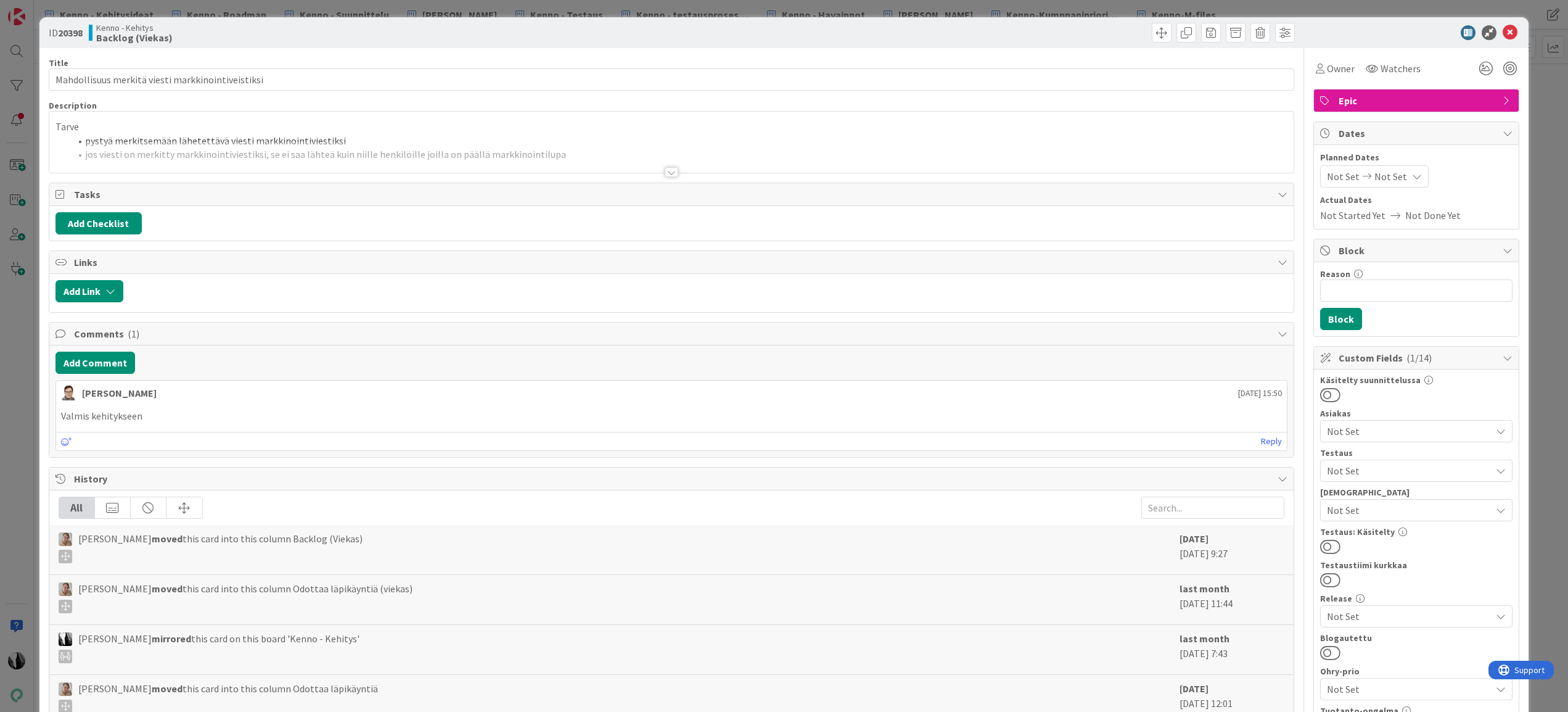
click at [67, 32] on b "20398" at bounding box center [70, 33] width 25 height 13
copy b "20398"
click at [667, 174] on div at bounding box center [671, 172] width 13 height 10
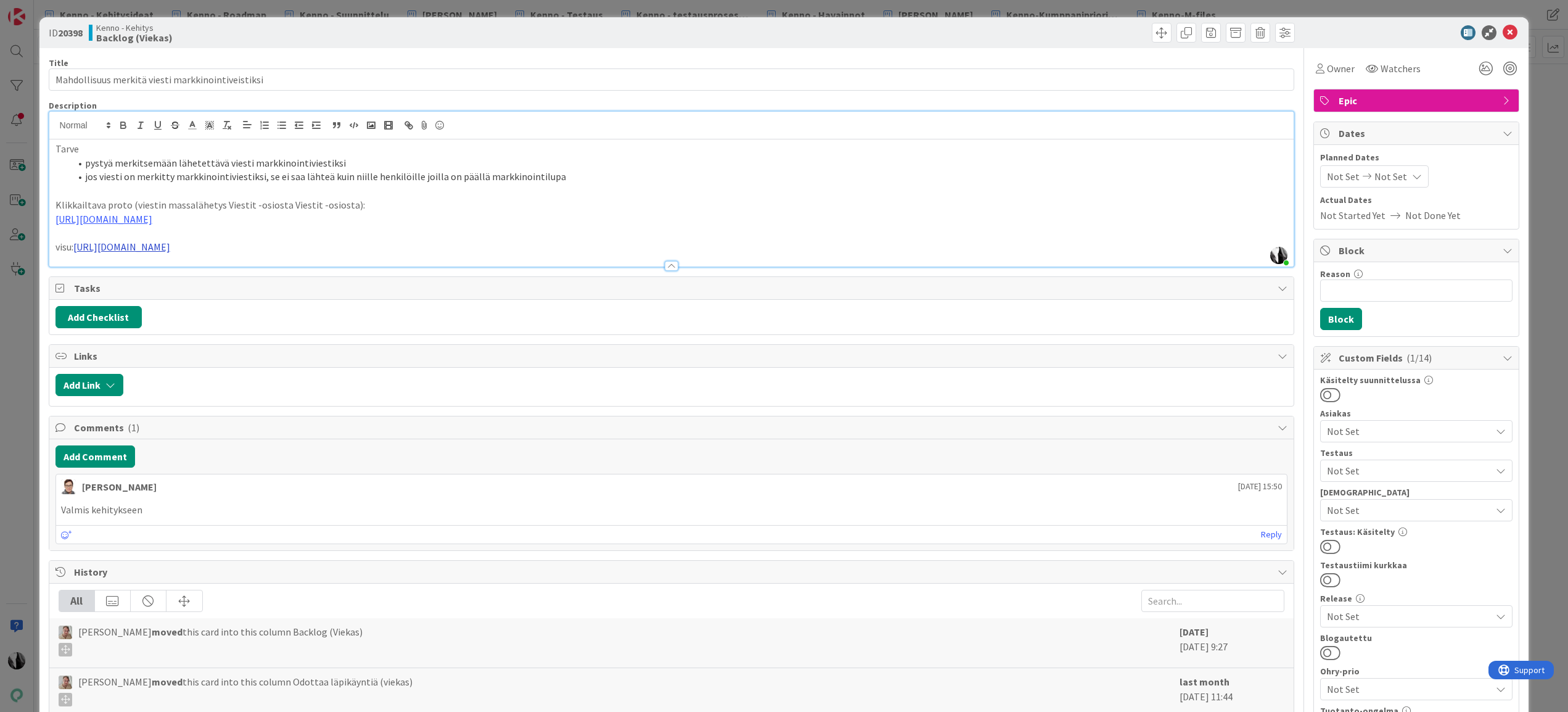
click at [170, 247] on link "https://www.figma.com/design/F8K4NeEJpXdhuNz0ckoPp4/Viestint%C3%A4?node-id=412-…" at bounding box center [122, 247] width 97 height 13
click at [296, 267] on link "https://www.figma.com/design/F8K4NeEJpXdhuNz0ckoPp4/Viestint%C3%A4?node-id=412-…" at bounding box center [292, 271] width 84 height 16
click at [152, 216] on link "https://www.figma.com/proto/F8K4NeEJpXdhuNz0ckoPp4/Viestint%C3%A4?page-id=0%3A1…" at bounding box center [104, 219] width 97 height 13
click at [522, 239] on link "https://www.figma.com/proto/F8K4NeEJpXdhuNz0ckoPp4/Viestint%C3%A4?content-scali…" at bounding box center [523, 242] width 84 height 16
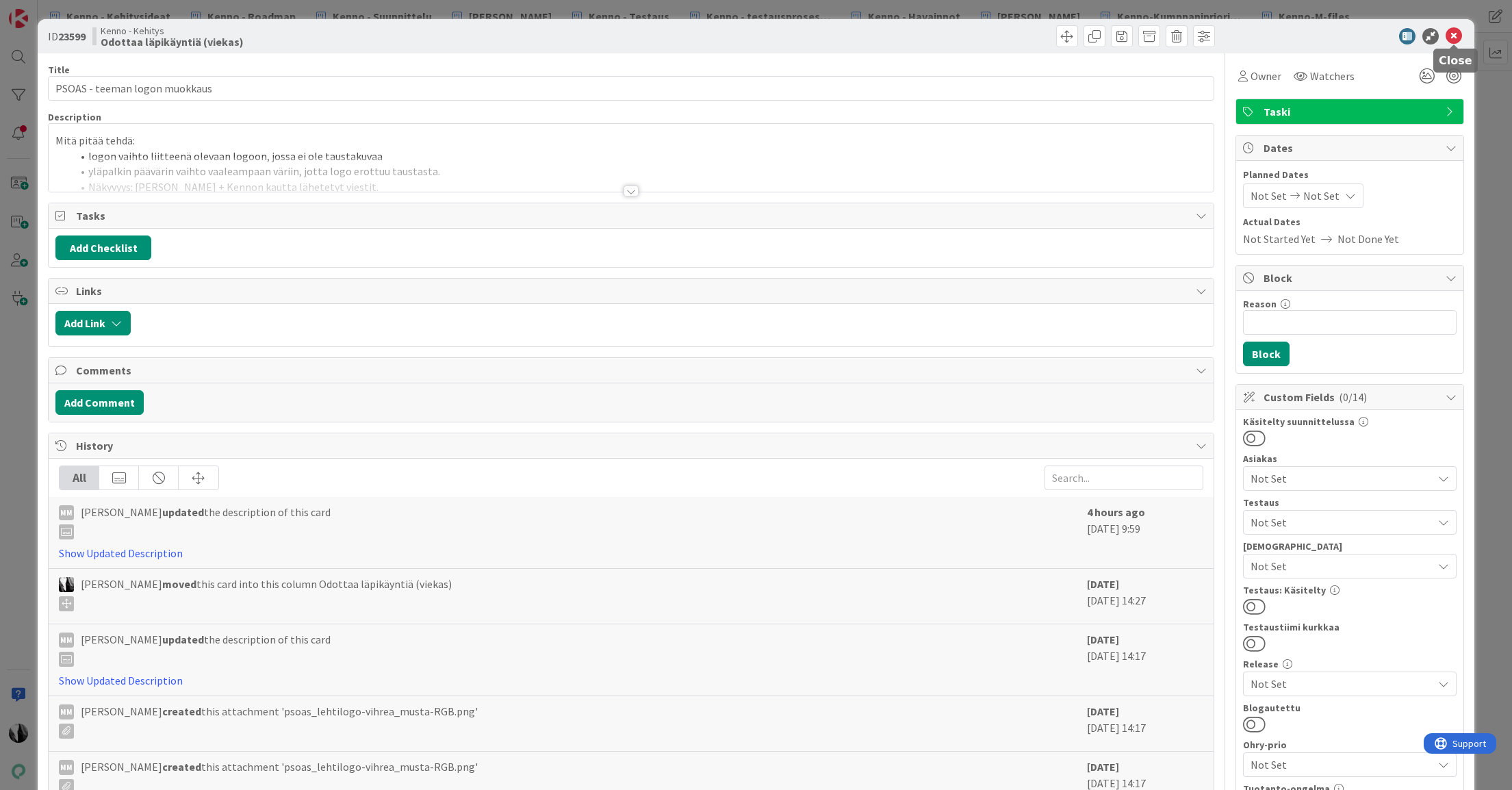
click at [1454, 34] on icon at bounding box center [1453, 36] width 16 height 16
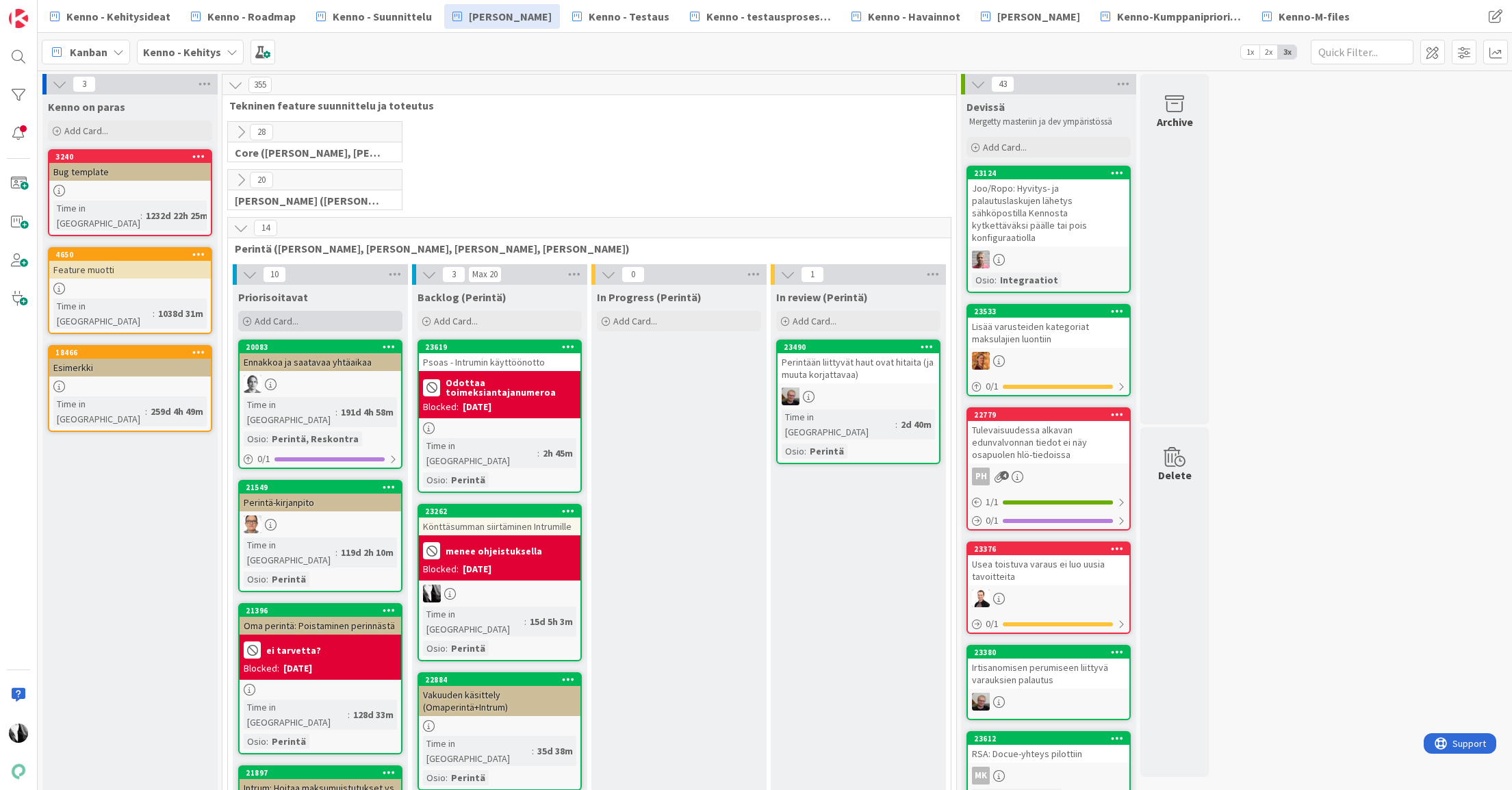
click at [311, 316] on div "Add Card..." at bounding box center [320, 321] width 165 height 20
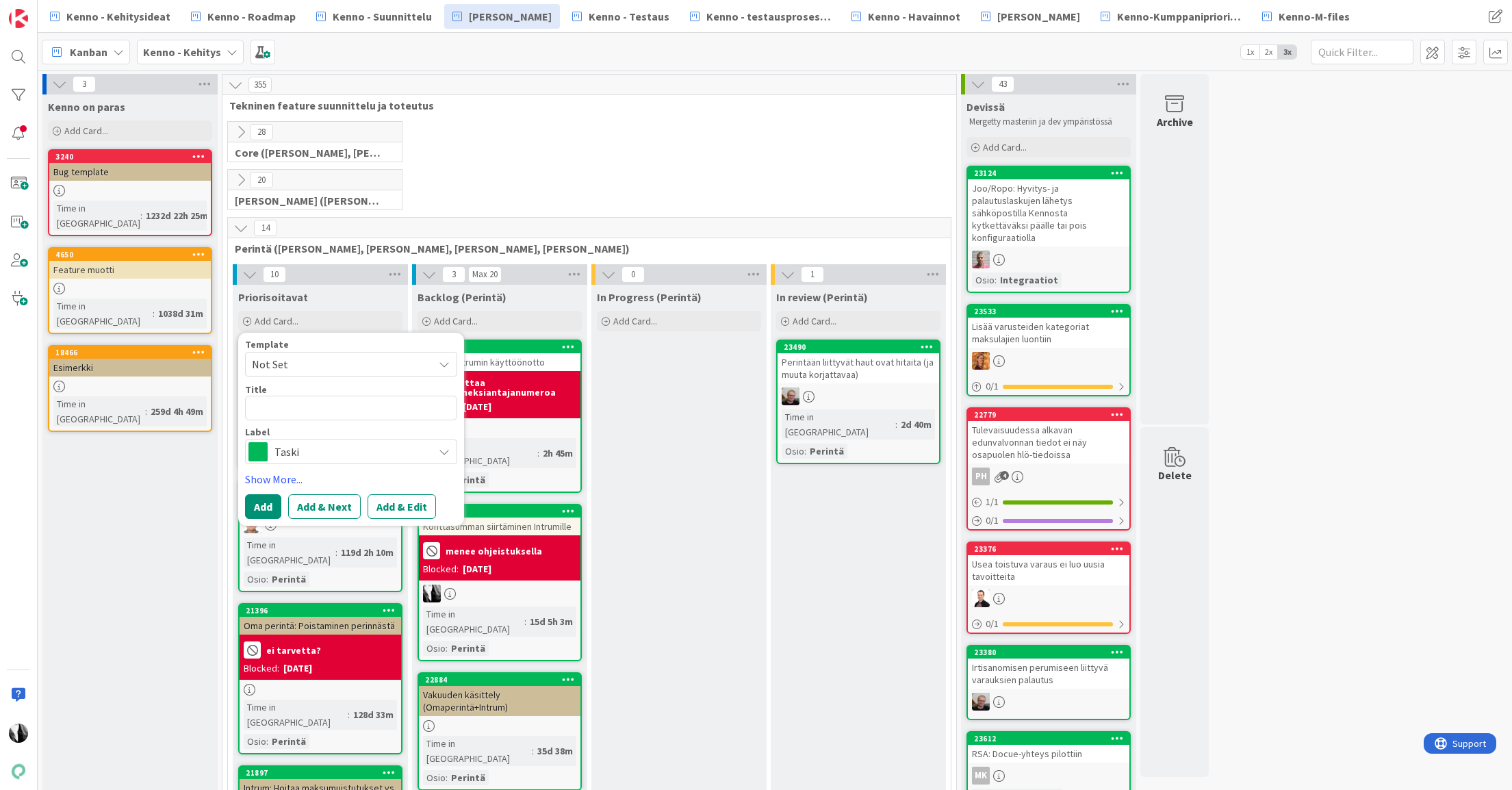
type textarea "x"
type textarea "a"
type textarea "x"
type textarea "as"
type textarea "x"
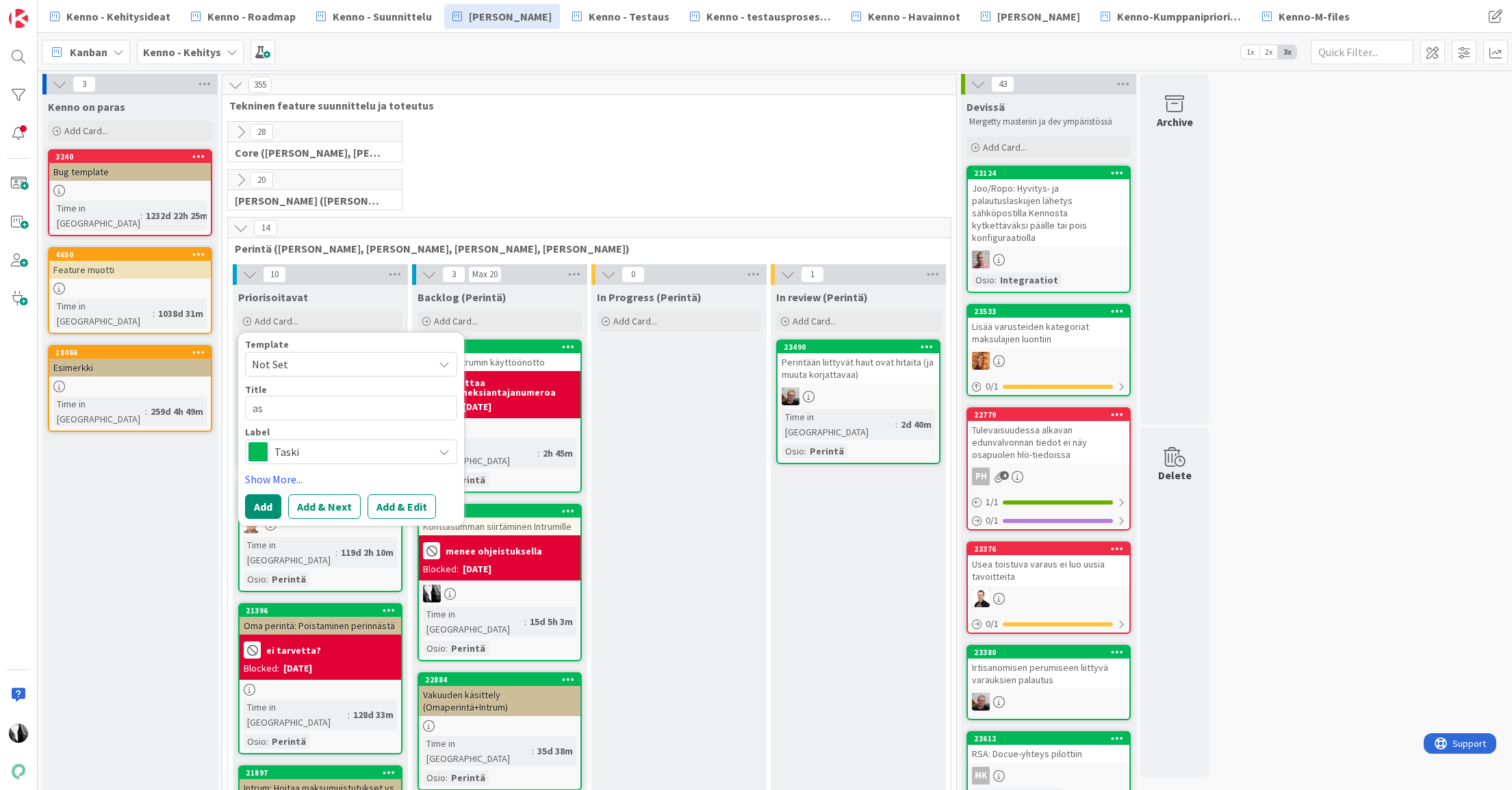
type textarea "ase"
type textarea "x"
type textarea "aset"
type textarea "x"
type textarea "asetu"
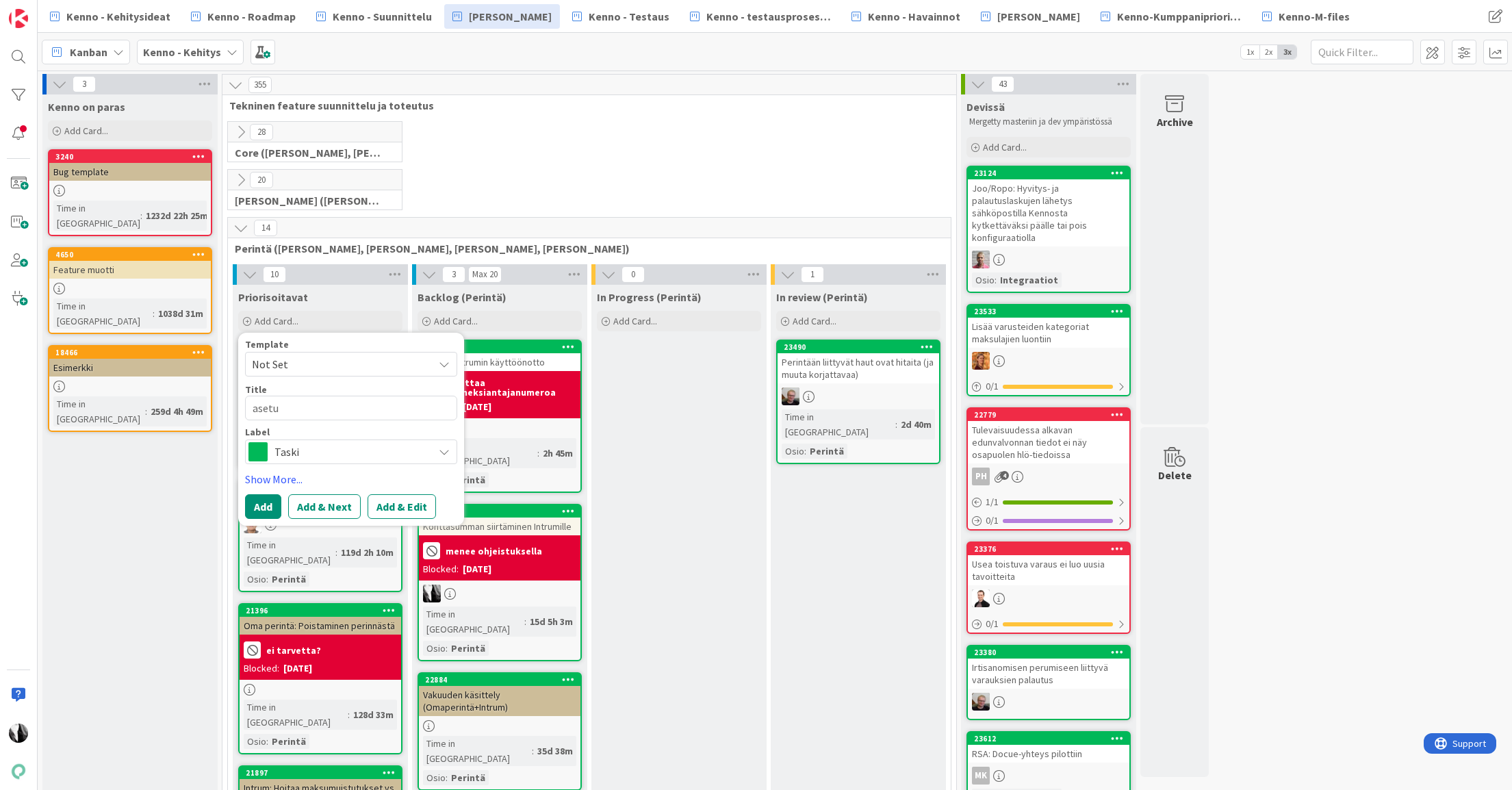
type textarea "x"
type textarea "aset"
type textarea "x"
type textarea "ase"
type textarea "x"
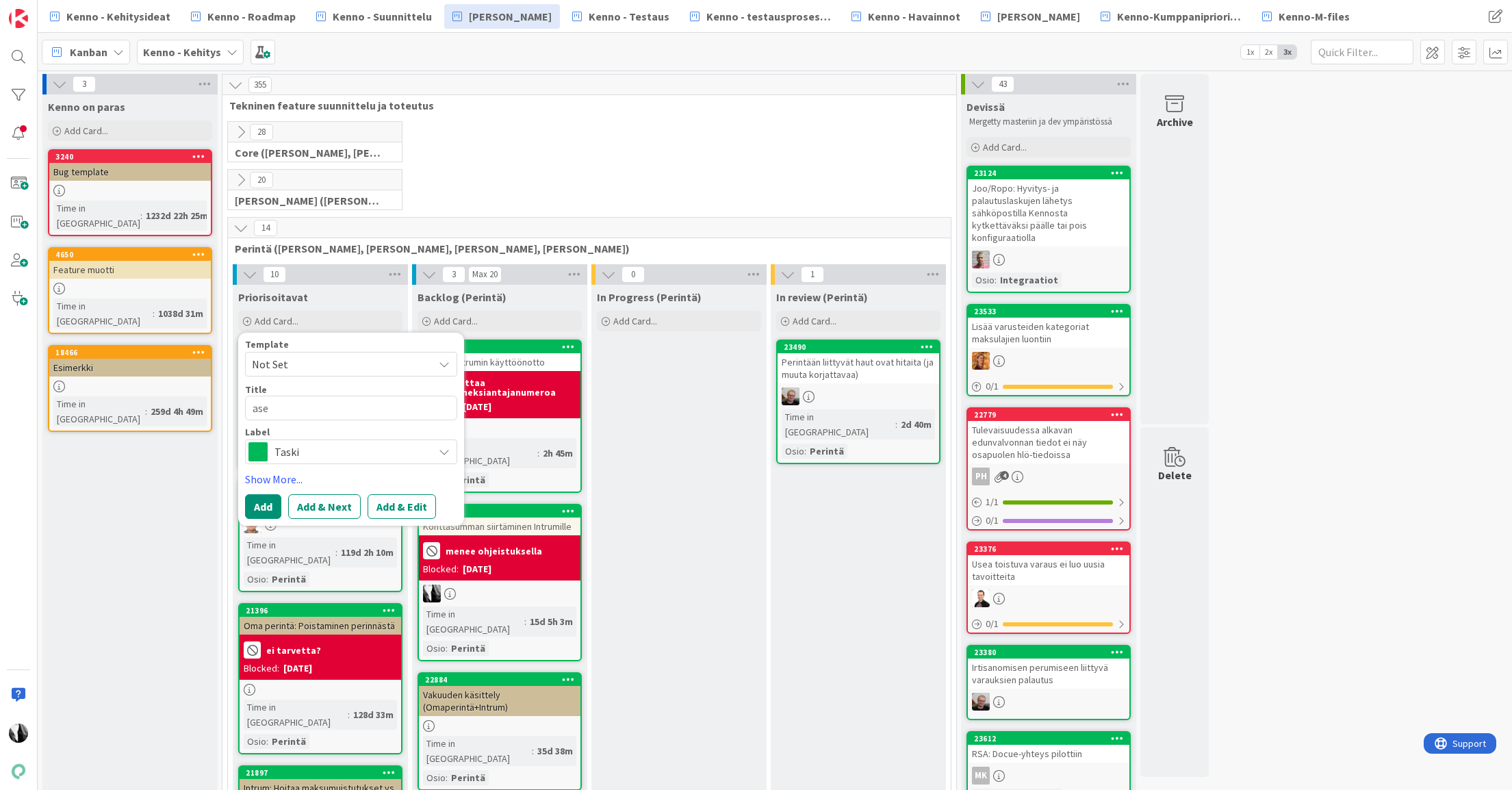
type textarea "as"
type textarea "x"
type textarea "a"
type textarea "x"
type textarea "P"
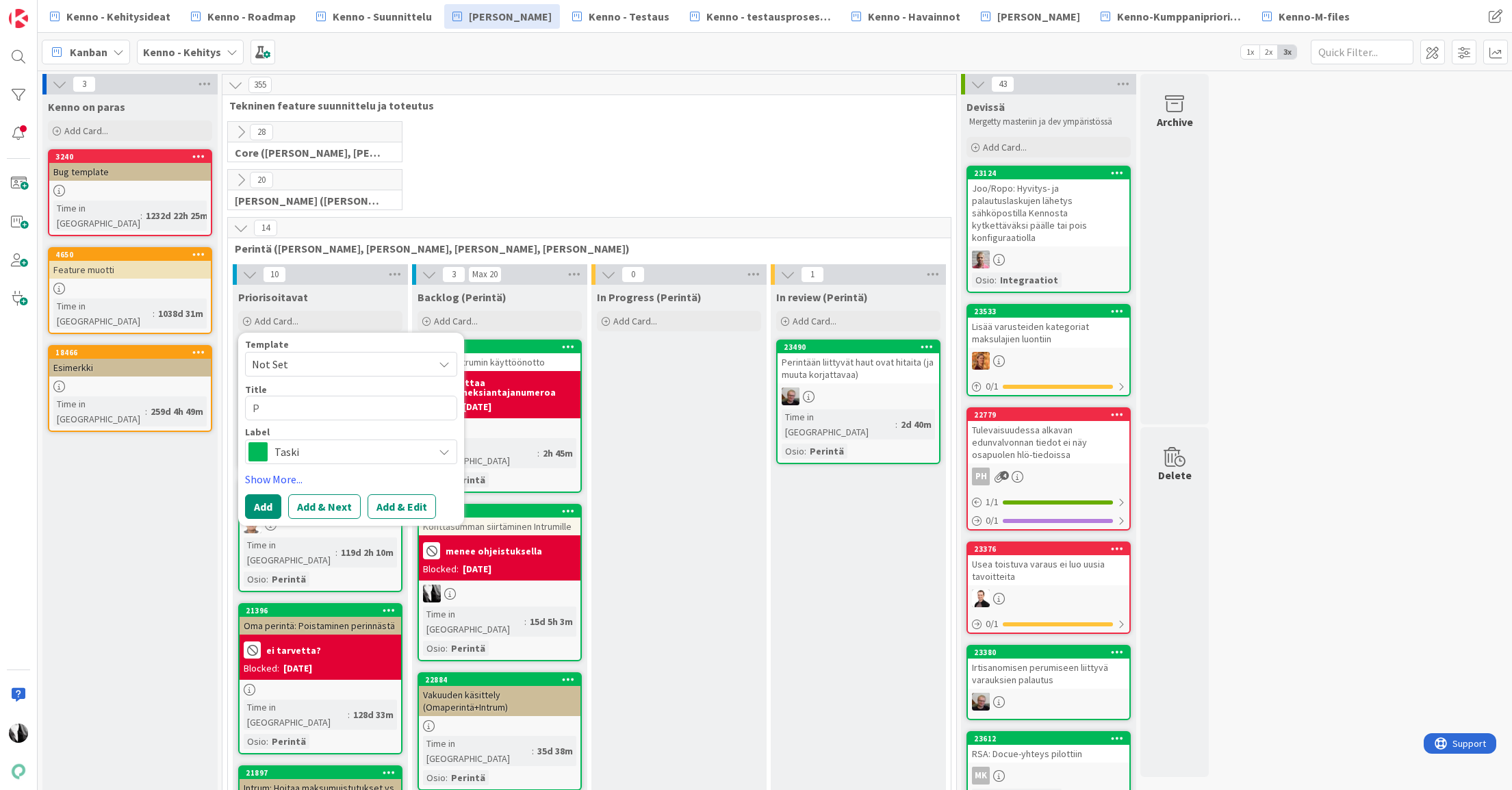
type textarea "x"
type textarea "Pe"
type textarea "x"
type textarea "Per"
type textarea "x"
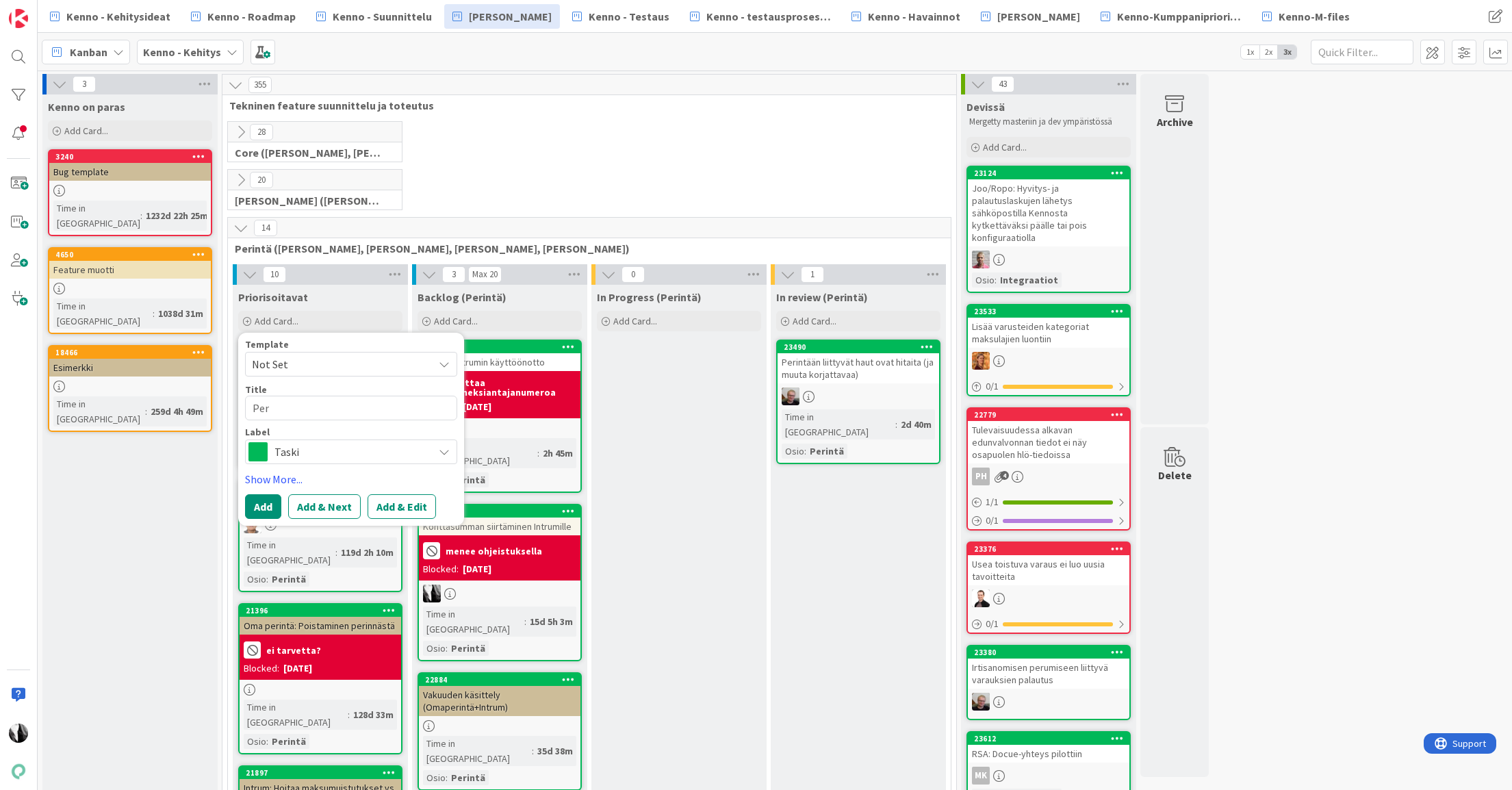
type textarea "Peri"
type textarea "x"
type textarea "Perin"
type textarea "x"
type textarea "Perint"
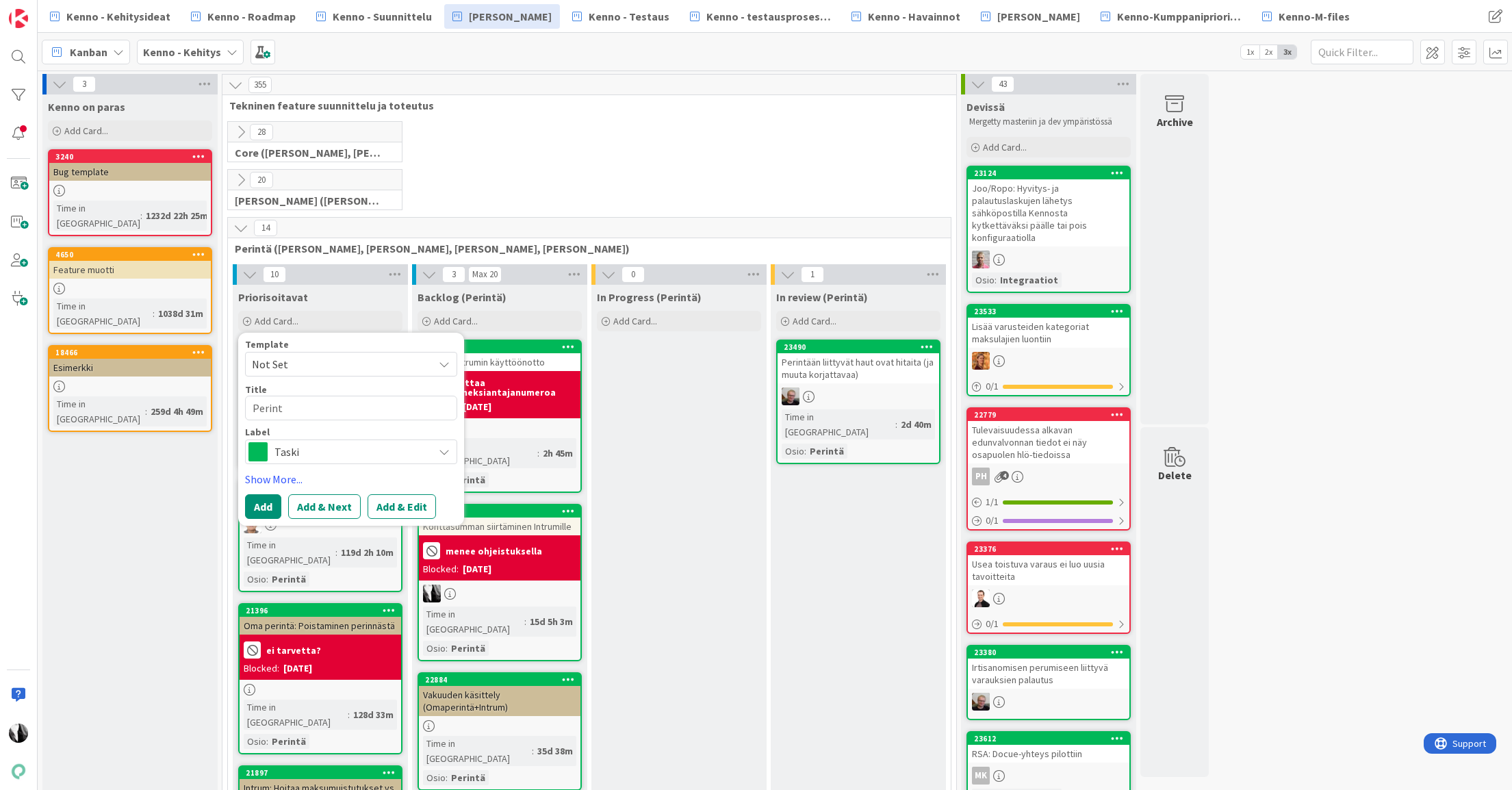
type textarea "x"
type textarea "Perintä"
type textarea "x"
type textarea "Perintä-a"
type textarea "x"
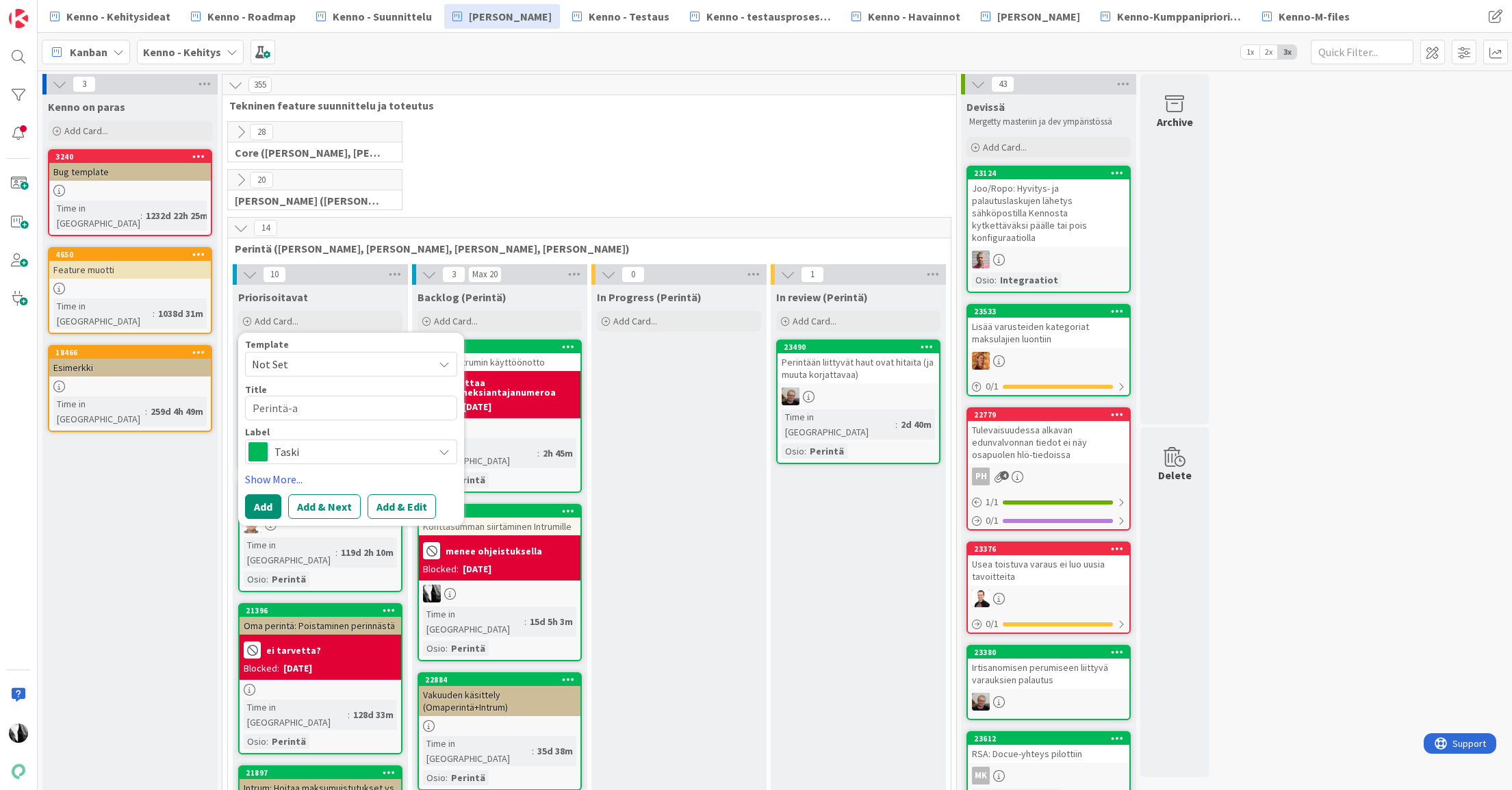
type textarea "Perintä-"
type textarea "x"
type textarea "Perintä"
type textarea "x"
type textarea "Perintäa"
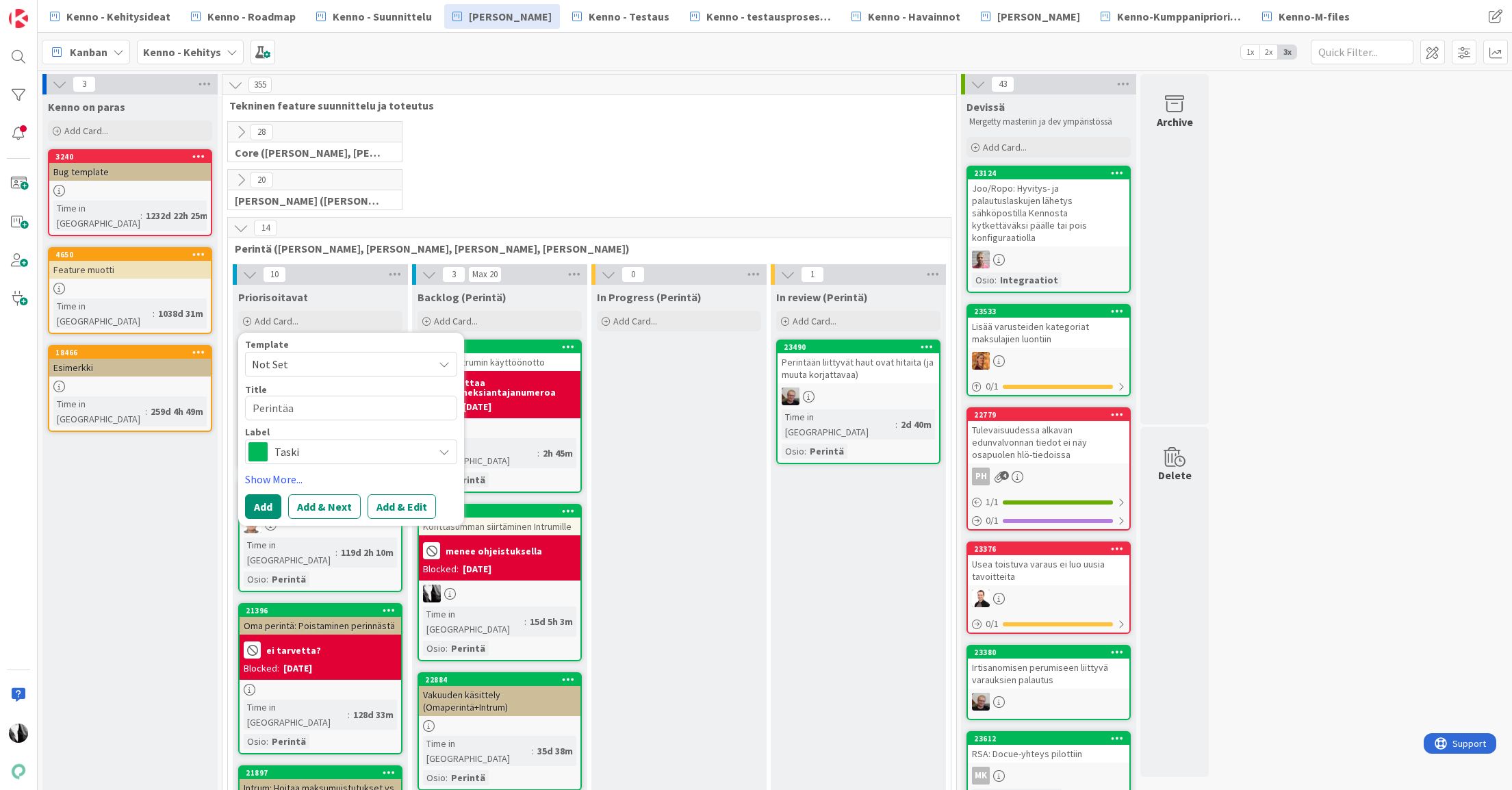
type textarea "x"
type textarea "Perintäas"
type textarea "x"
type textarea "Perintäase"
type textarea "x"
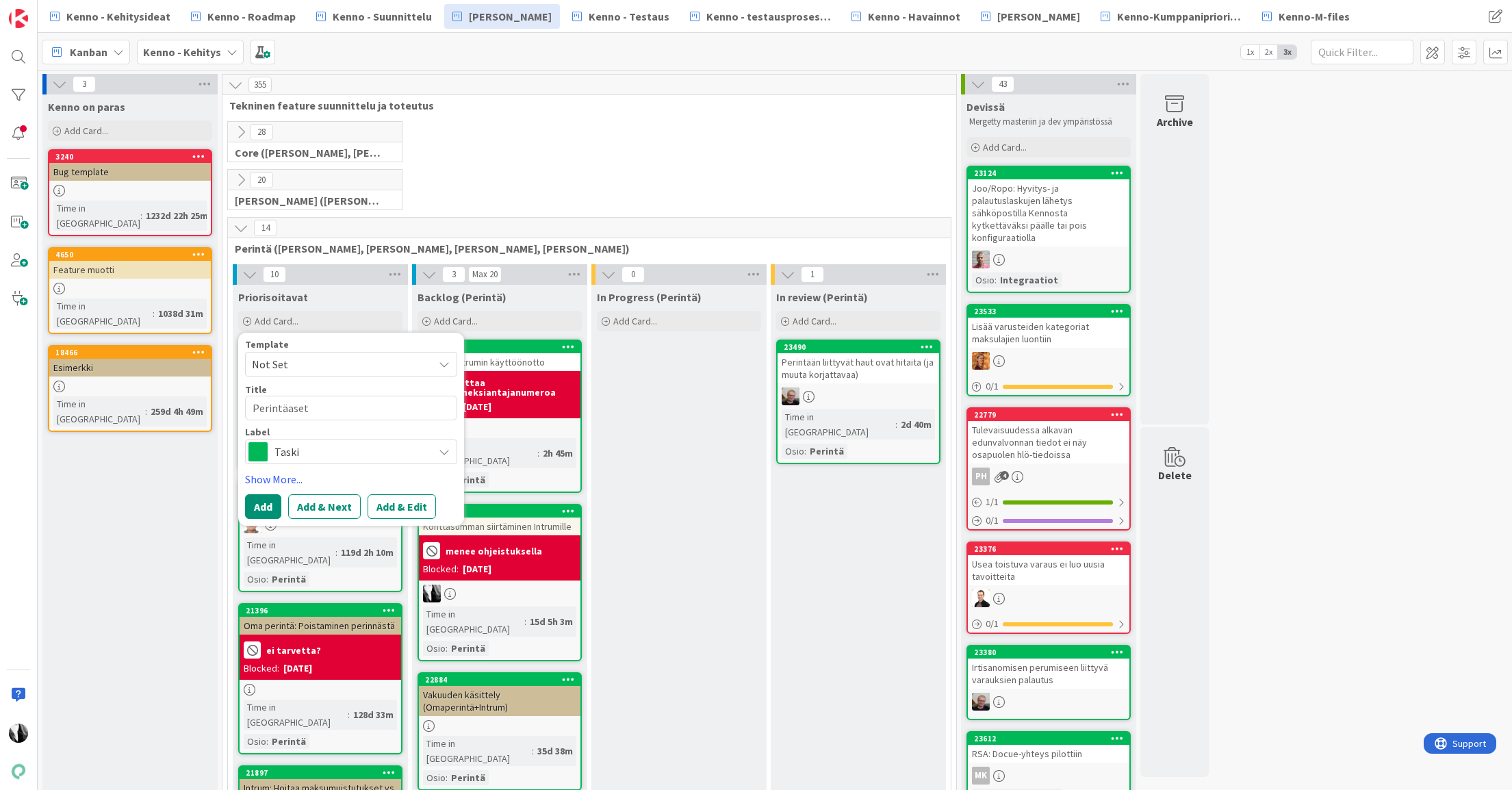
type textarea "Perintäasetu"
type textarea "x"
type textarea "Perintäasetuk"
type textarea "x"
type textarea "Perintäasetuks"
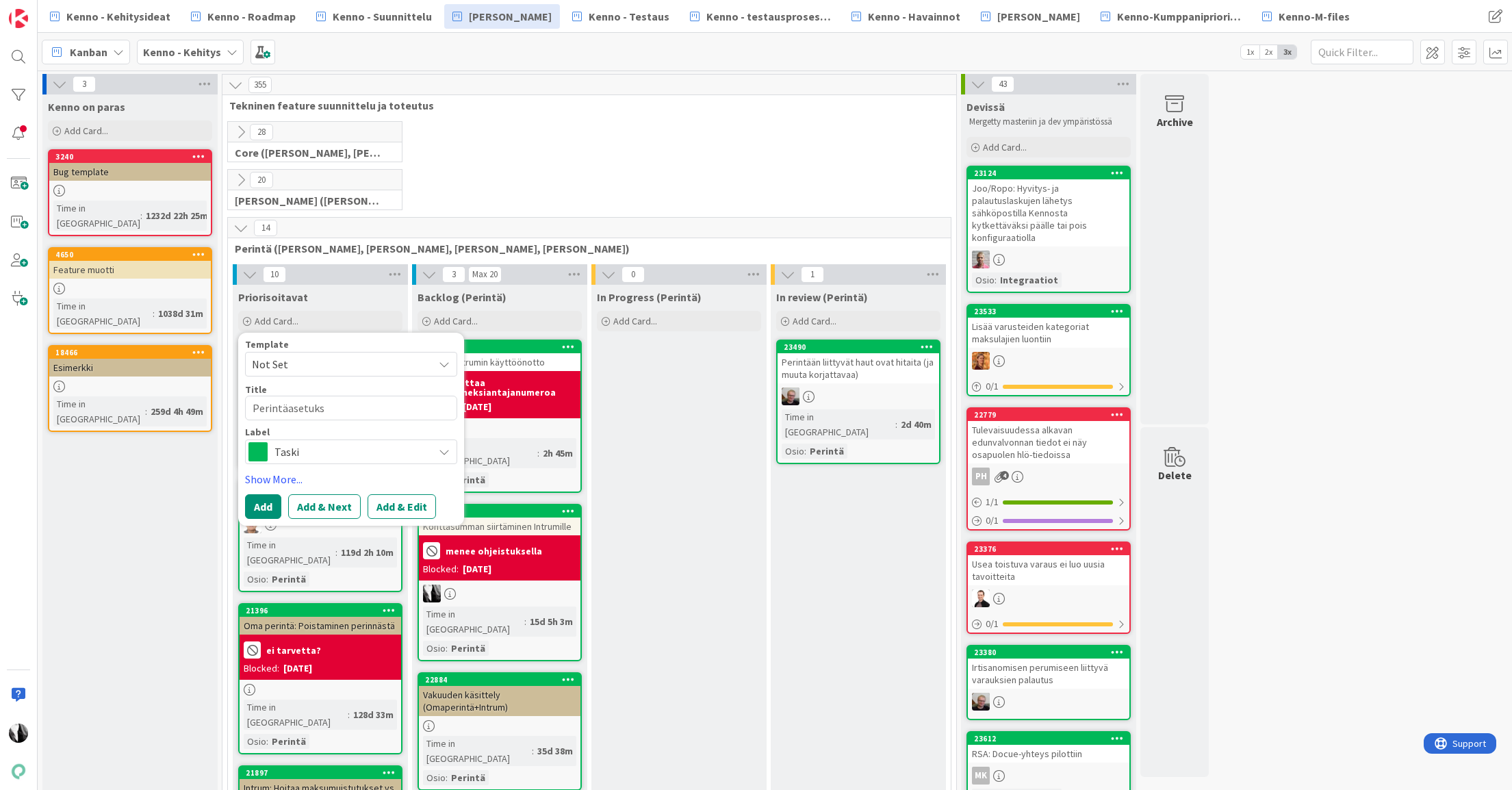
type textarea "x"
type textarea "Perintäasetukse"
type textarea "x"
type textarea "Perintäasetukset"
type textarea "x"
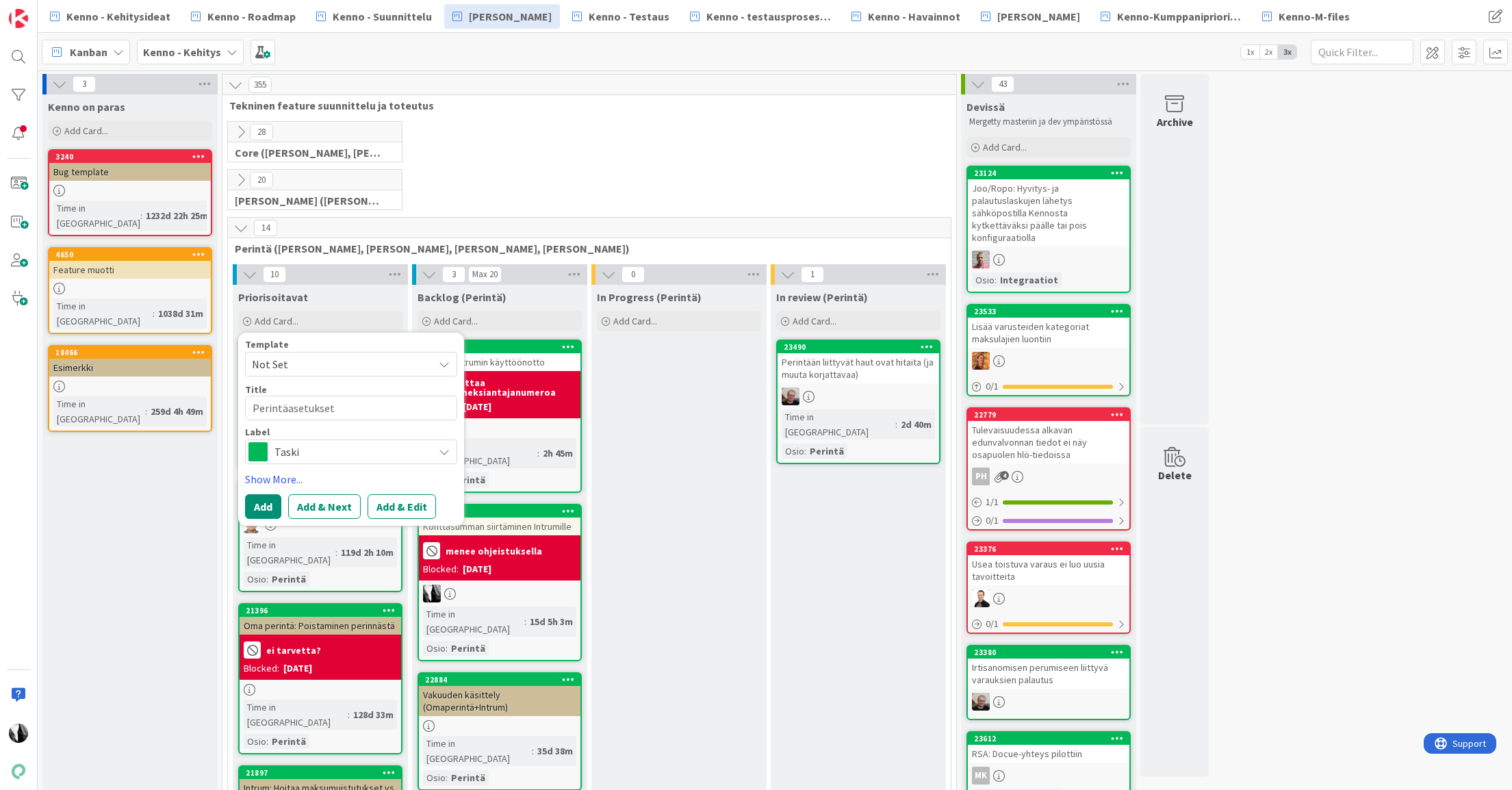
type textarea "Perintäasetukset:"
type textarea "x"
type textarea "Perintäasetukset:"
type textarea "x"
type textarea "Perintäasetukset: O"
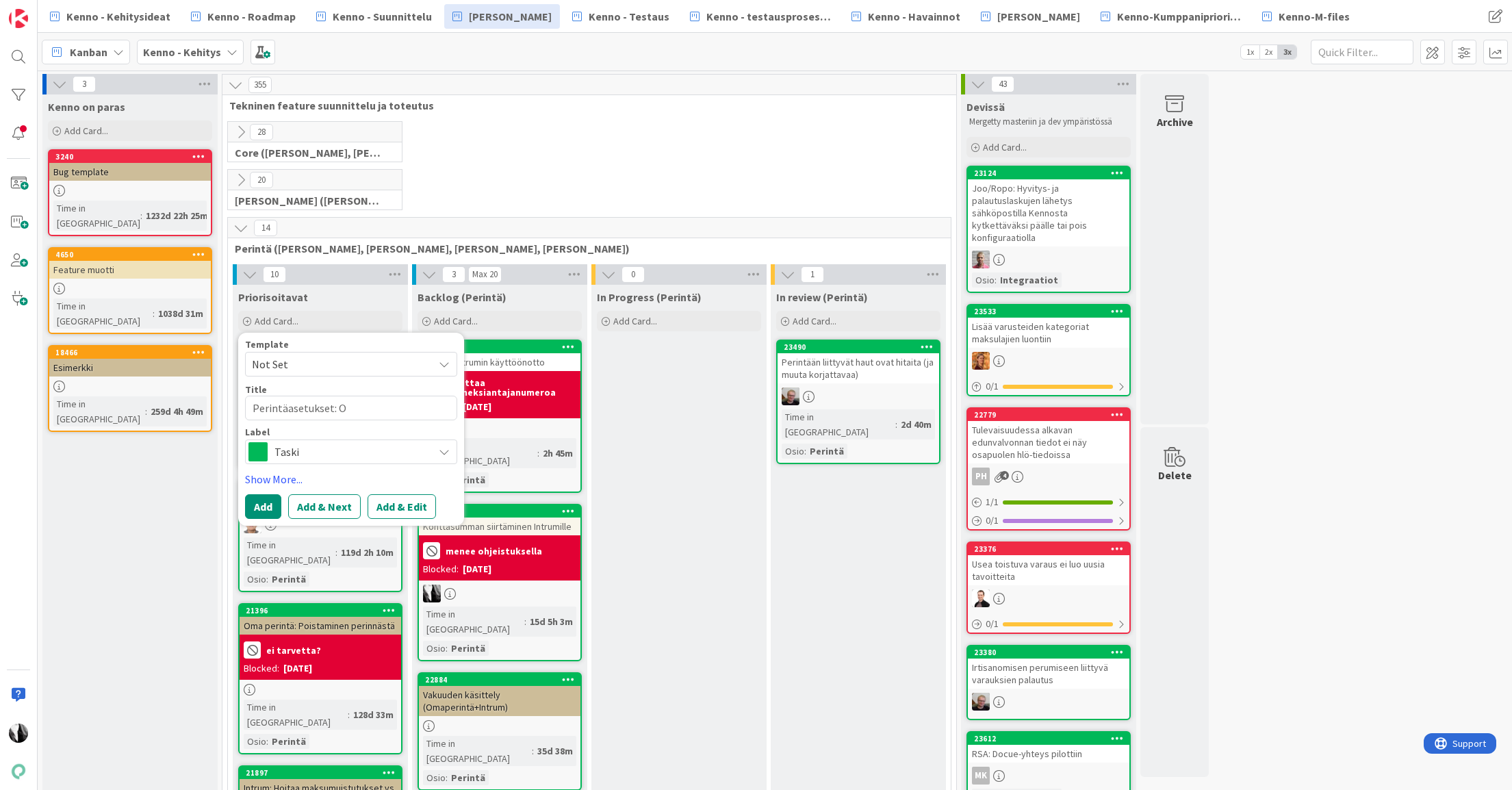
type textarea "x"
type textarea "Perintäasetukset: Om"
type textarea "x"
type textarea "Perintäasetukset: Oma"
type textarea "x"
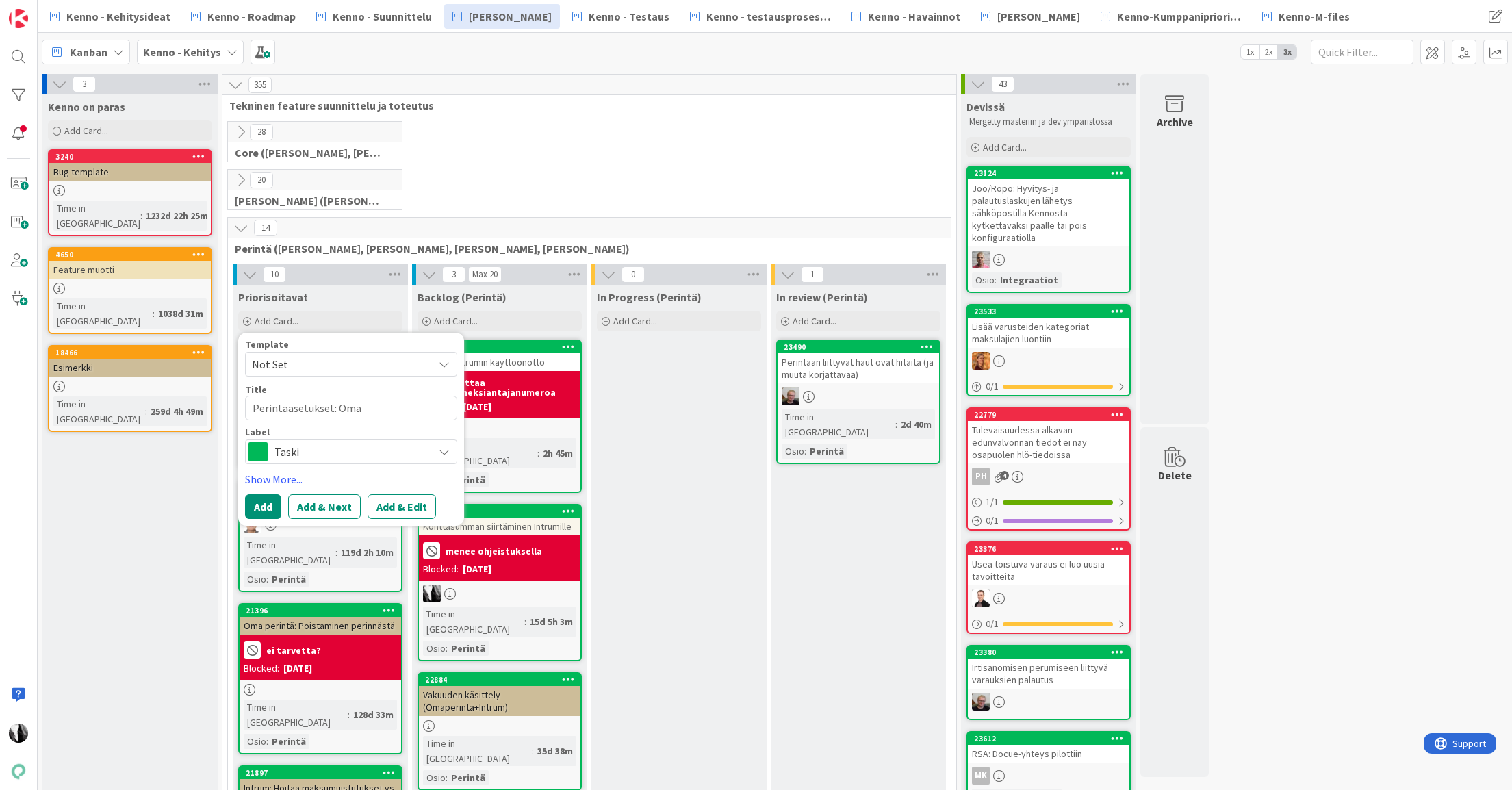
type textarea "Perintäasetukset: Omap"
type textarea "x"
type textarea "Perintäasetukset: Omaper"
type textarea "x"
type textarea "Perintäasetukset: Omaperi"
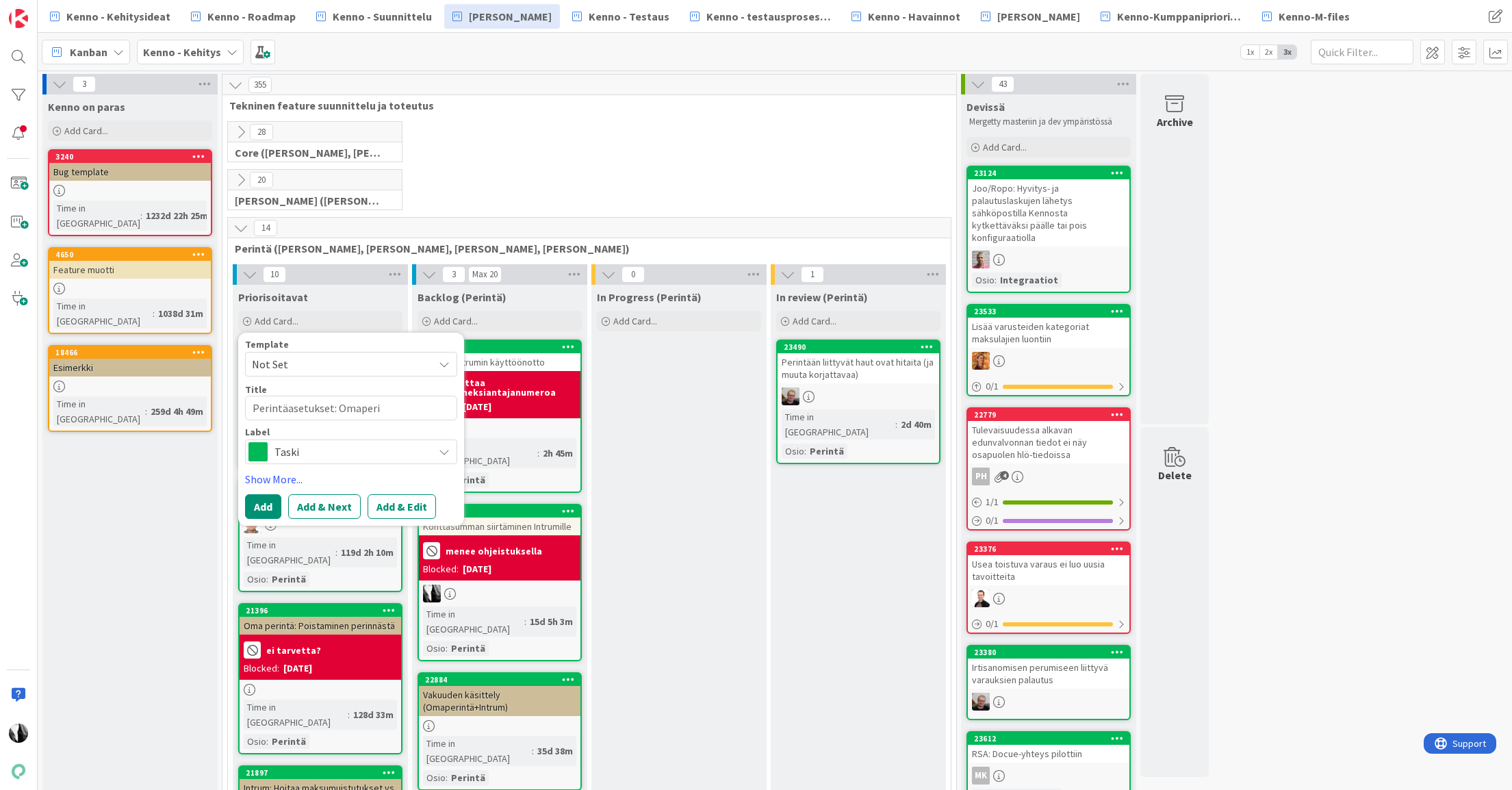
type textarea "x"
type textarea "Perintäasetukset: Omaperin"
type textarea "x"
type textarea "Perintäasetukset: Omaperint"
type textarea "x"
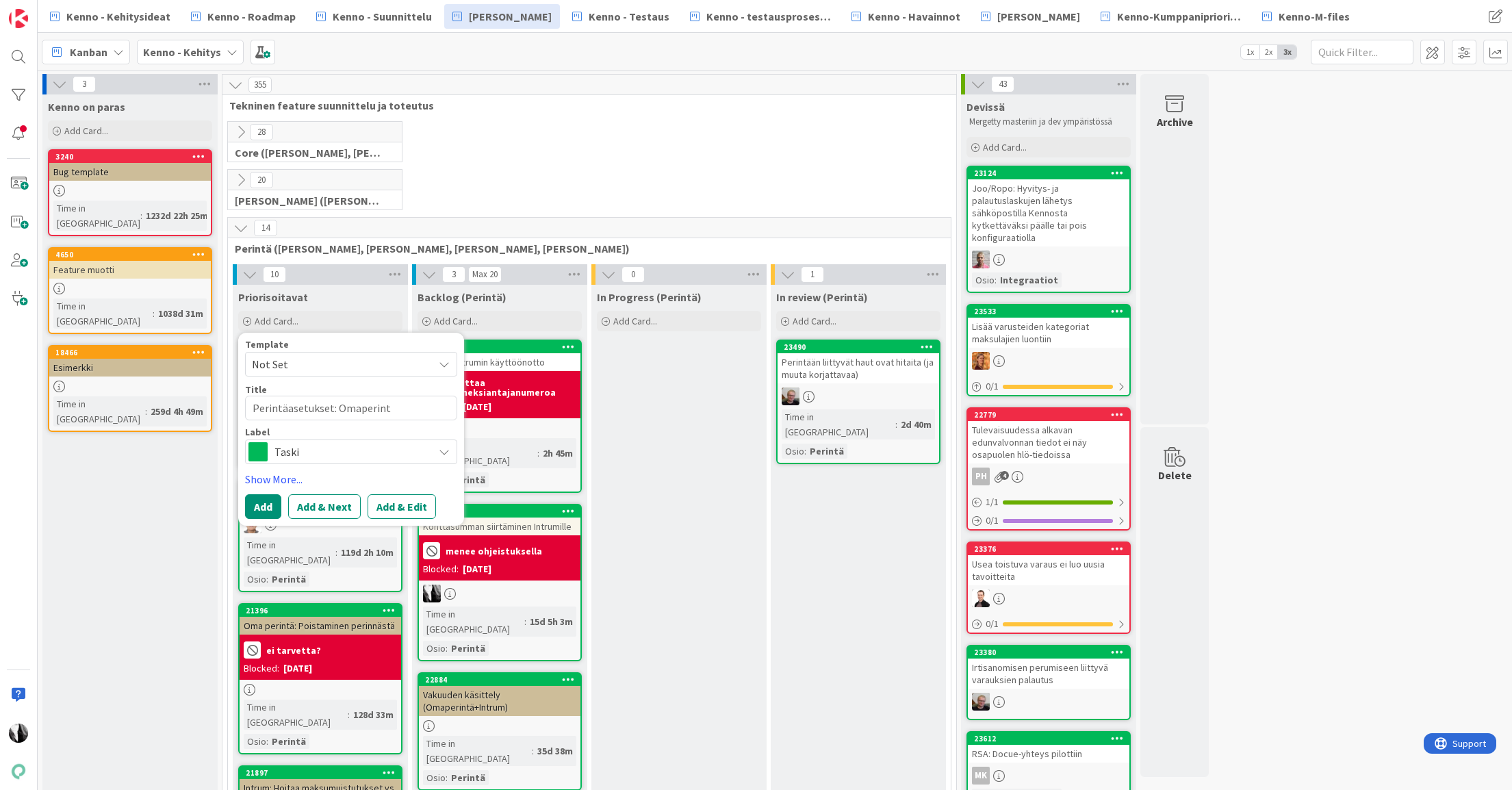
type textarea "Perintäasetukset: Omaperintä"
type textarea "x"
type textarea "Perintäasetukset: Omaperintä v"
type textarea "x"
type textarea "Perintäasetukset: Omaperintä vs"
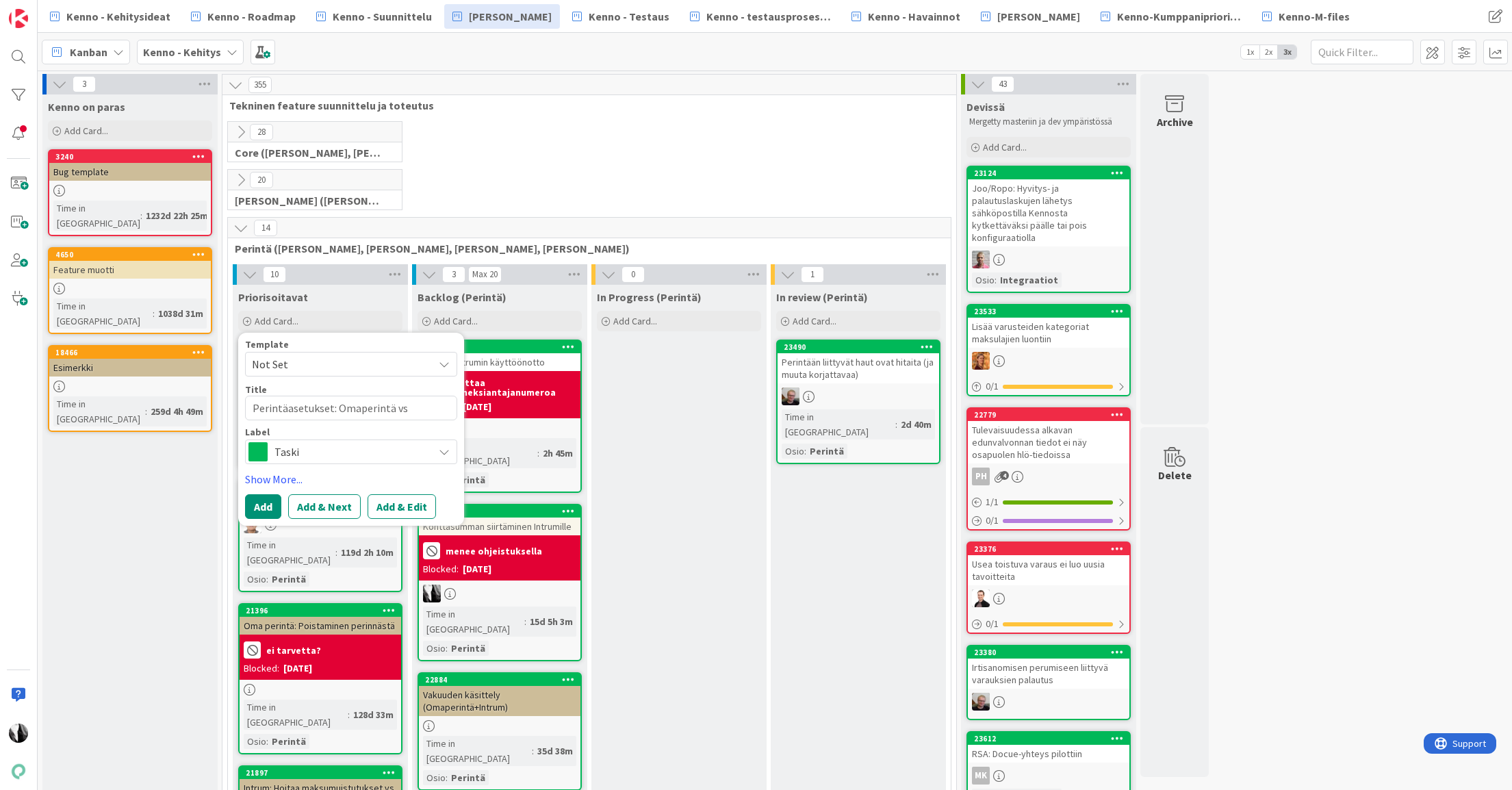
type textarea "x"
type textarea "Perintäasetukset: Omaperintä vs"
type textarea "x"
type textarea "Perintäasetukset: Omaperintä vs I"
type textarea "x"
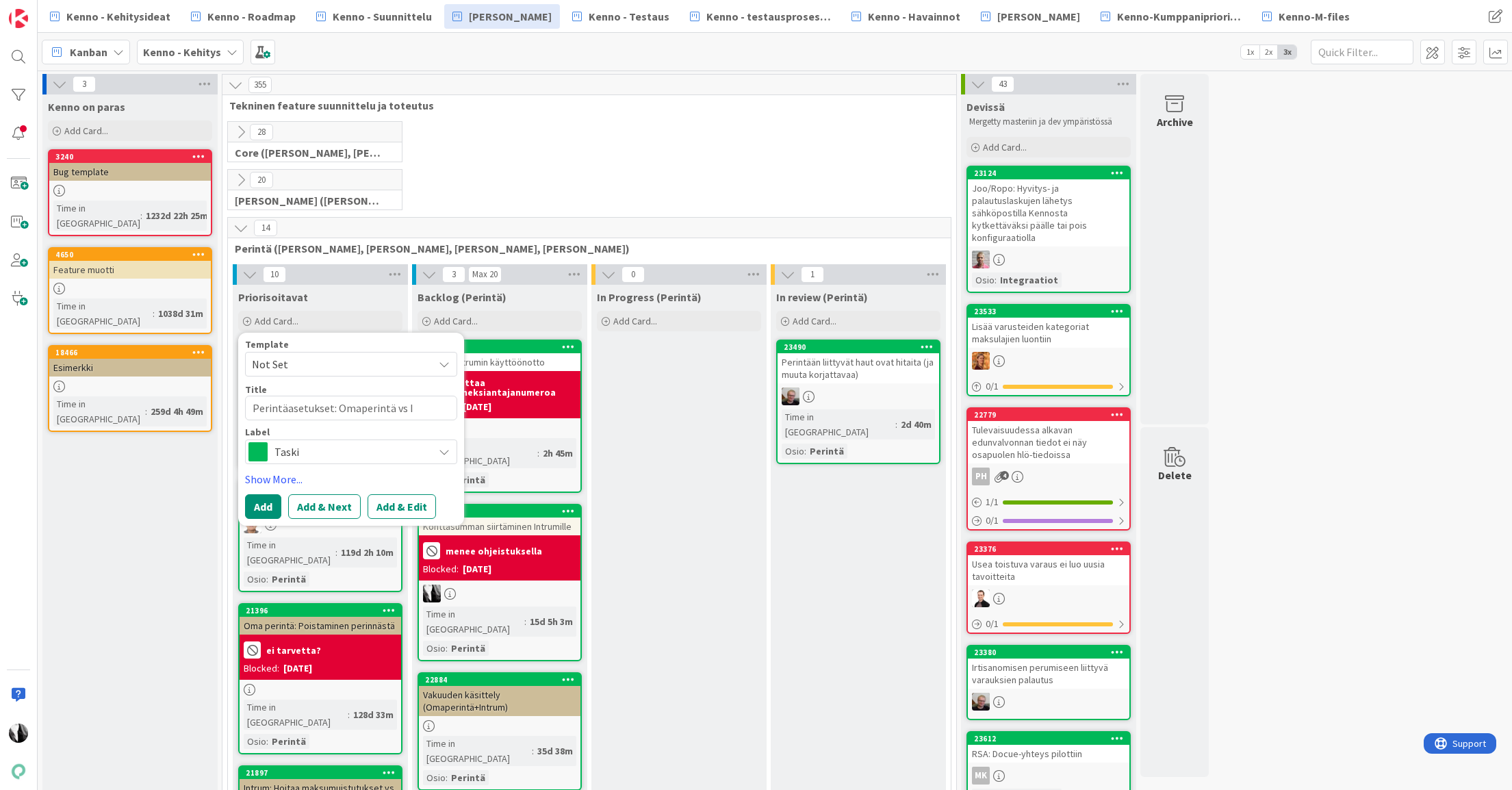
type textarea "Perintäasetukset: Omaperintä vs In"
type textarea "x"
type textarea "Perintäasetukset: Omaperintä vs Int"
type textarea "x"
type textarea "Perintäasetukset: Omaperintä vs Intr"
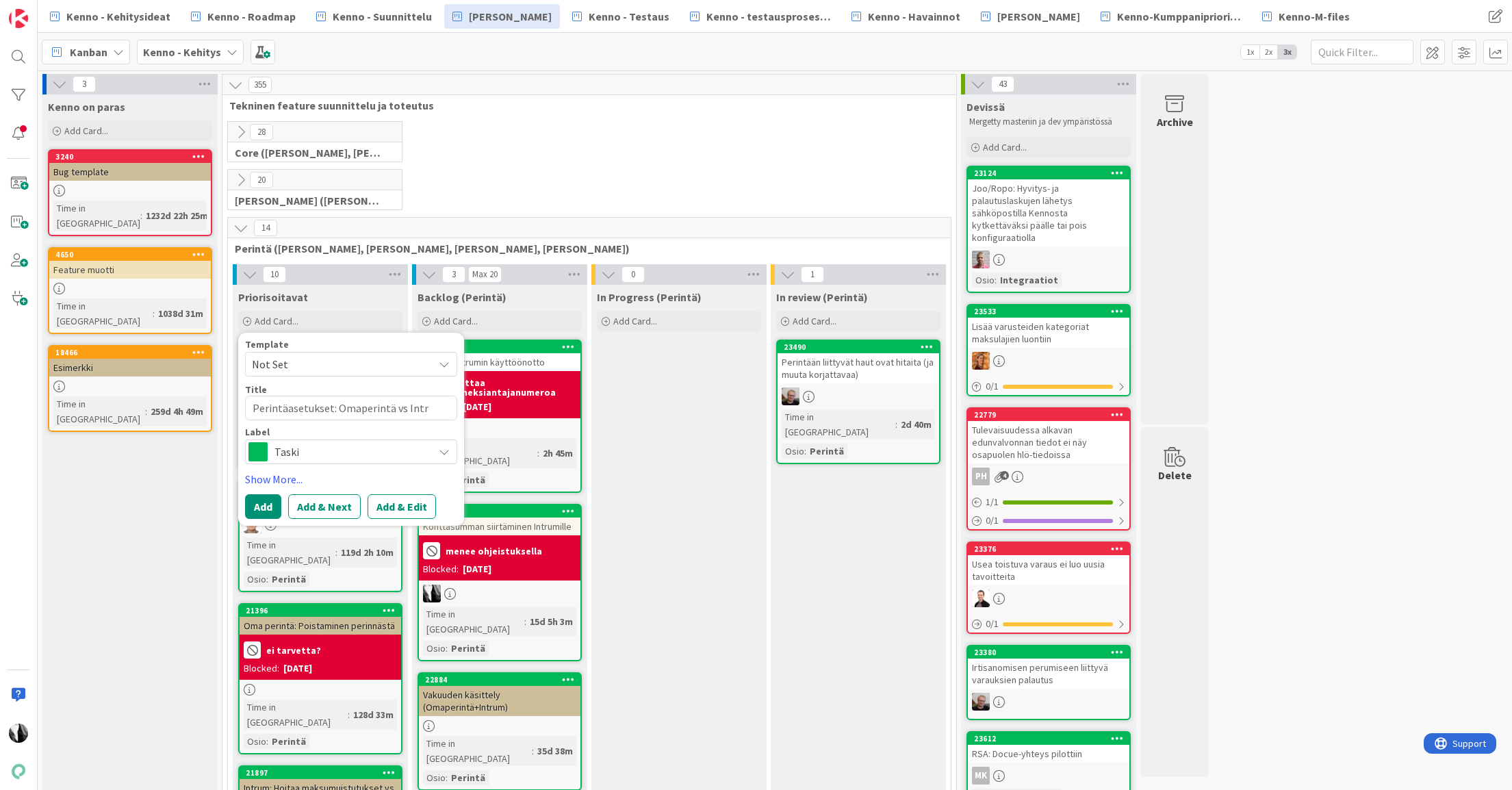
type textarea "x"
type textarea "Perintäasetukset: Omaperintä vs Intru"
type textarea "x"
type textarea "Perintäasetukset: Omaperintä vs Intrum"
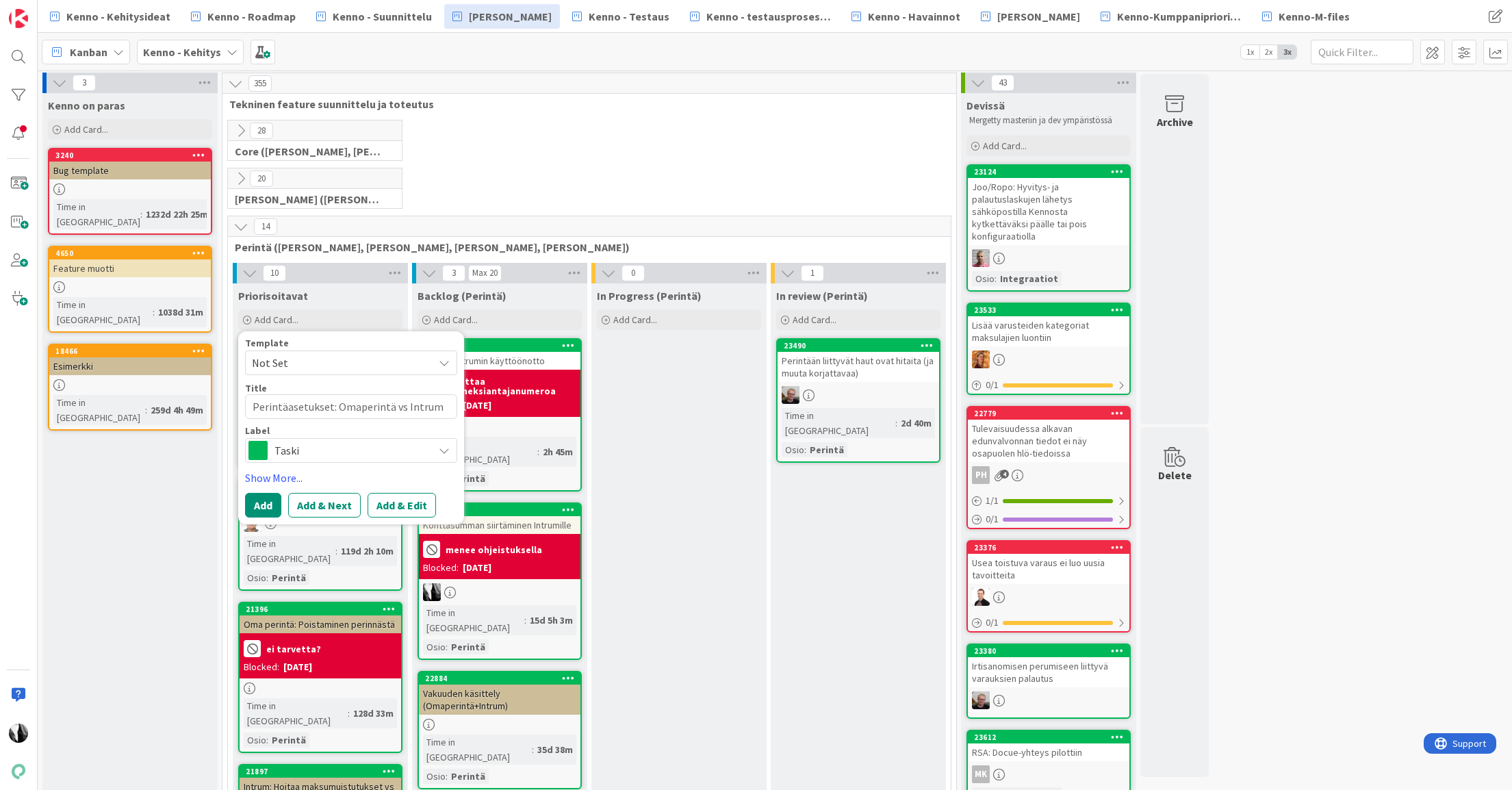
click at [357, 409] on textarea "Perintäasetukset: Omaperintä vs Intrum" at bounding box center [351, 406] width 212 height 25
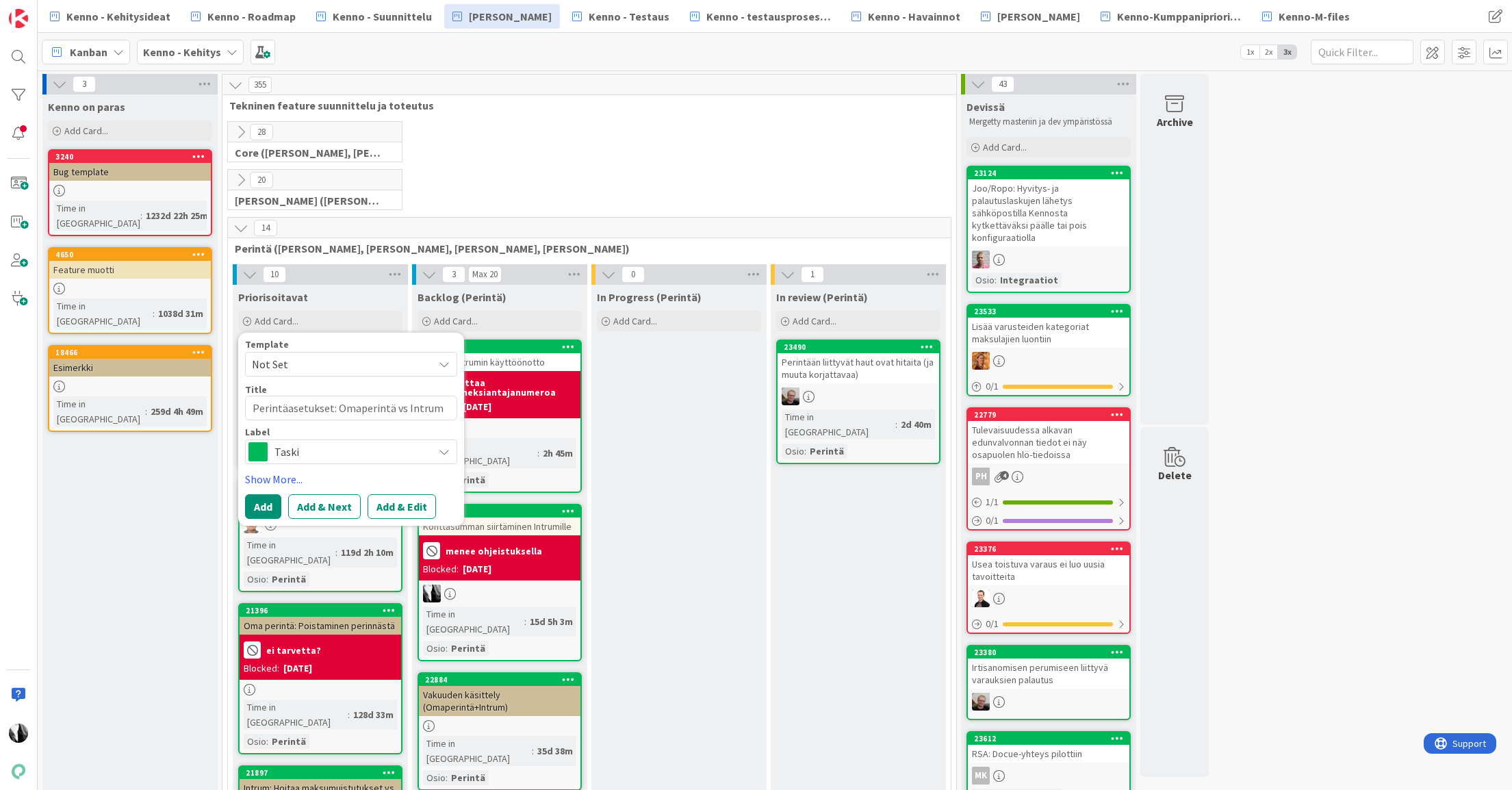
type textarea "x"
type textarea "Perintäasetukset: Oma perintä vs Intrum"
click at [285, 476] on link "Show More..." at bounding box center [351, 478] width 212 height 16
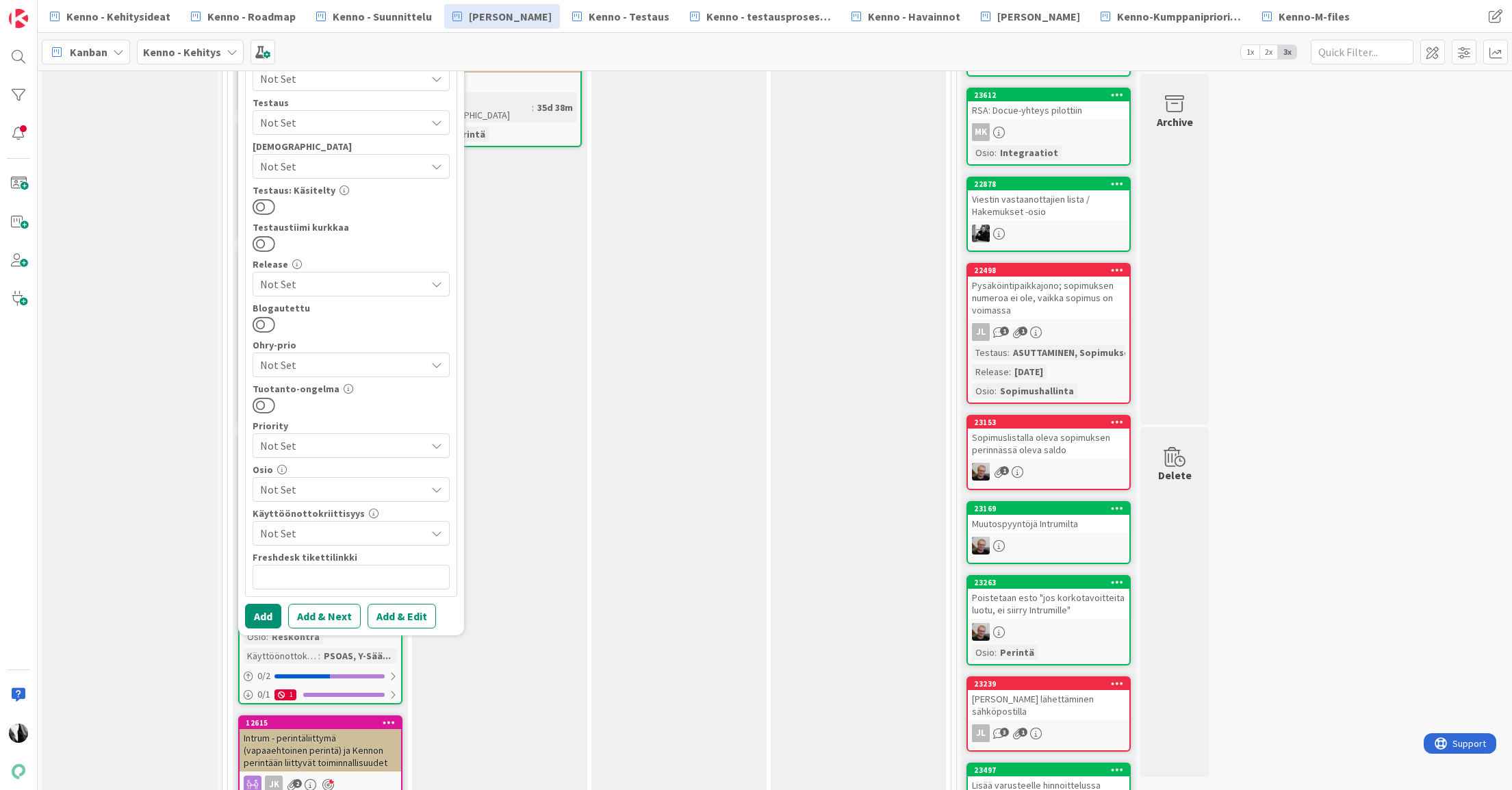
scroll to position [645, 0]
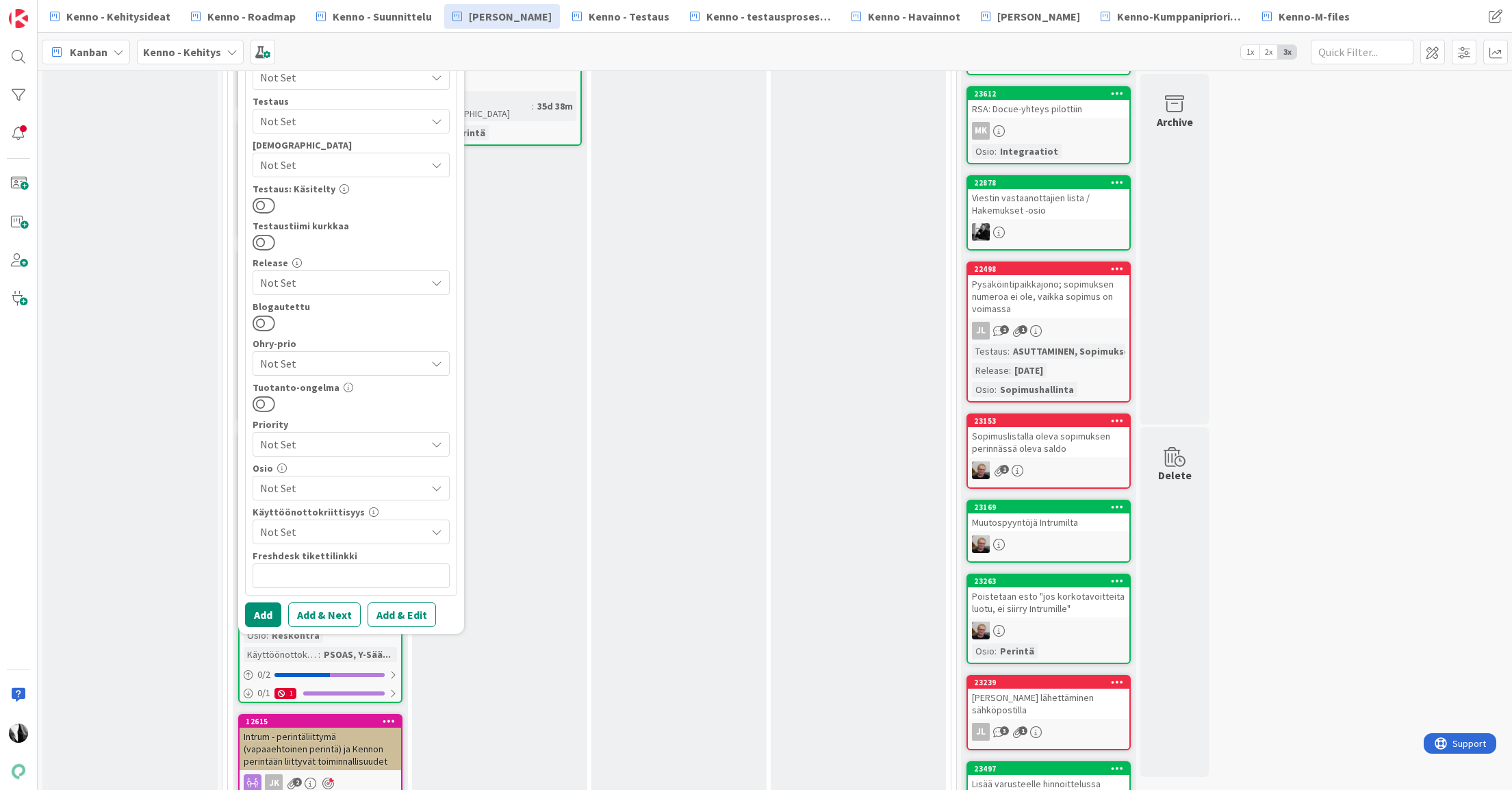
click at [367, 490] on span "Not Set" at bounding box center [342, 487] width 165 height 16
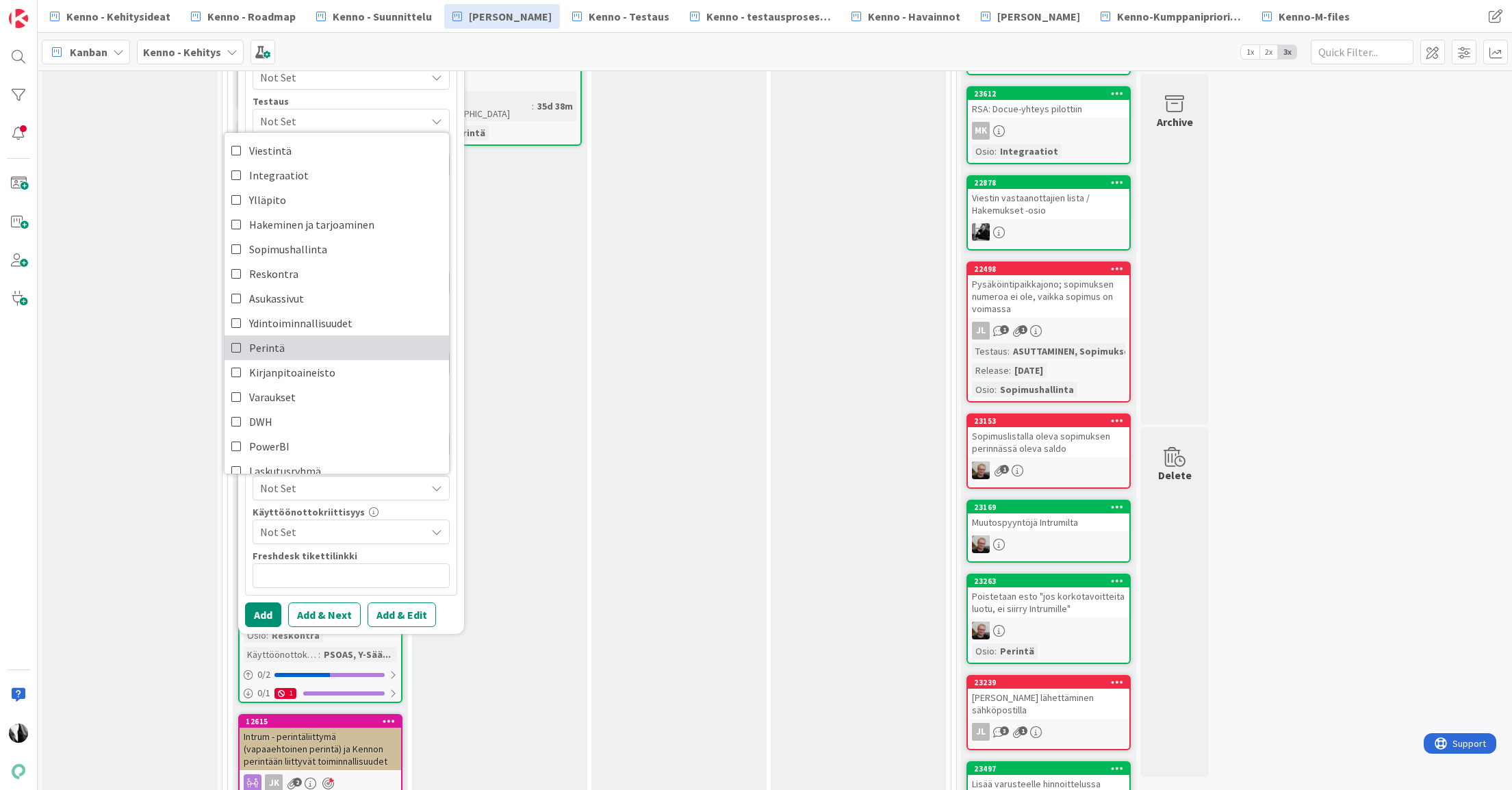
click at [293, 345] on link "Perintä" at bounding box center [337, 348] width 225 height 25
type textarea "x"
drag, startPoint x: 411, startPoint y: 614, endPoint x: 439, endPoint y: 616, distance: 28.1
click at [411, 614] on button "Add & Edit" at bounding box center [402, 615] width 69 height 25
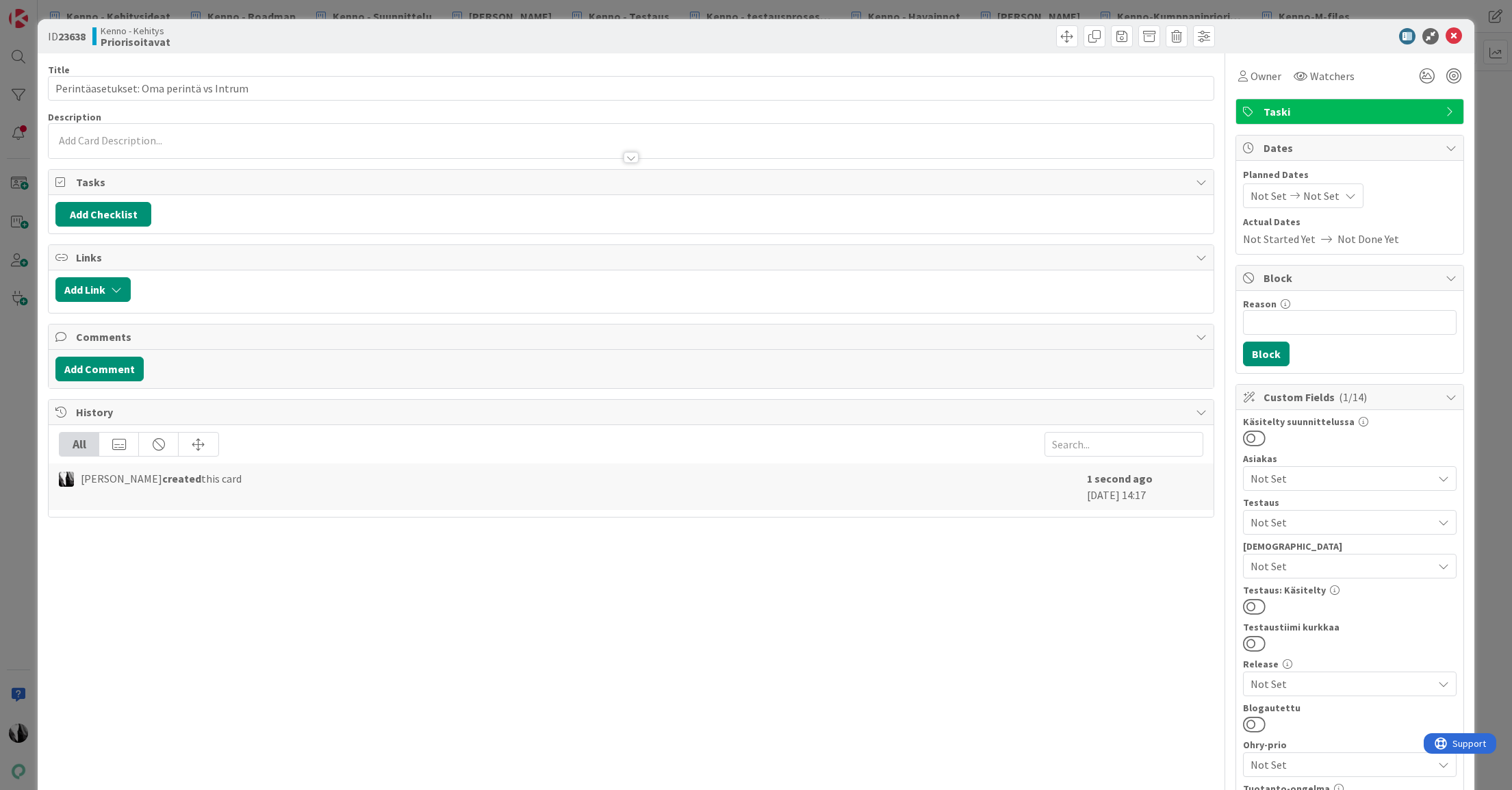
drag, startPoint x: 416, startPoint y: 147, endPoint x: 405, endPoint y: 147, distance: 11.0
click at [416, 147] on div at bounding box center [631, 151] width 1165 height 14
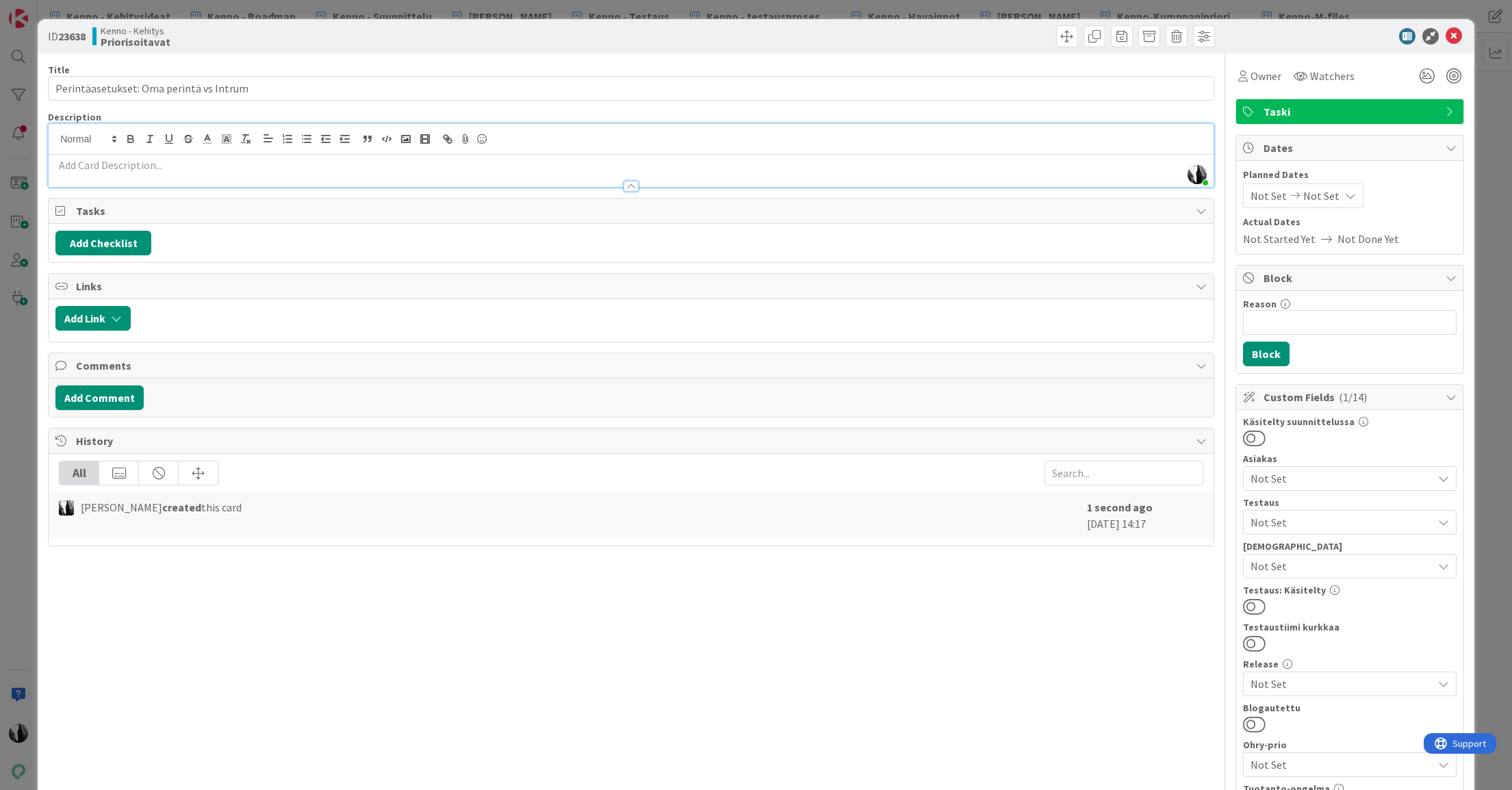
click at [200, 170] on p at bounding box center [631, 165] width 1151 height 16
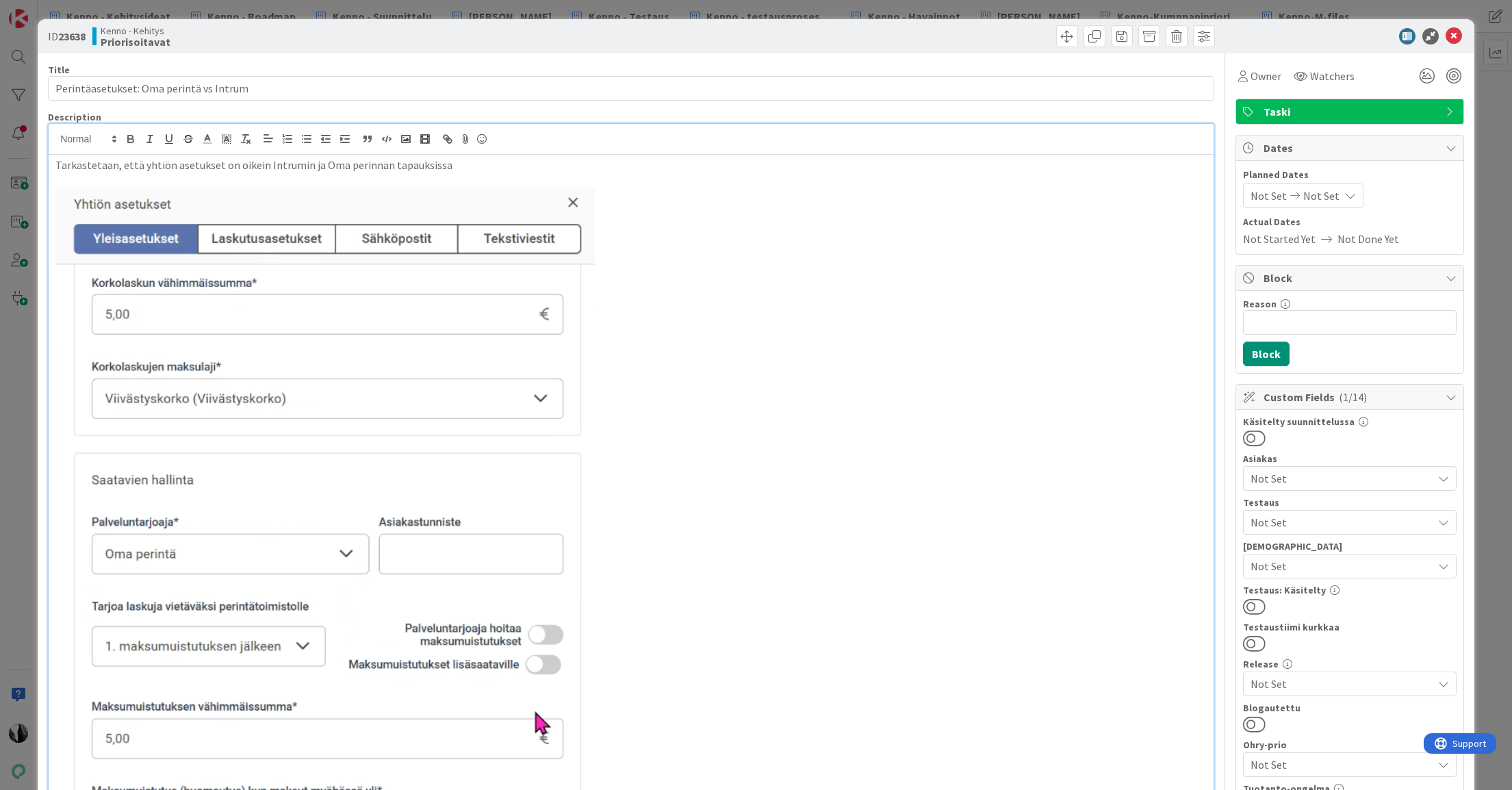
click at [456, 161] on p "Tarkastetaan, että yhtiön asetukset on oikein Intrumin ja Oma perinnän tapauksi…" at bounding box center [631, 165] width 1151 height 16
